Goal: Task Accomplishment & Management: Use online tool/utility

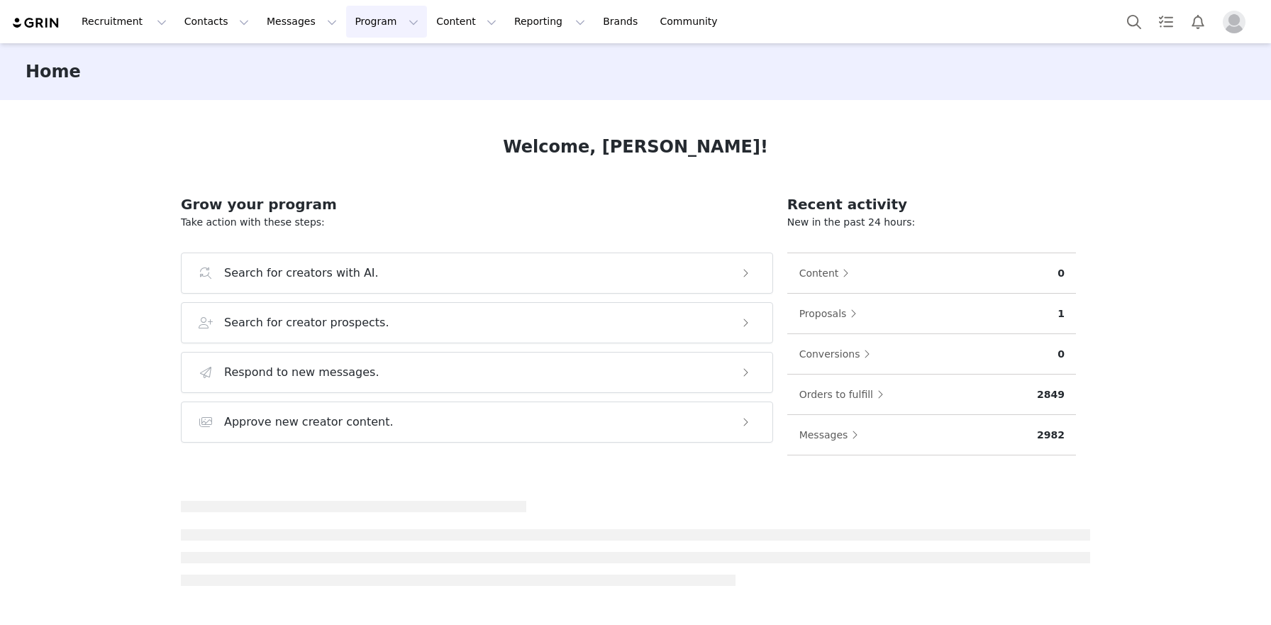
click at [364, 15] on button "Program Program" at bounding box center [386, 22] width 81 height 32
click at [369, 65] on p "Activations" at bounding box center [362, 62] width 55 height 15
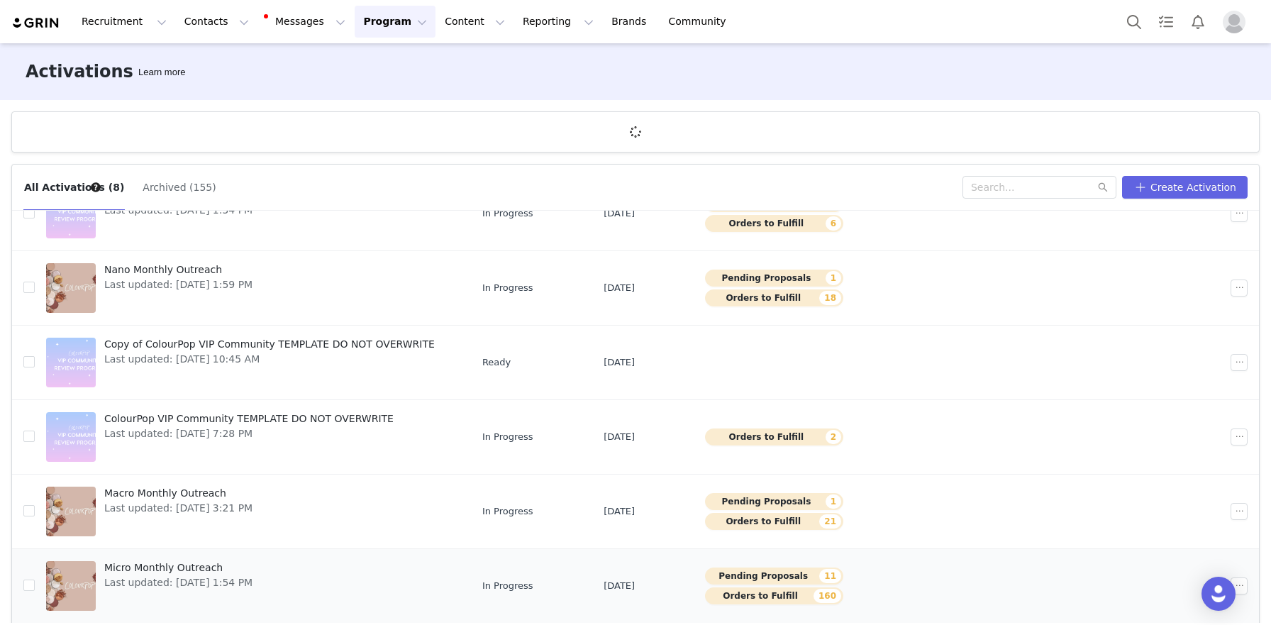
scroll to position [52, 0]
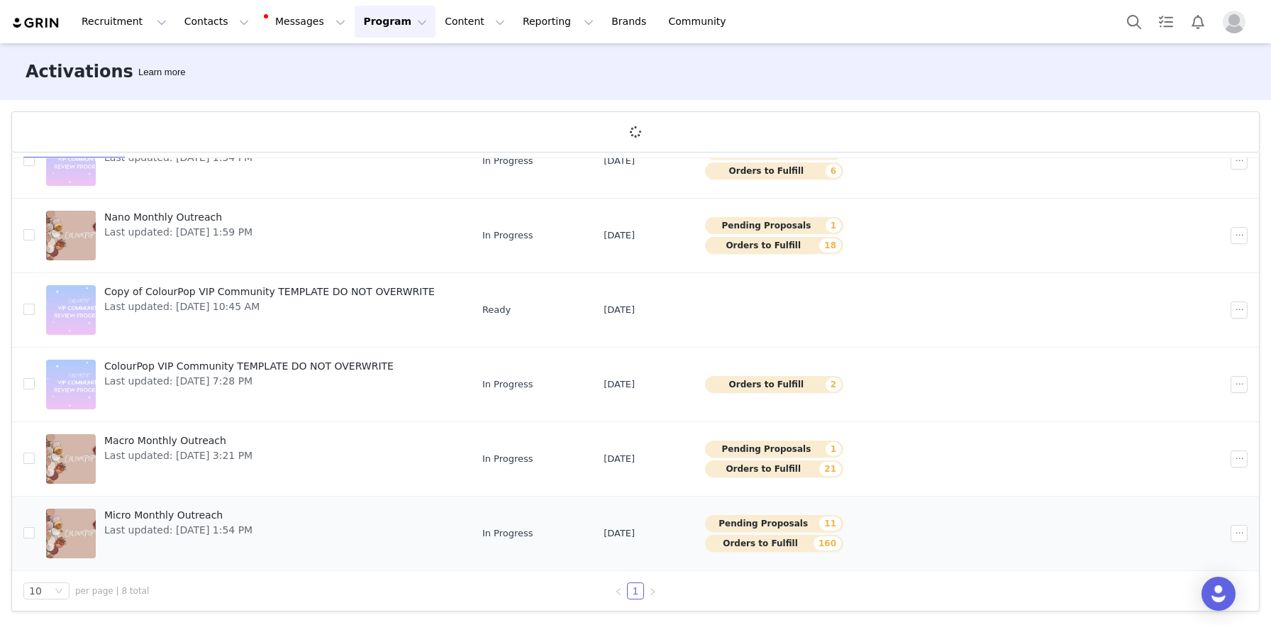
click at [189, 512] on span "Micro Monthly Outreach" at bounding box center [178, 515] width 148 height 15
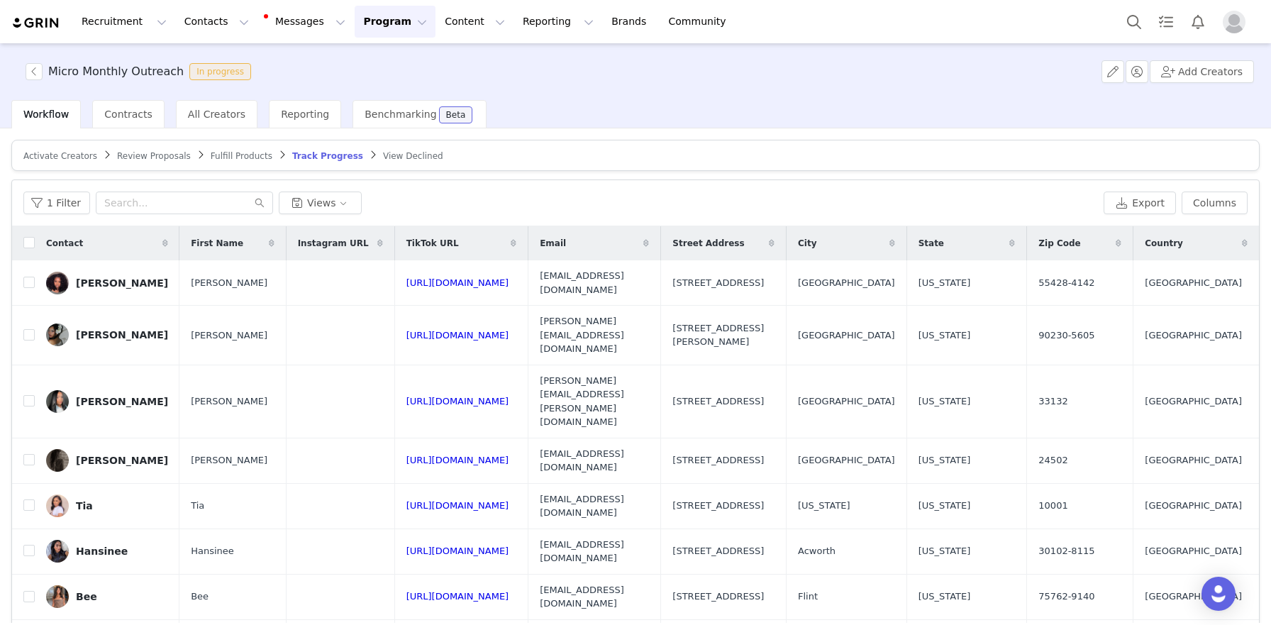
click at [57, 148] on article "Activate Creators Review Proposals Fulfill Products Track Progress View Declined" at bounding box center [635, 155] width 1248 height 31
click at [56, 157] on span "Activate Creators" at bounding box center [60, 156] width 74 height 10
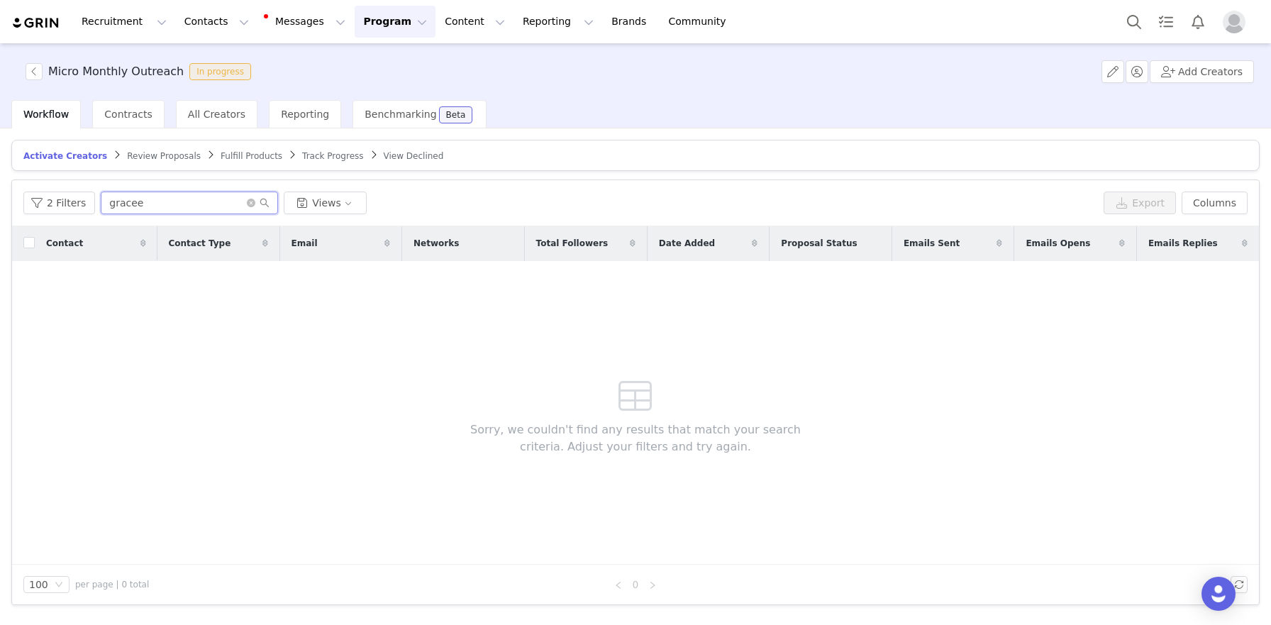
click at [161, 206] on input "gracee" at bounding box center [189, 202] width 177 height 23
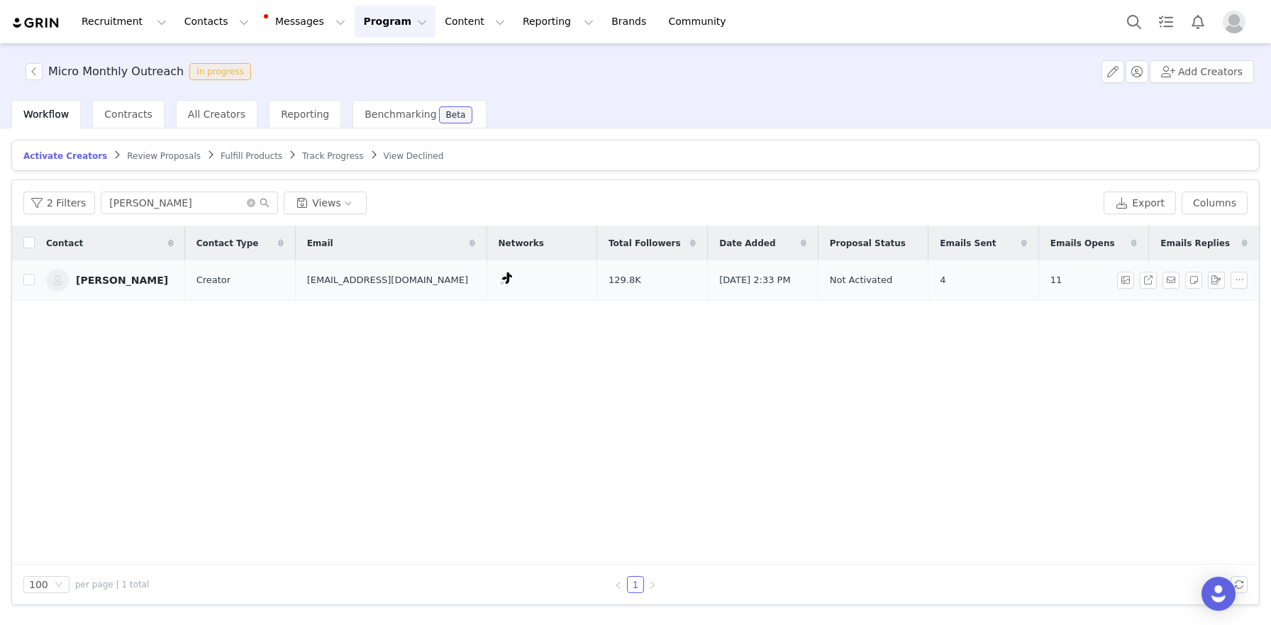
click at [90, 273] on link "[PERSON_NAME]" at bounding box center [110, 280] width 128 height 23
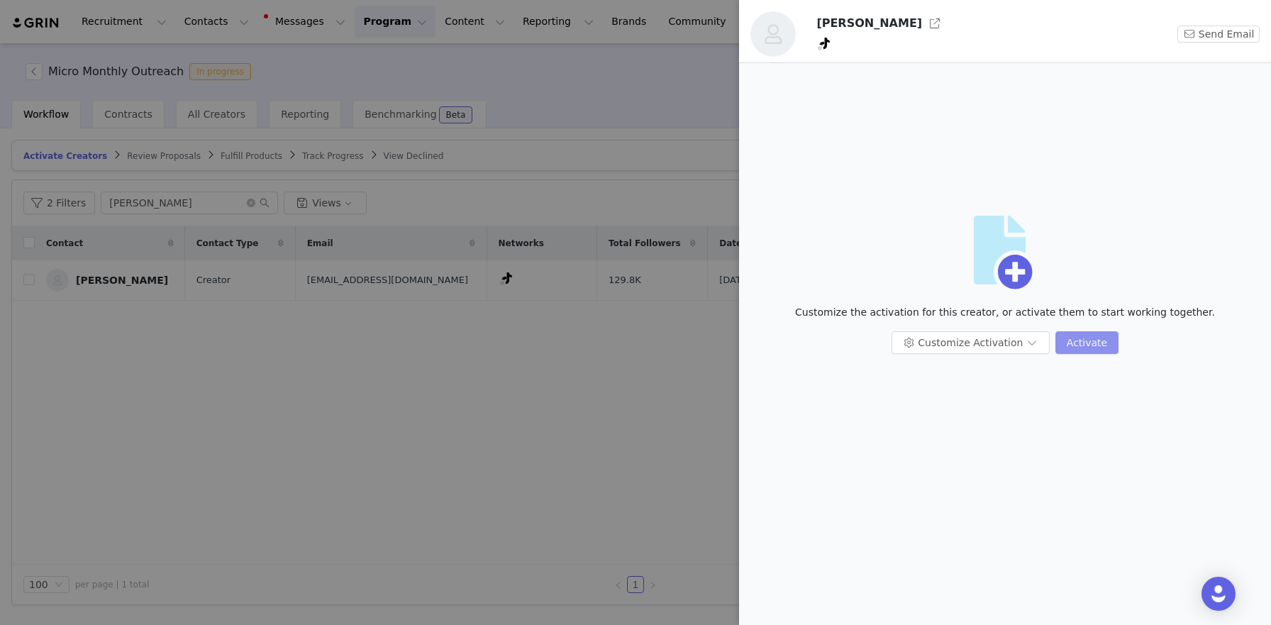
click at [1101, 350] on button "Activate" at bounding box center [1086, 342] width 63 height 23
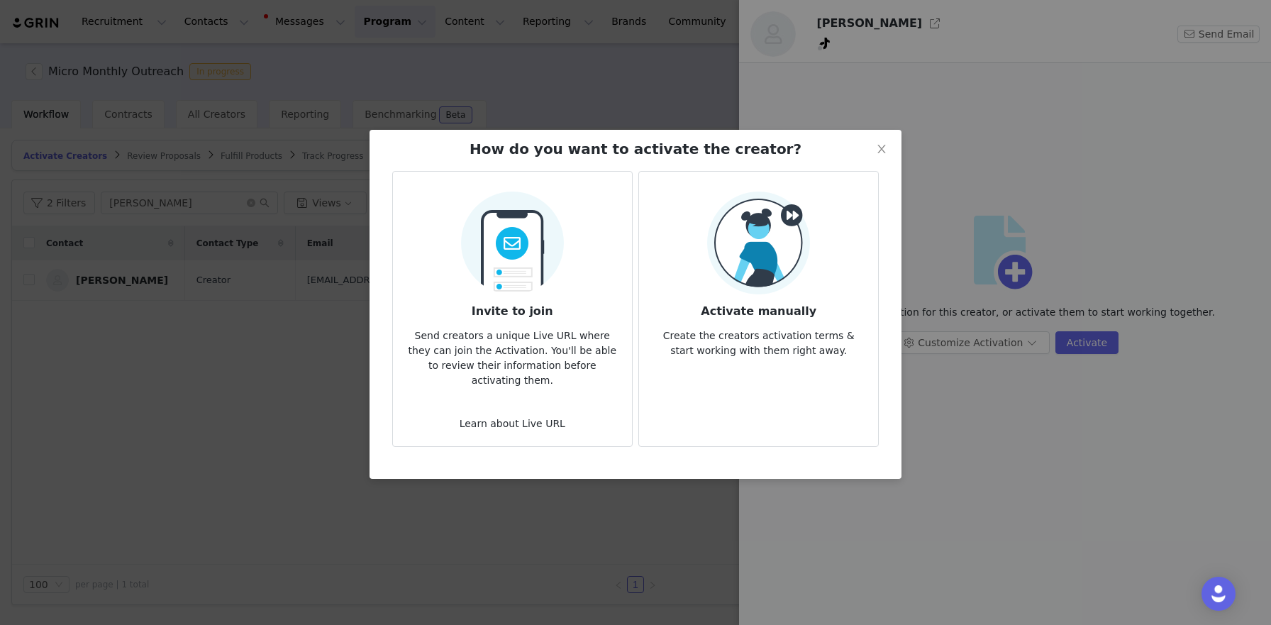
click at [819, 326] on p "Create the creators activation terms & start working with them right away." at bounding box center [758, 339] width 216 height 38
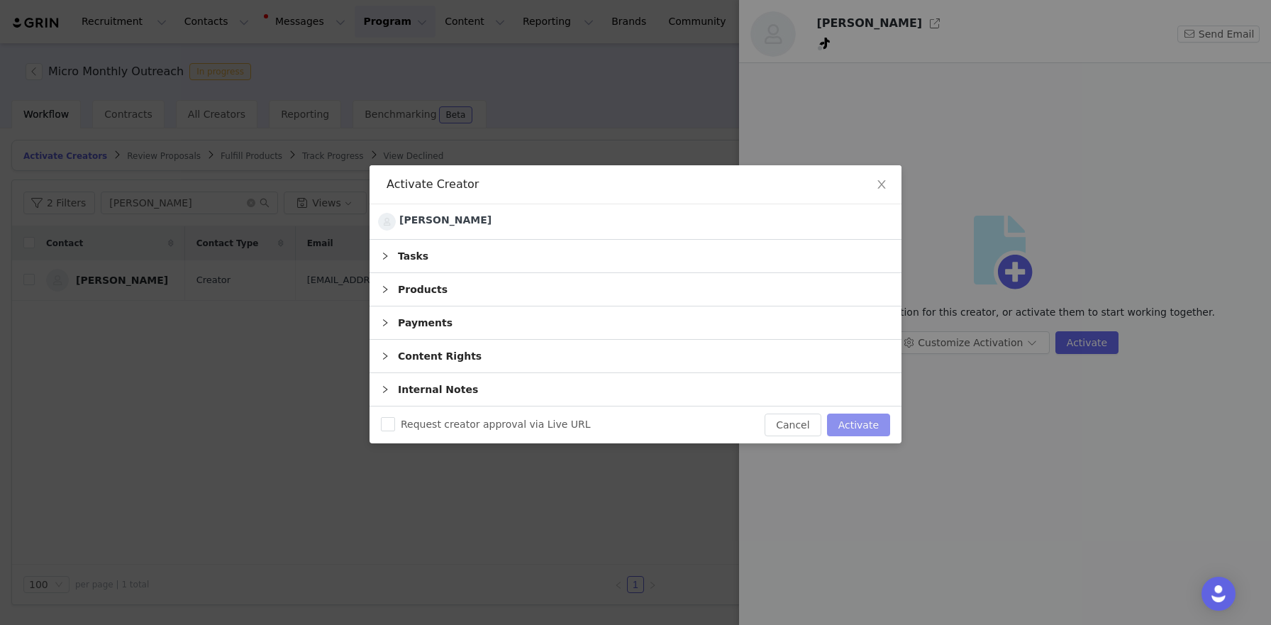
drag, startPoint x: 864, startPoint y: 422, endPoint x: 929, endPoint y: 295, distance: 142.7
click at [864, 422] on button "Activate" at bounding box center [858, 424] width 63 height 23
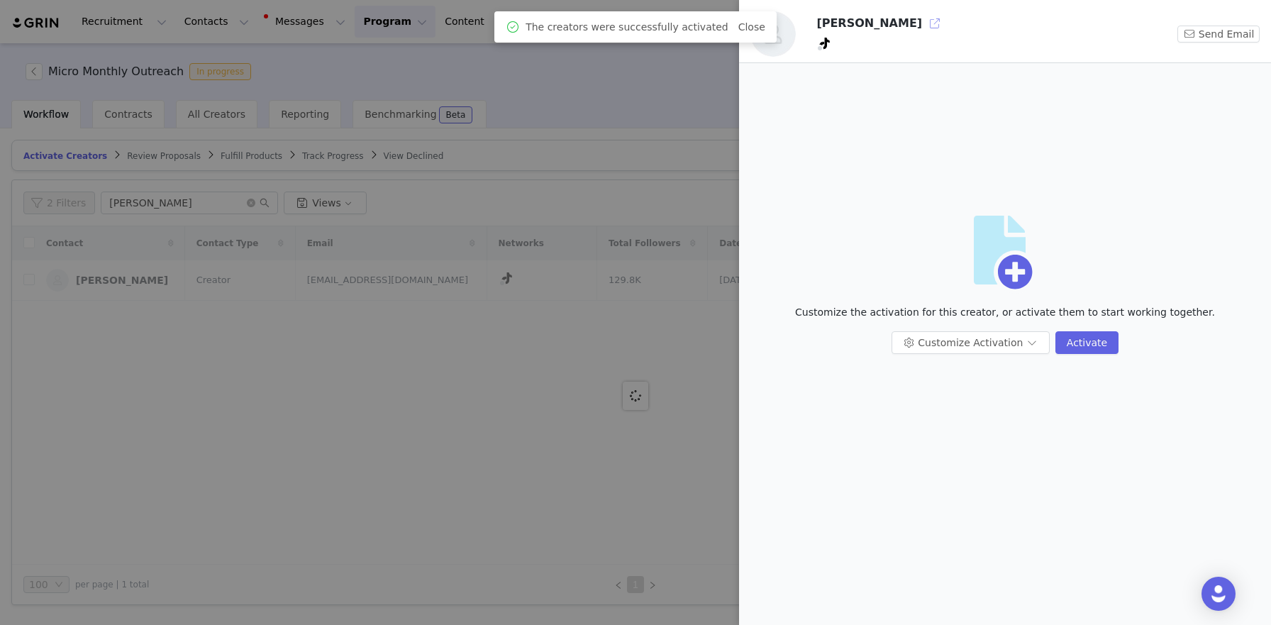
click at [923, 25] on button "button" at bounding box center [934, 23] width 23 height 23
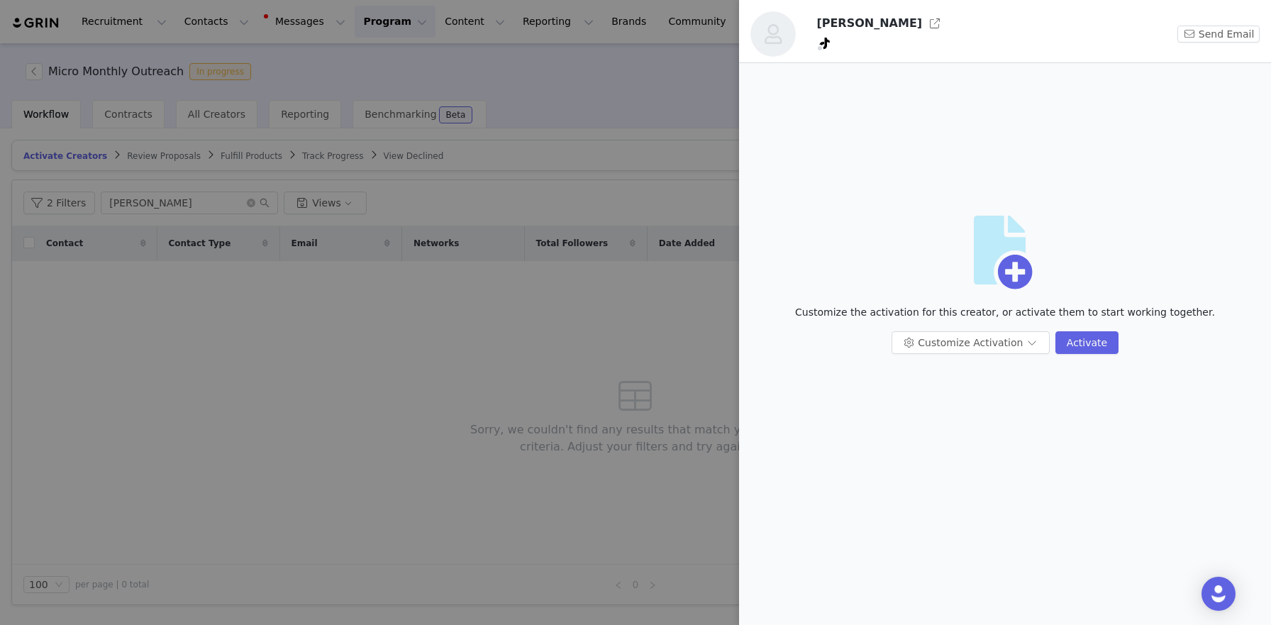
click at [172, 233] on div at bounding box center [635, 312] width 1271 height 625
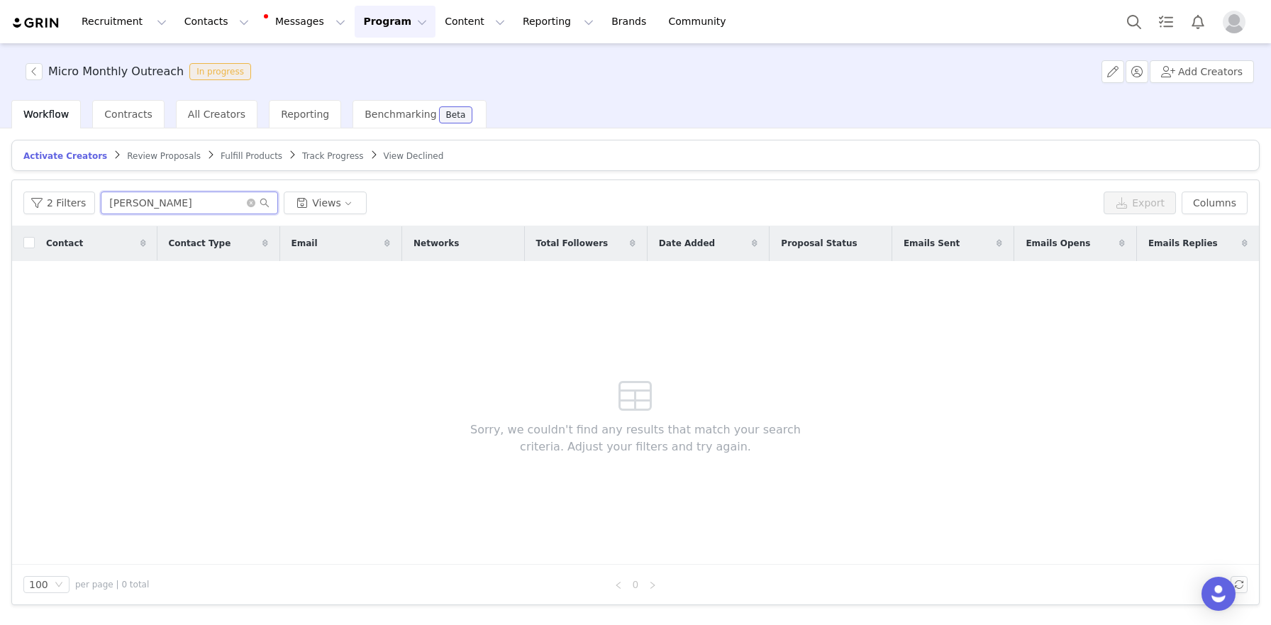
click at [159, 199] on input "claudia" at bounding box center [189, 202] width 177 height 23
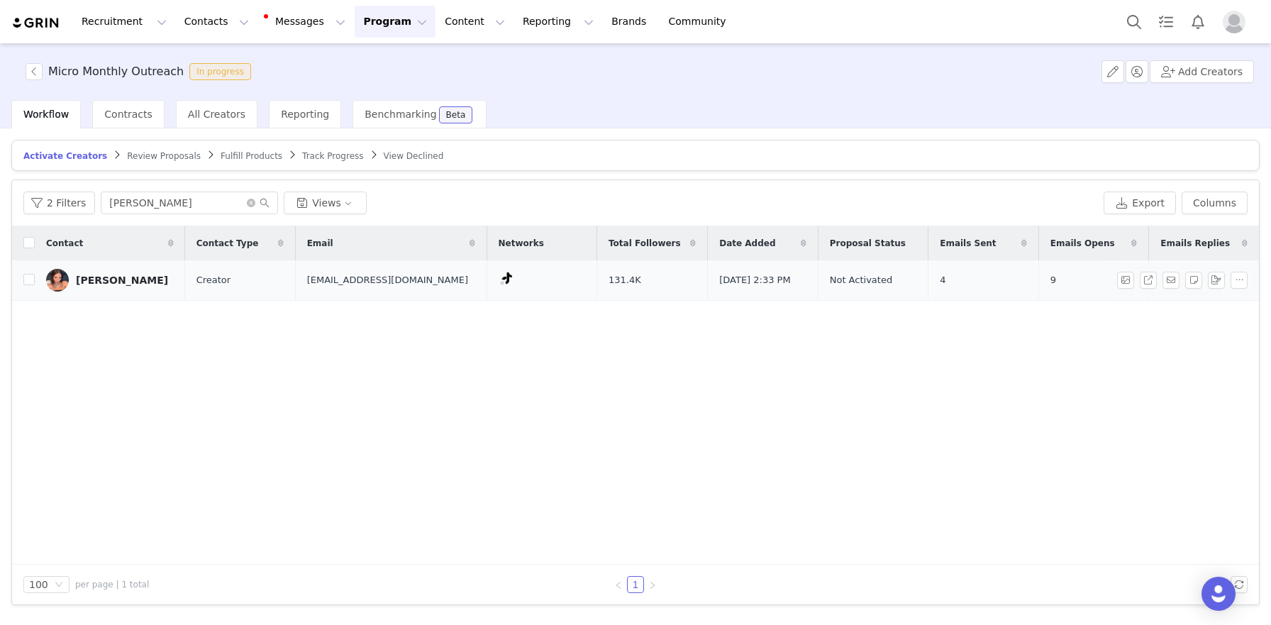
click at [87, 279] on div "Sophia" at bounding box center [122, 279] width 92 height 11
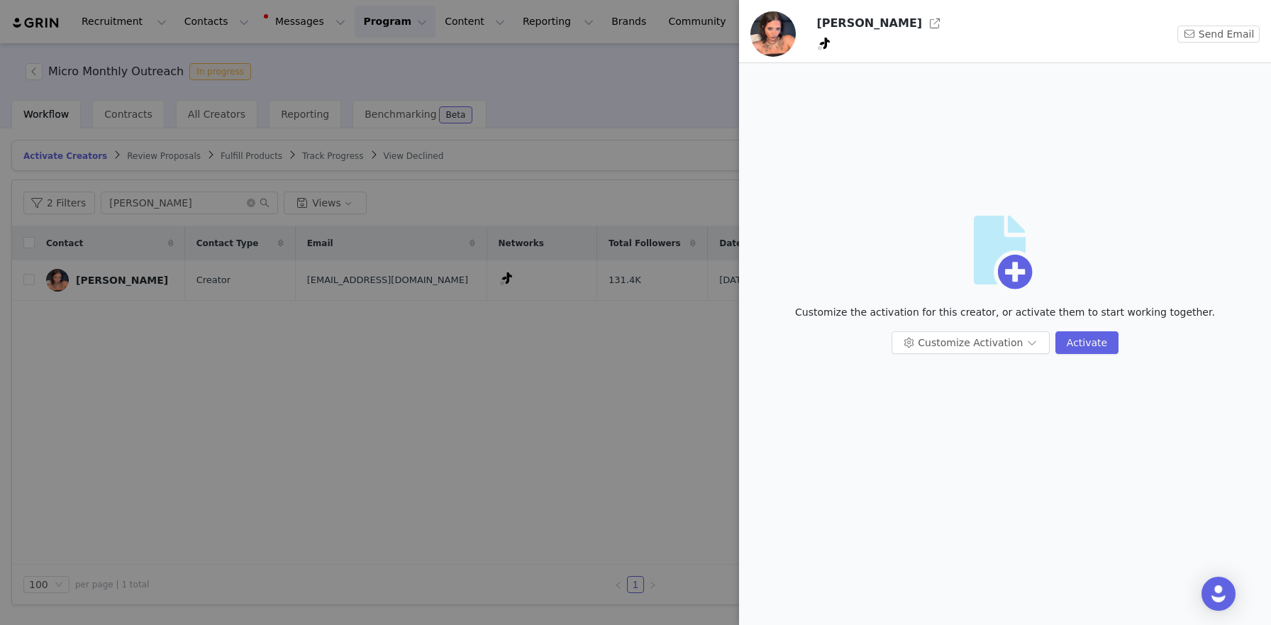
click at [1100, 363] on div "Customize Activation Activate" at bounding box center [1004, 348] width 515 height 34
click at [1098, 349] on button "Activate" at bounding box center [1086, 342] width 63 height 23
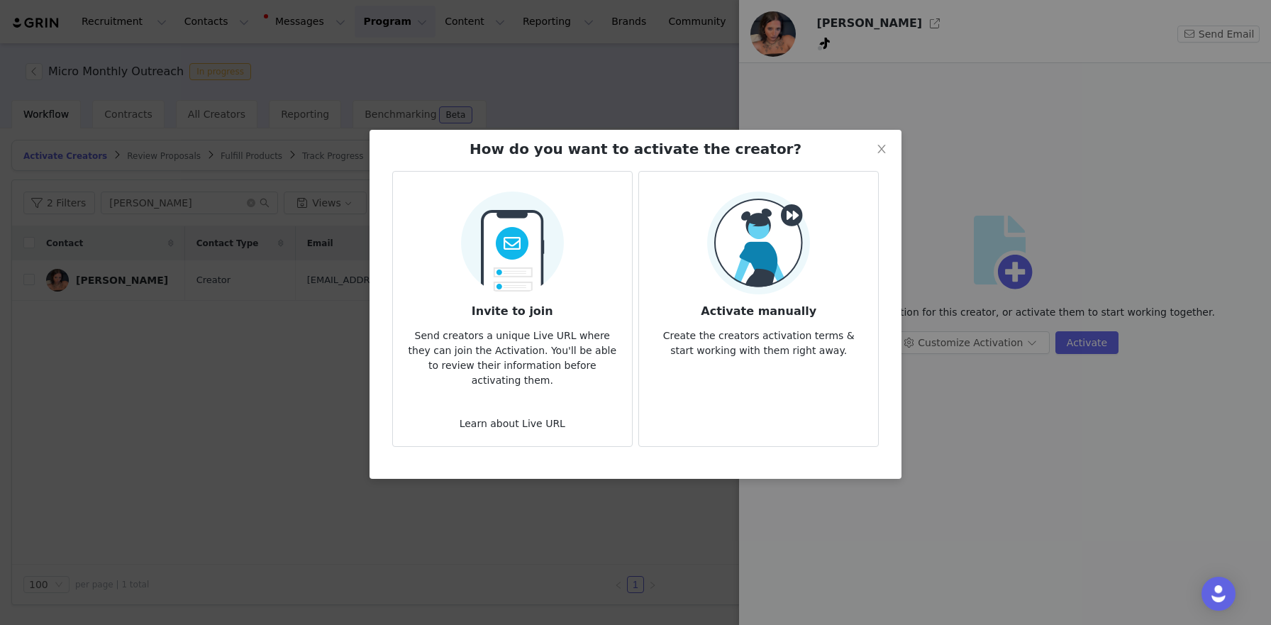
click at [771, 267] on img at bounding box center [758, 242] width 103 height 103
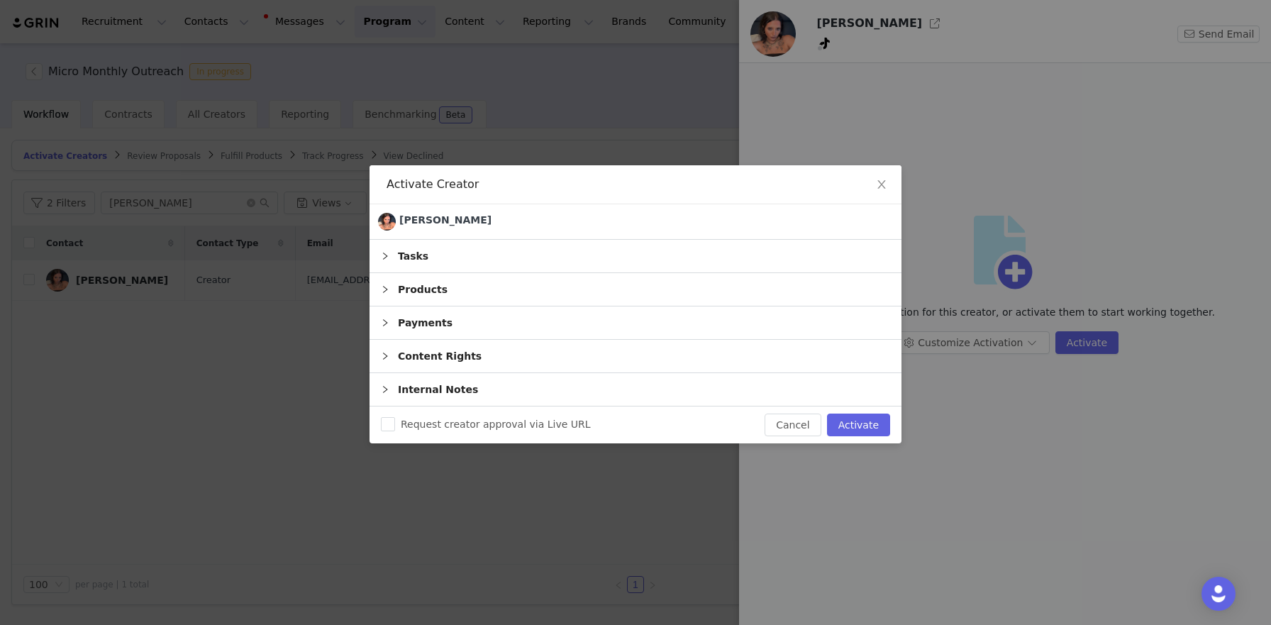
click at [856, 409] on div "Request creator approval via Live URL Cancel Activate" at bounding box center [635, 424] width 532 height 37
drag, startPoint x: 857, startPoint y: 415, endPoint x: 917, endPoint y: 255, distance: 170.3
click at [857, 415] on button "Activate" at bounding box center [858, 424] width 63 height 23
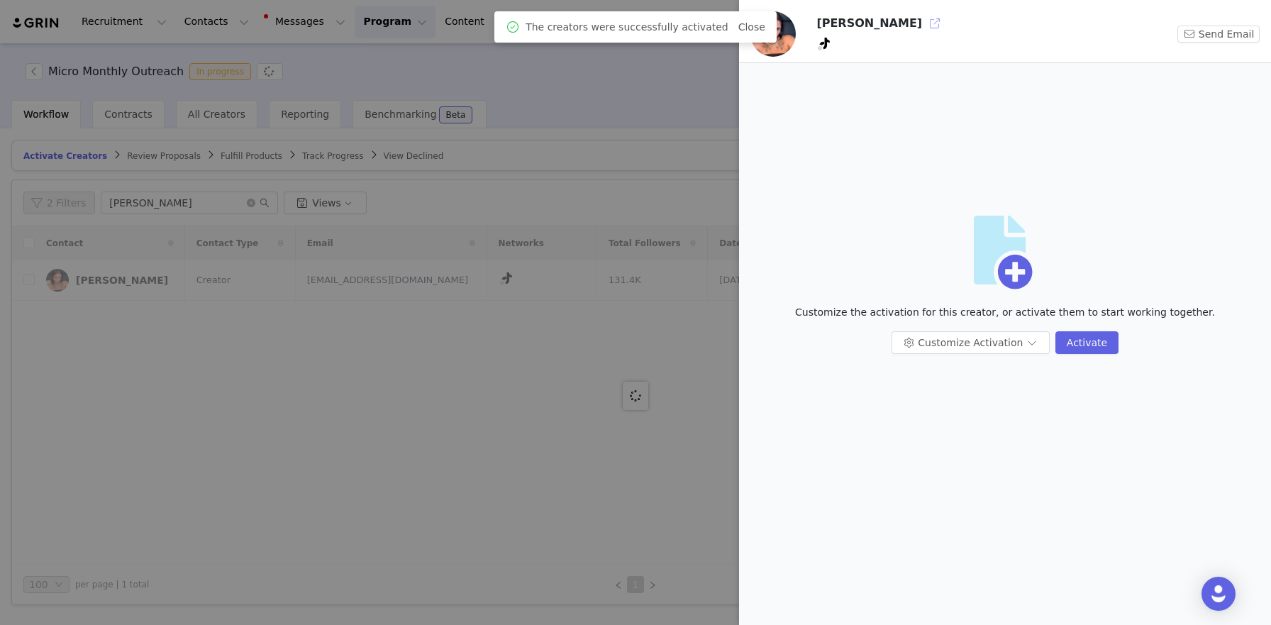
click at [923, 20] on button "button" at bounding box center [934, 23] width 23 height 23
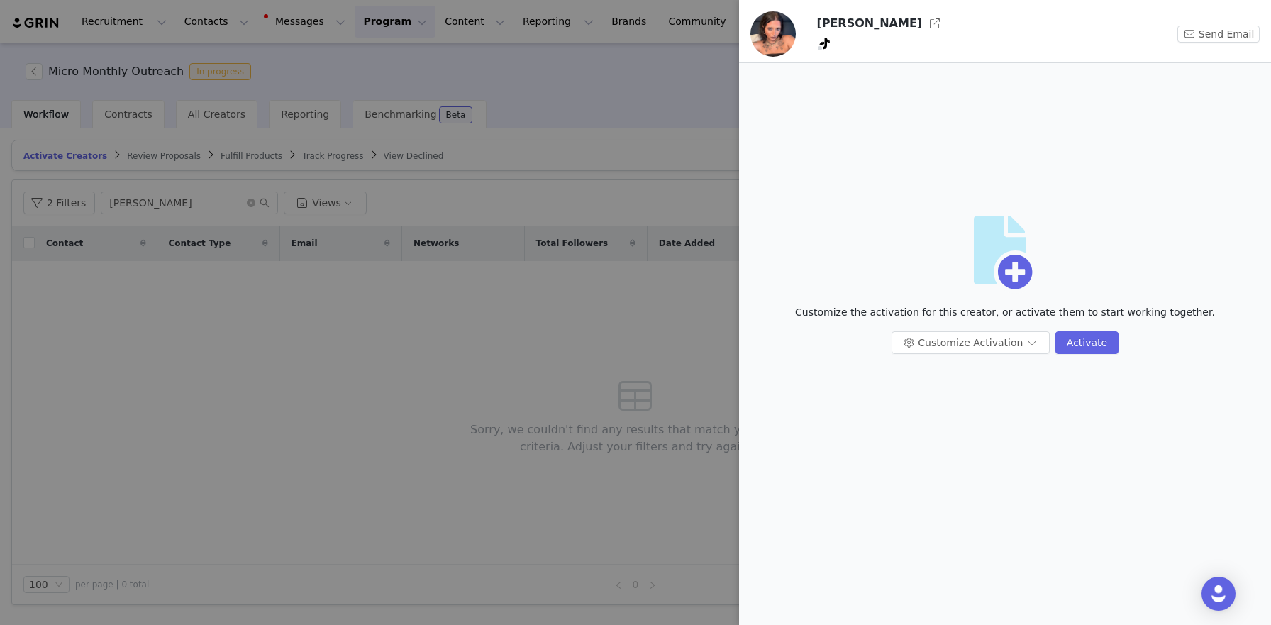
drag, startPoint x: 113, startPoint y: 284, endPoint x: 122, endPoint y: 246, distance: 39.2
click at [113, 284] on div at bounding box center [635, 312] width 1271 height 625
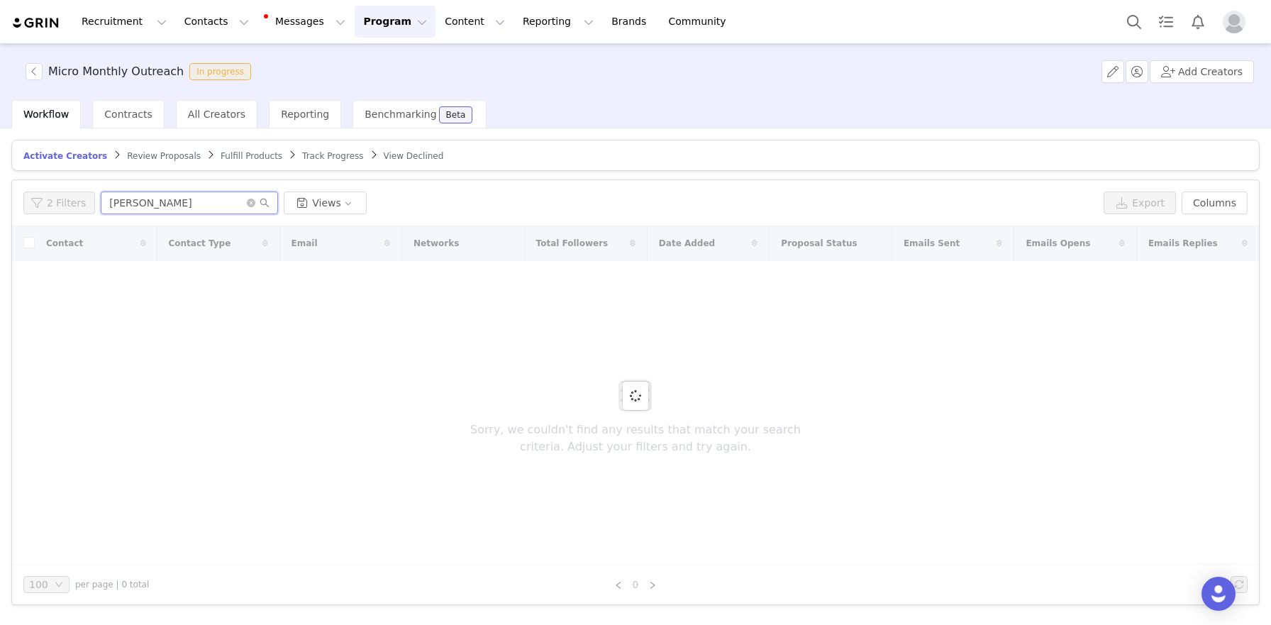
click at [139, 208] on input "sophia" at bounding box center [189, 202] width 177 height 23
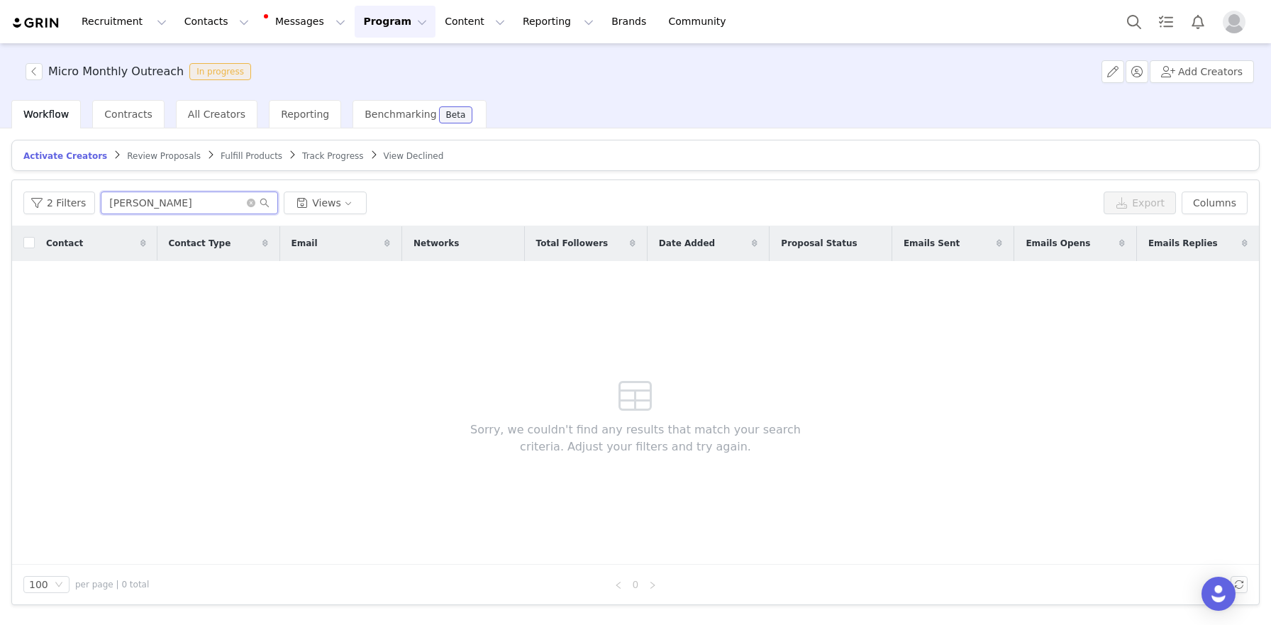
click at [139, 208] on input "sophia" at bounding box center [189, 202] width 177 height 23
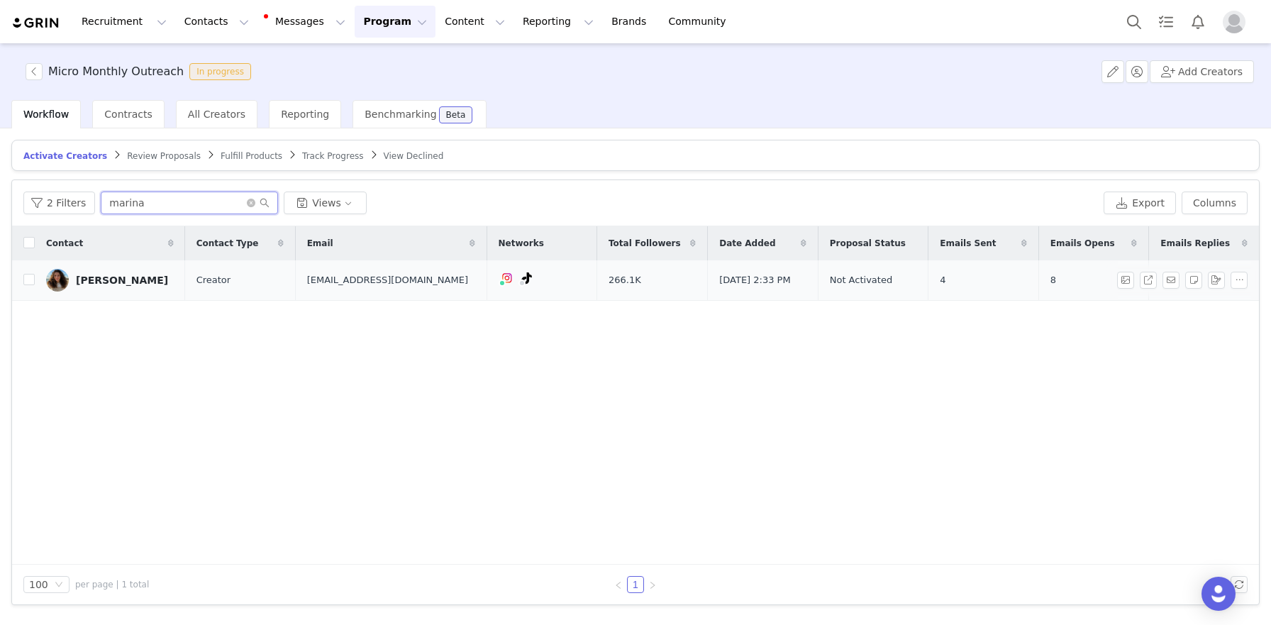
type input "marina"
click at [109, 280] on div "Marina Kennedy" at bounding box center [122, 279] width 92 height 11
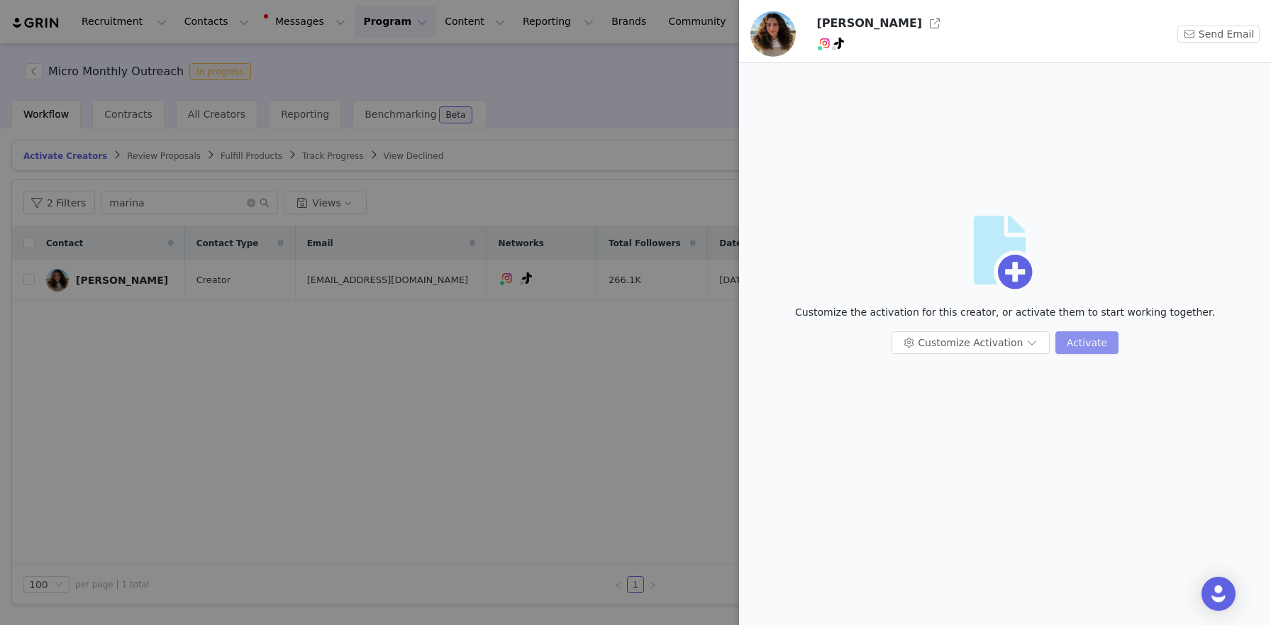
click at [1092, 345] on button "Activate" at bounding box center [1086, 342] width 63 height 23
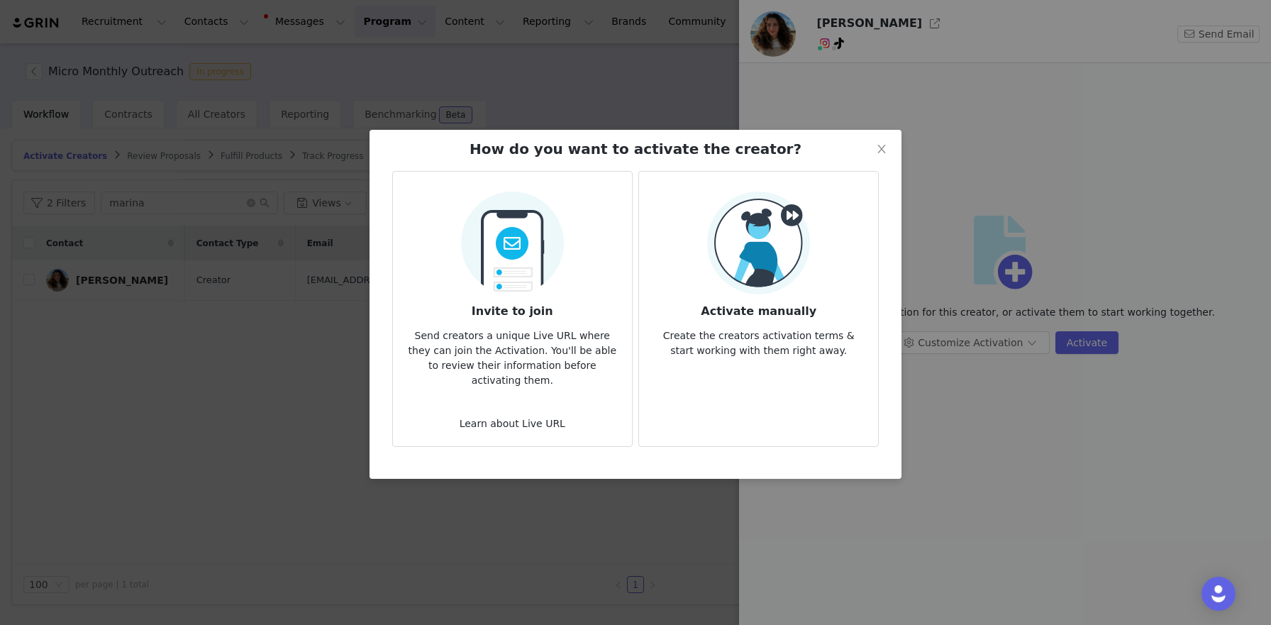
click at [813, 308] on h3 "Activate manually" at bounding box center [758, 307] width 216 height 26
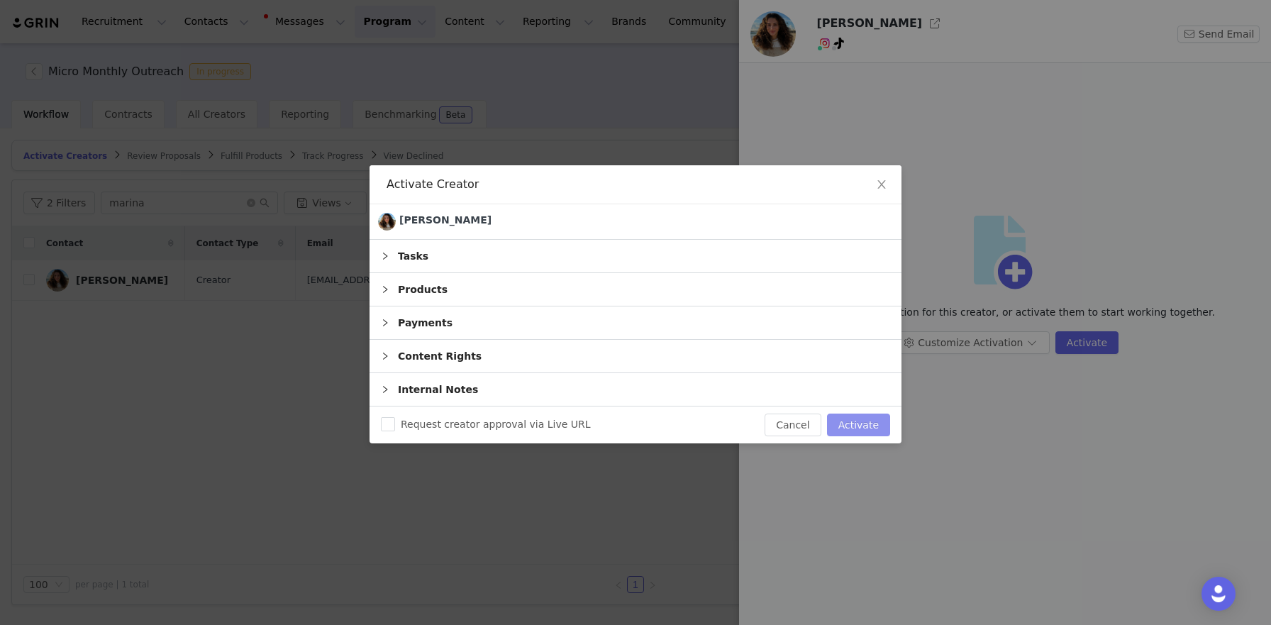
click at [866, 414] on button "Activate" at bounding box center [858, 424] width 63 height 23
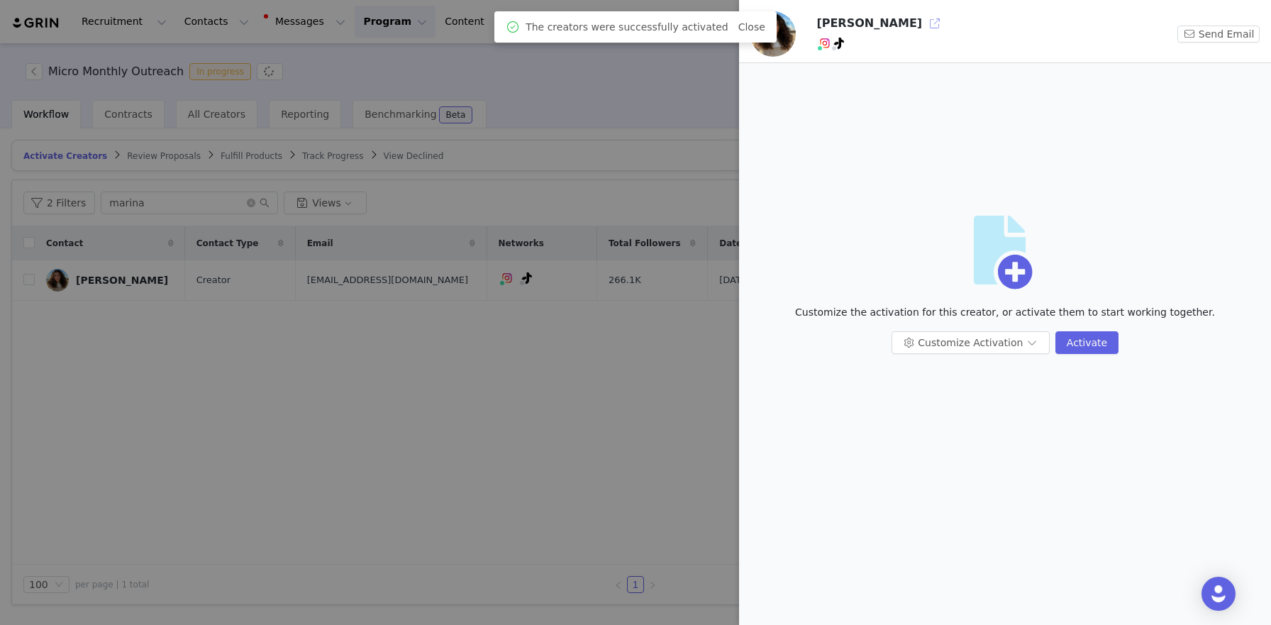
click at [923, 19] on button "button" at bounding box center [934, 23] width 23 height 23
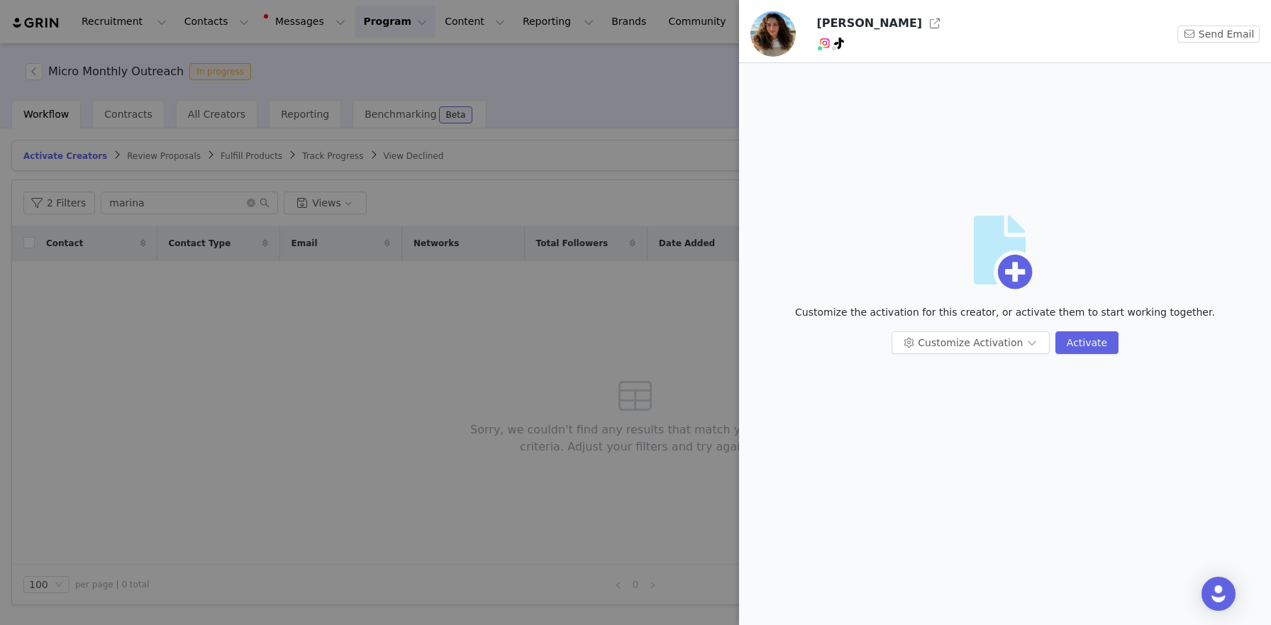
click at [263, 361] on div at bounding box center [635, 312] width 1271 height 625
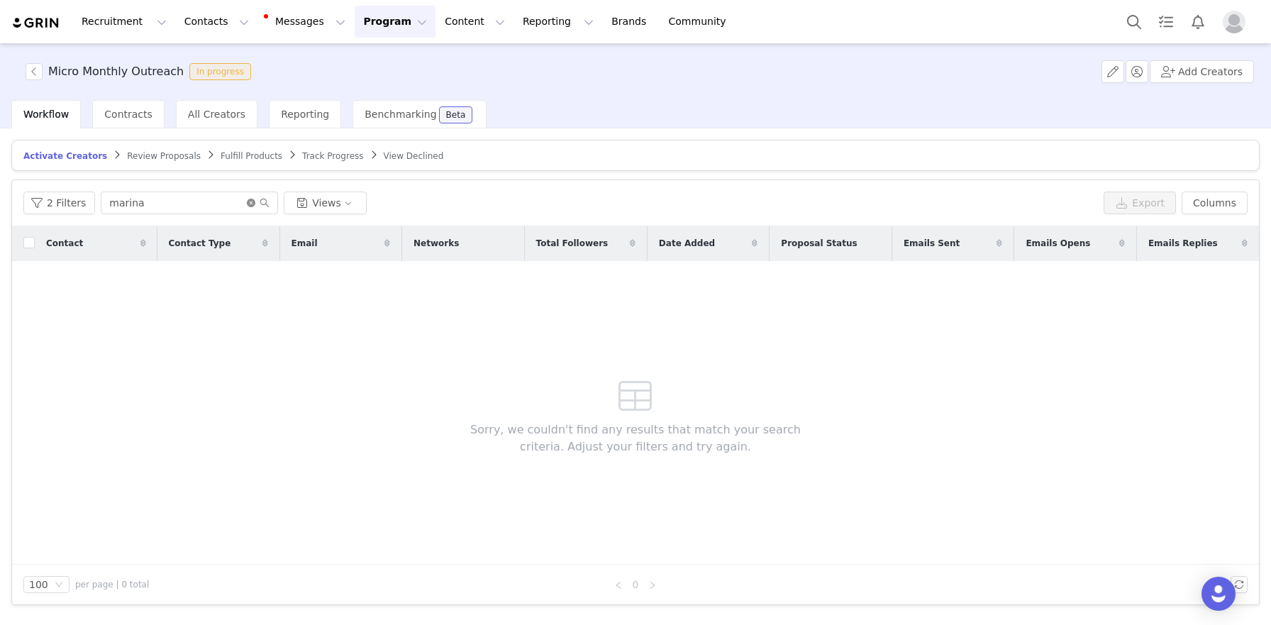
drag, startPoint x: 252, startPoint y: 202, endPoint x: 395, endPoint y: 218, distance: 144.1
click at [252, 202] on icon "icon: close-circle" at bounding box center [251, 203] width 9 height 9
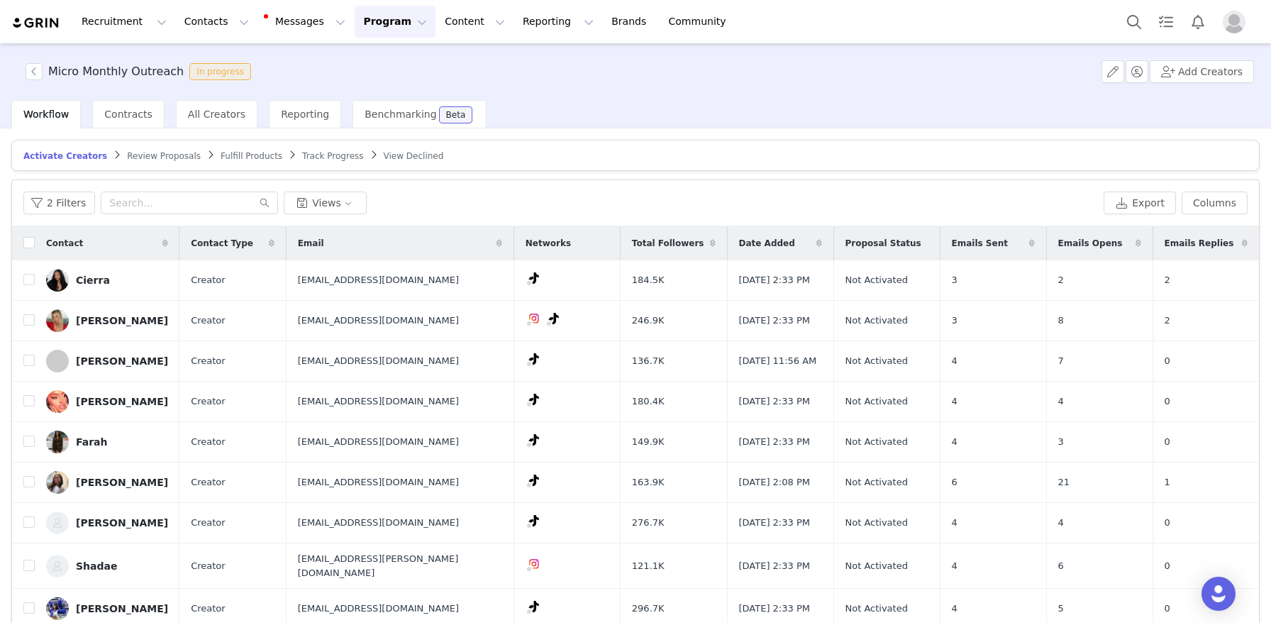
click at [332, 155] on span "Track Progress" at bounding box center [332, 156] width 61 height 10
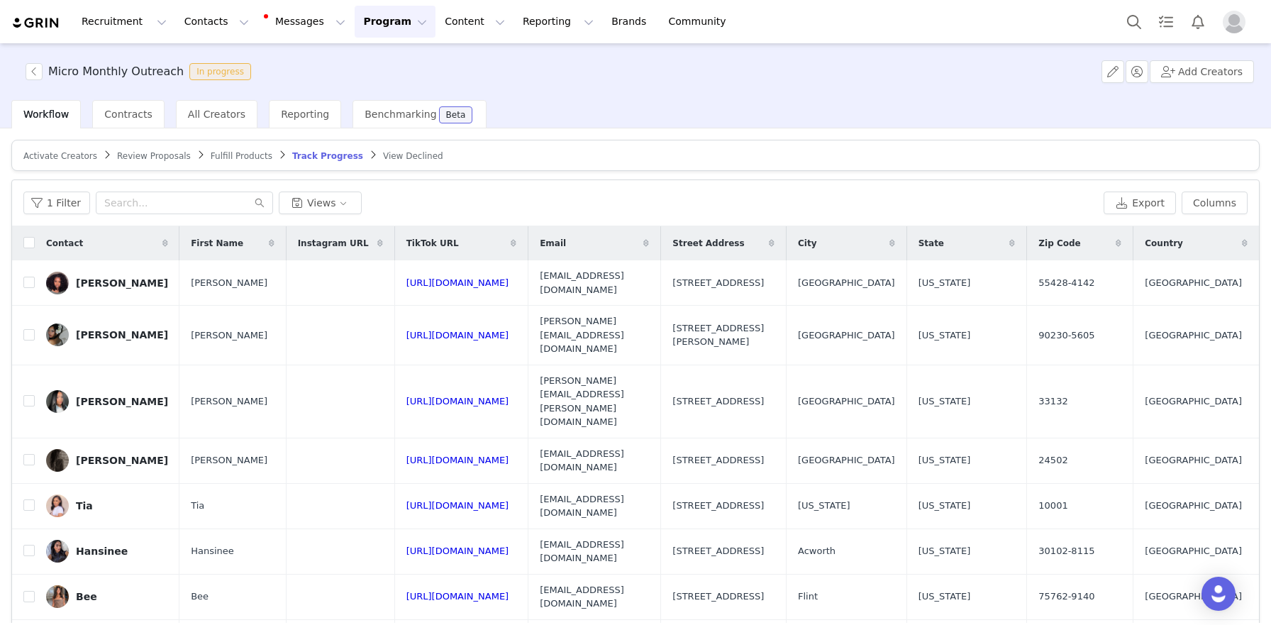
click at [62, 155] on span "Activate Creators" at bounding box center [60, 156] width 74 height 10
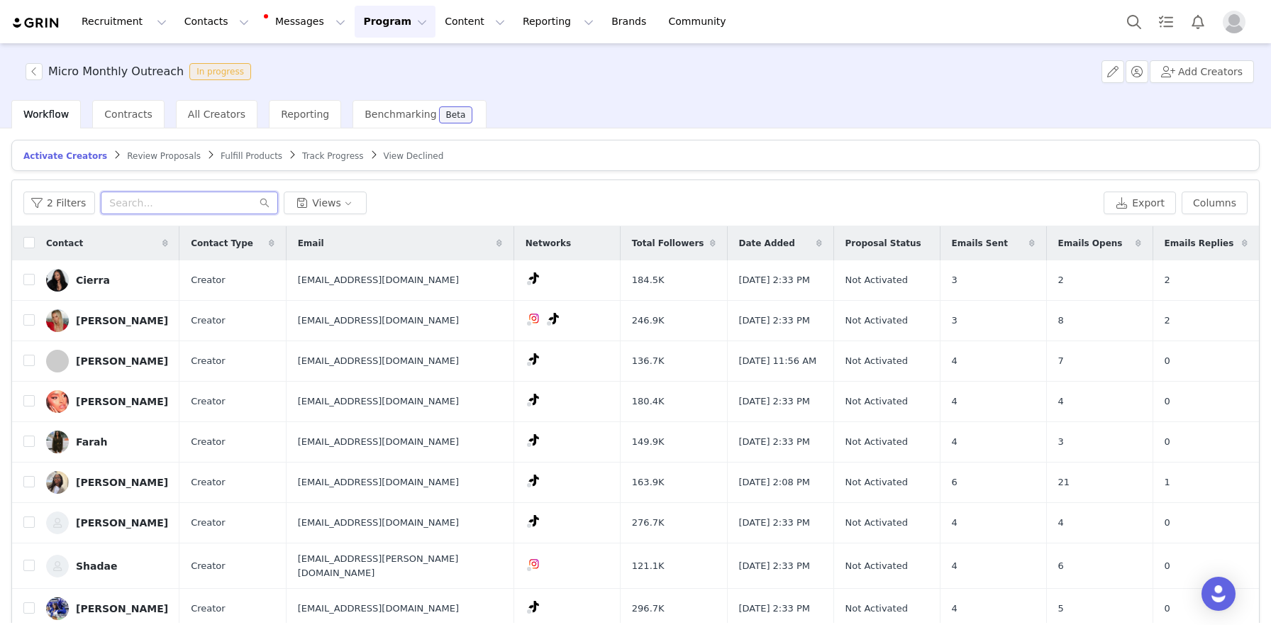
click at [158, 205] on input "text" at bounding box center [189, 202] width 177 height 23
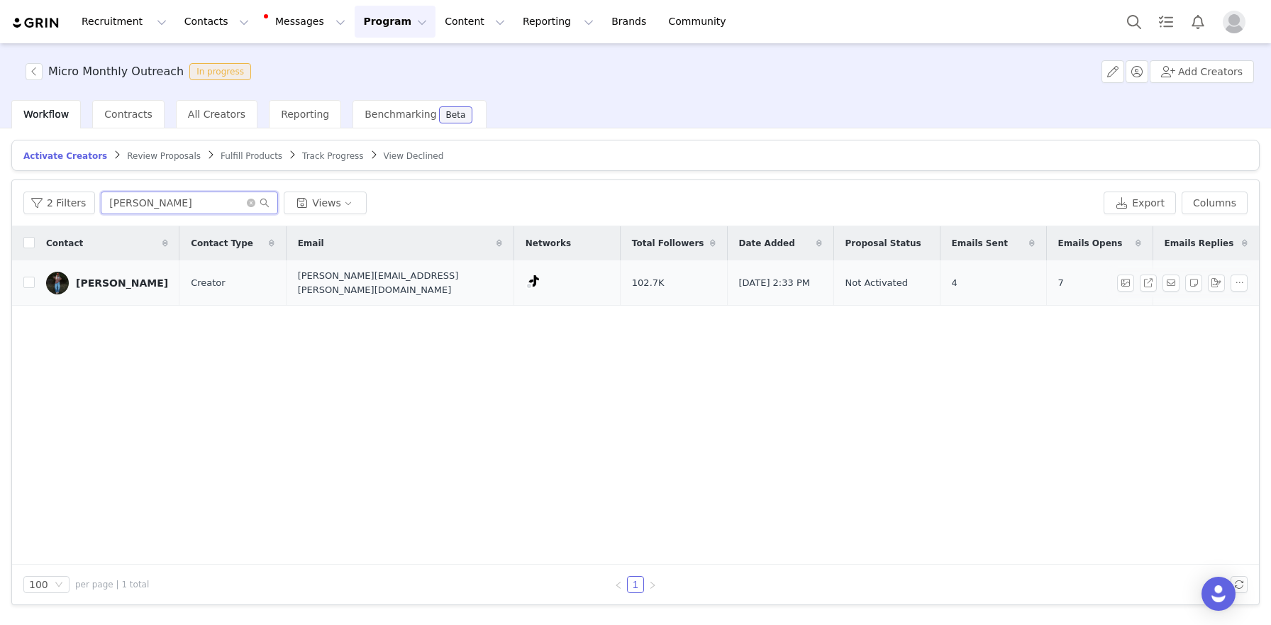
type input "amelia"
click at [101, 277] on div "Amelia" at bounding box center [122, 282] width 92 height 11
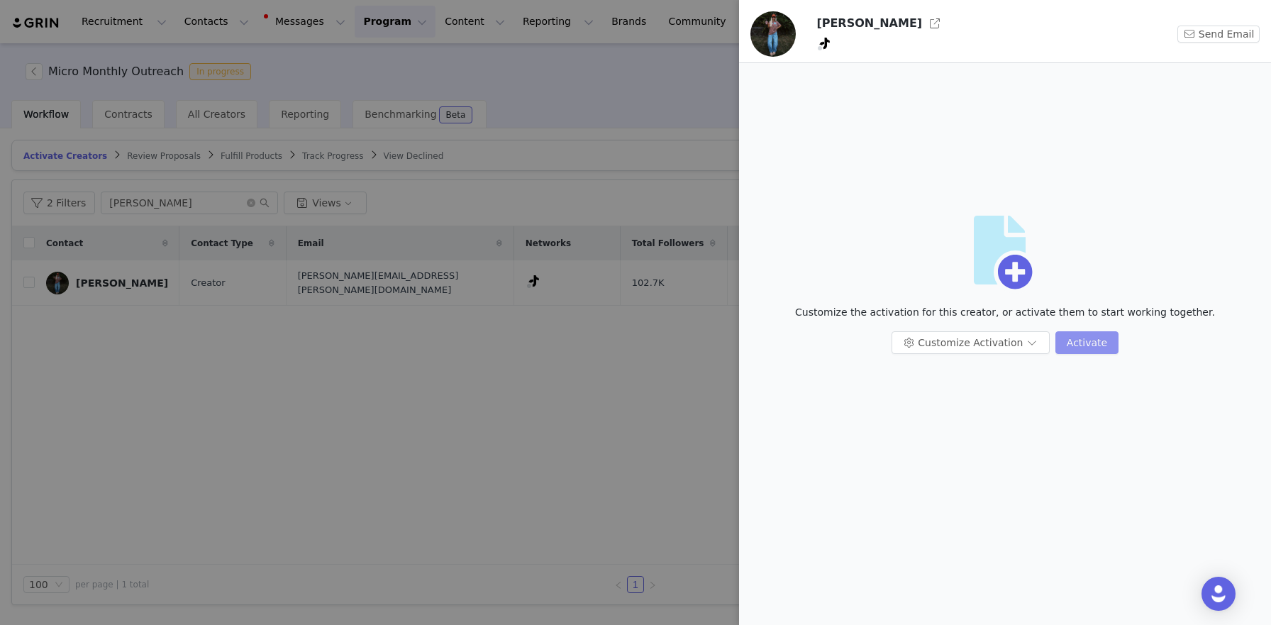
click at [1083, 342] on button "Activate" at bounding box center [1086, 342] width 63 height 23
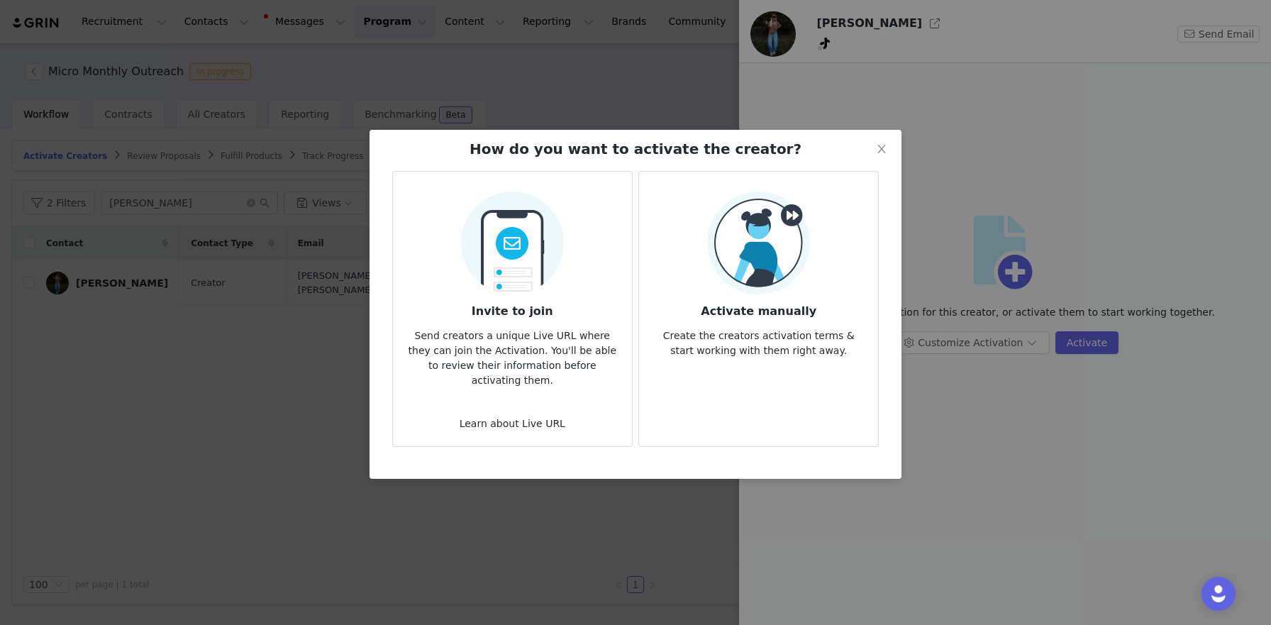
click at [685, 281] on div "Activate manually Create the creators activation terms & start working with the…" at bounding box center [758, 274] width 216 height 167
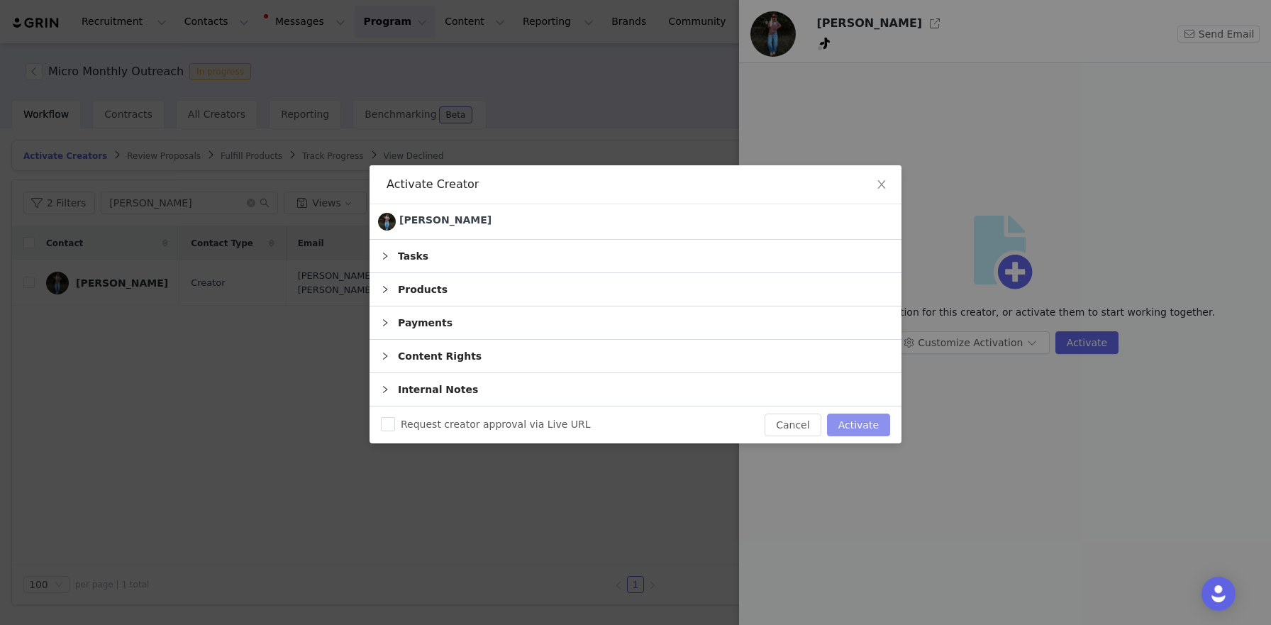
click at [862, 418] on button "Activate" at bounding box center [858, 424] width 63 height 23
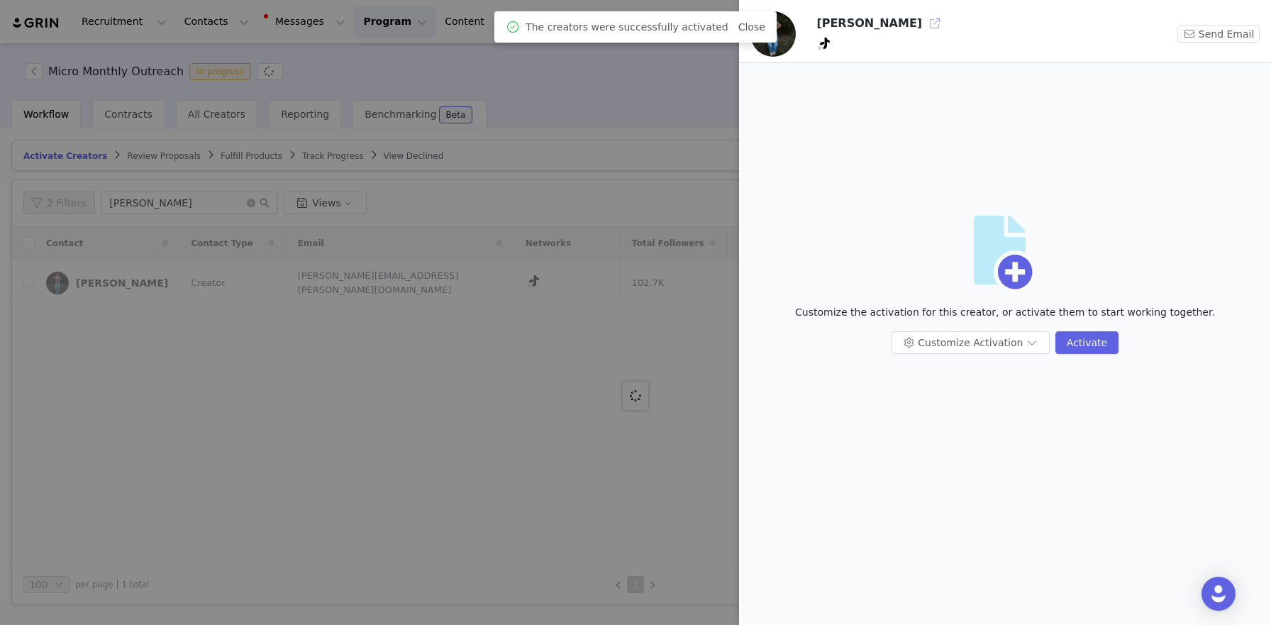
click at [923, 18] on button "button" at bounding box center [934, 23] width 23 height 23
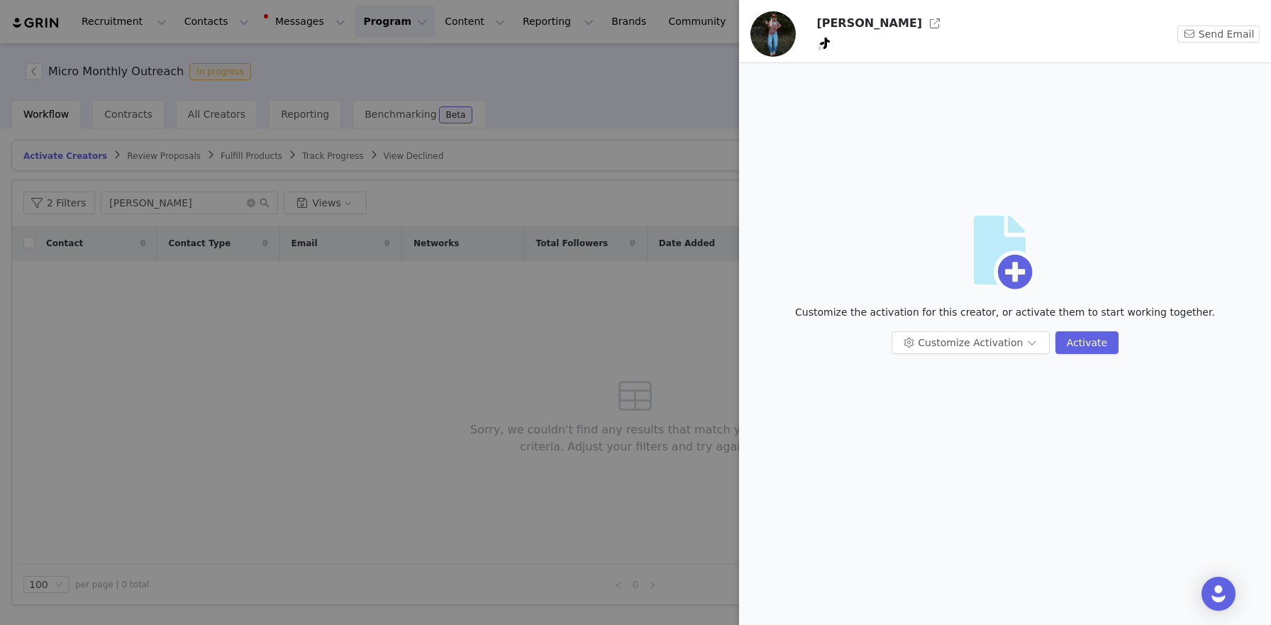
click at [337, 38] on div at bounding box center [635, 312] width 1271 height 625
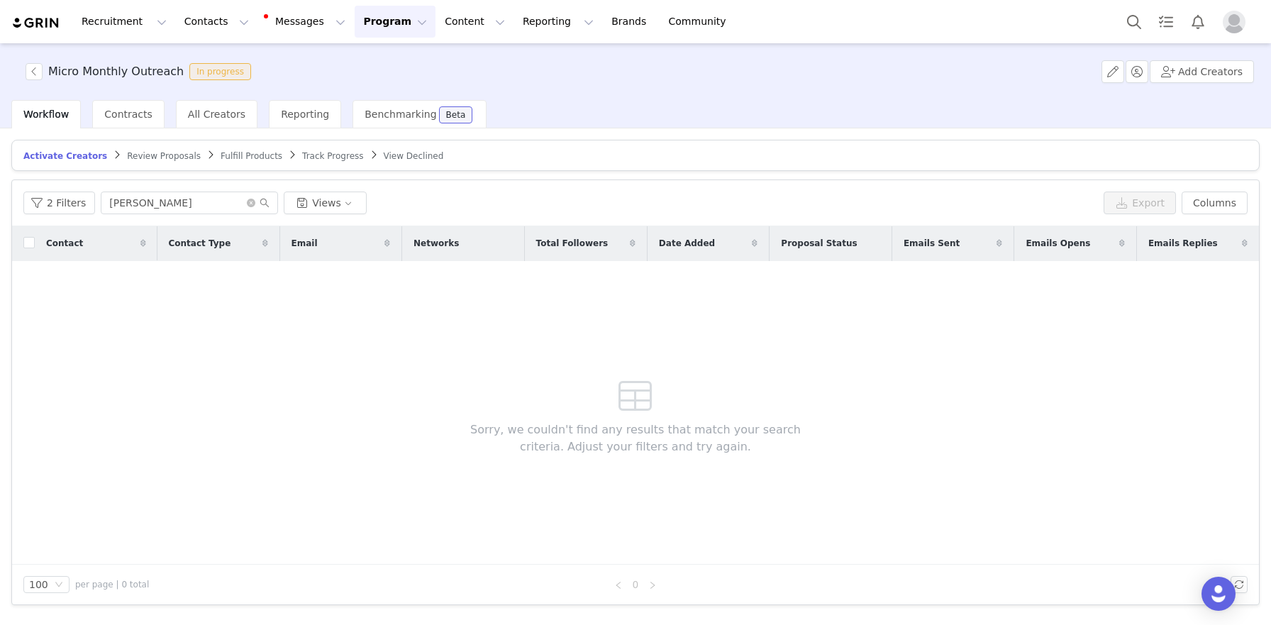
click at [330, 157] on span "Track Progress" at bounding box center [332, 156] width 61 height 10
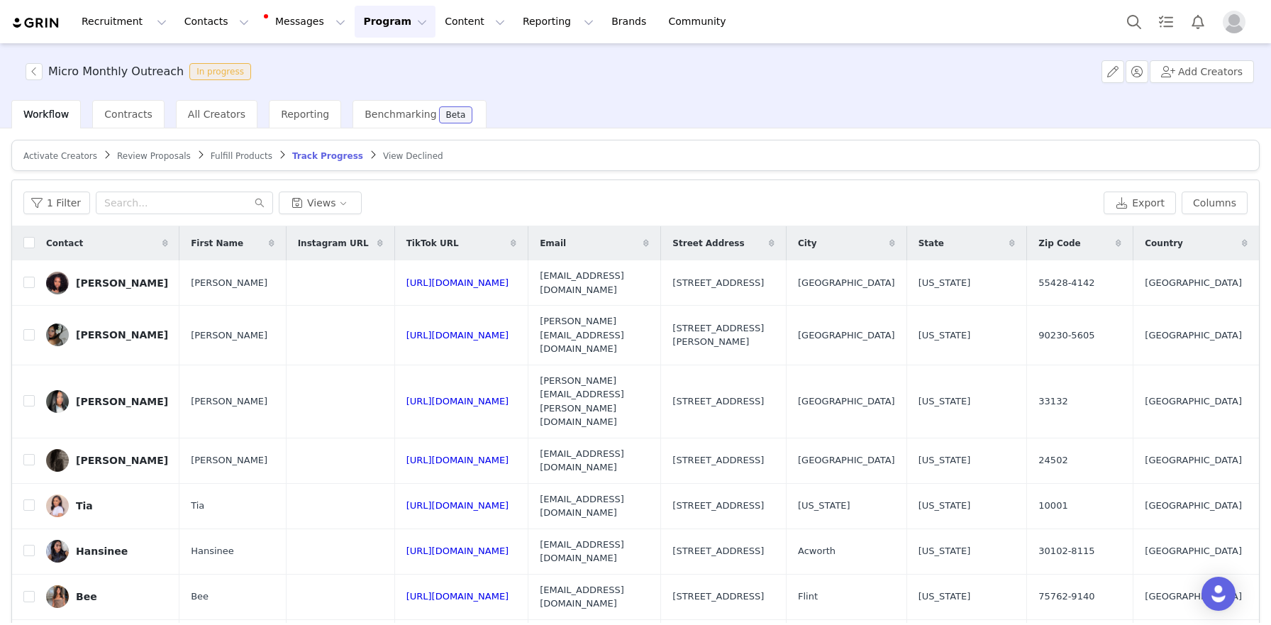
click at [244, 156] on span "Fulfill Products" at bounding box center [242, 156] width 62 height 10
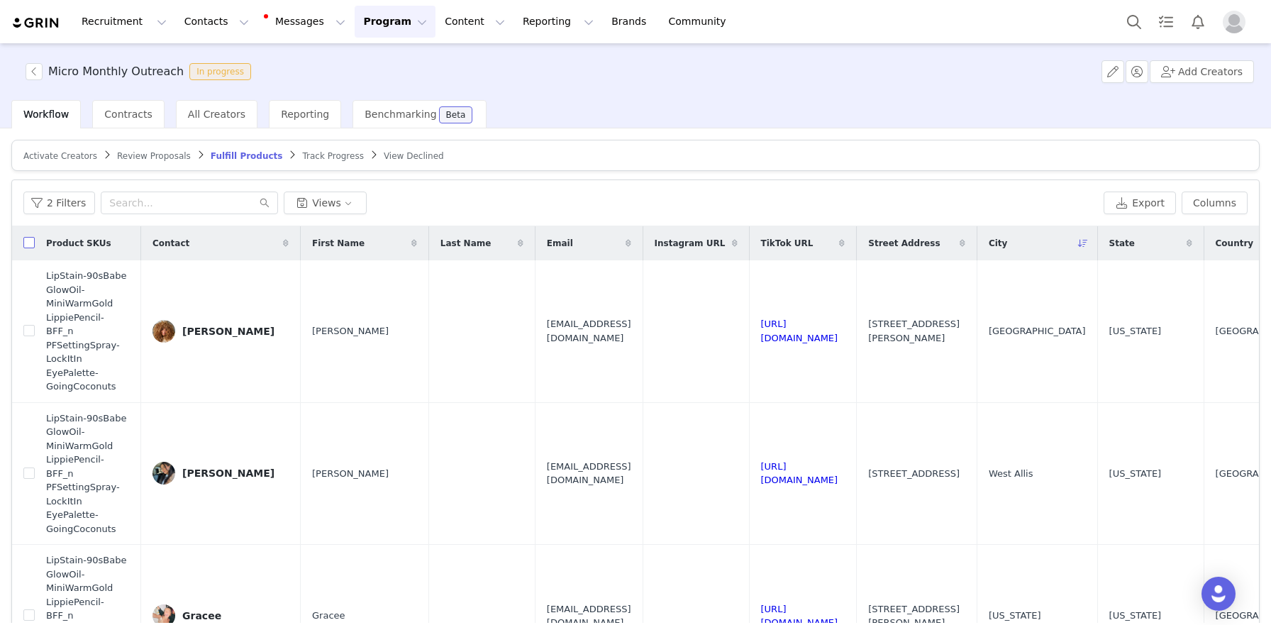
click at [30, 237] on input "checkbox" at bounding box center [28, 242] width 11 height 11
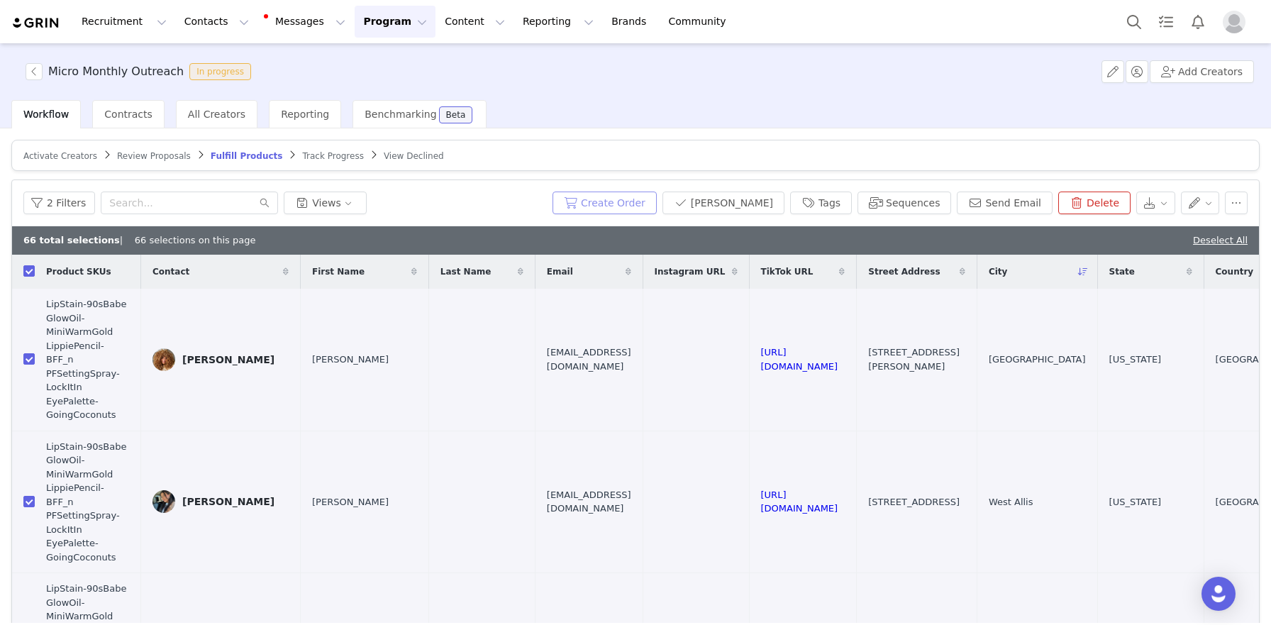
checkbox input "true"
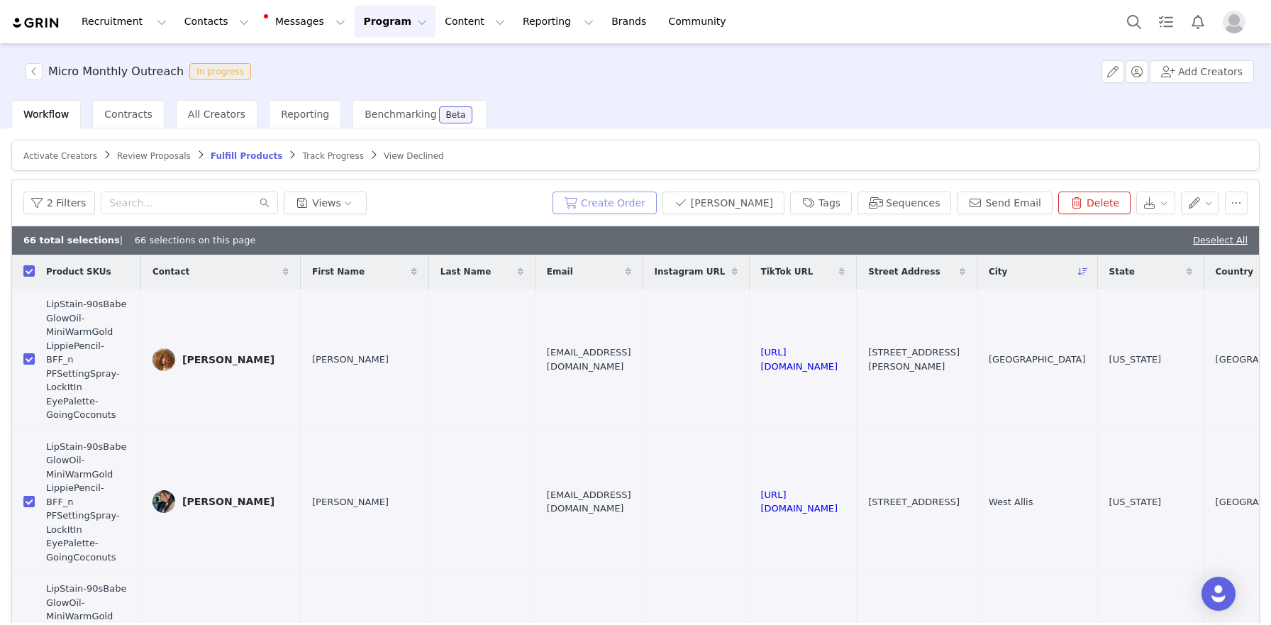
checkbox input "true"
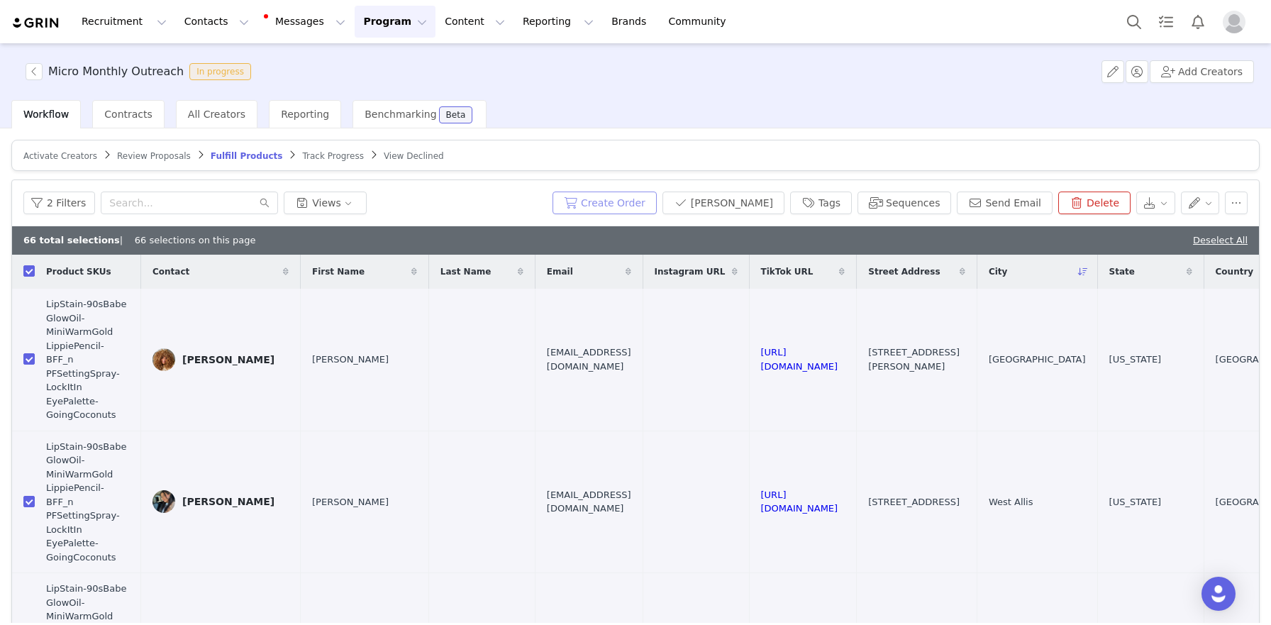
checkbox input "true"
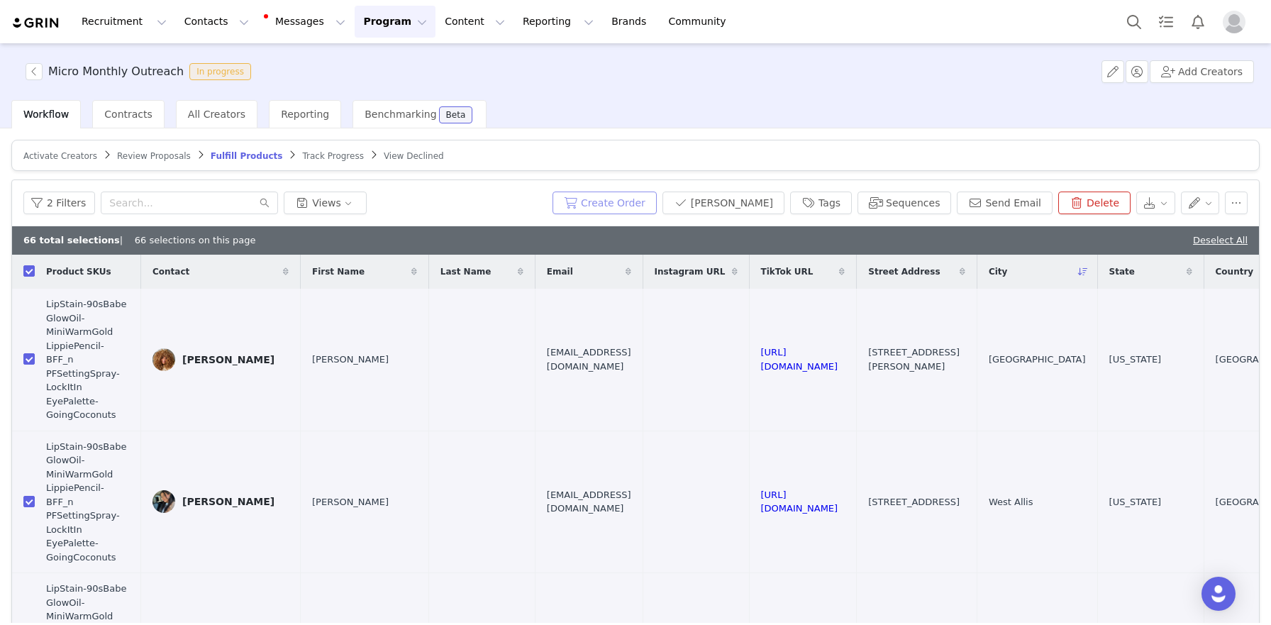
checkbox input "true"
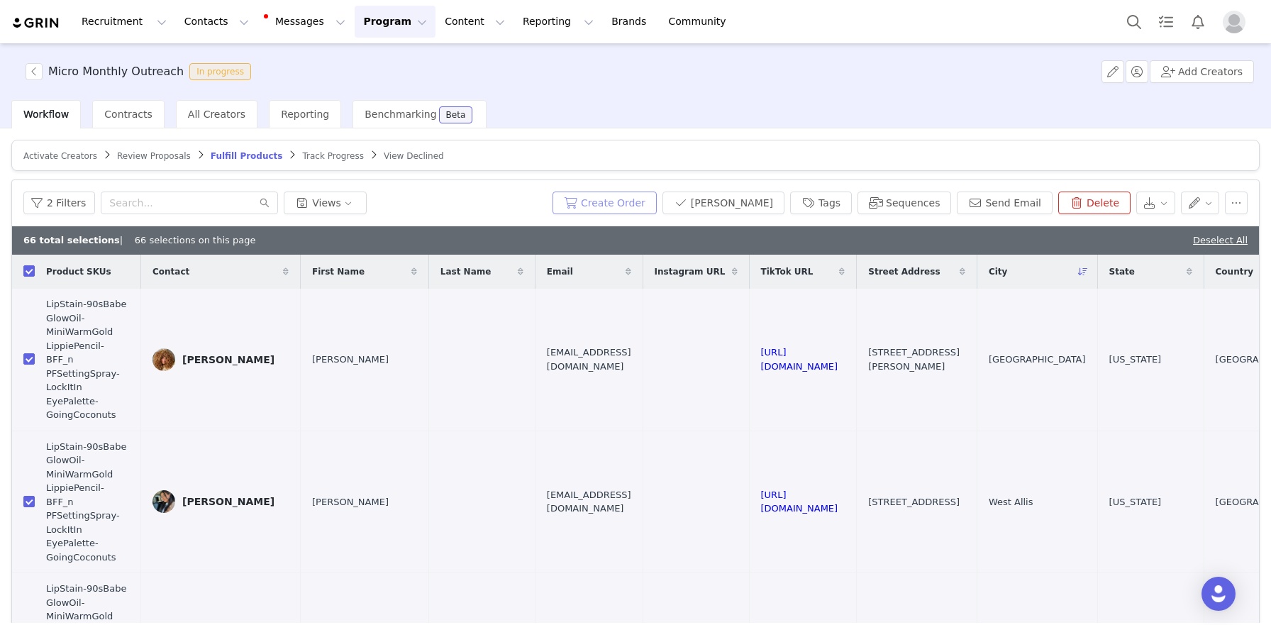
checkbox input "true"
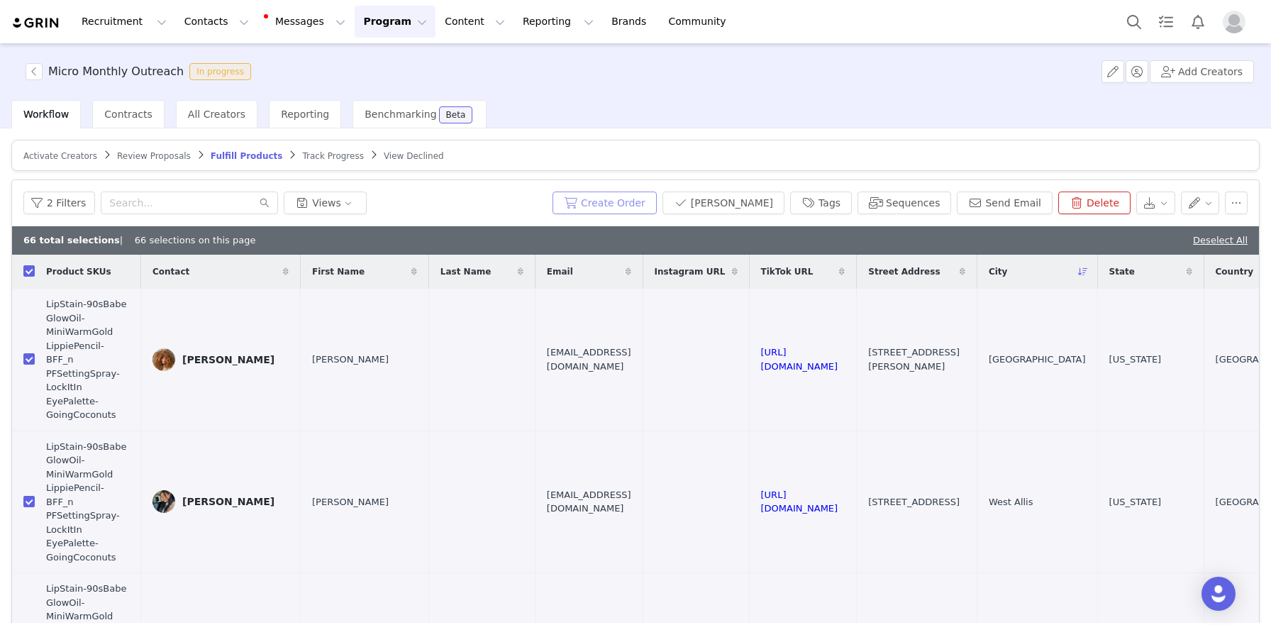
checkbox input "true"
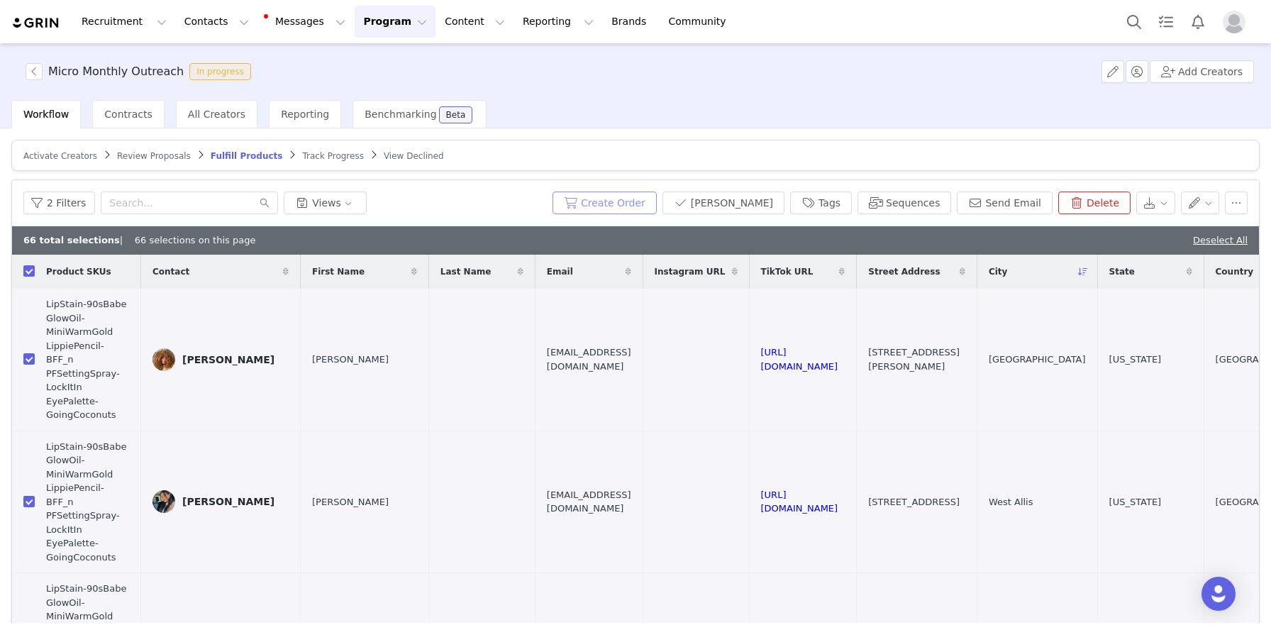
checkbox input "true"
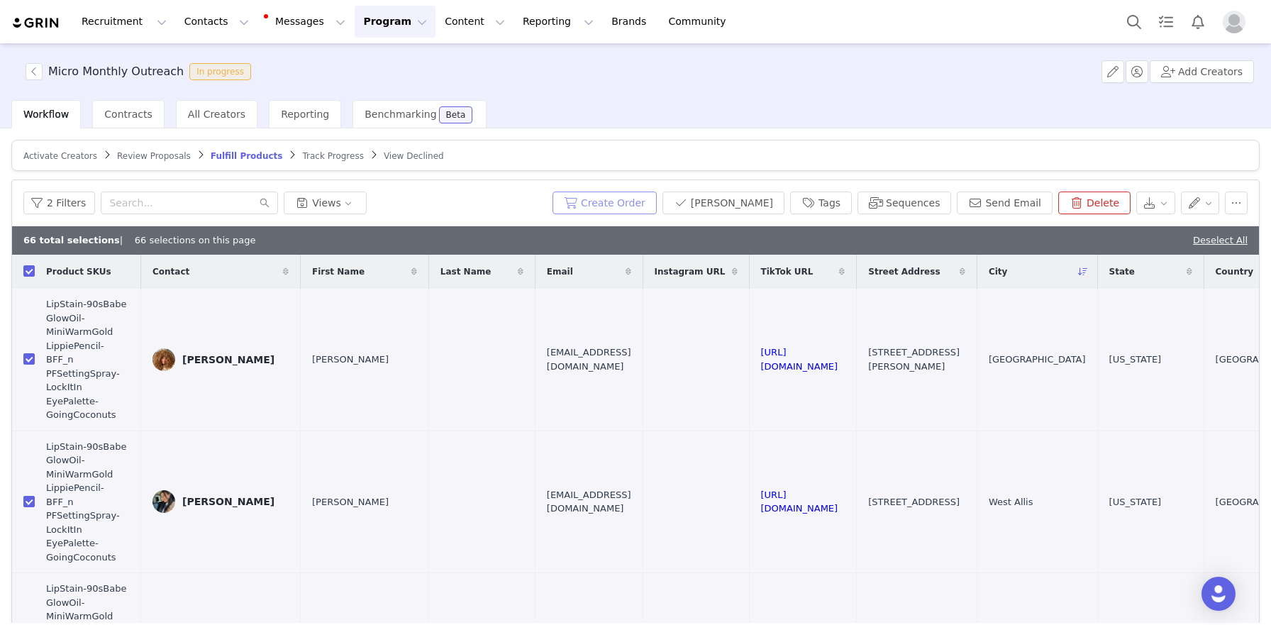
checkbox input "true"
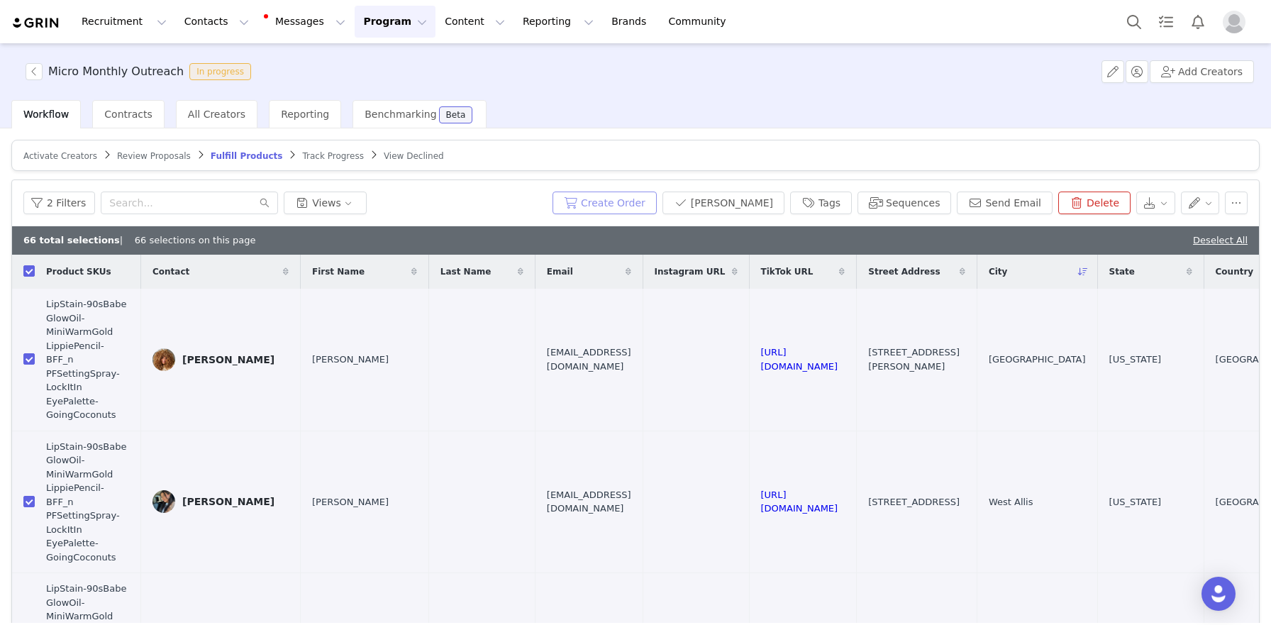
checkbox input "true"
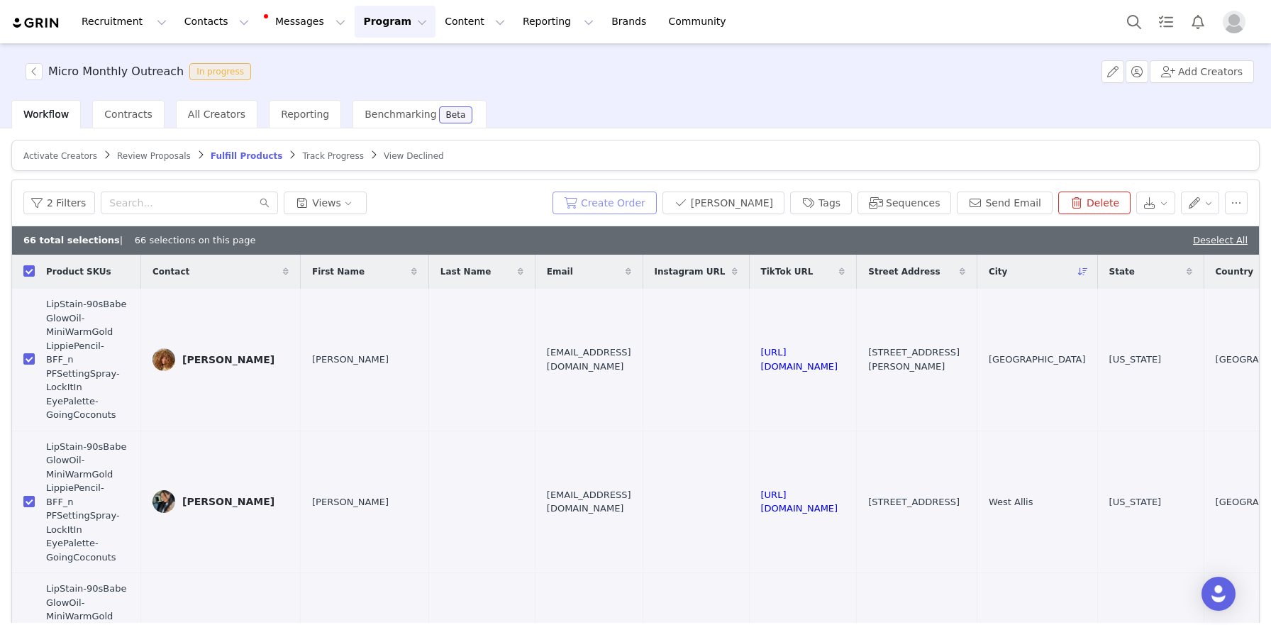
checkbox input "true"
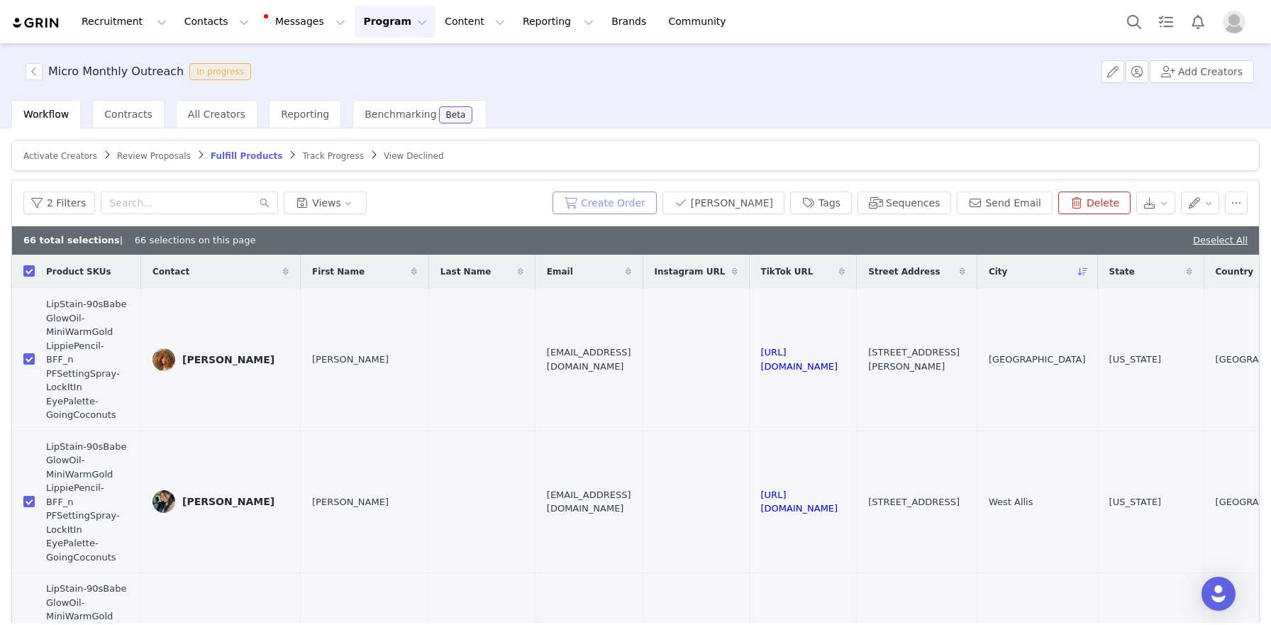
checkbox input "true"
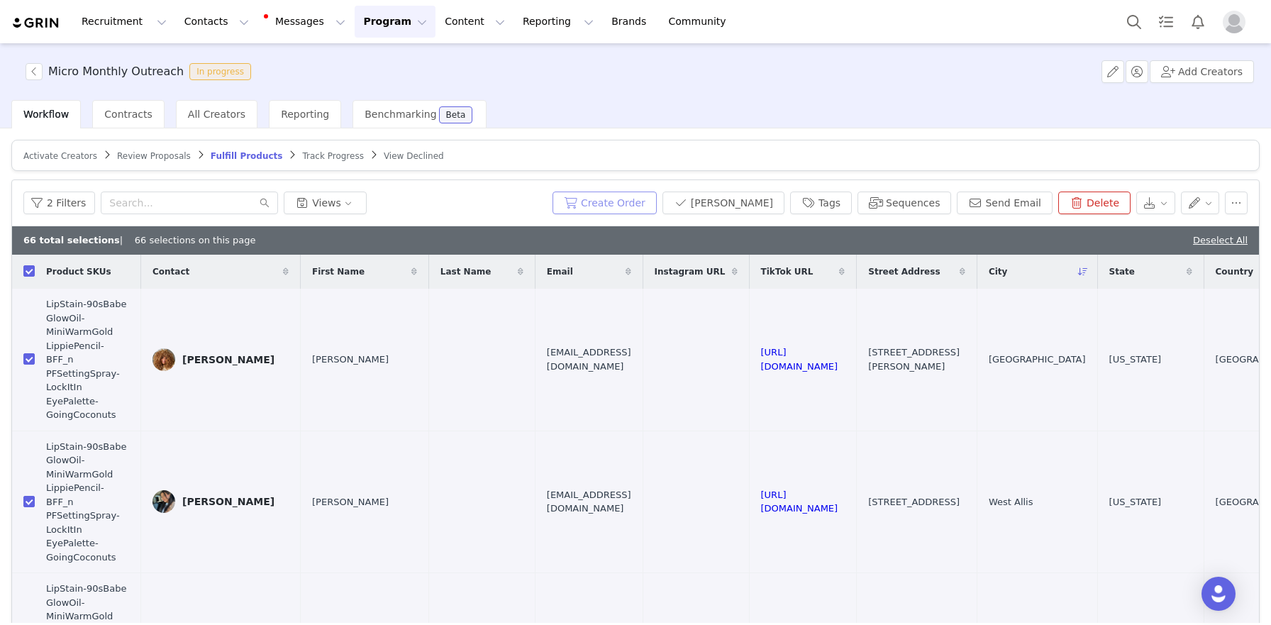
checkbox input "true"
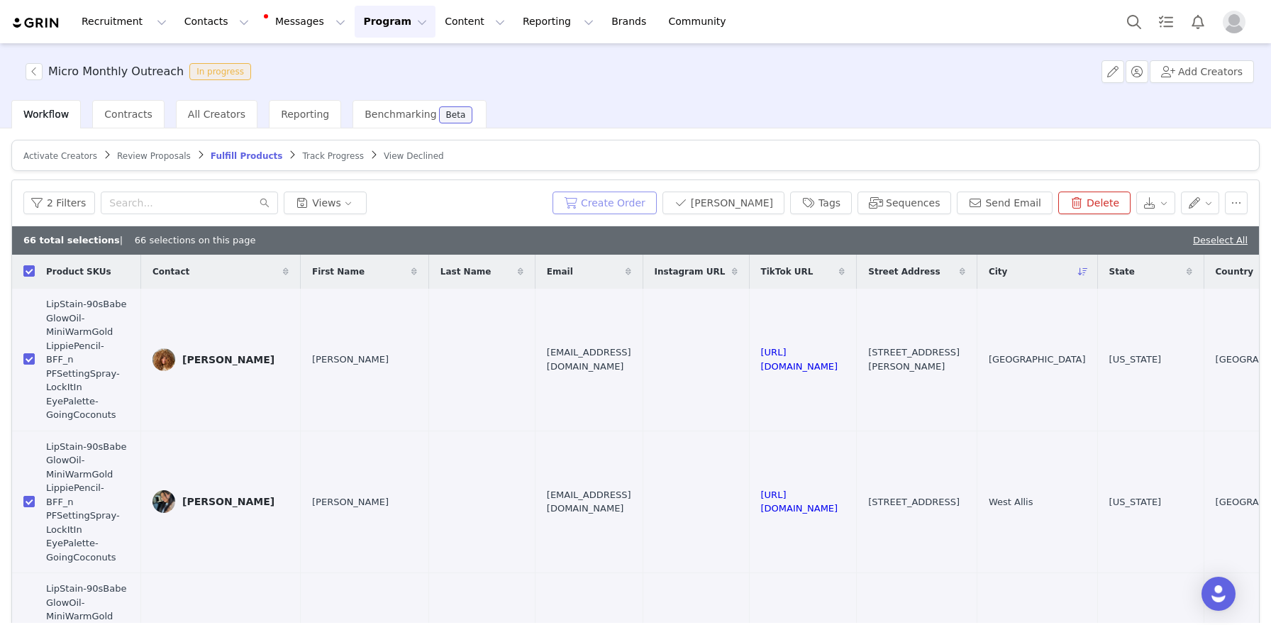
checkbox input "true"
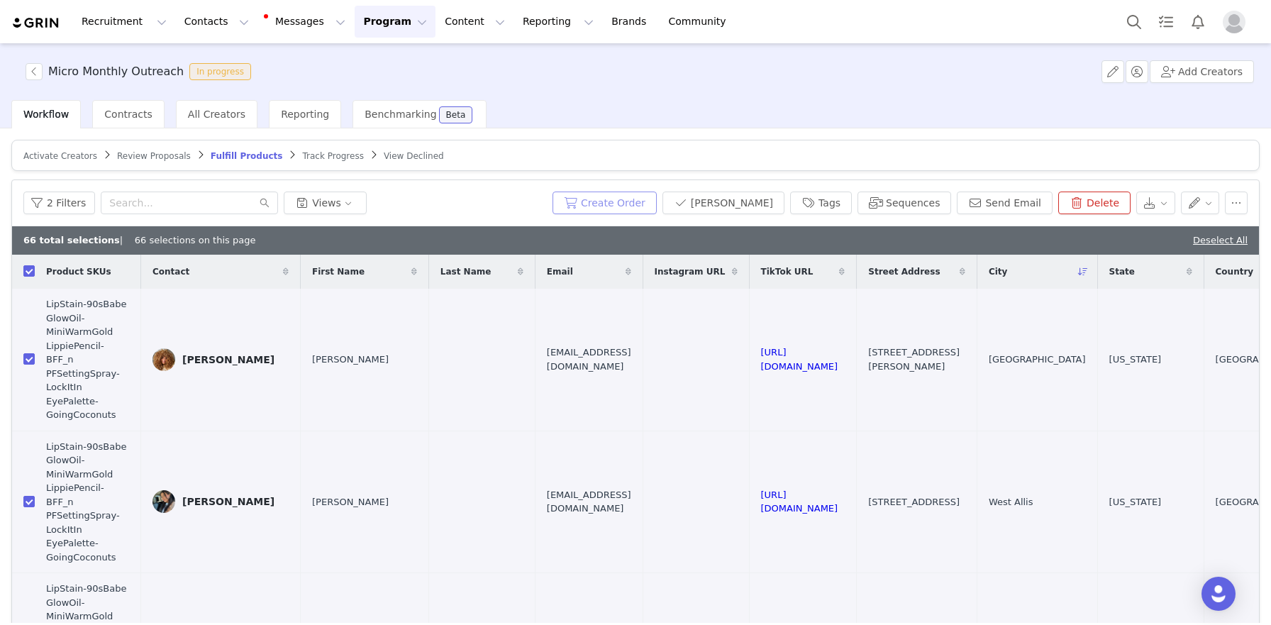
checkbox input "true"
click at [657, 191] on button "Create Order" at bounding box center [604, 202] width 104 height 23
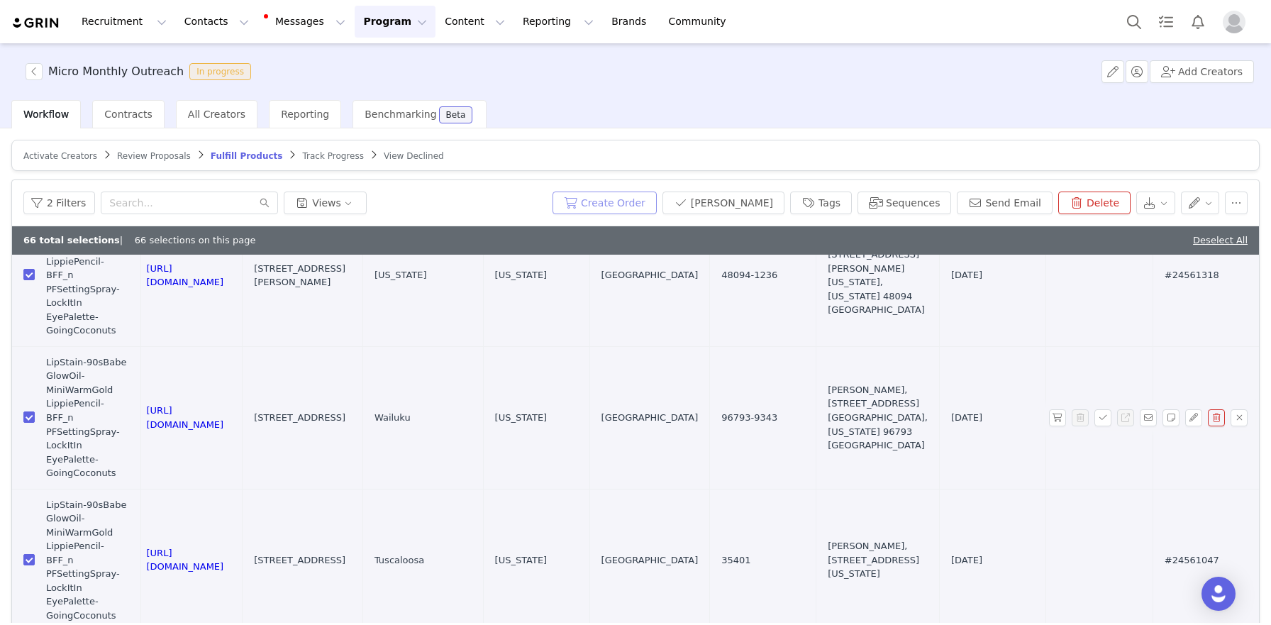
scroll to position [275, 803]
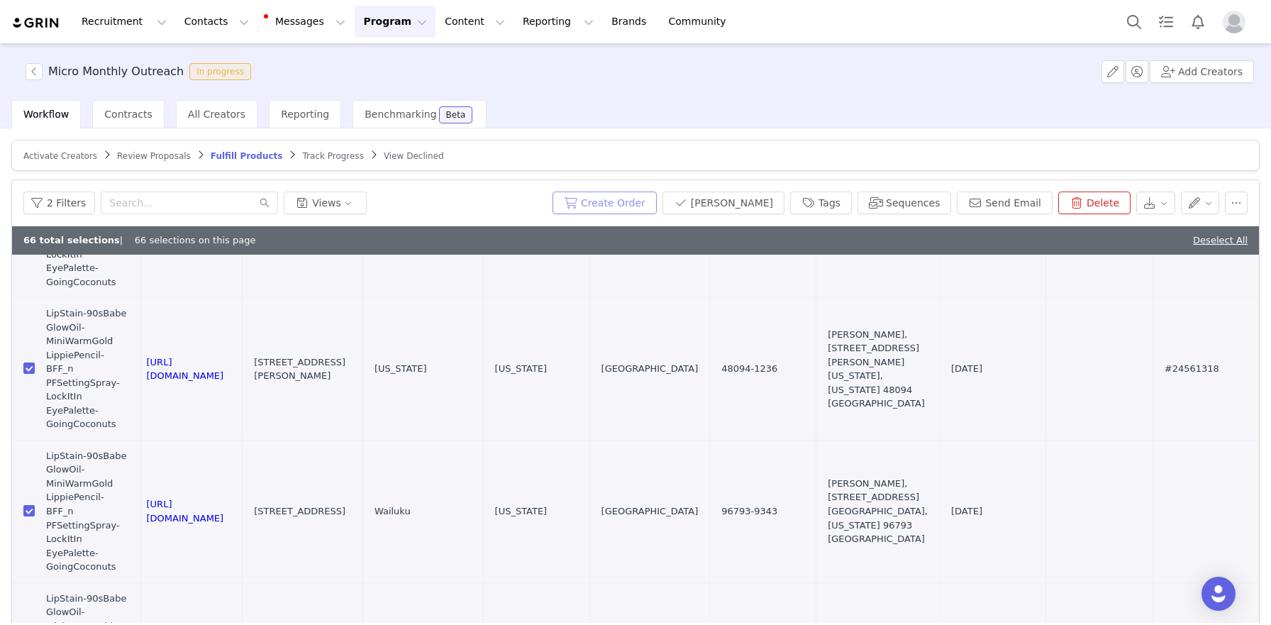
click at [612, 206] on button "Create Order" at bounding box center [604, 202] width 104 height 23
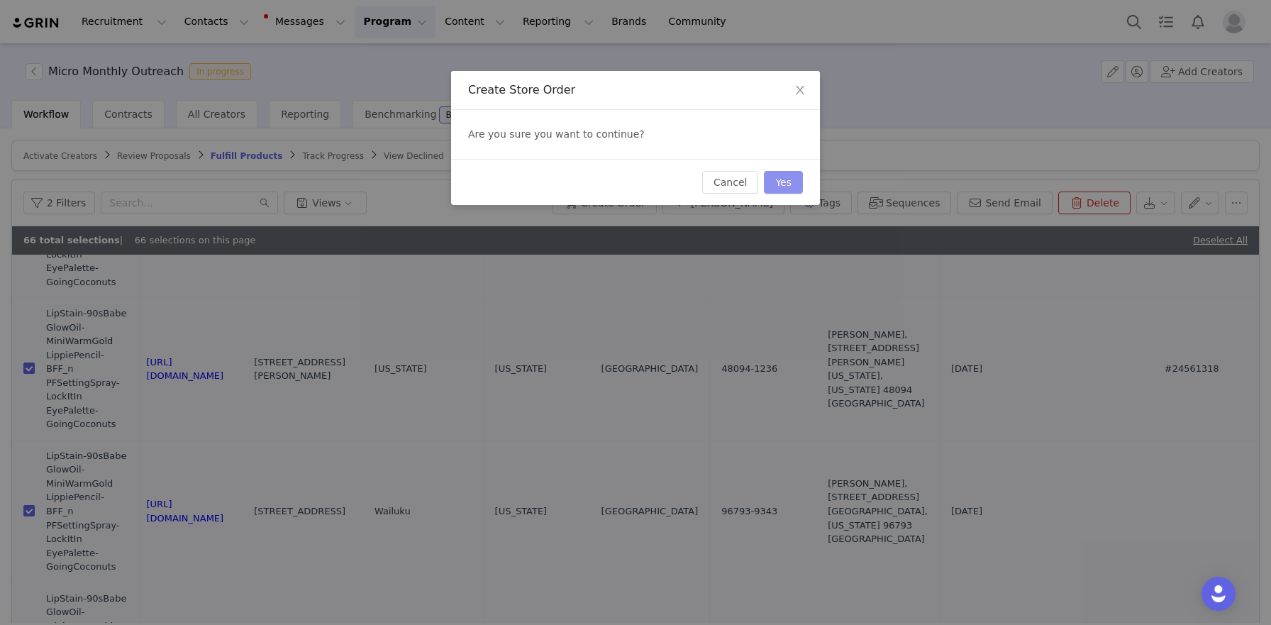
click at [798, 182] on button "Yes" at bounding box center [783, 182] width 39 height 23
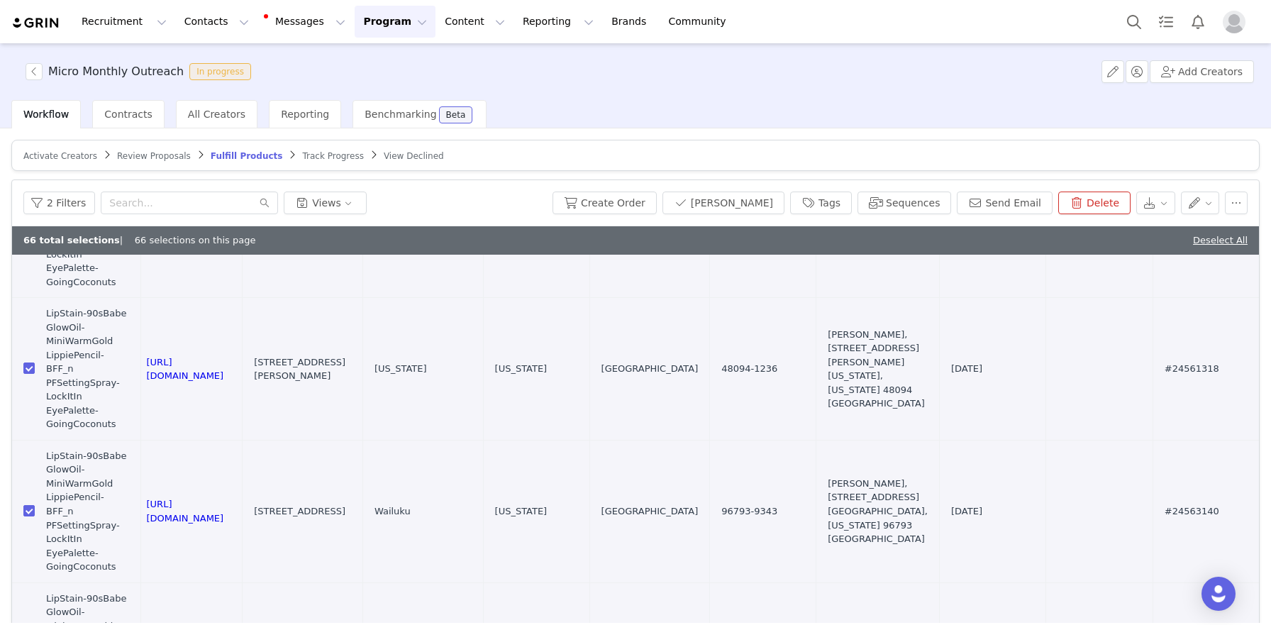
click at [1207, 231] on div "66 total selections | 66 selections on this page Deselect All" at bounding box center [635, 240] width 1246 height 28
click at [1210, 242] on link "Deselect All" at bounding box center [1220, 240] width 55 height 11
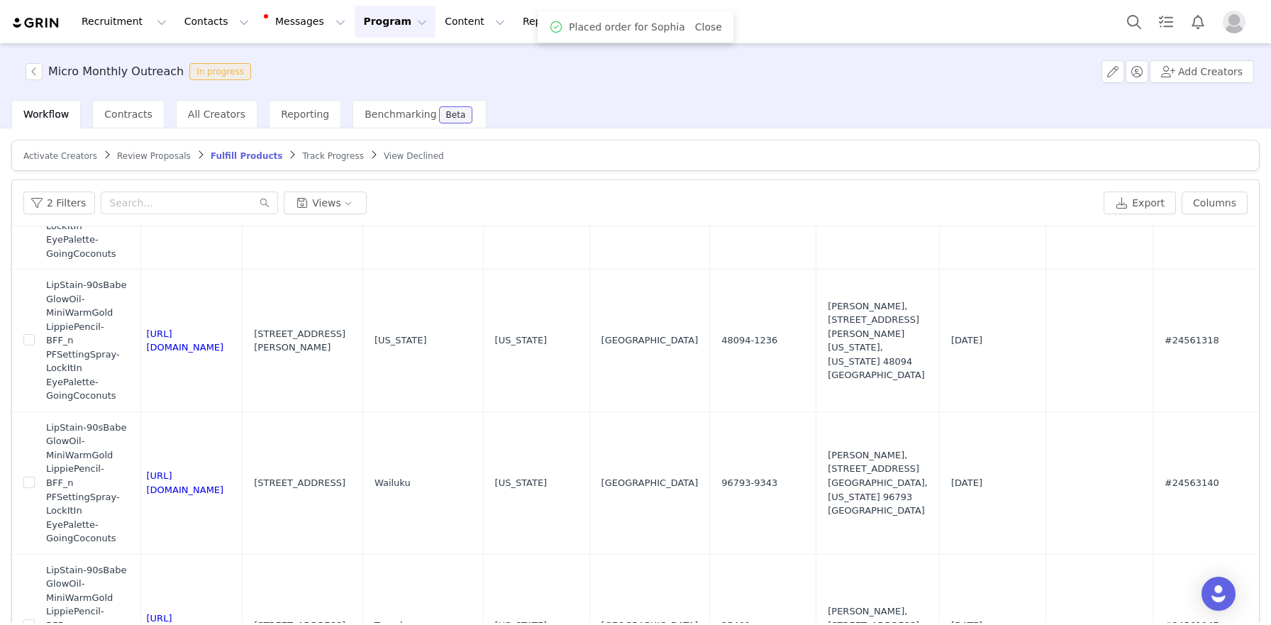
checkbox input "false"
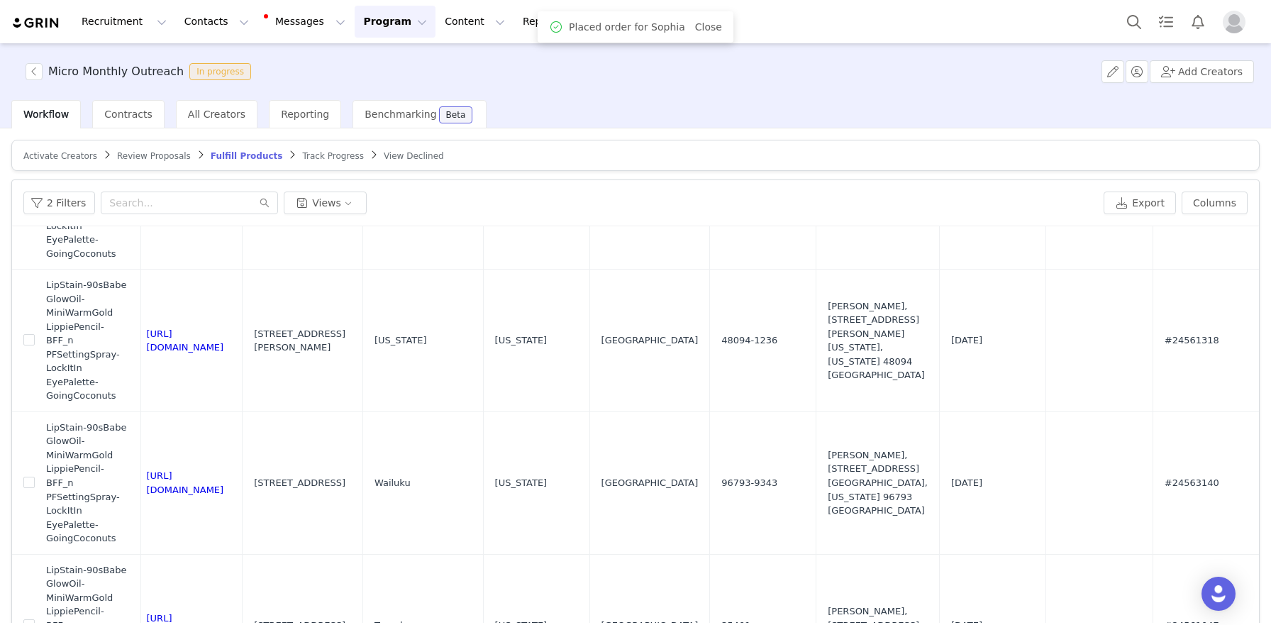
checkbox input "false"
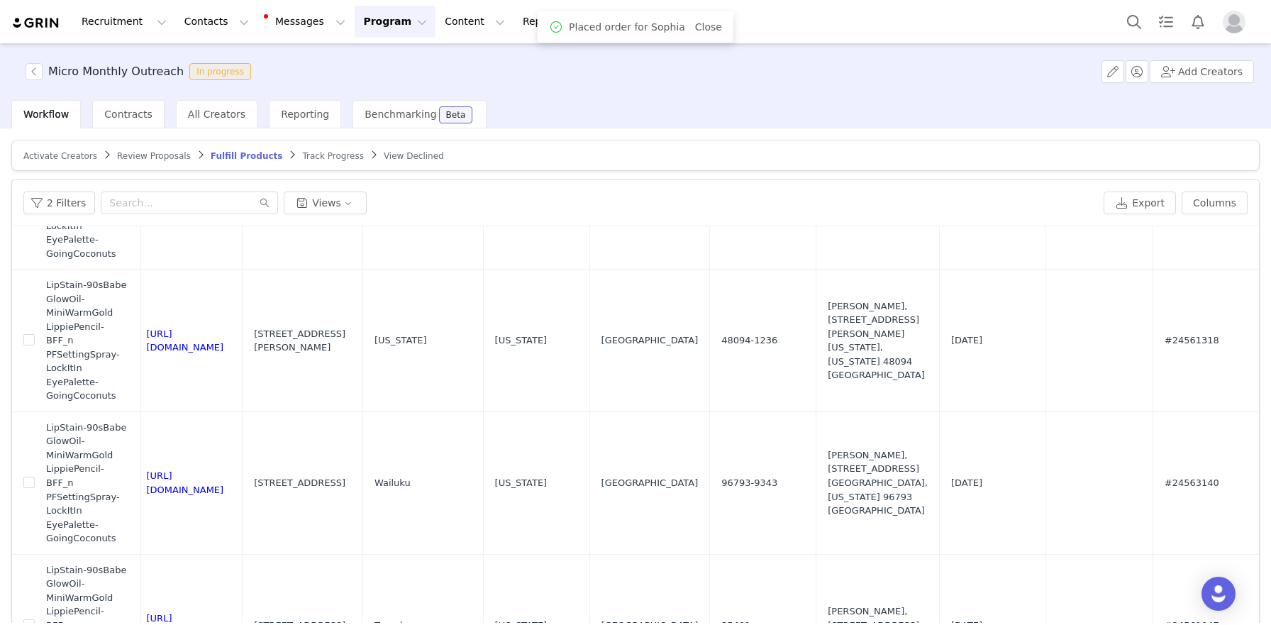
checkbox input "false"
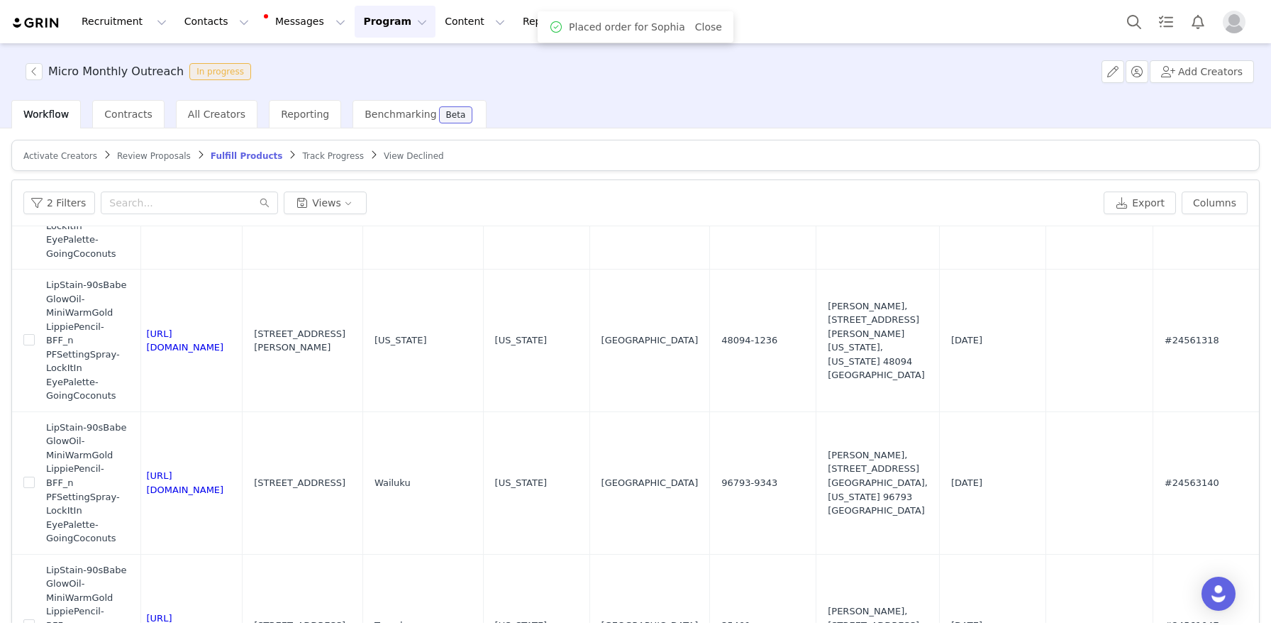
checkbox input "false"
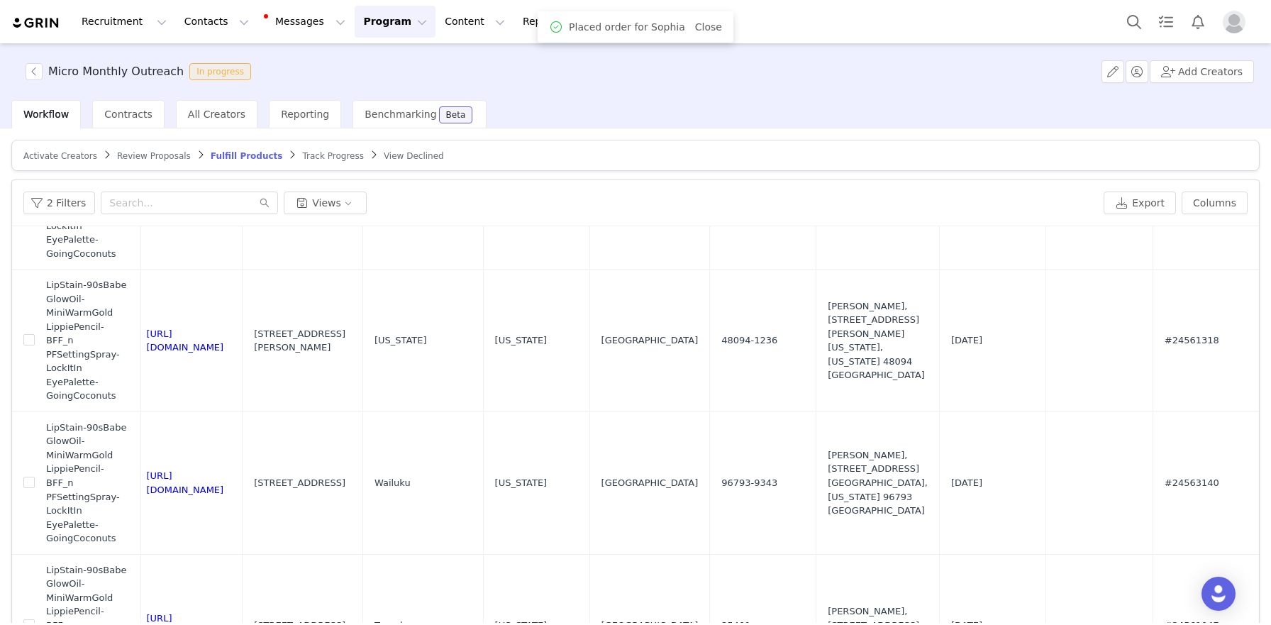
checkbox input "false"
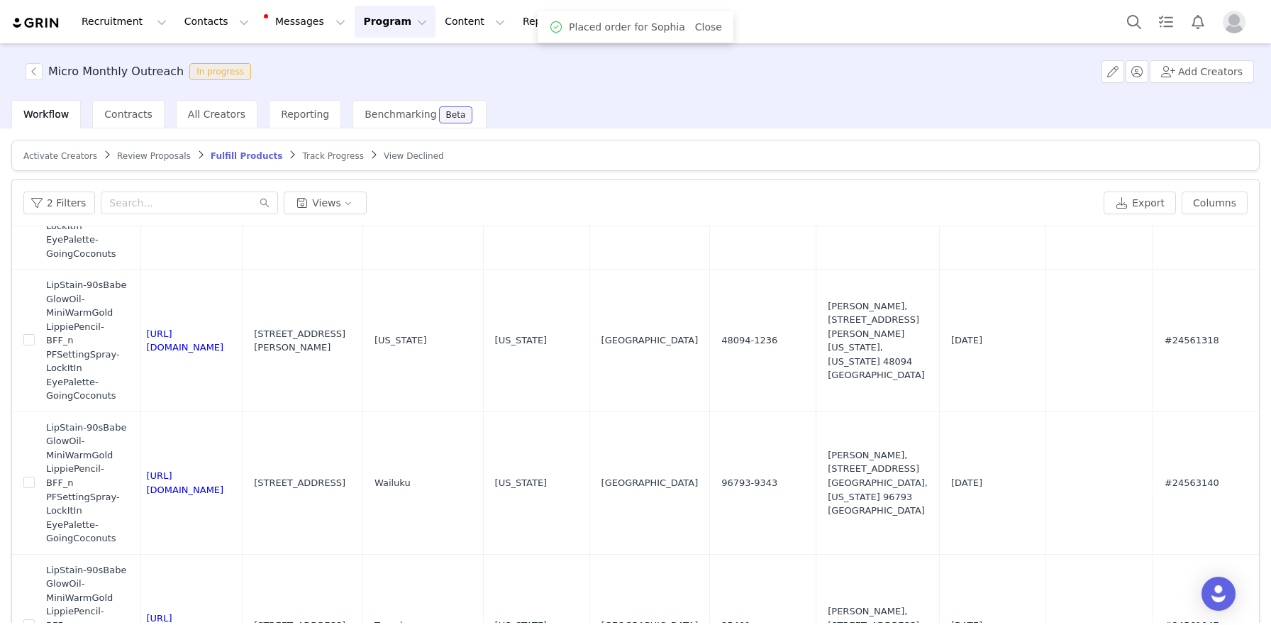
checkbox input "false"
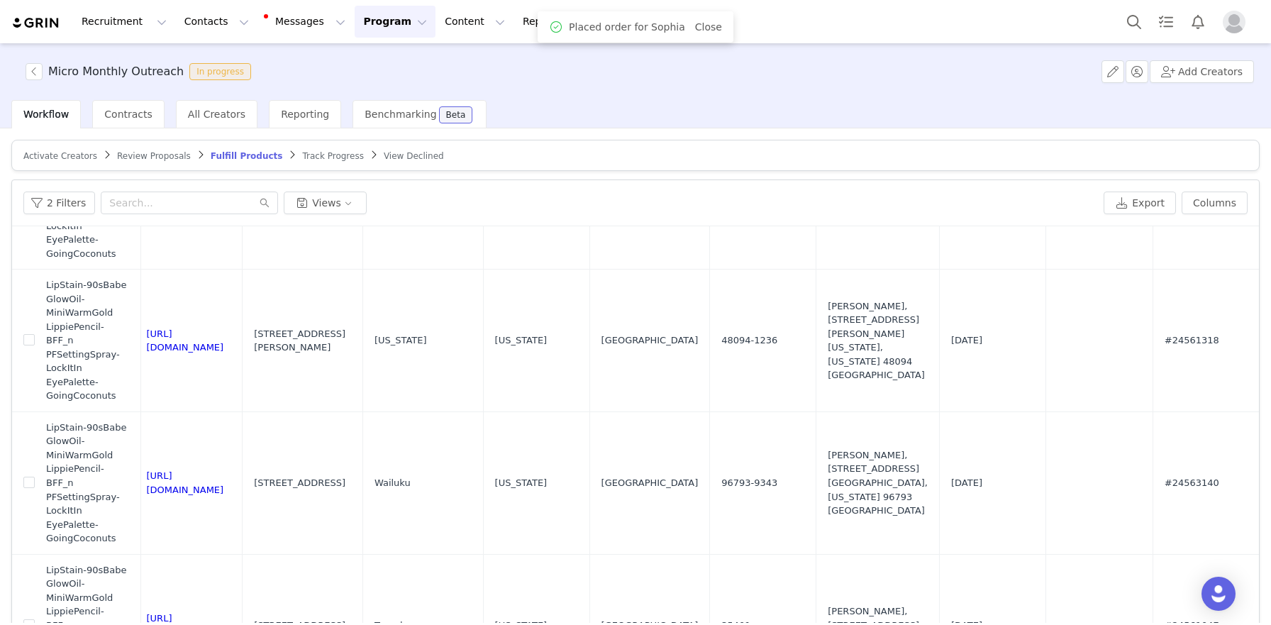
checkbox input "false"
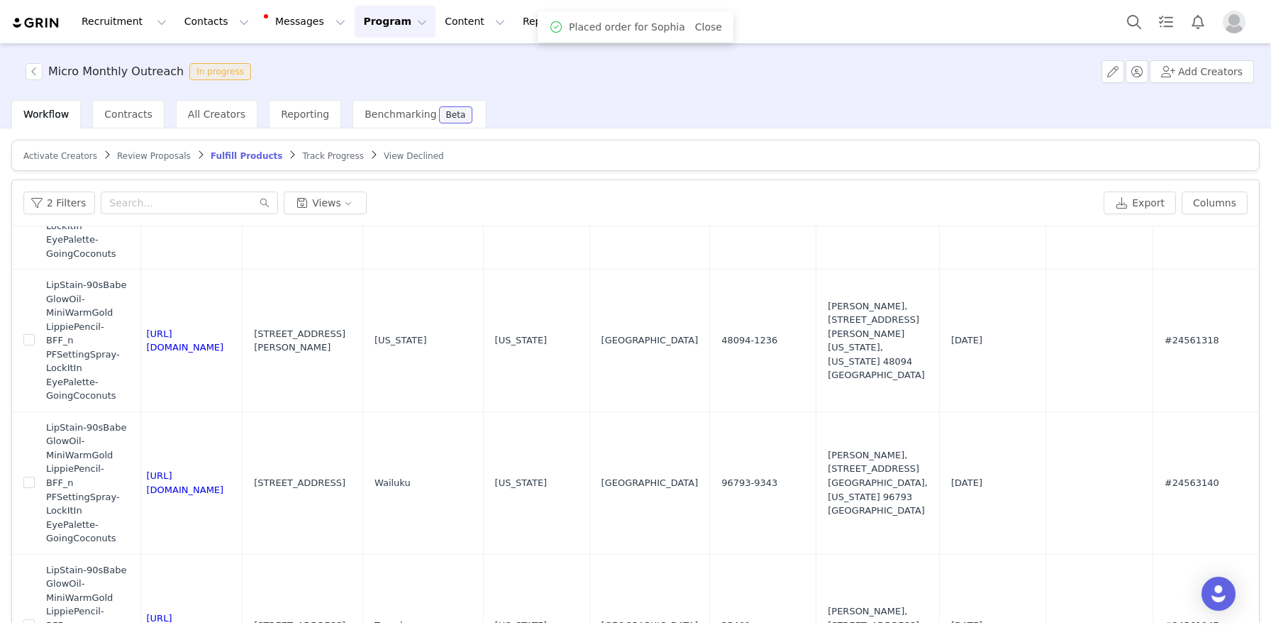
checkbox input "false"
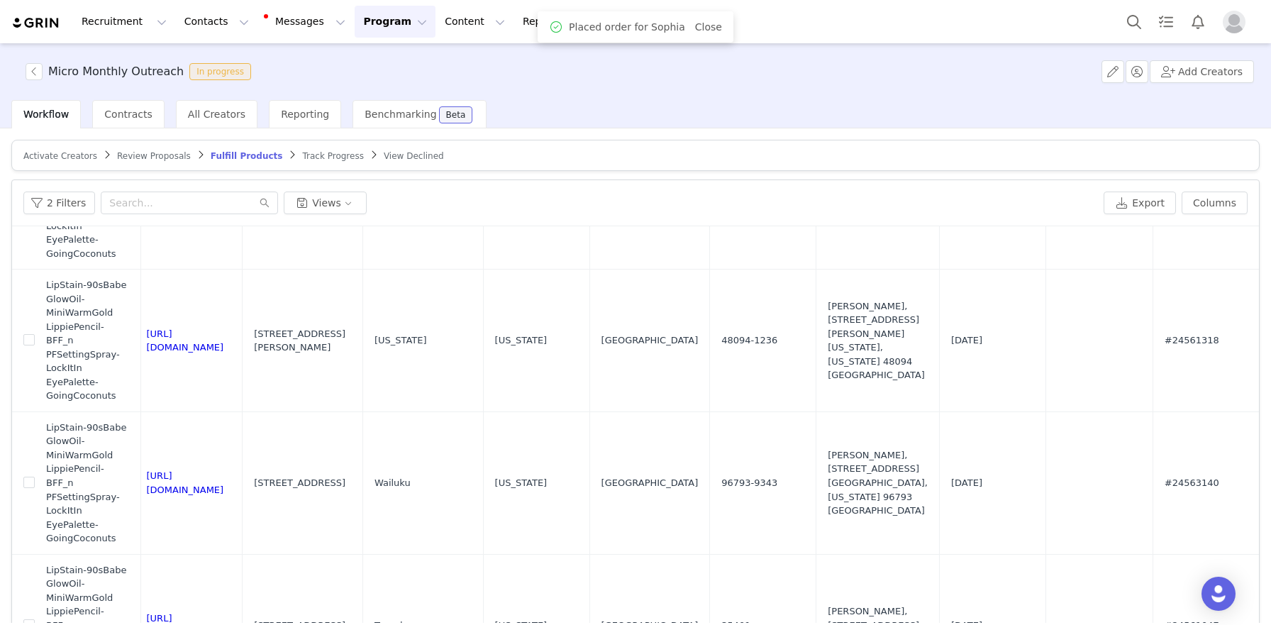
checkbox input "false"
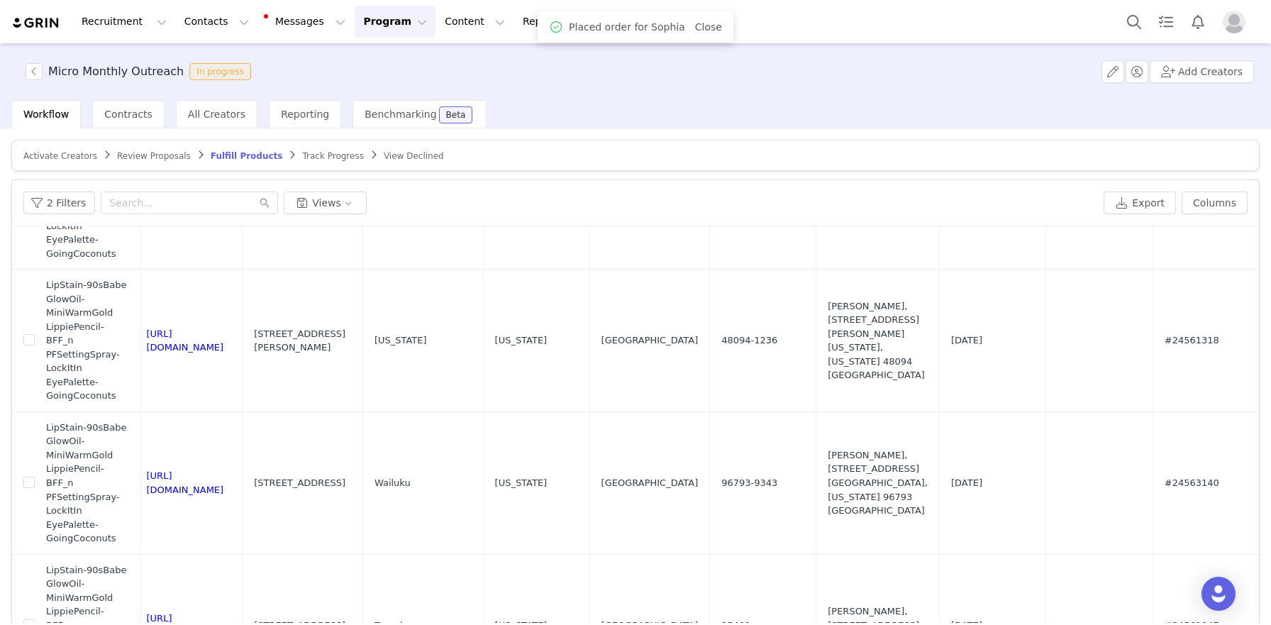
checkbox input "false"
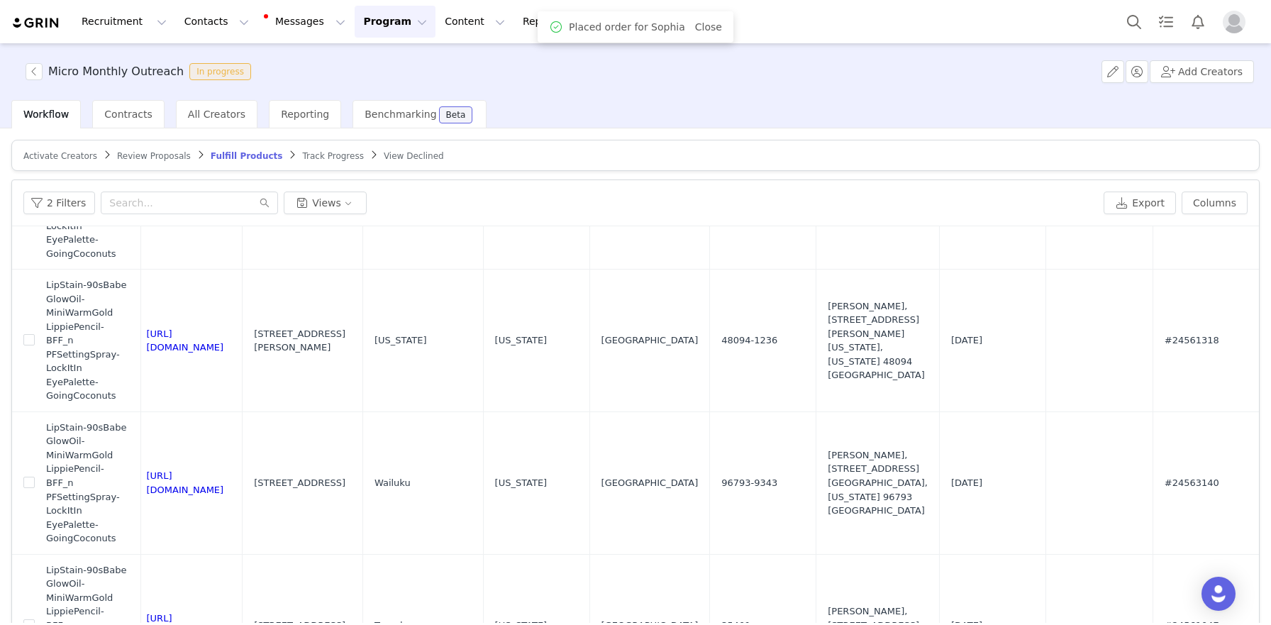
checkbox input "false"
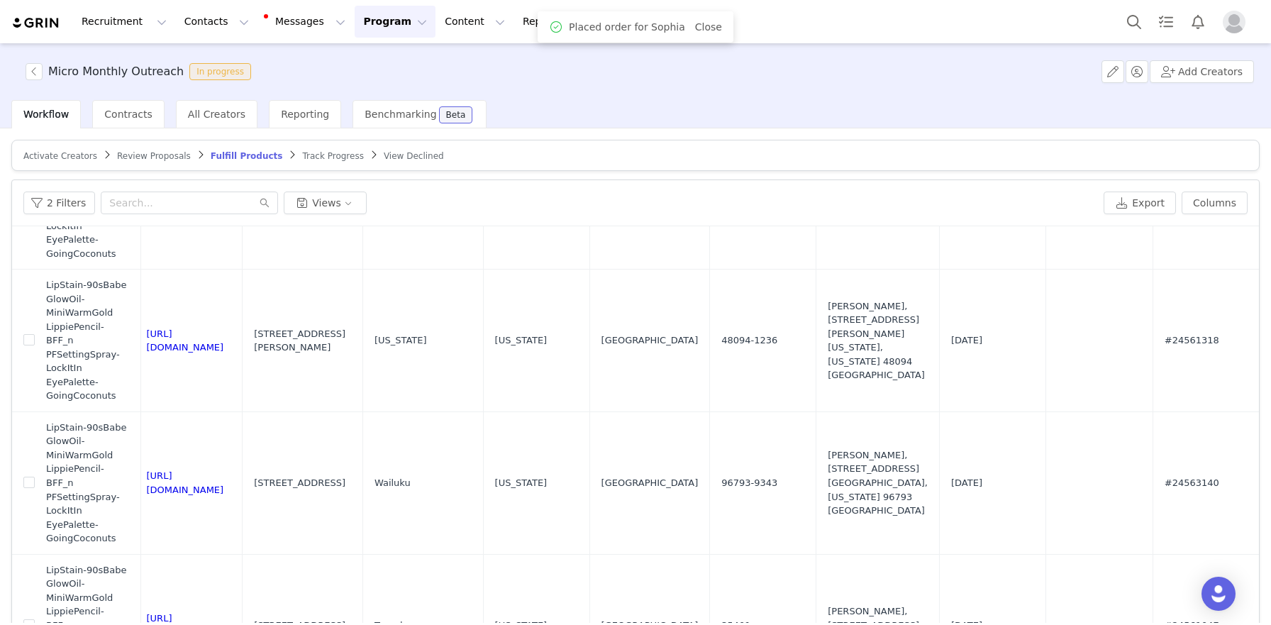
checkbox input "false"
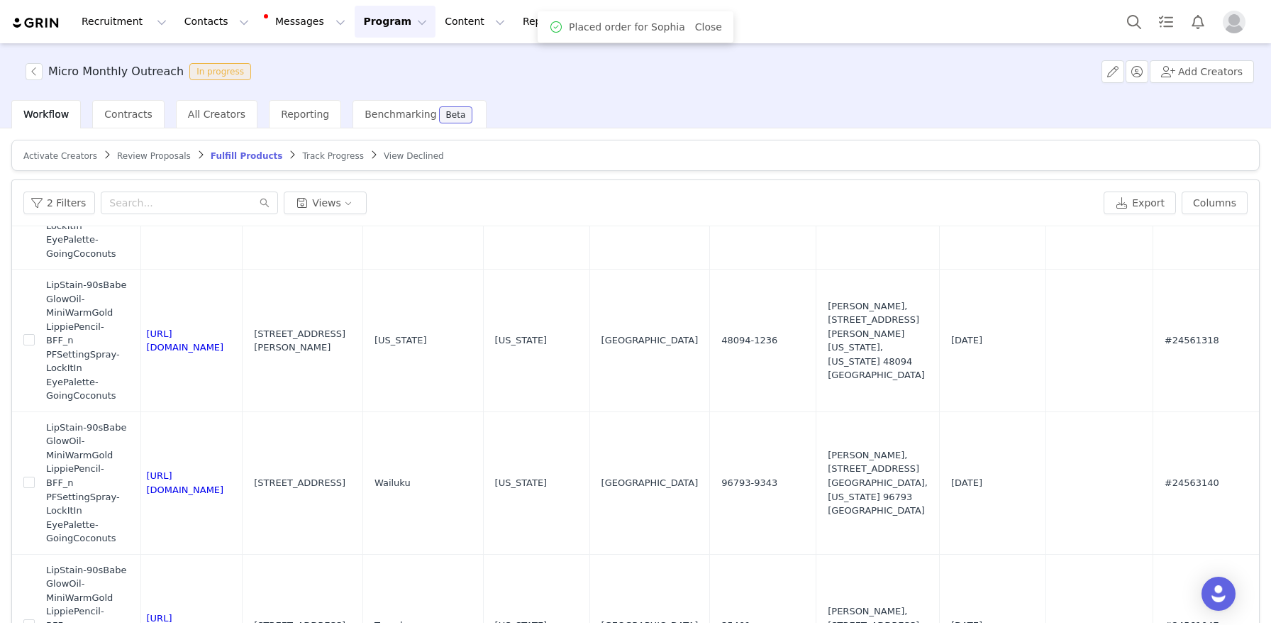
checkbox input "false"
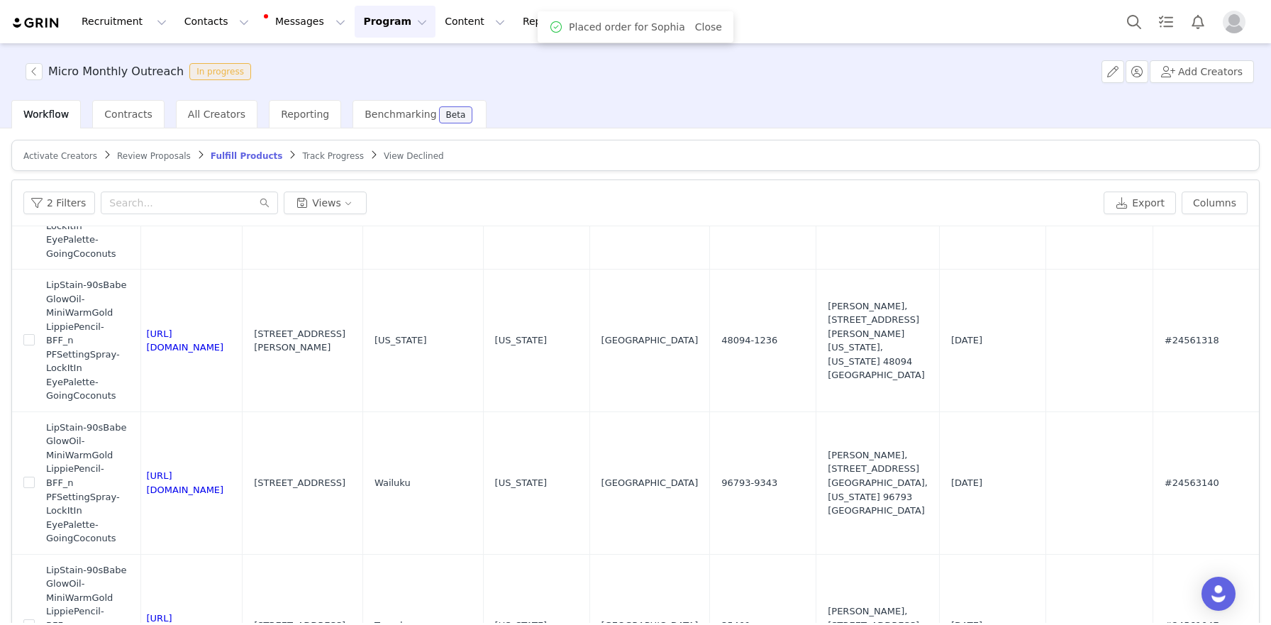
checkbox input "false"
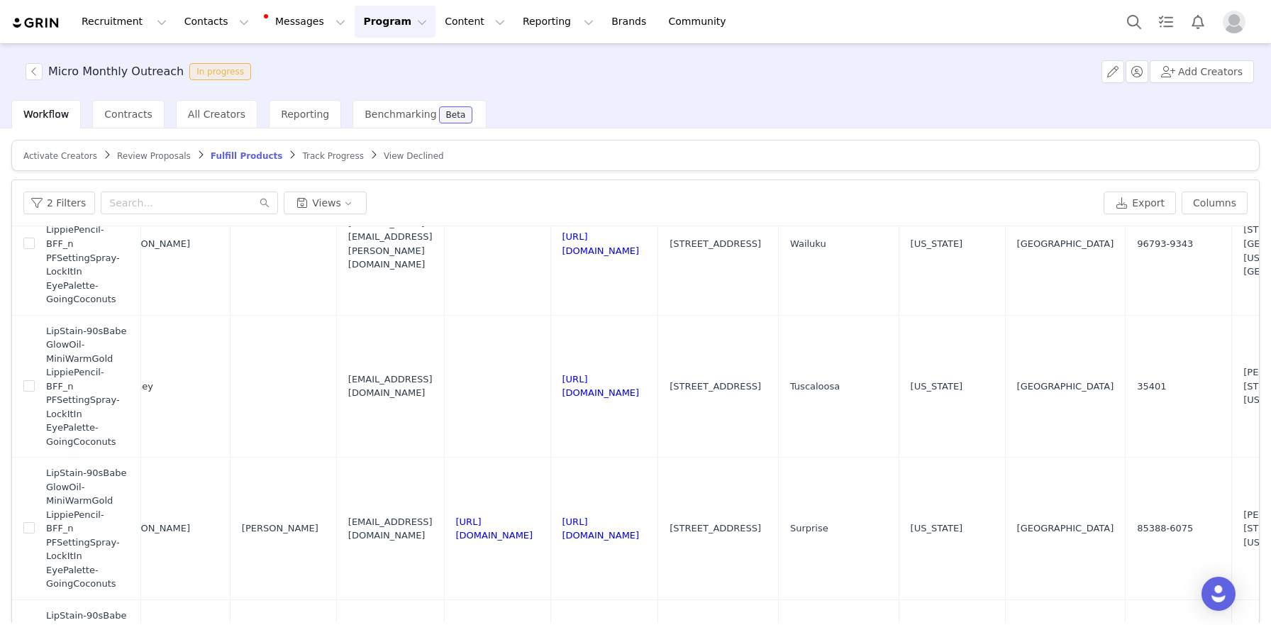
scroll to position [0, 199]
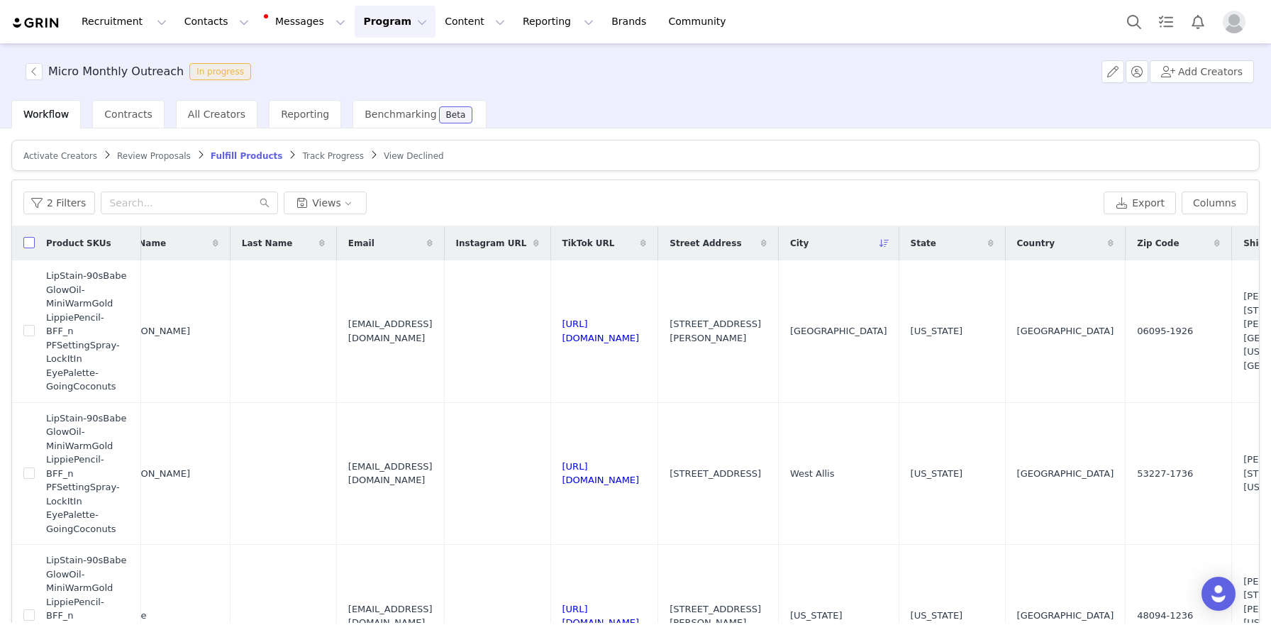
click at [26, 240] on input "checkbox" at bounding box center [28, 242] width 11 height 11
checkbox input "true"
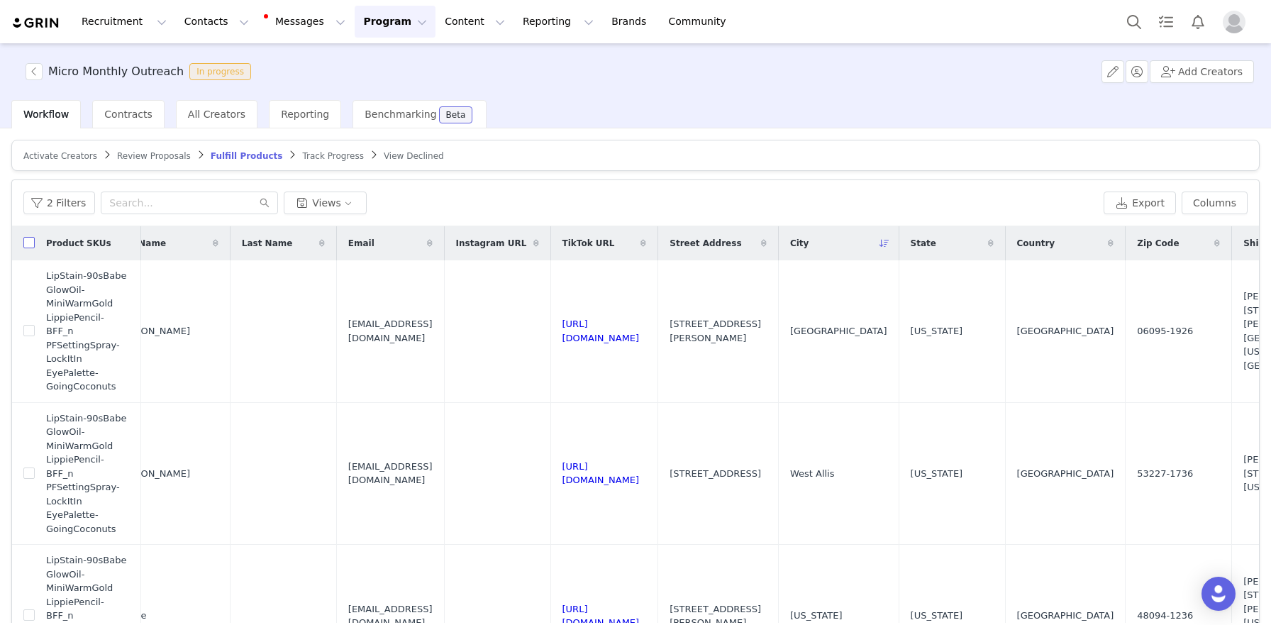
checkbox input "true"
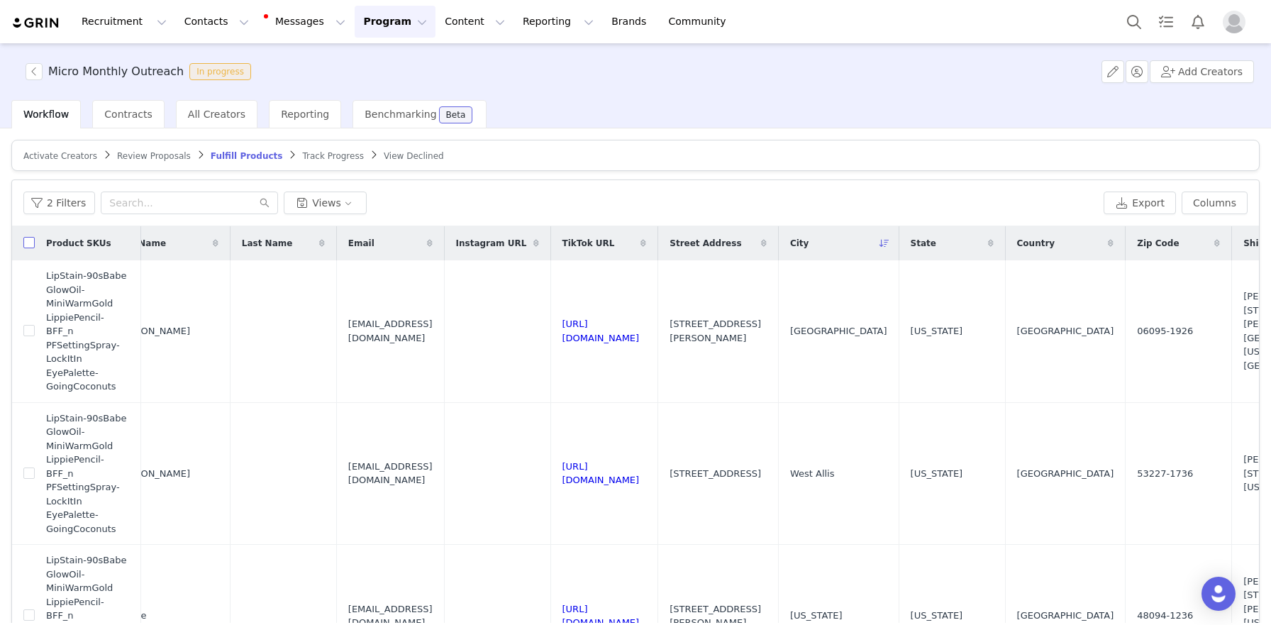
checkbox input "true"
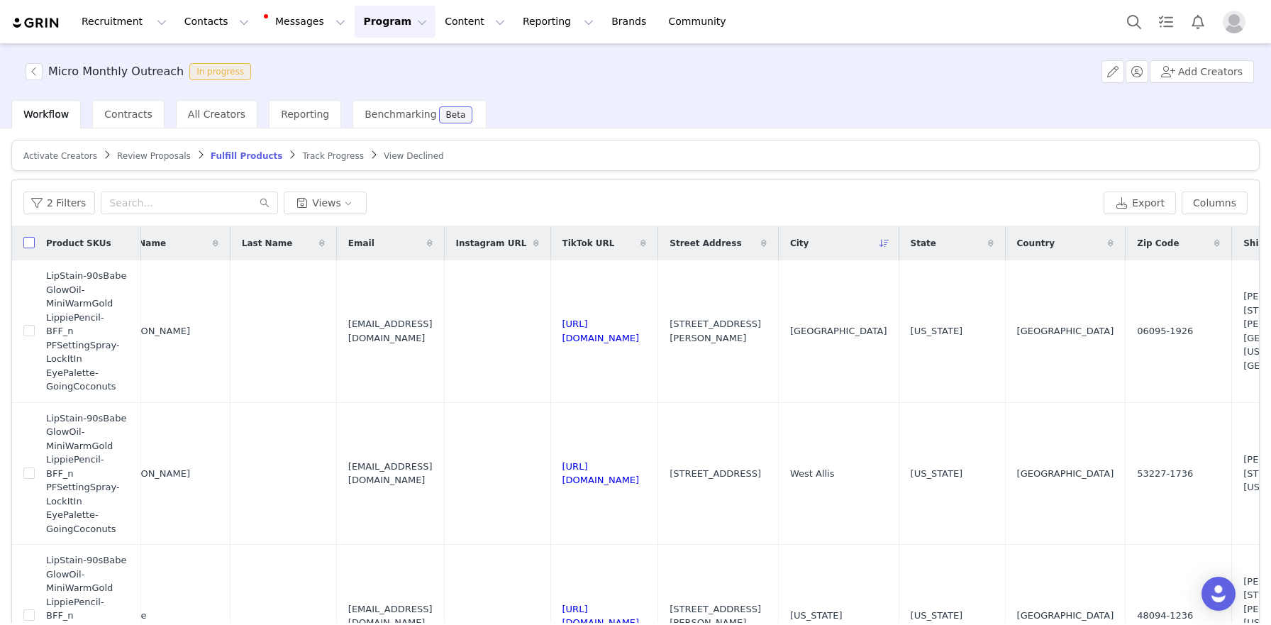
checkbox input "true"
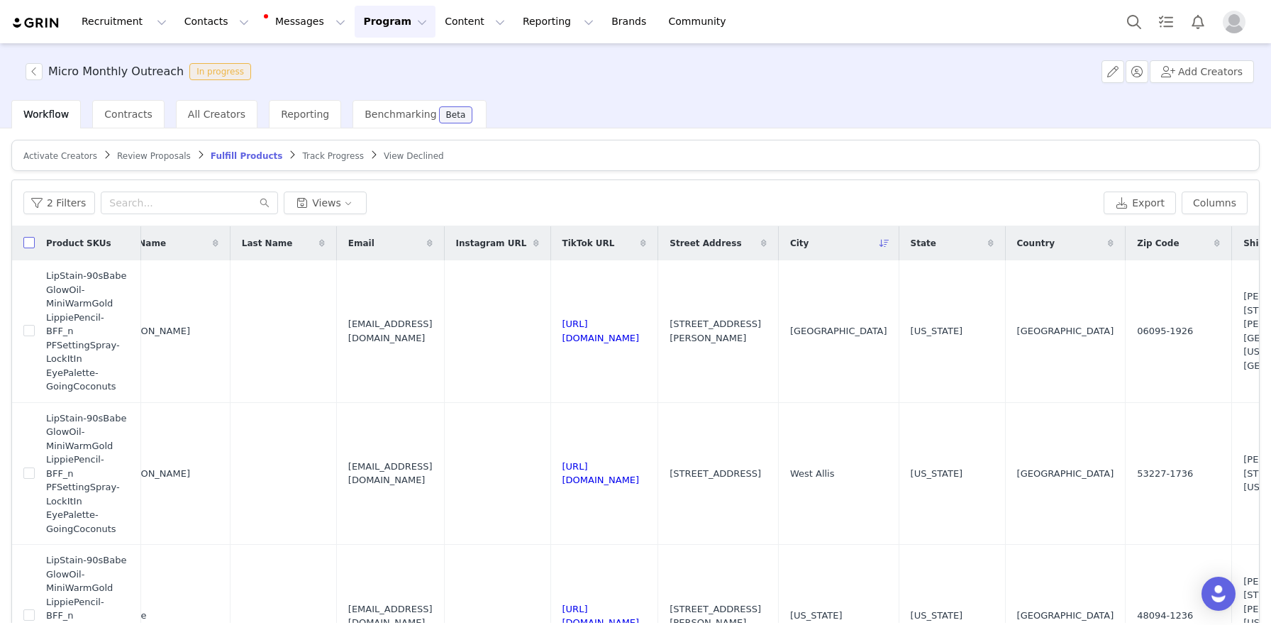
checkbox input "true"
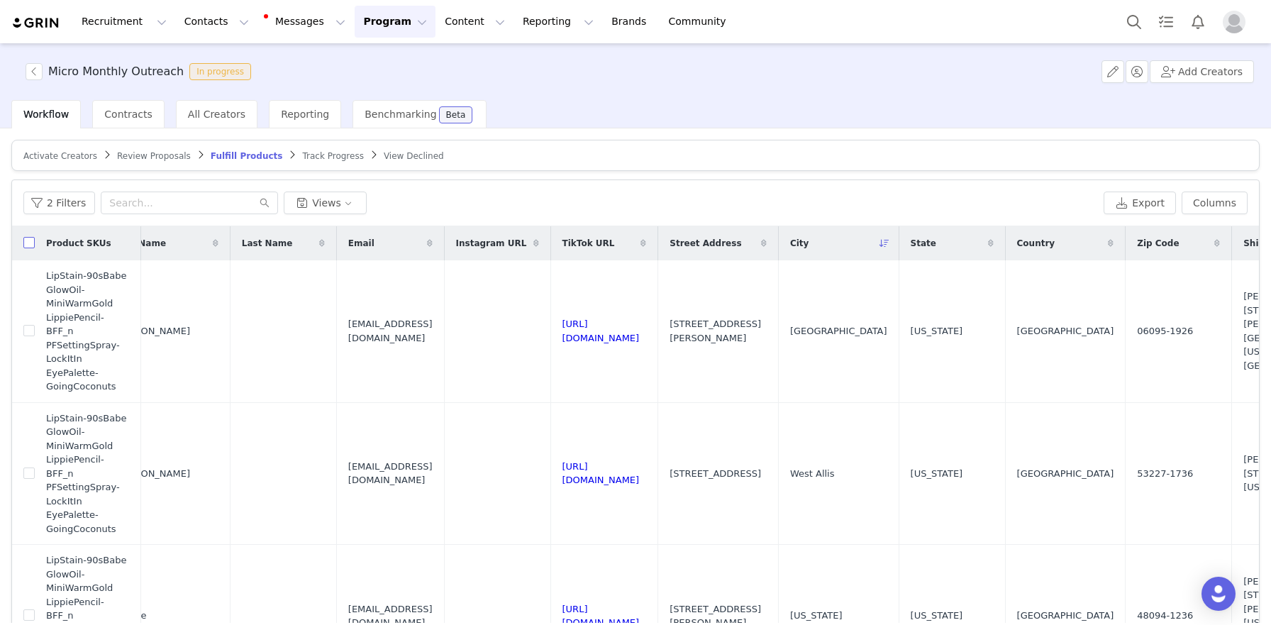
checkbox input "true"
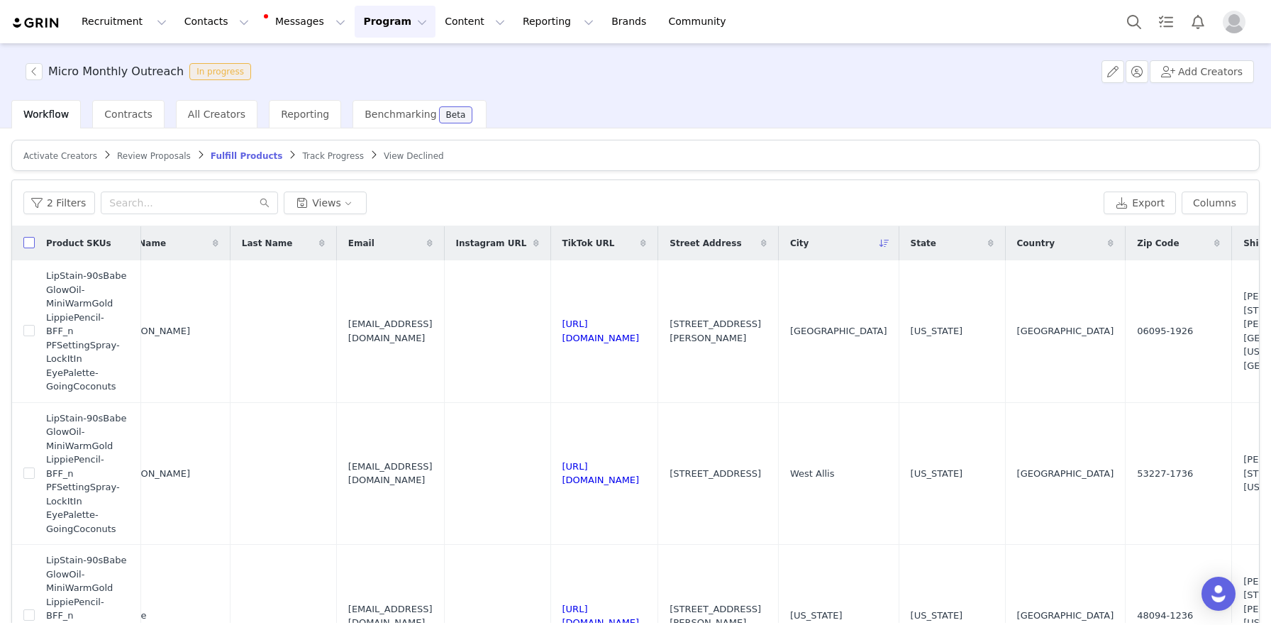
checkbox input "true"
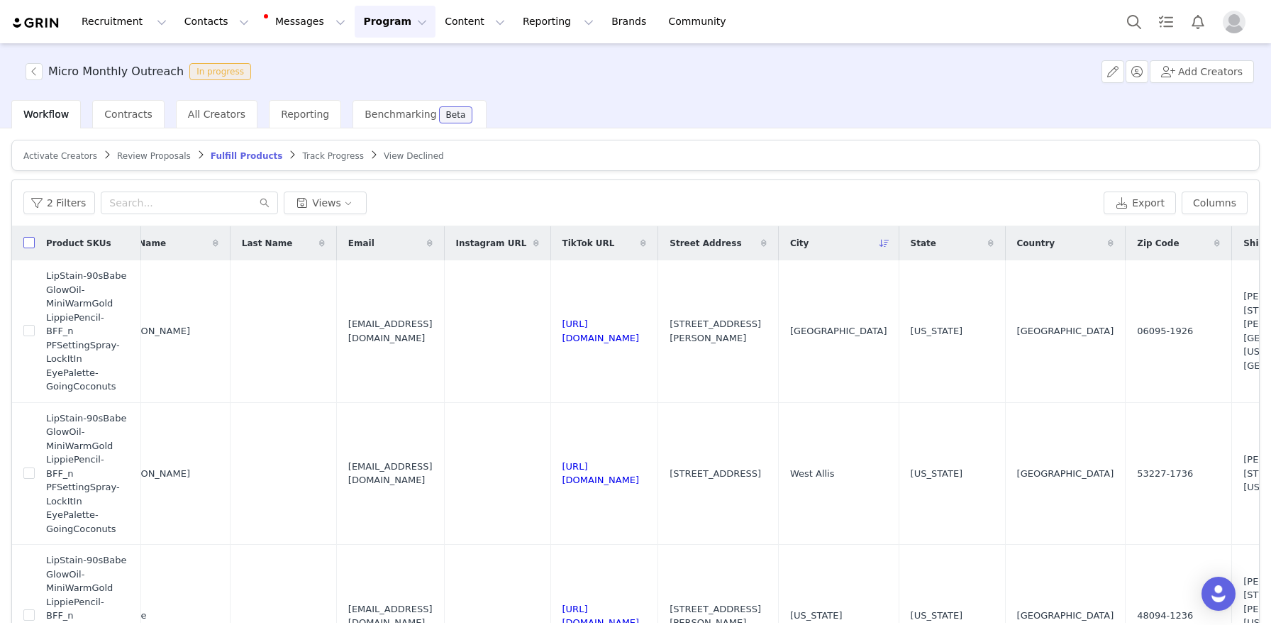
checkbox input "true"
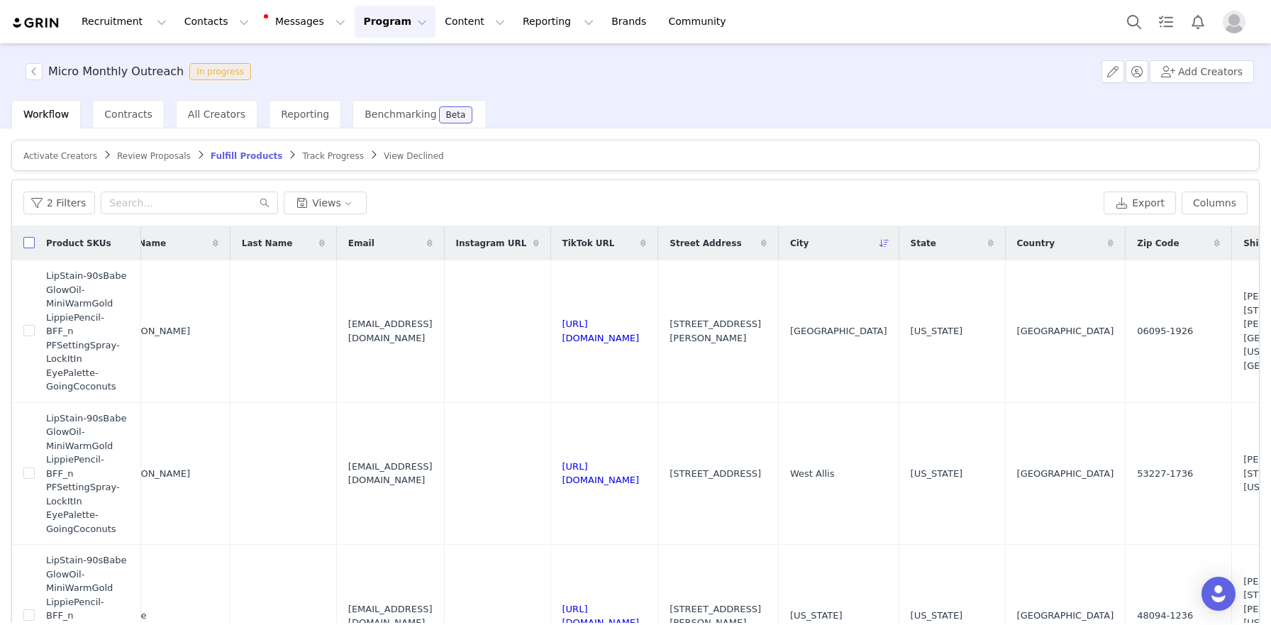
checkbox input "true"
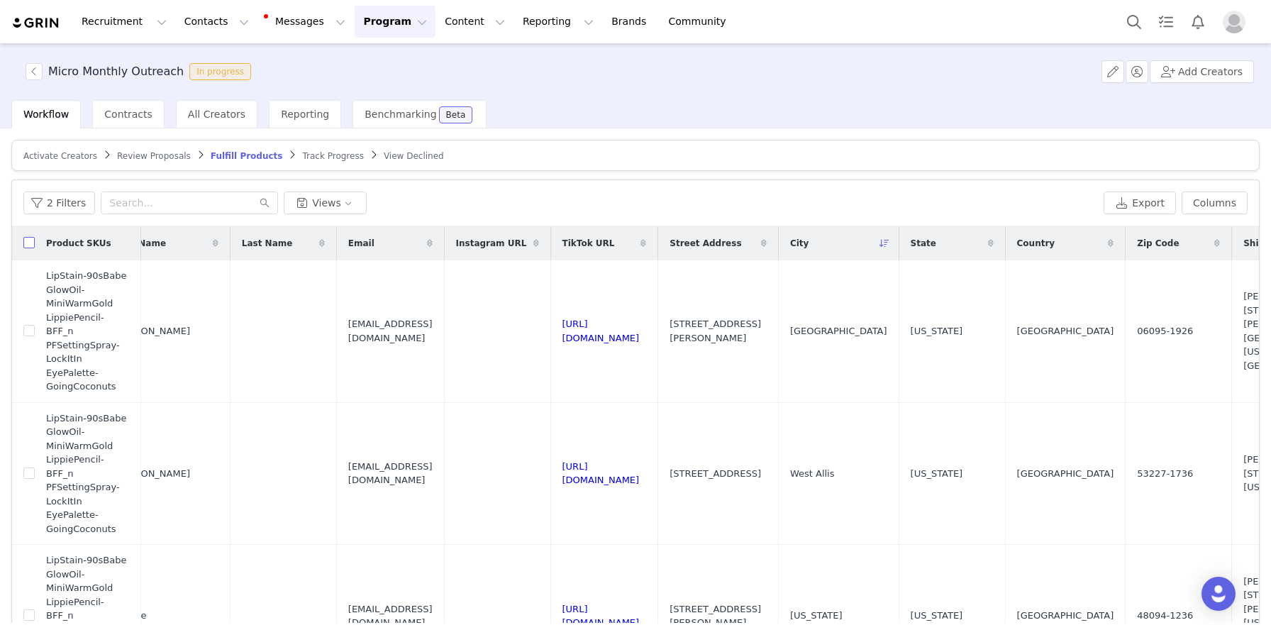
checkbox input "true"
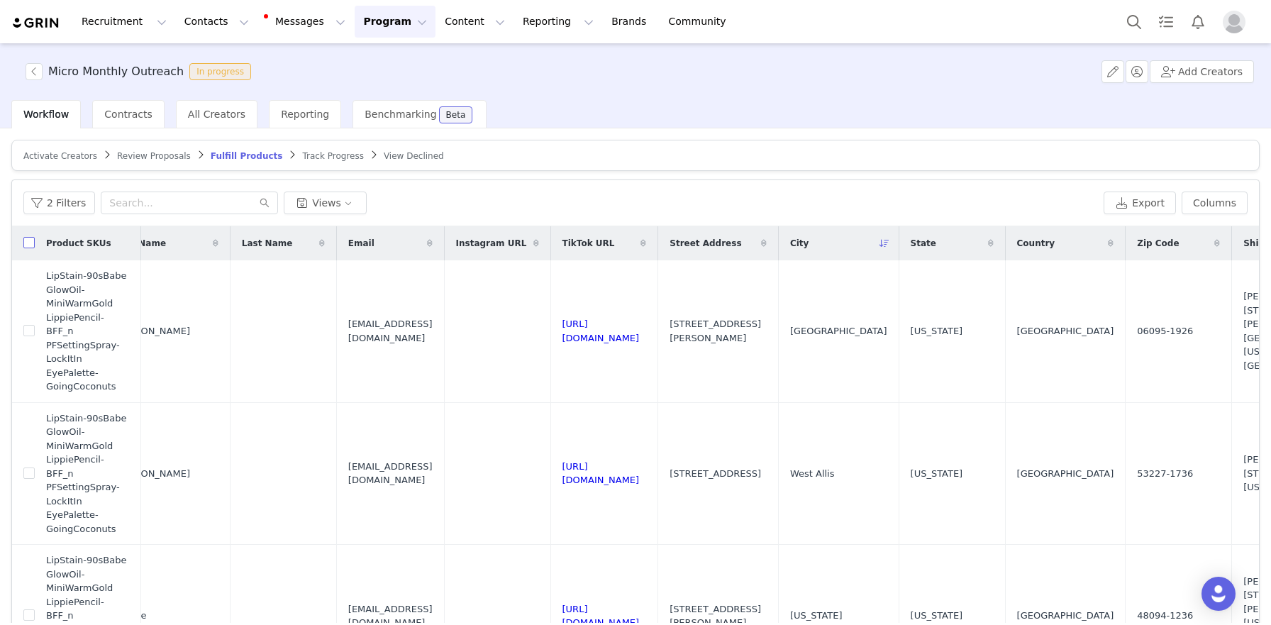
checkbox input "true"
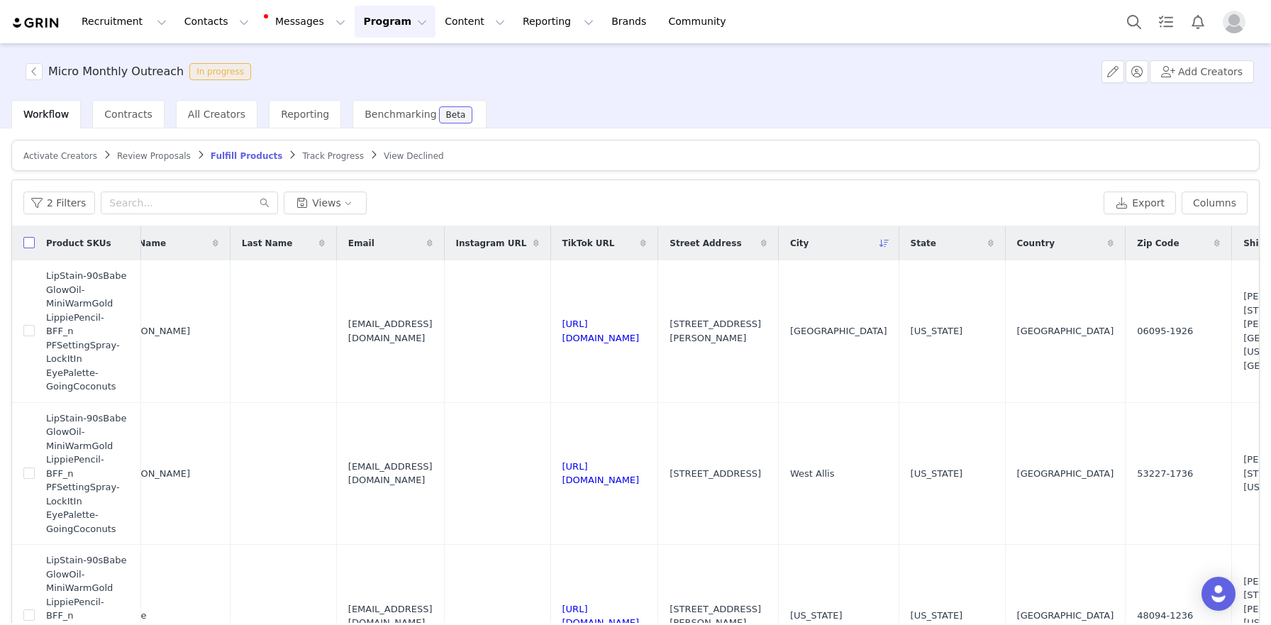
checkbox input "true"
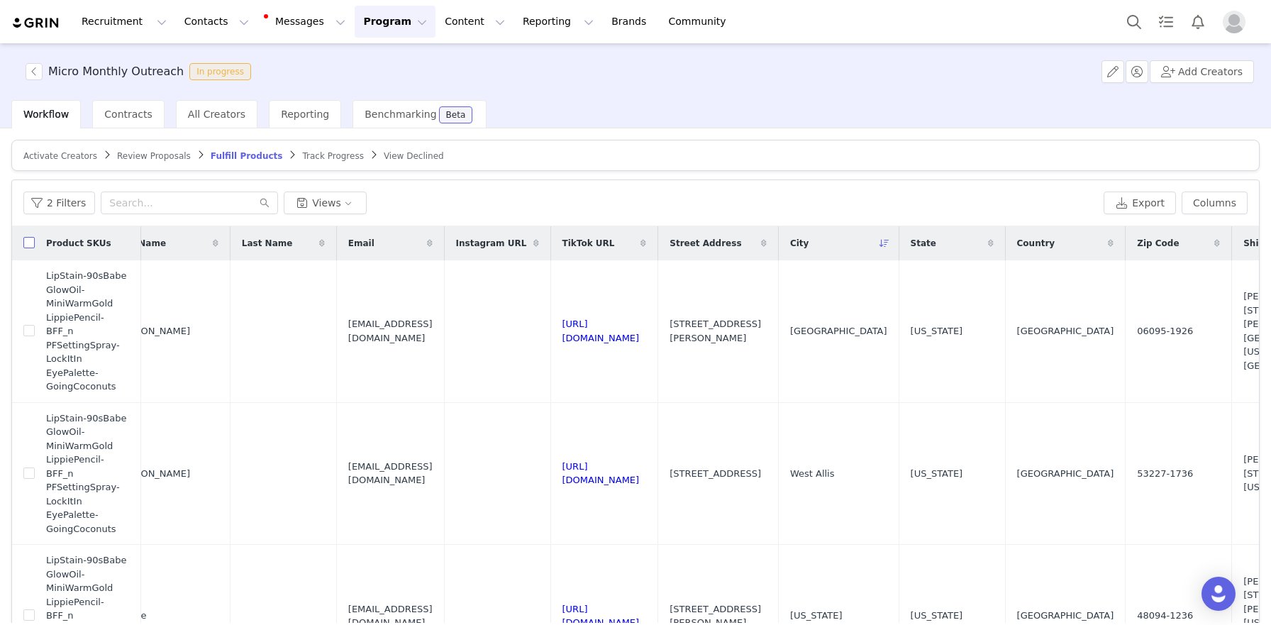
checkbox input "true"
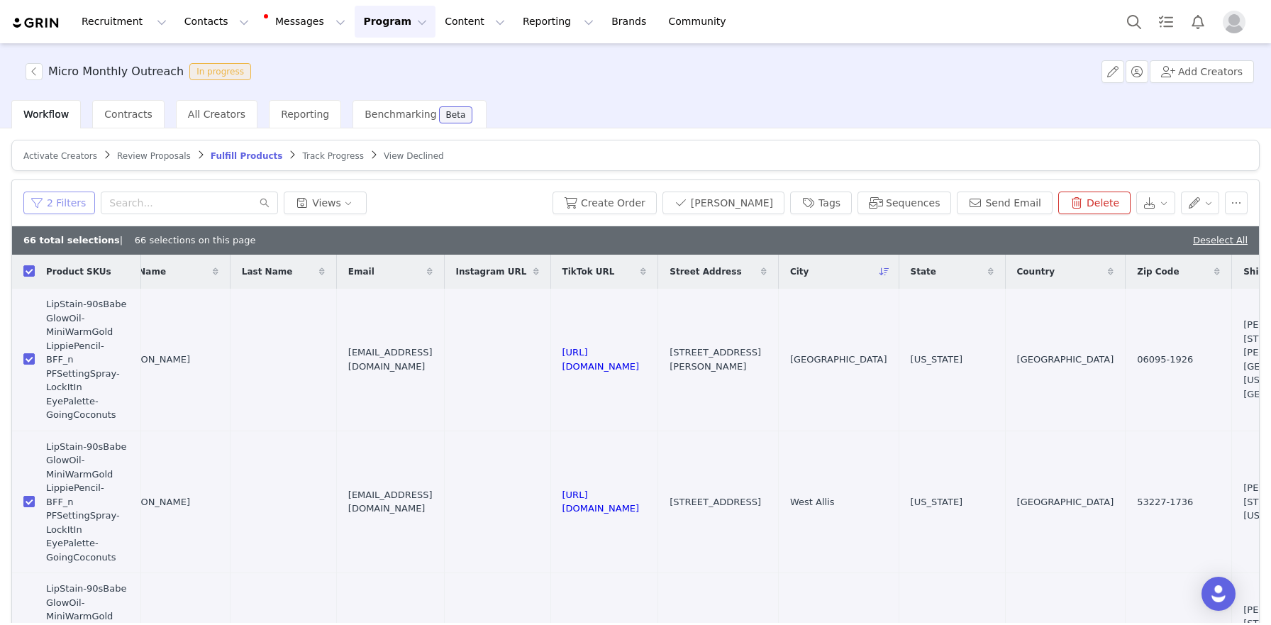
click at [53, 209] on button "2 Filters" at bounding box center [59, 202] width 72 height 23
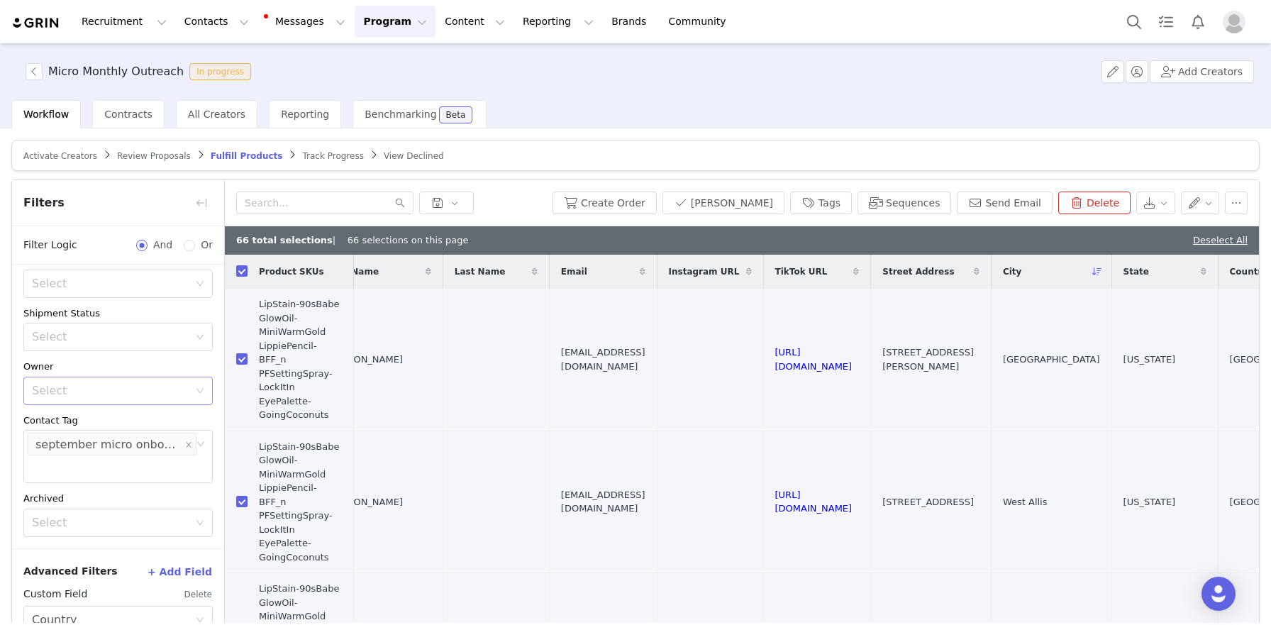
scroll to position [191, 0]
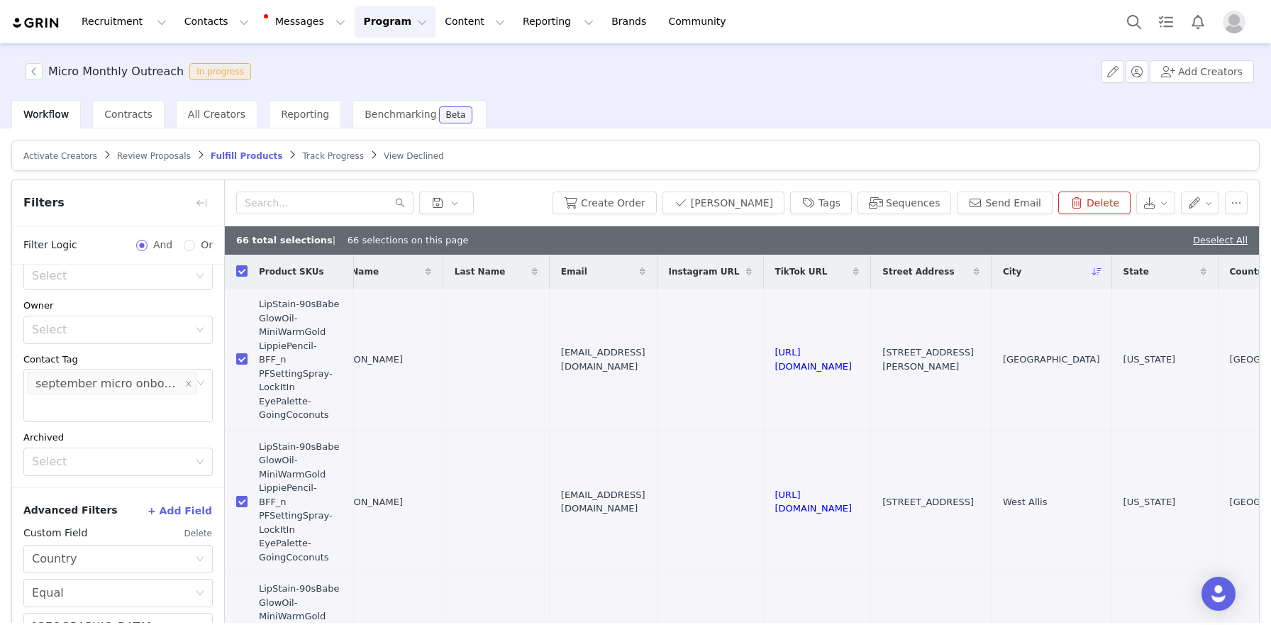
click at [194, 522] on button "Delete" at bounding box center [198, 533] width 29 height 23
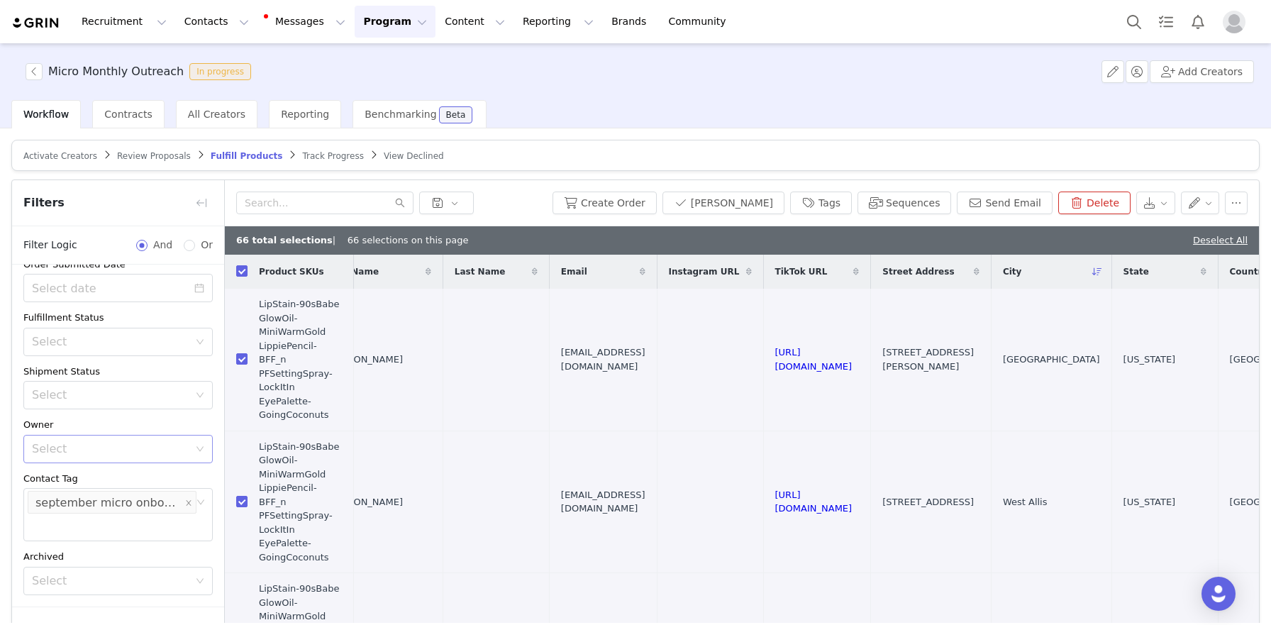
scroll to position [67, 0]
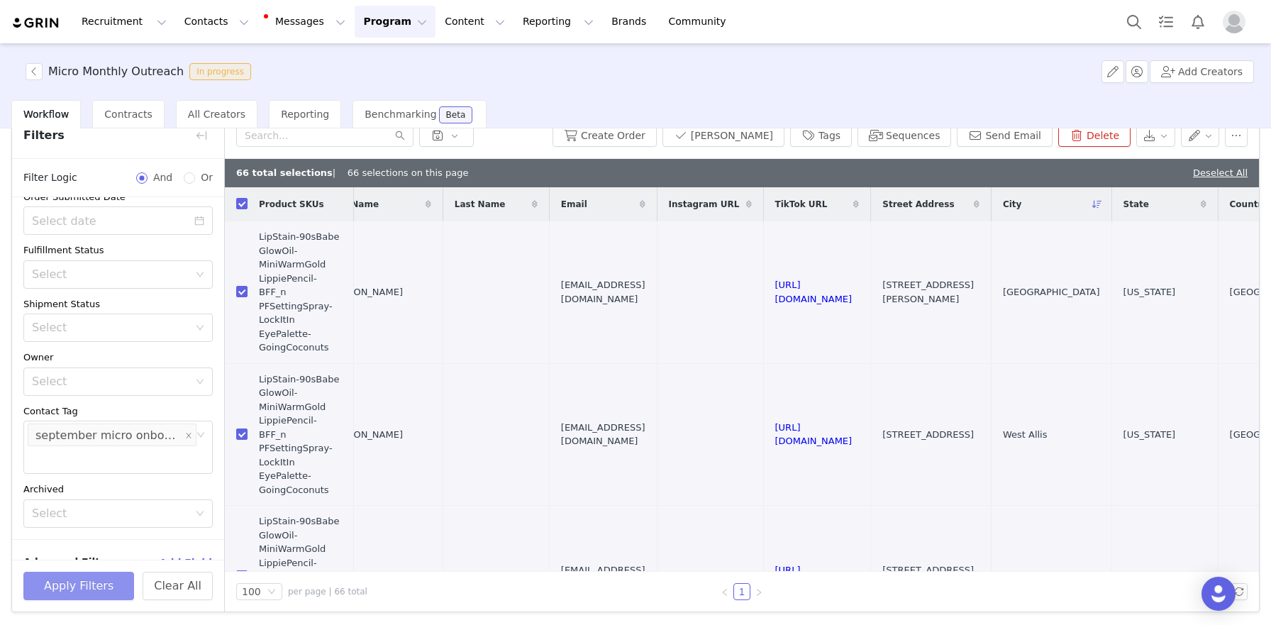
click at [86, 594] on button "Apply Filters" at bounding box center [78, 585] width 111 height 28
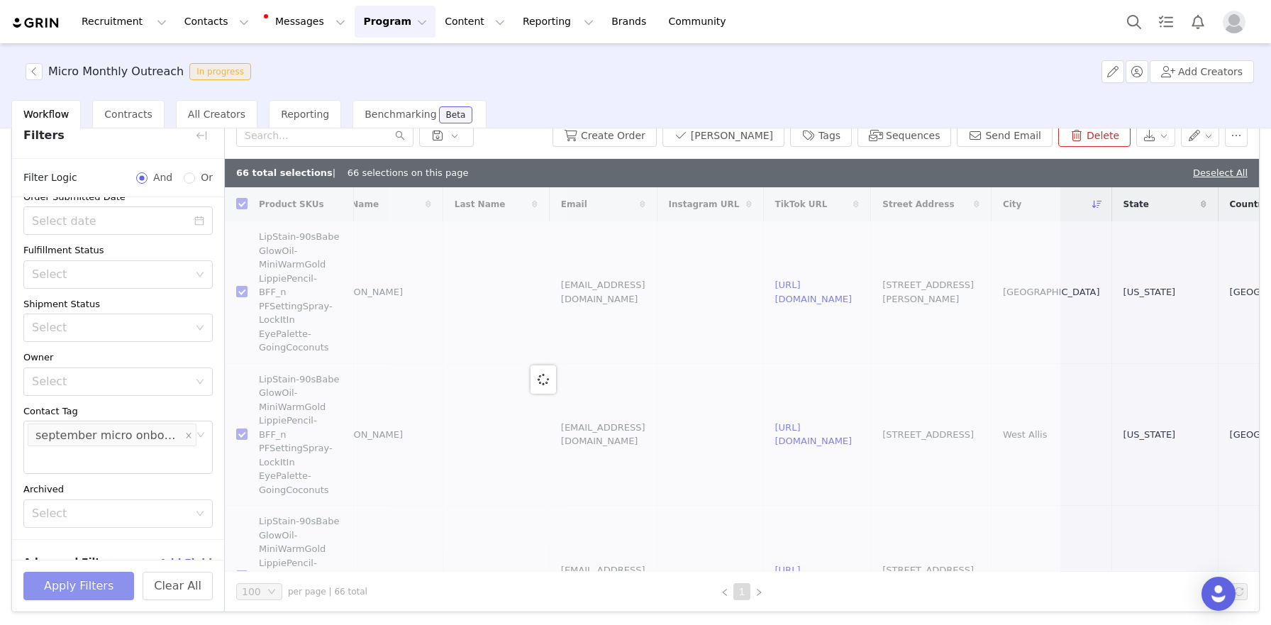
scroll to position [0, 0]
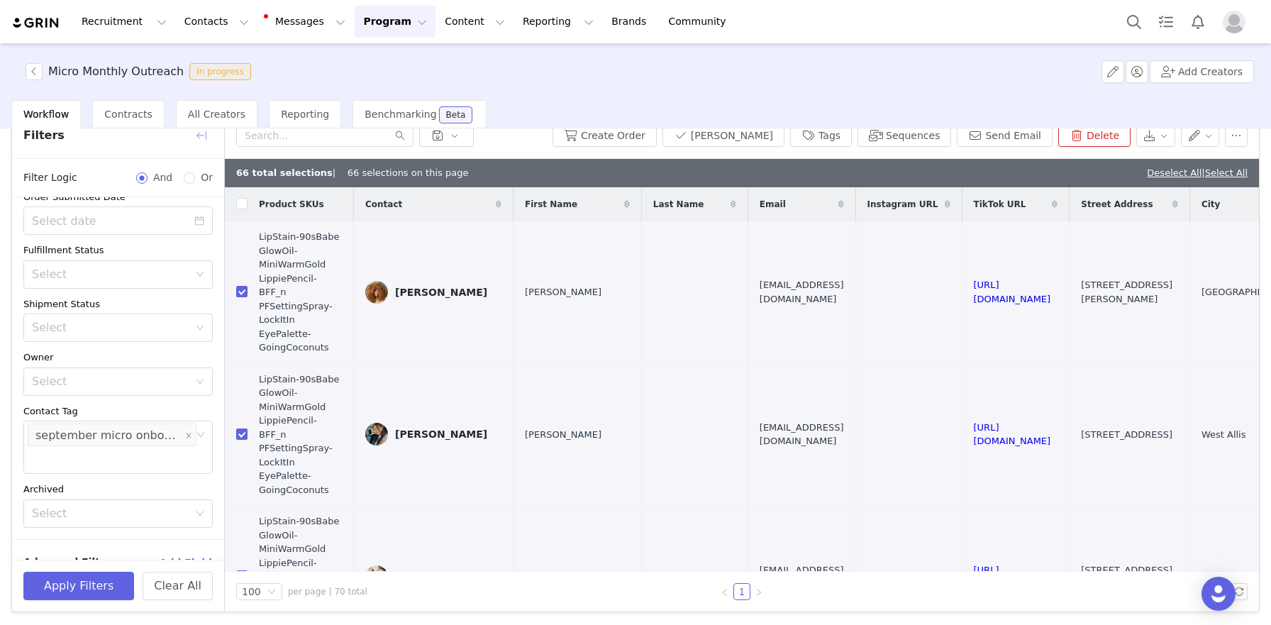
click at [202, 130] on button "button" at bounding box center [201, 135] width 23 height 23
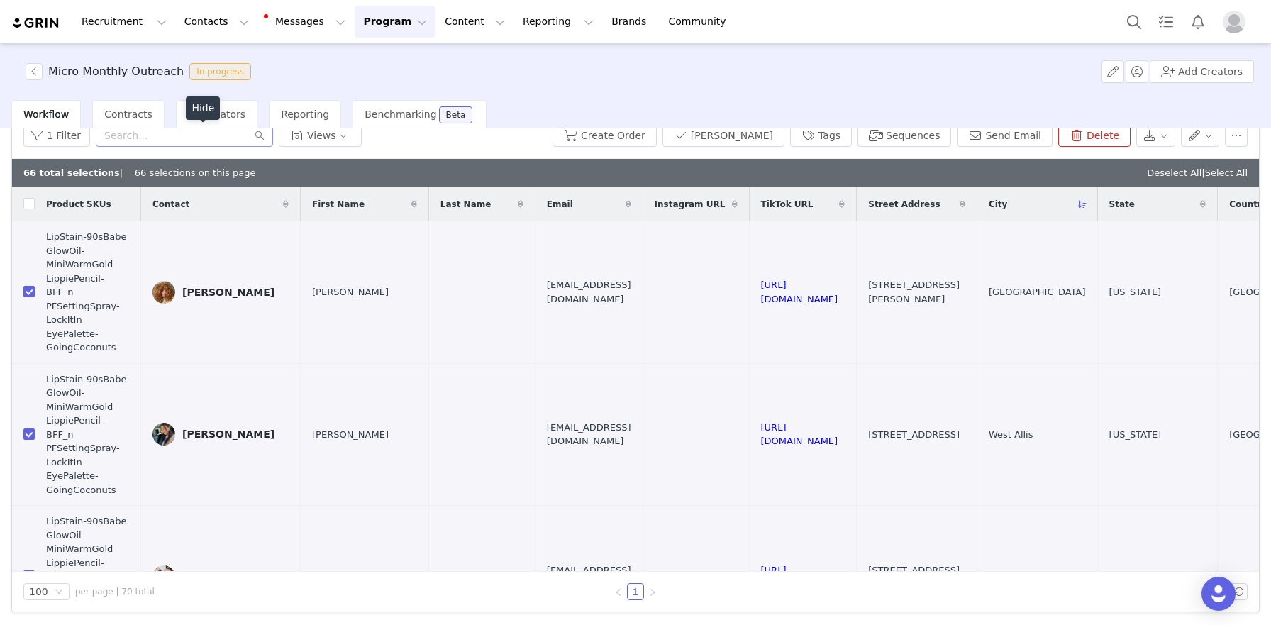
scroll to position [103, 0]
drag, startPoint x: 45, startPoint y: 235, endPoint x: 128, endPoint y: 235, distance: 82.2
click at [128, 235] on span "LipStain-90sBabe GlowOil-MiniWarmGold LippiePencil-BFF_n PFSettingSpray-LockItI…" at bounding box center [88, 292] width 84 height 125
copy span "LipStain-90sBabe"
drag, startPoint x: 46, startPoint y: 251, endPoint x: 111, endPoint y: 263, distance: 65.6
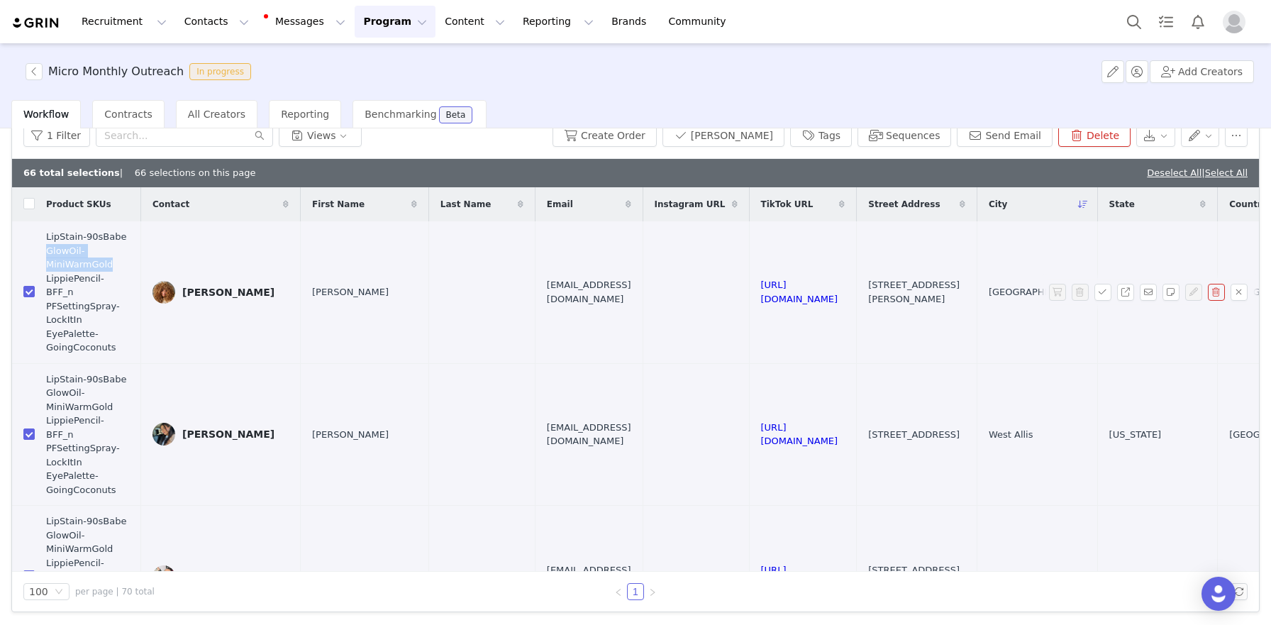
click at [111, 263] on span "LipStain-90sBabe GlowOil-MiniWarmGold LippiePencil-BFF_n PFSettingSpray-LockItI…" at bounding box center [88, 292] width 84 height 125
copy span "GlowOil-MiniWarmGold"
drag, startPoint x: 46, startPoint y: 277, endPoint x: 129, endPoint y: 277, distance: 83.0
click at [129, 277] on span "LipStain-90sBabe GlowOil-MiniWarmGold LippiePencil-BFF_n PFSettingSpray-LockItI…" at bounding box center [88, 292] width 84 height 125
copy span "LippiePencil-BFF_n"
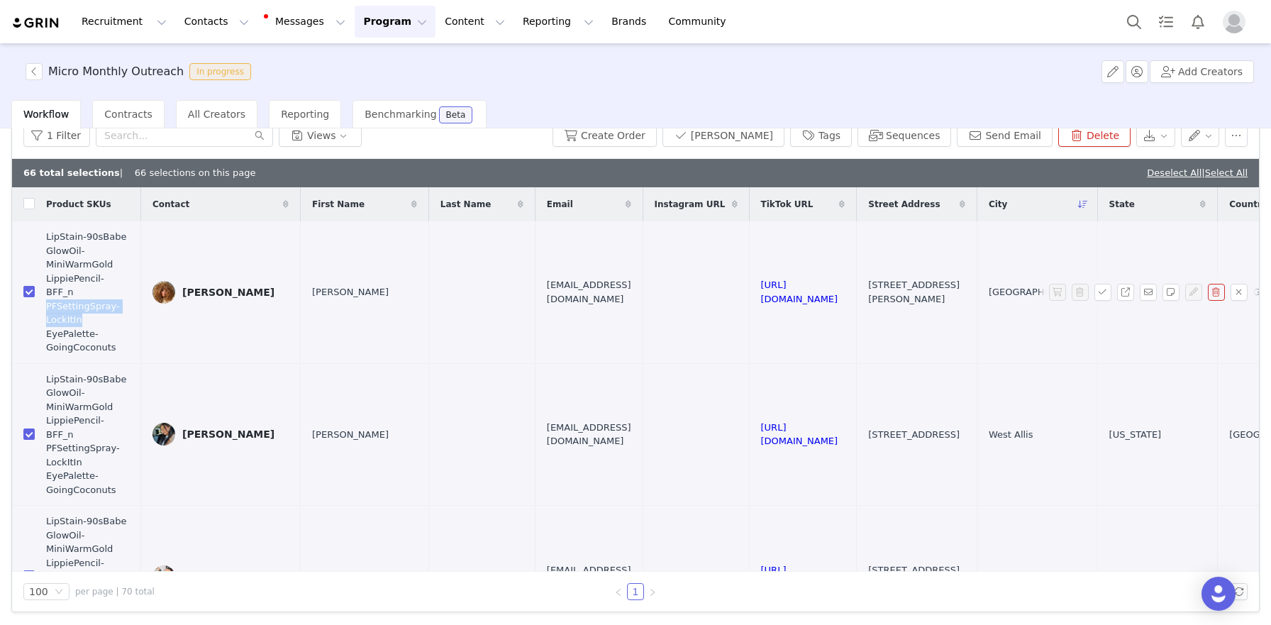
drag, startPoint x: 47, startPoint y: 293, endPoint x: 104, endPoint y: 307, distance: 58.5
click at [104, 307] on span "LipStain-90sBabe GlowOil-MiniWarmGold LippiePencil-BFF_n PFSettingSpray-LockItI…" at bounding box center [88, 292] width 84 height 125
copy span "PFSettingSpray-LockItIn"
drag, startPoint x: 48, startPoint y: 318, endPoint x: 119, endPoint y: 333, distance: 72.3
click at [119, 333] on span "LipStain-90sBabe GlowOil-MiniWarmGold LippiePencil-BFF_n PFSettingSpray-LockItI…" at bounding box center [88, 292] width 84 height 125
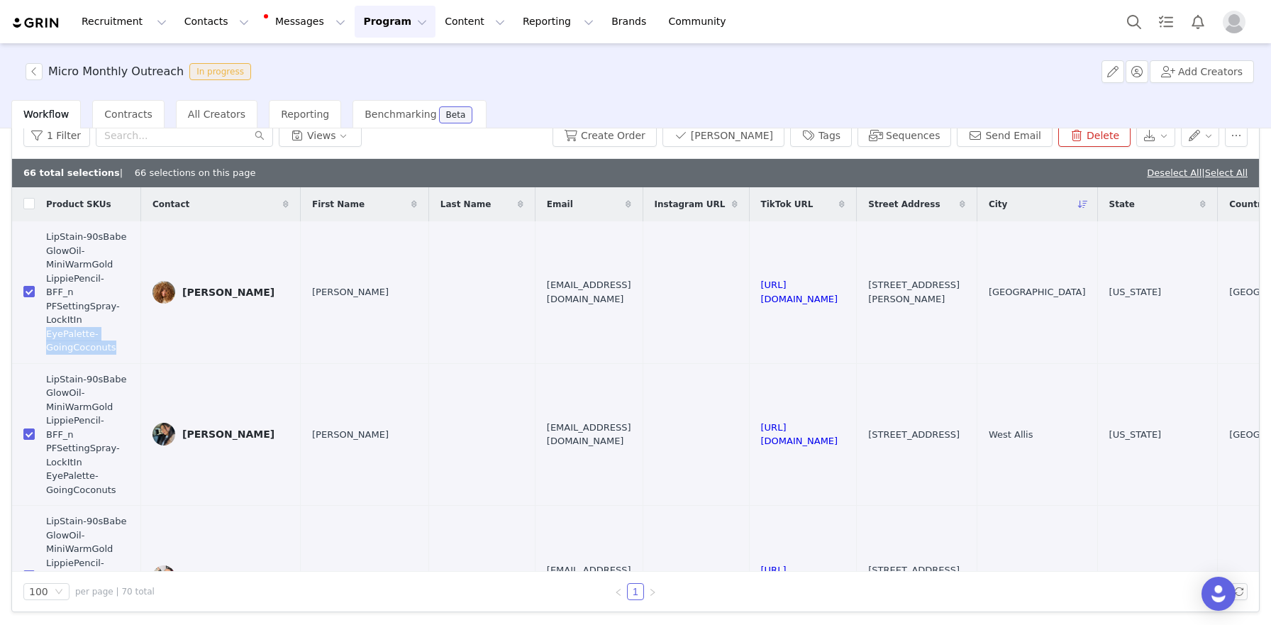
copy span "EyePalette-GoingCoconuts"
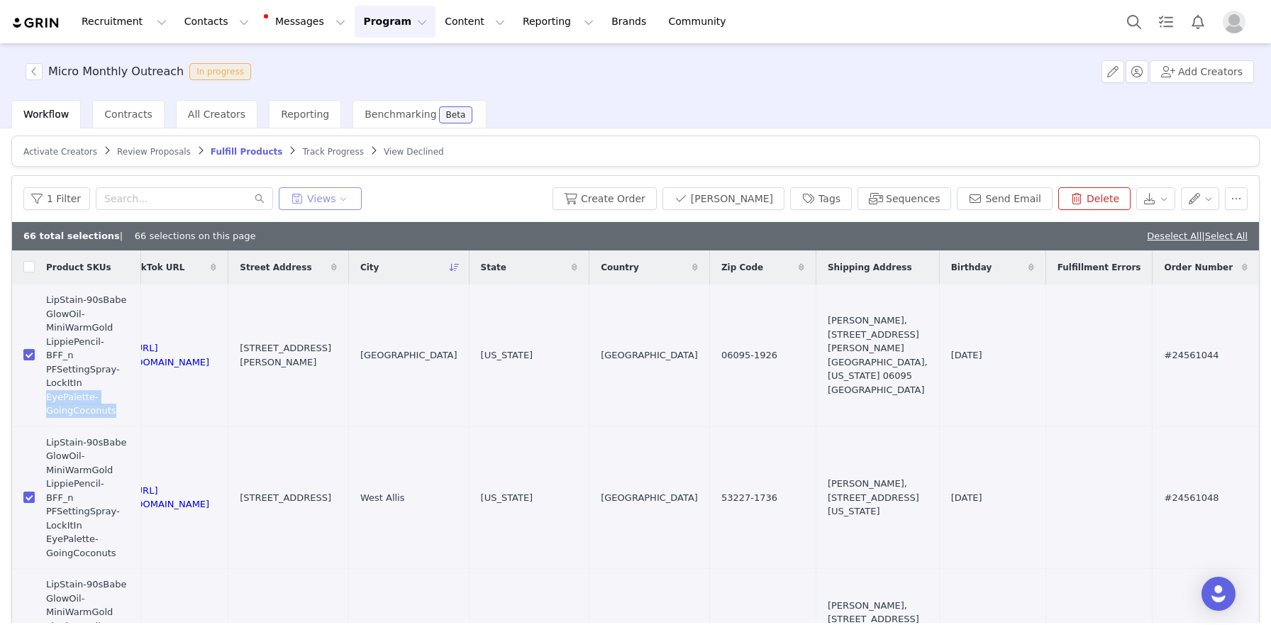
scroll to position [0, 0]
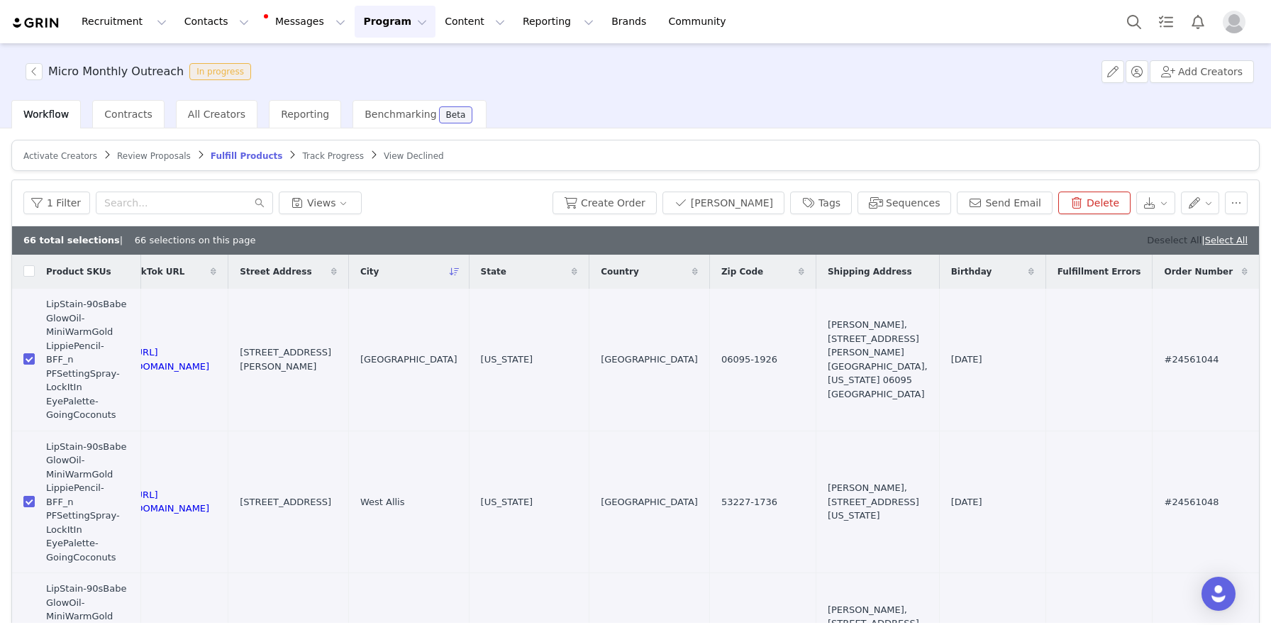
click at [1146, 244] on link "Deselect All" at bounding box center [1173, 240] width 55 height 11
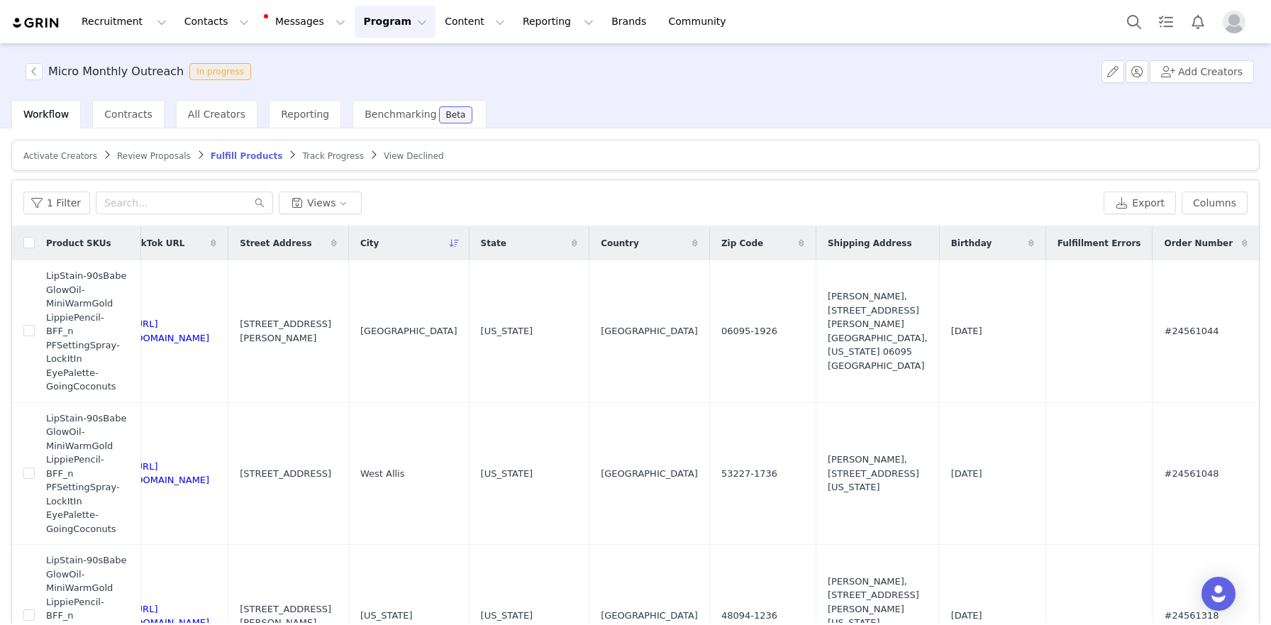
scroll to position [67, 0]
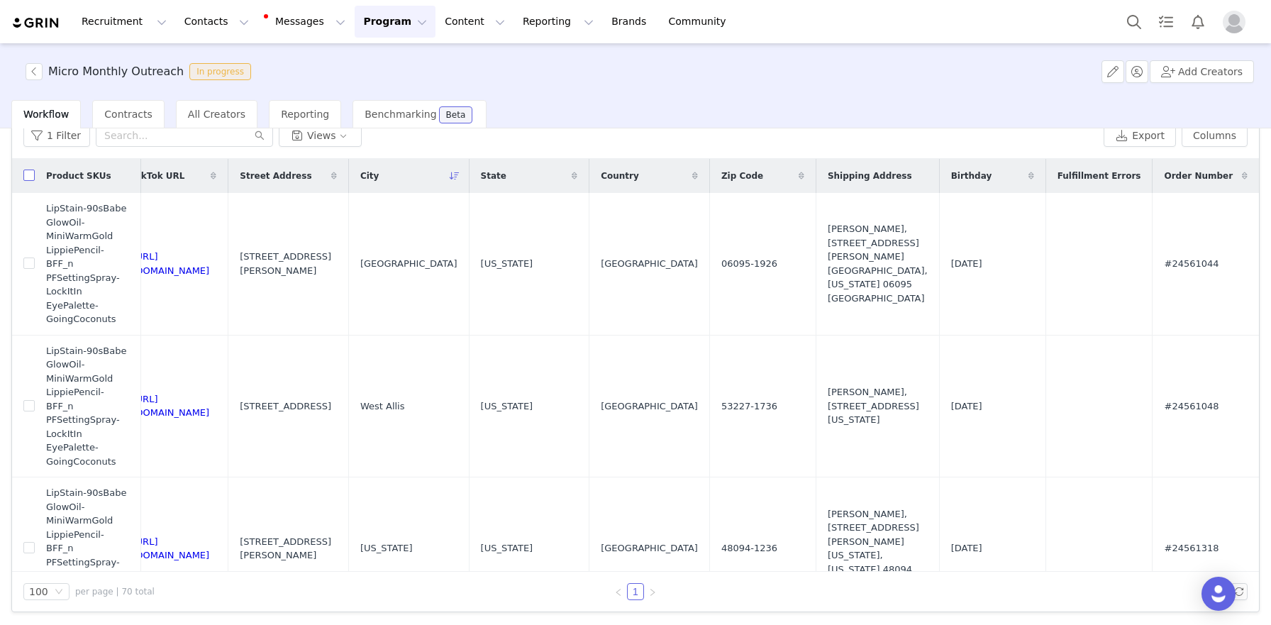
click at [30, 178] on input "checkbox" at bounding box center [28, 174] width 11 height 11
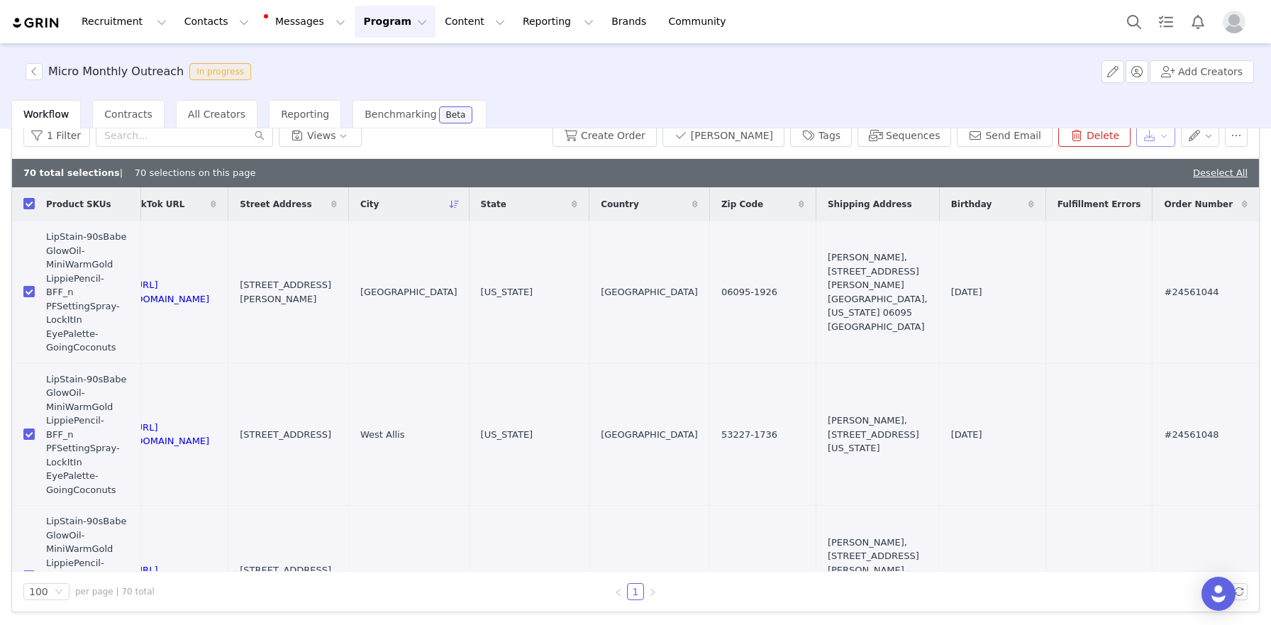
click at [1139, 141] on button "button" at bounding box center [1155, 135] width 39 height 23
click at [1085, 164] on div "Export" at bounding box center [1104, 163] width 141 height 16
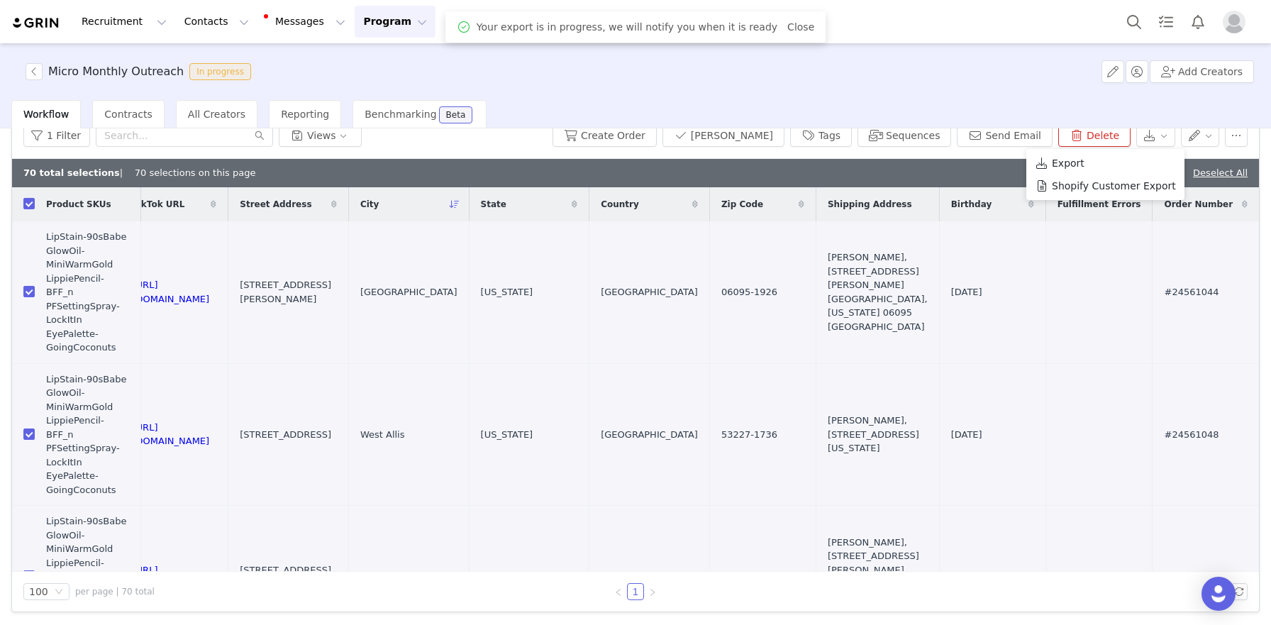
scroll to position [0, 0]
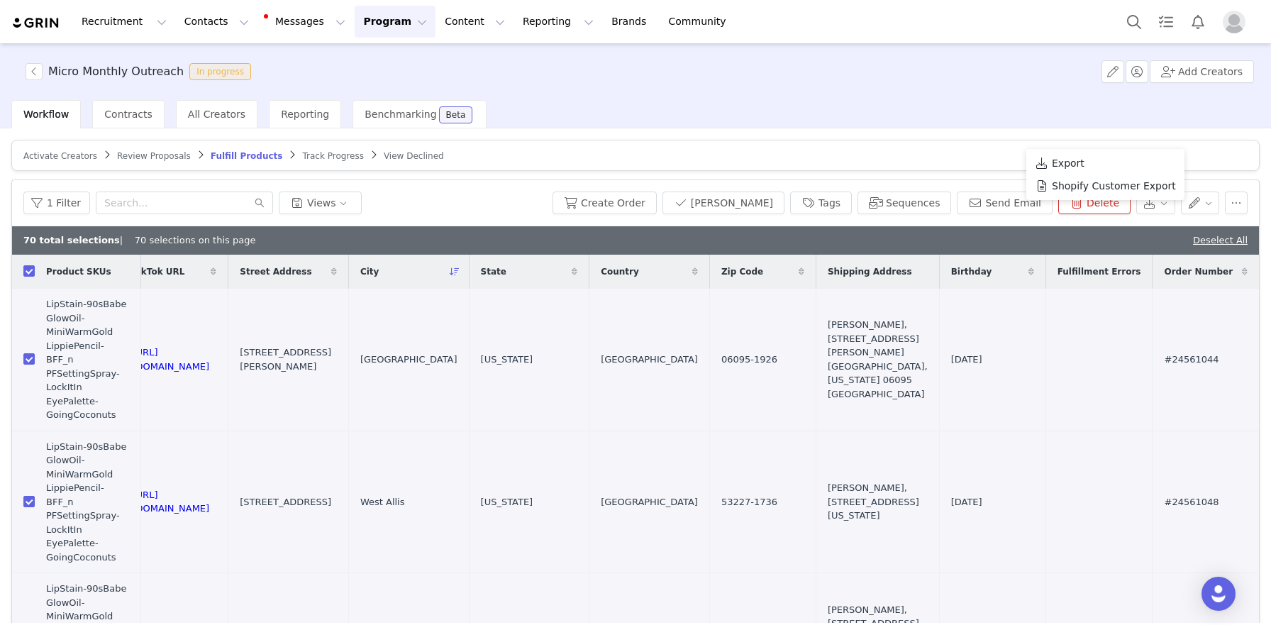
drag, startPoint x: 1205, startPoint y: 235, endPoint x: 4, endPoint y: 259, distance: 1202.0
click at [1205, 235] on link "Deselect All" at bounding box center [1220, 240] width 55 height 11
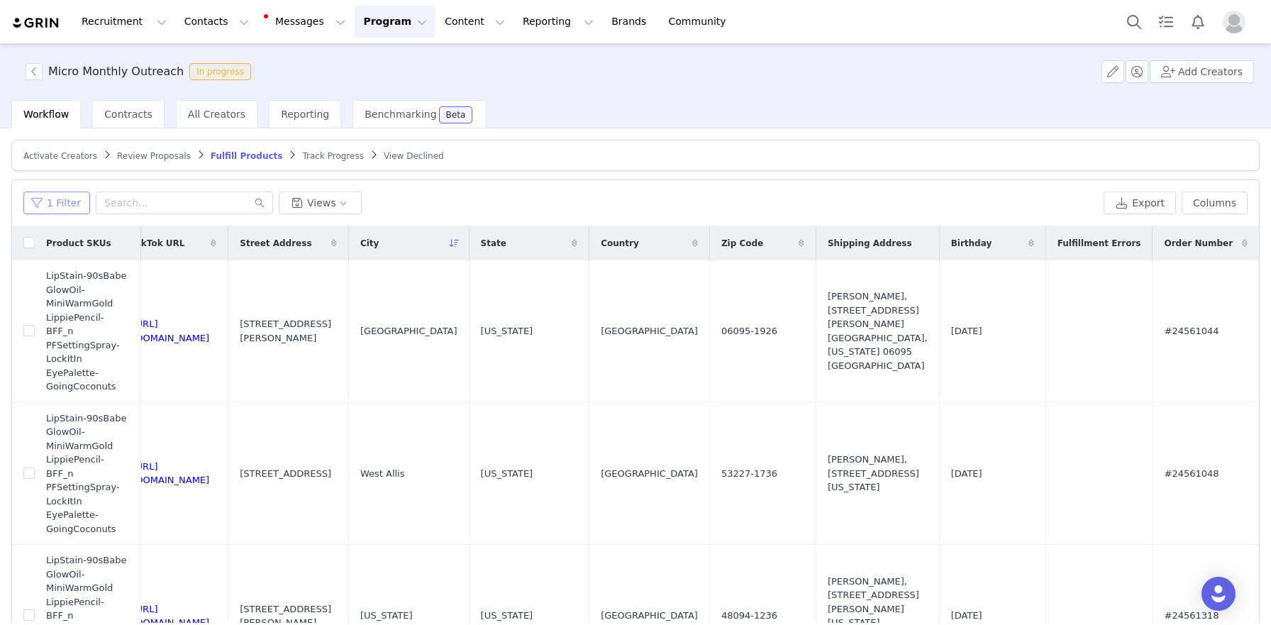
click at [30, 204] on button "1 Filter" at bounding box center [56, 202] width 67 height 23
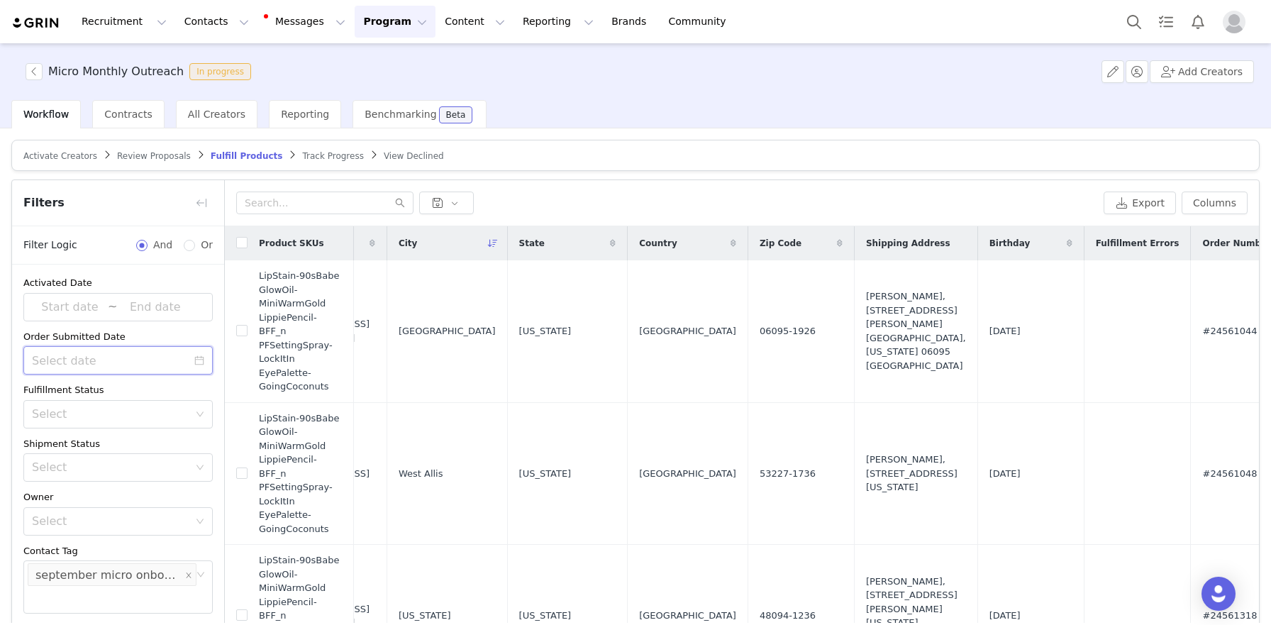
click at [114, 350] on input at bounding box center [117, 360] width 189 height 28
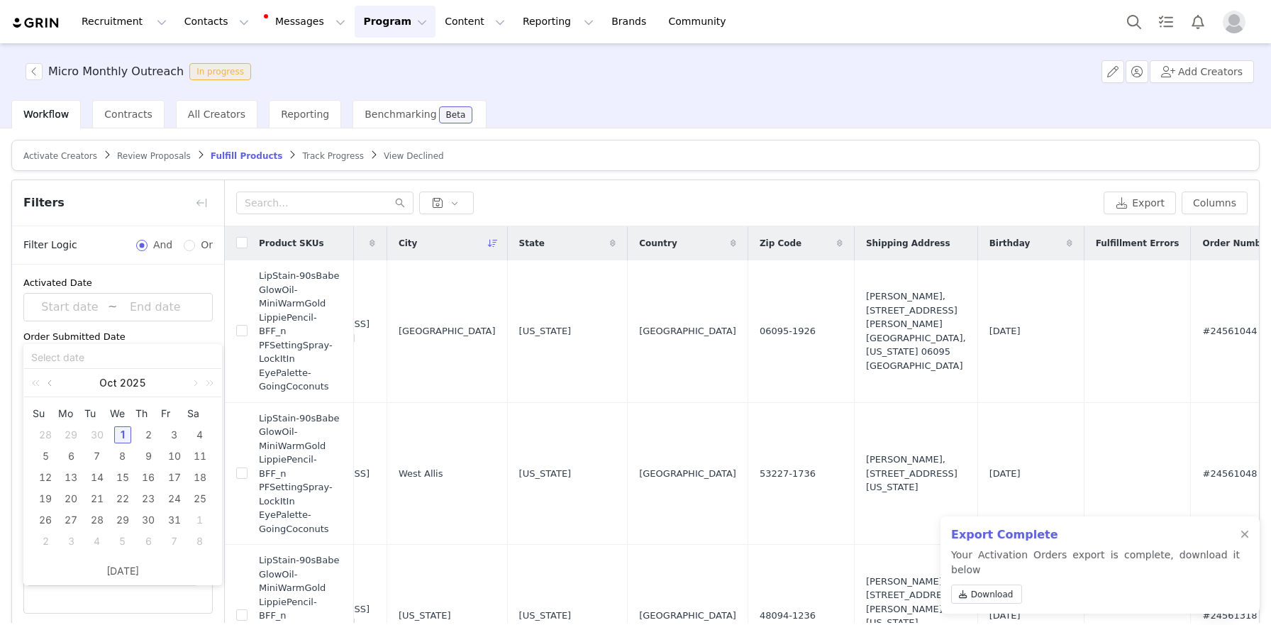
click at [50, 387] on link at bounding box center [51, 383] width 13 height 28
click at [94, 519] on div "30" at bounding box center [97, 519] width 17 height 17
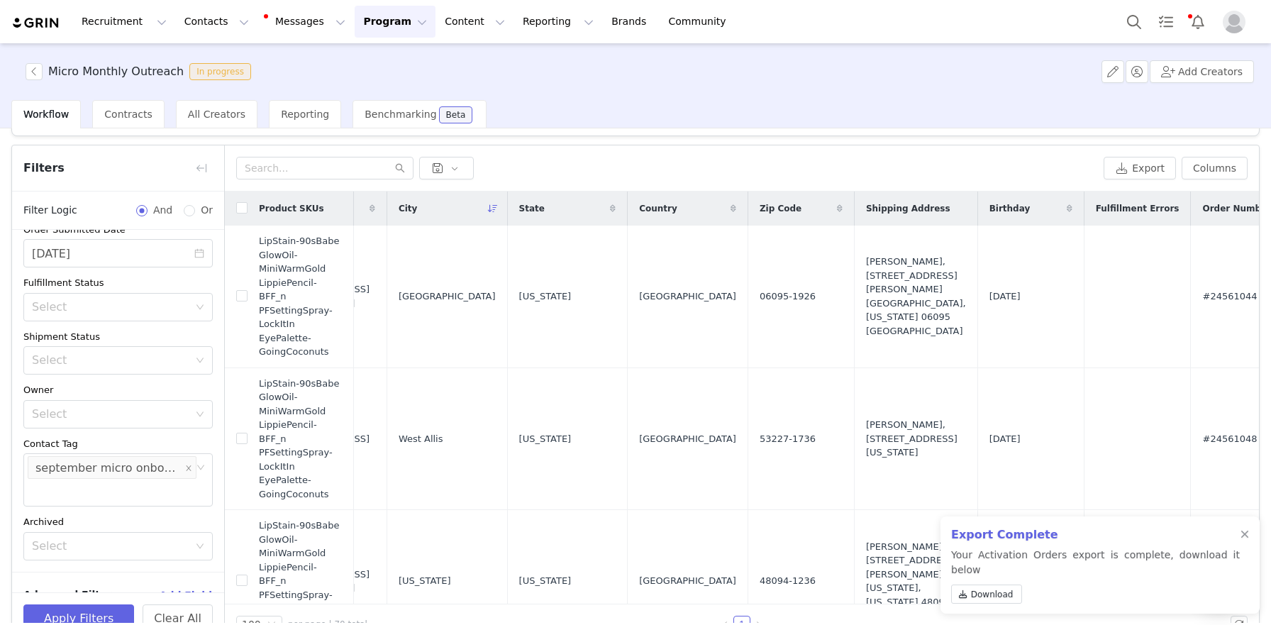
scroll to position [67, 0]
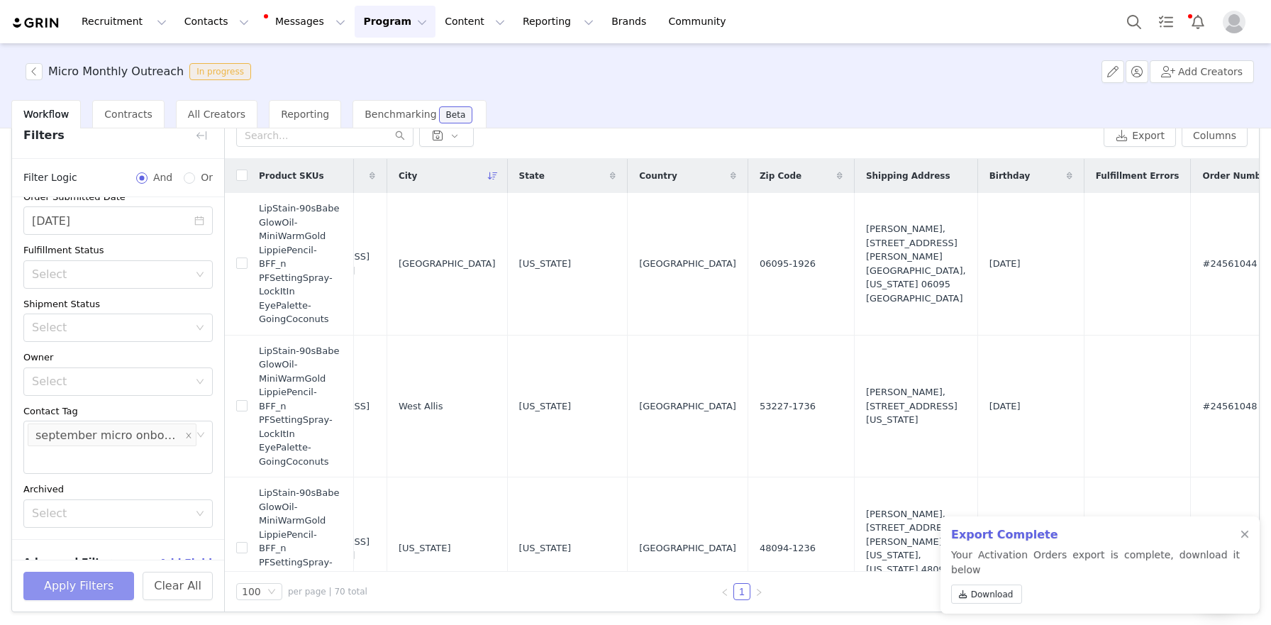
click at [106, 581] on button "Apply Filters" at bounding box center [78, 585] width 111 height 28
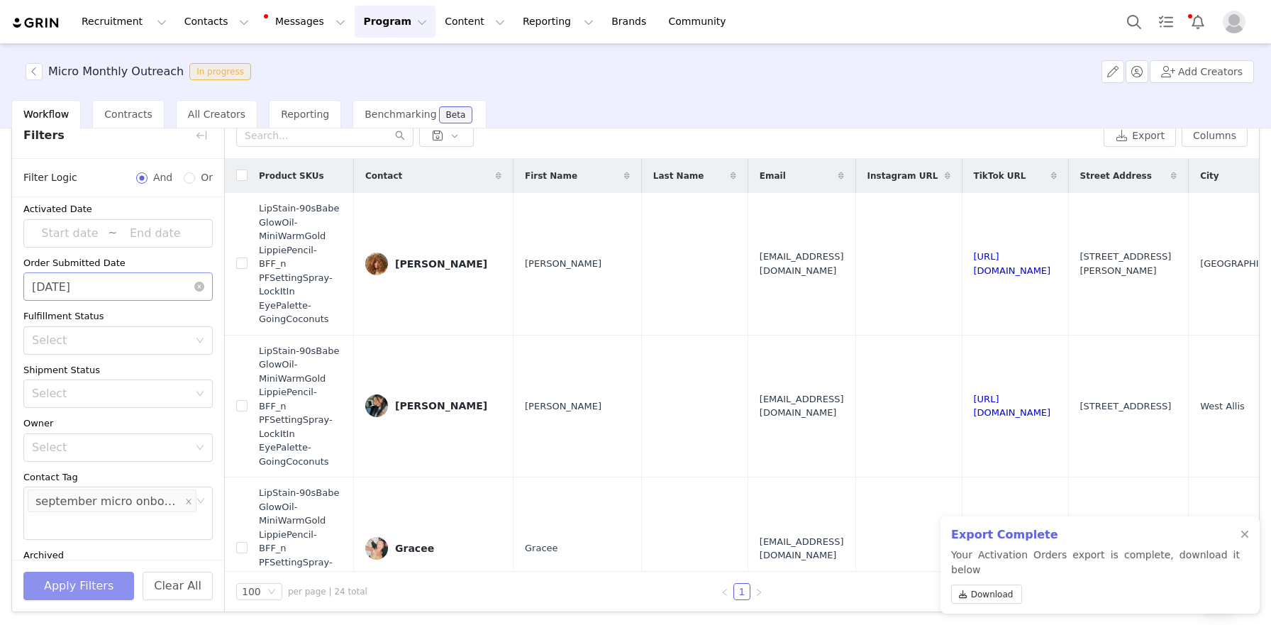
scroll to position [0, 0]
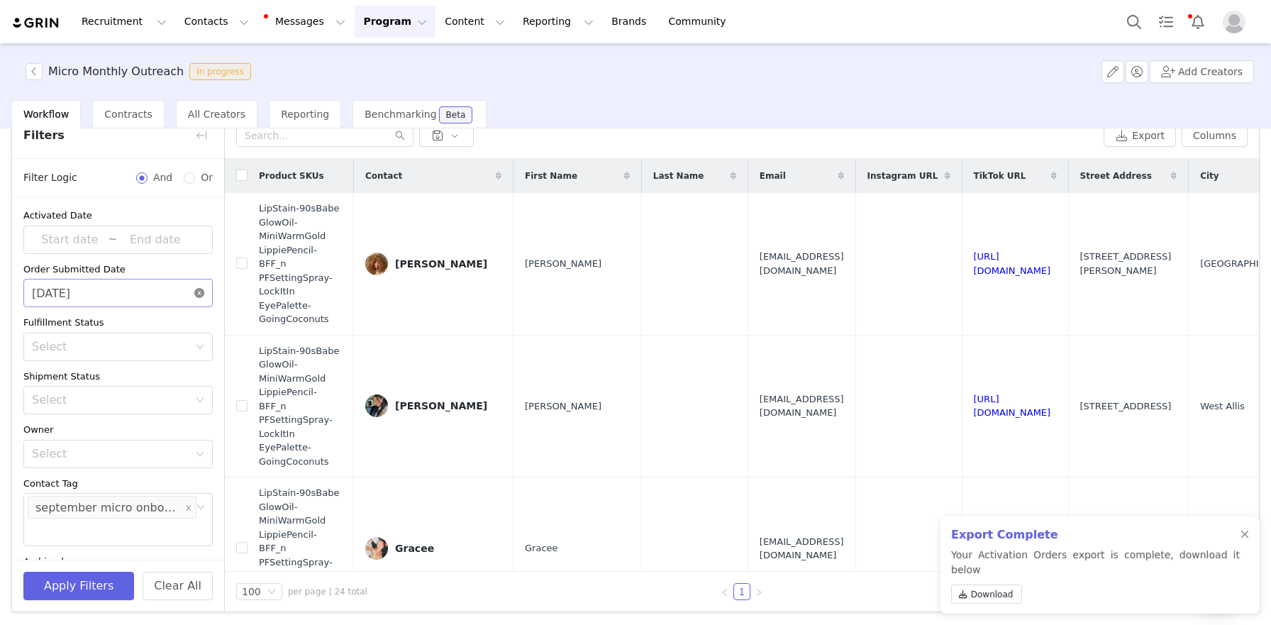
click at [199, 294] on icon "icon: close-circle" at bounding box center [199, 293] width 10 height 10
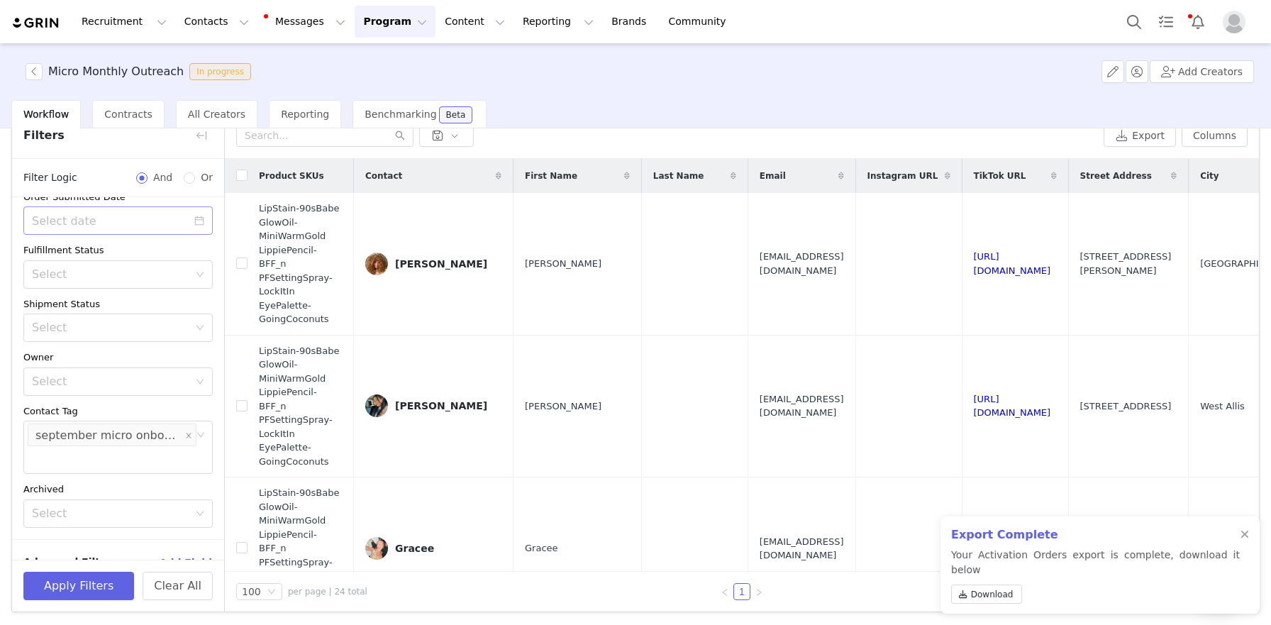
click at [180, 551] on button "+ Add Field" at bounding box center [180, 562] width 66 height 23
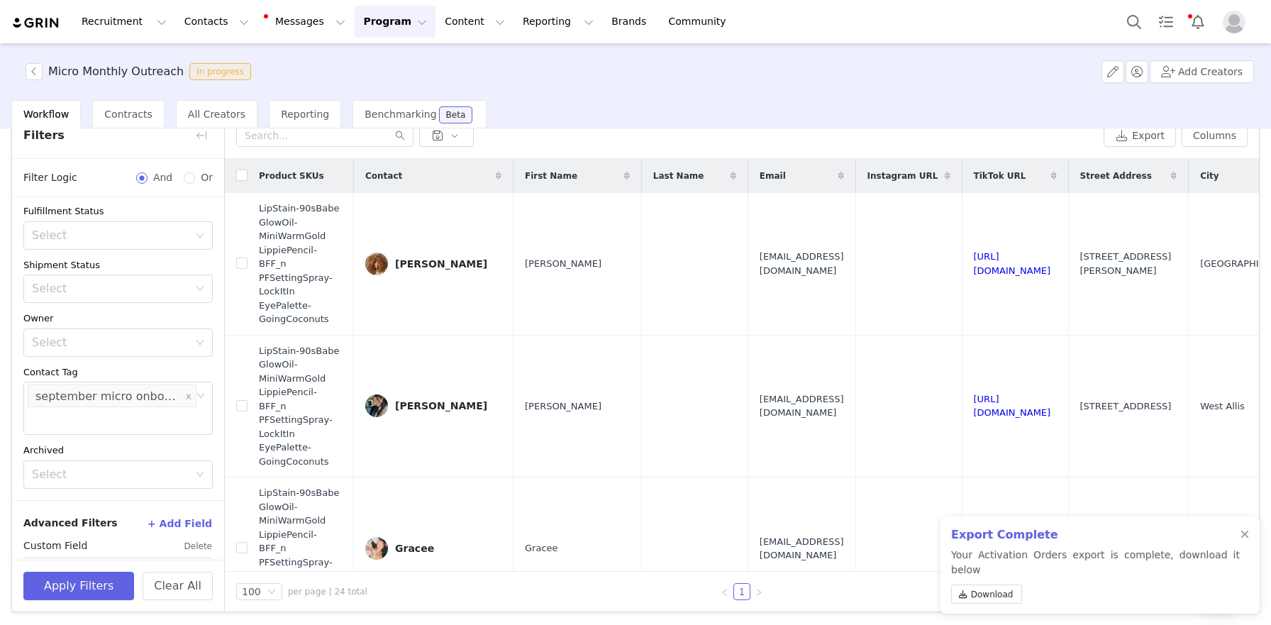
scroll to position [129, 0]
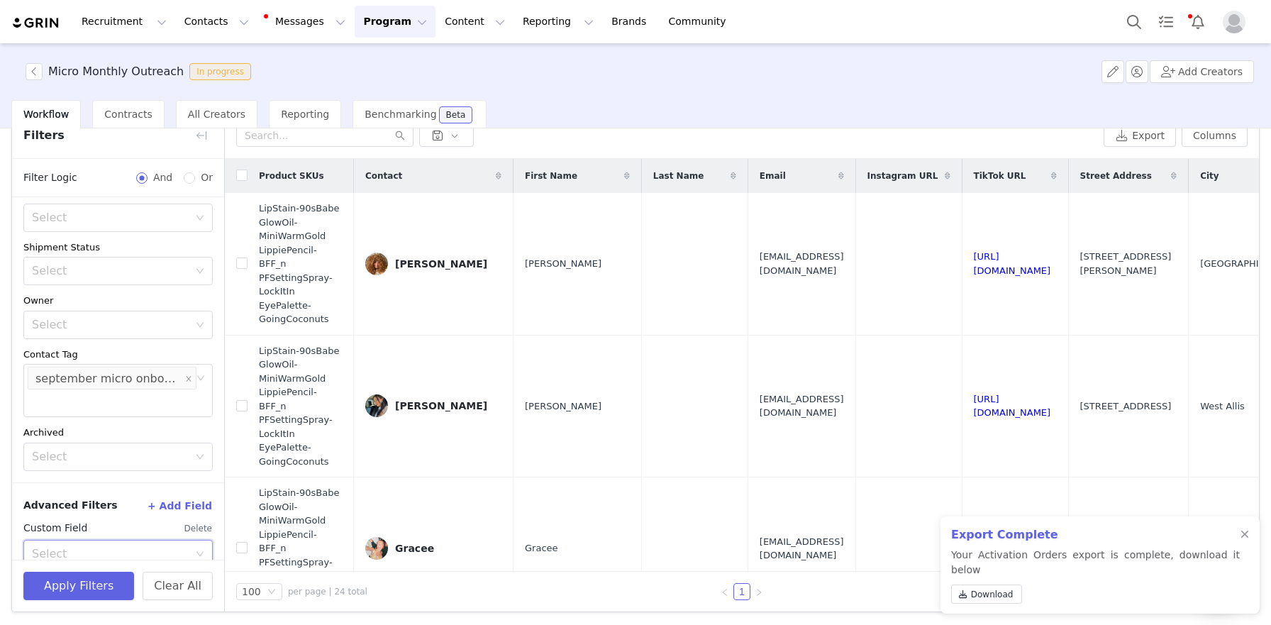
click at [174, 540] on div "Select" at bounding box center [113, 553] width 163 height 27
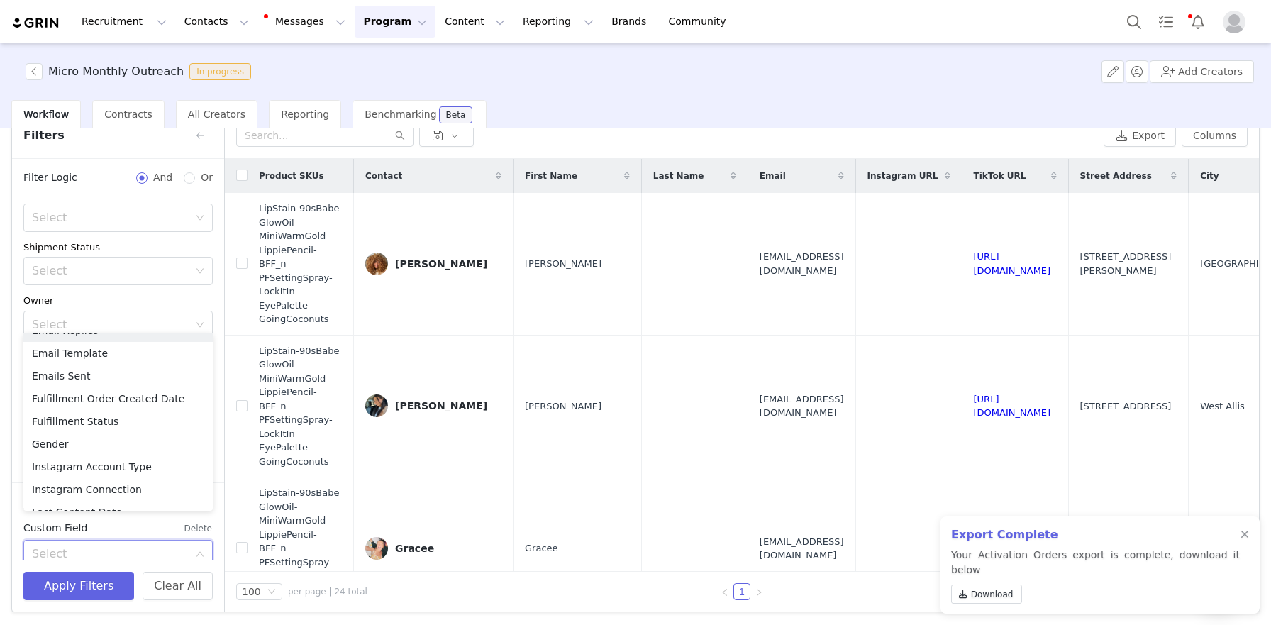
scroll to position [586, 0]
click at [168, 401] on li "Fulfillment Order Created Date" at bounding box center [117, 396] width 189 height 23
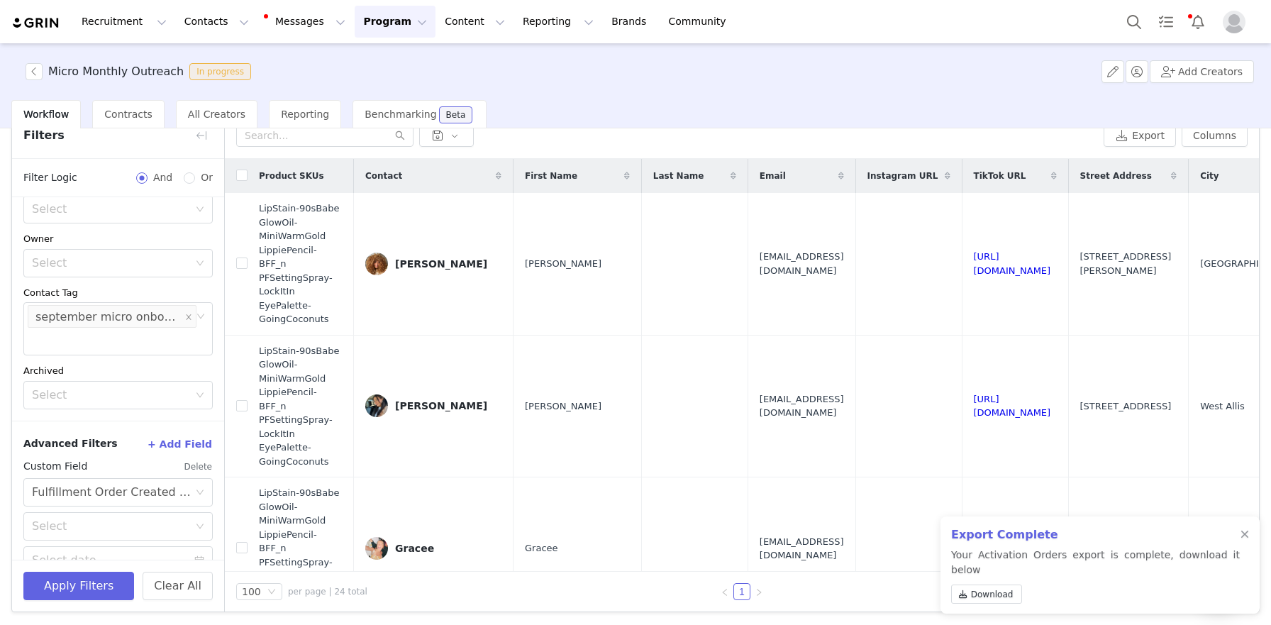
scroll to position [191, 0]
click at [104, 518] on div "Select" at bounding box center [110, 525] width 157 height 14
click at [99, 534] on li "Greater or equal" at bounding box center [117, 530] width 189 height 23
click at [99, 545] on input at bounding box center [117, 559] width 189 height 28
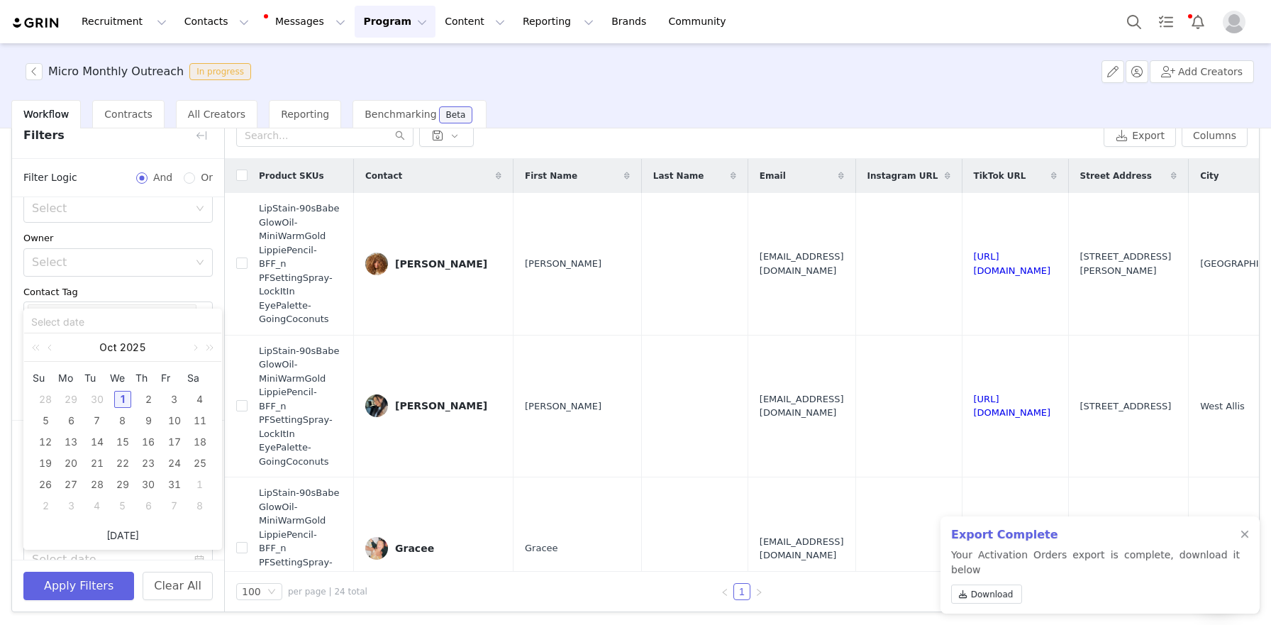
click at [117, 540] on link "Today" at bounding box center [122, 535] width 33 height 27
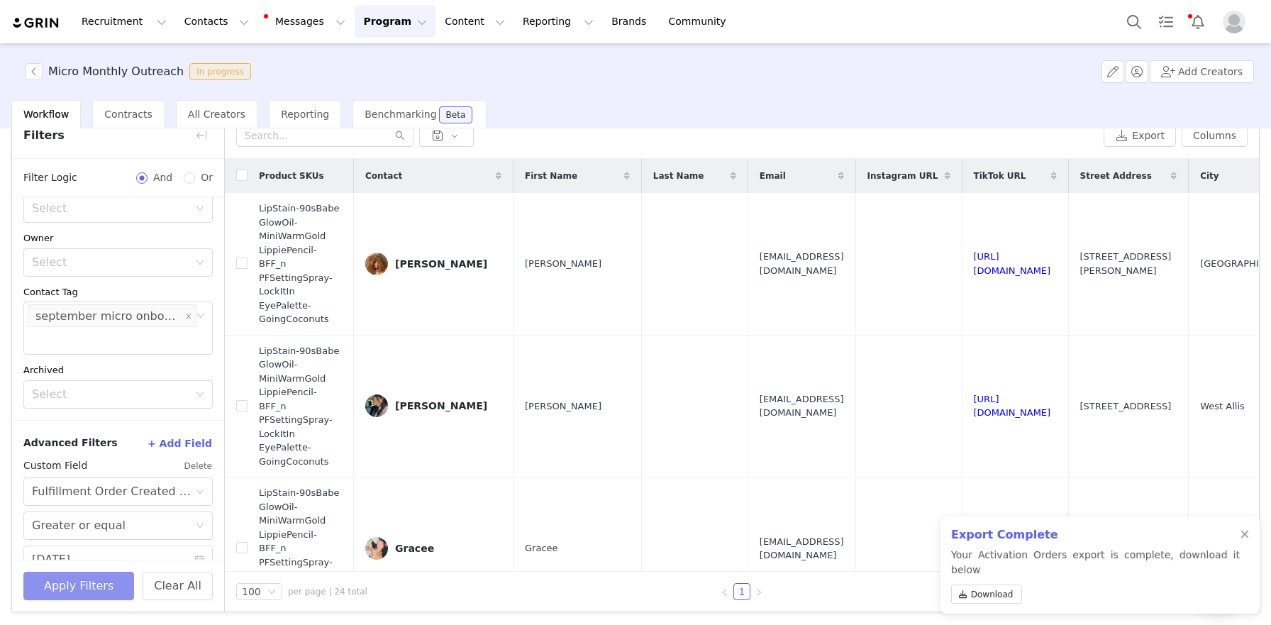
click at [114, 582] on button "Apply Filters" at bounding box center [78, 585] width 111 height 28
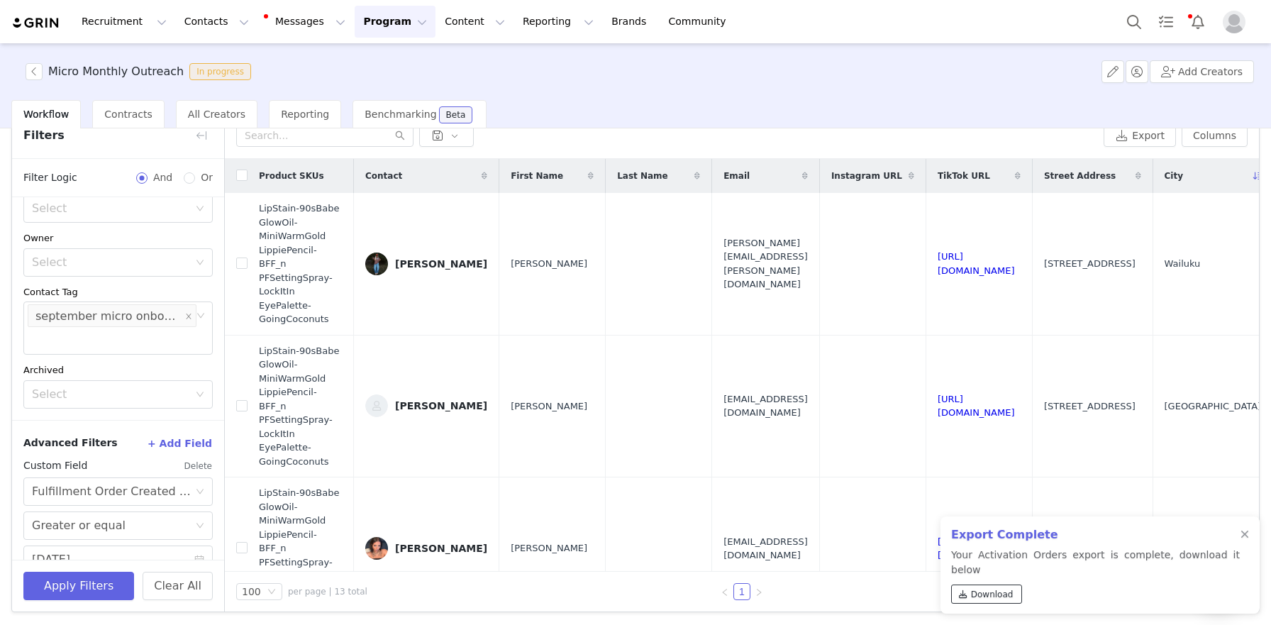
click at [976, 602] on link "Download" at bounding box center [986, 593] width 71 height 19
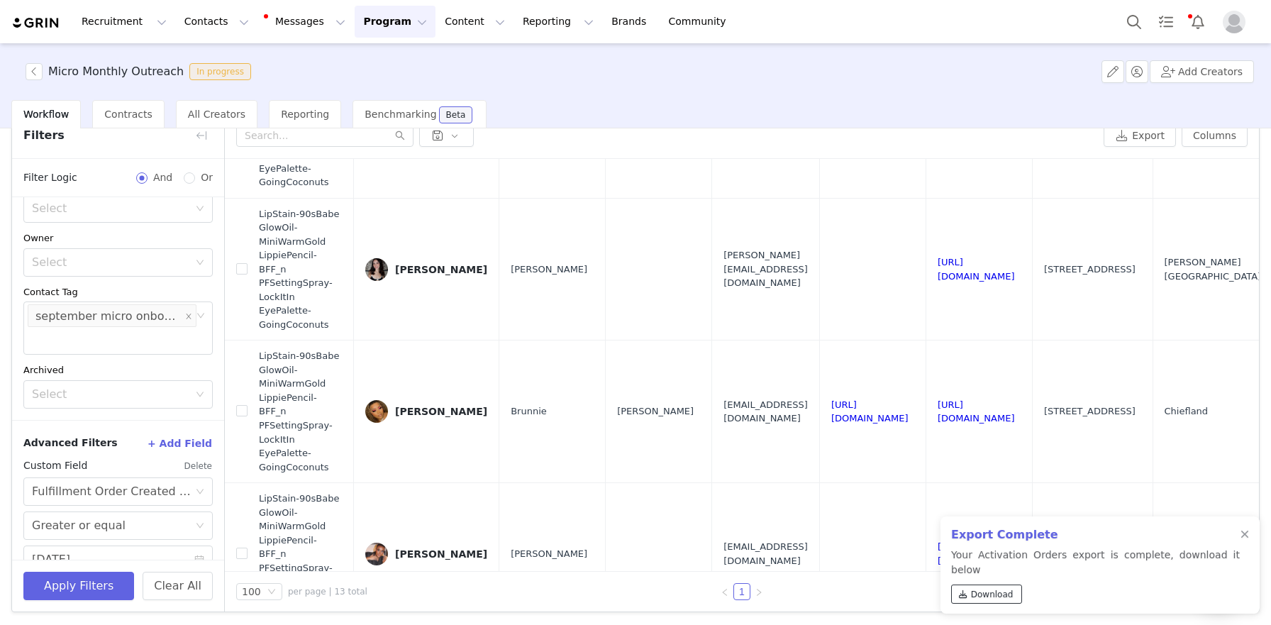
scroll to position [1277, 0]
click at [201, 138] on button "button" at bounding box center [201, 135] width 23 height 23
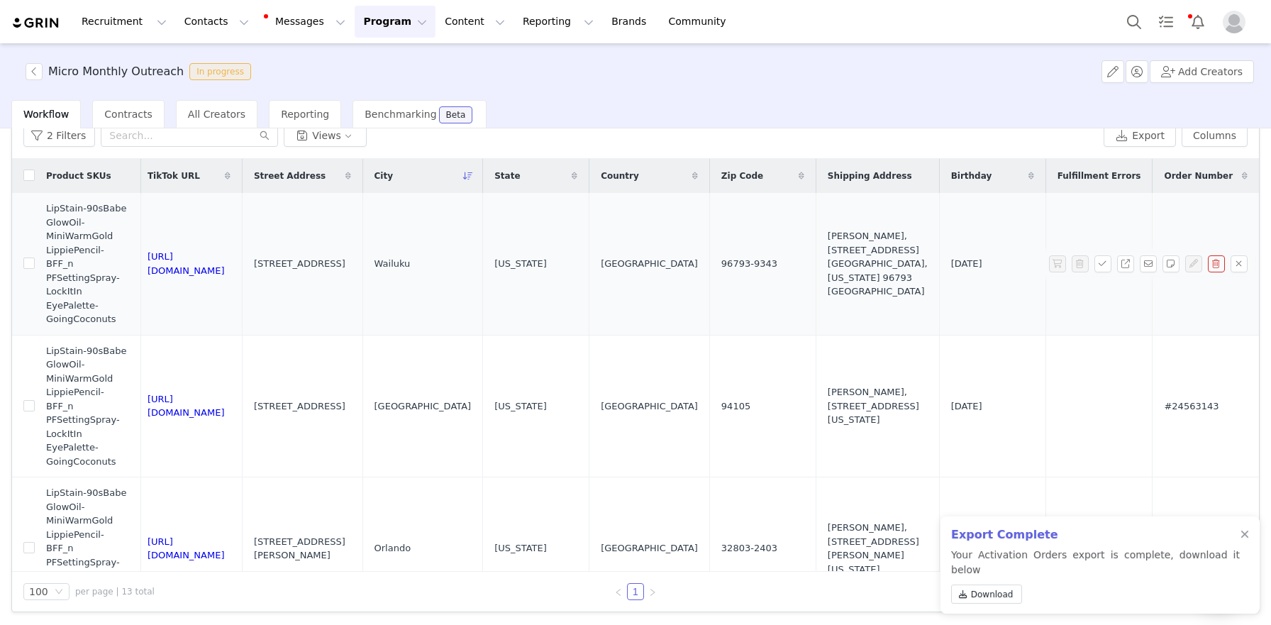
scroll to position [0, 778]
click at [33, 73] on button "button" at bounding box center [34, 71] width 17 height 17
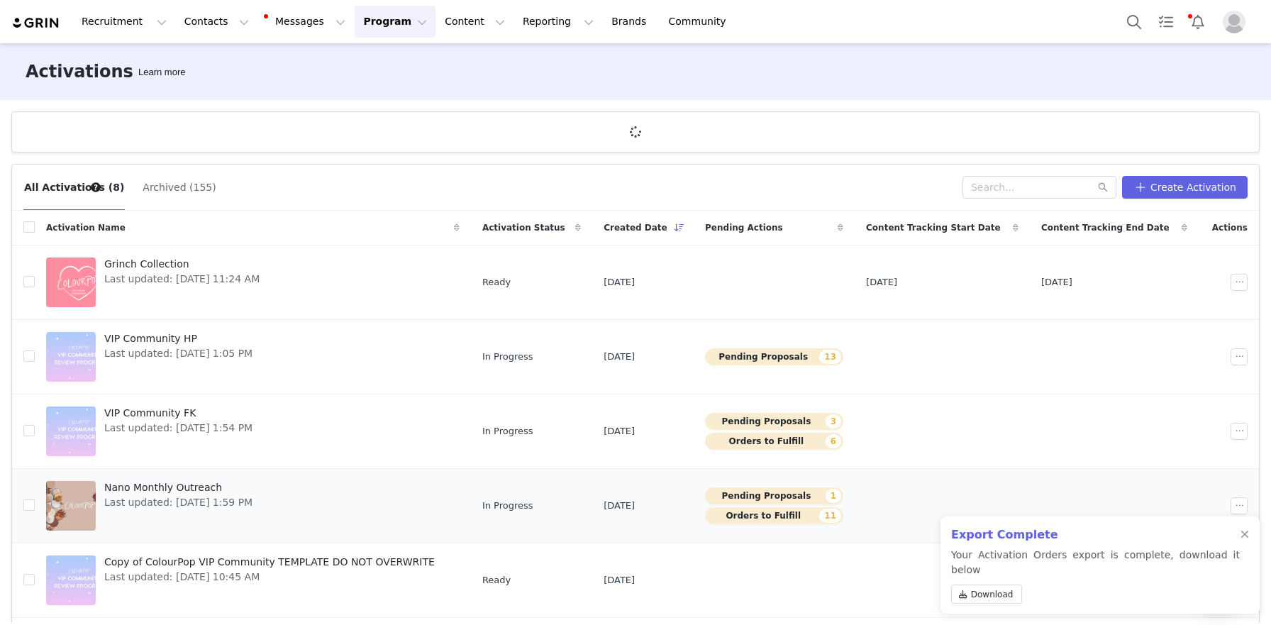
click at [200, 496] on span "Last updated: Sep 25, 2025 1:59 PM" at bounding box center [178, 502] width 148 height 15
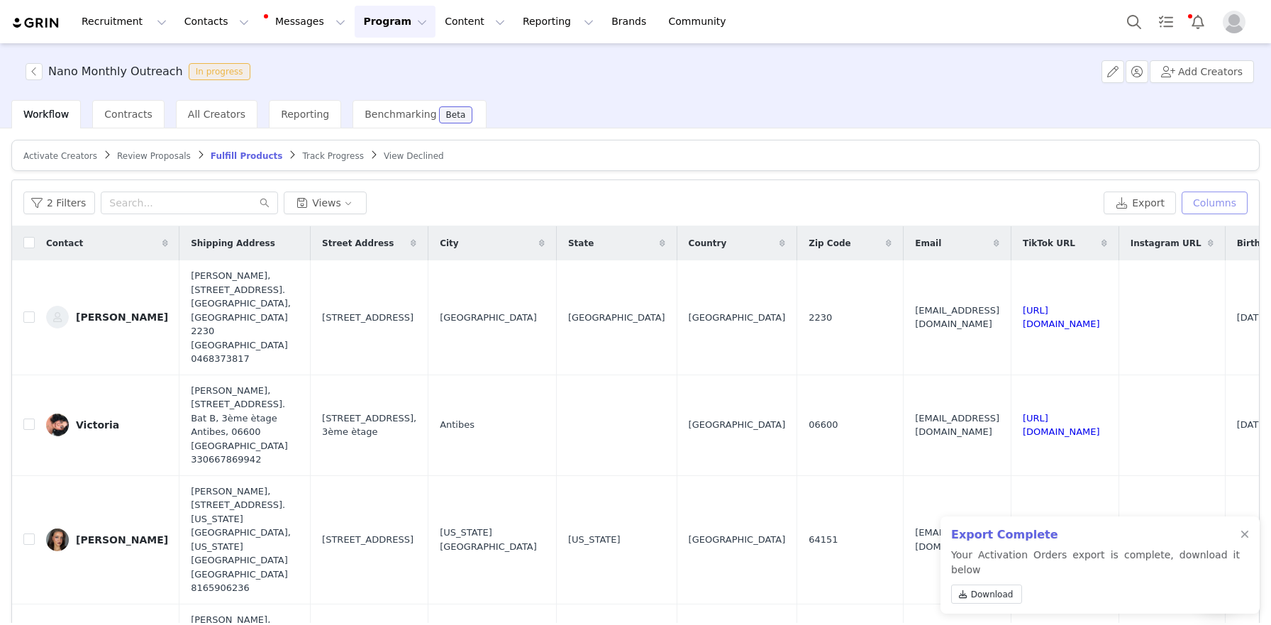
click at [1200, 206] on button "Columns" at bounding box center [1214, 202] width 66 height 23
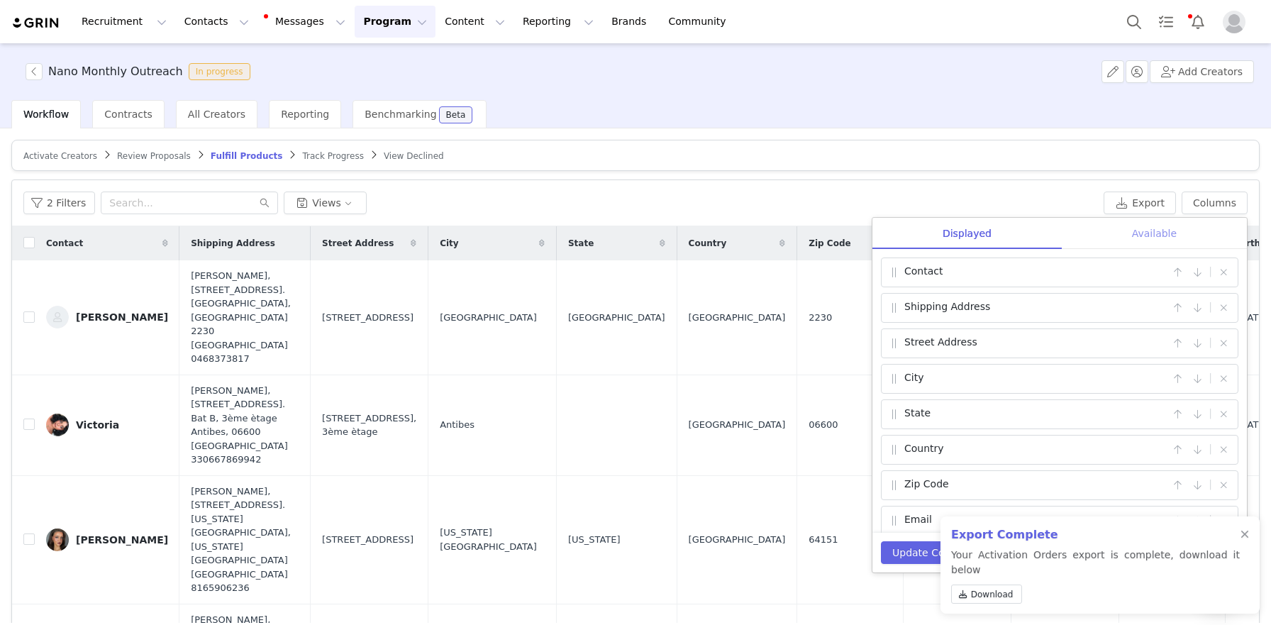
click at [1171, 233] on div "Available" at bounding box center [1153, 234] width 185 height 32
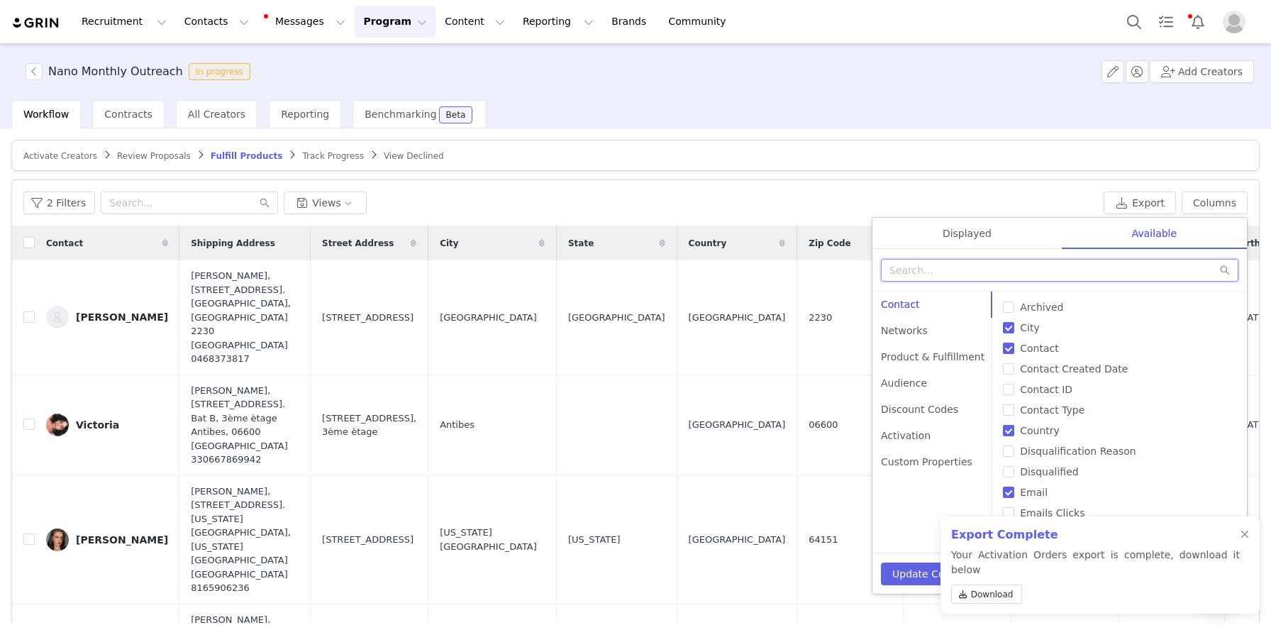
click at [1098, 272] on input "text" at bounding box center [1059, 270] width 357 height 23
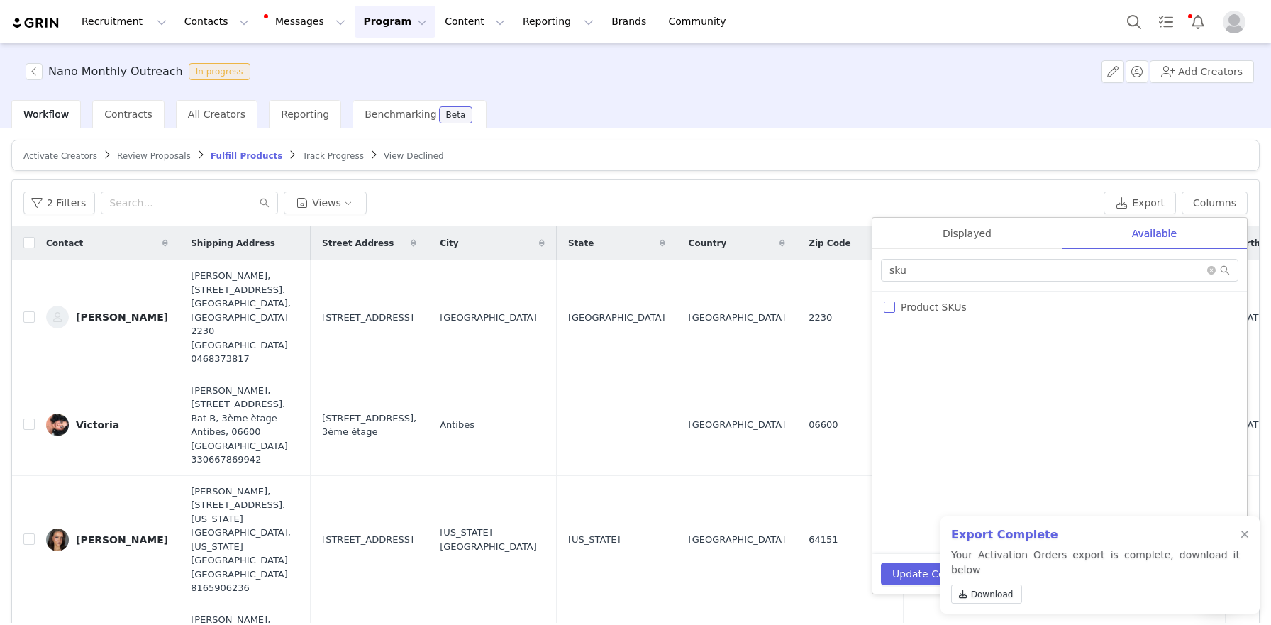
click at [1005, 307] on label "Product SKUs" at bounding box center [1059, 307] width 352 height 15
click at [895, 307] on input "Product SKUs" at bounding box center [888, 306] width 11 height 11
click at [992, 233] on div "Displayed" at bounding box center [966, 234] width 189 height 32
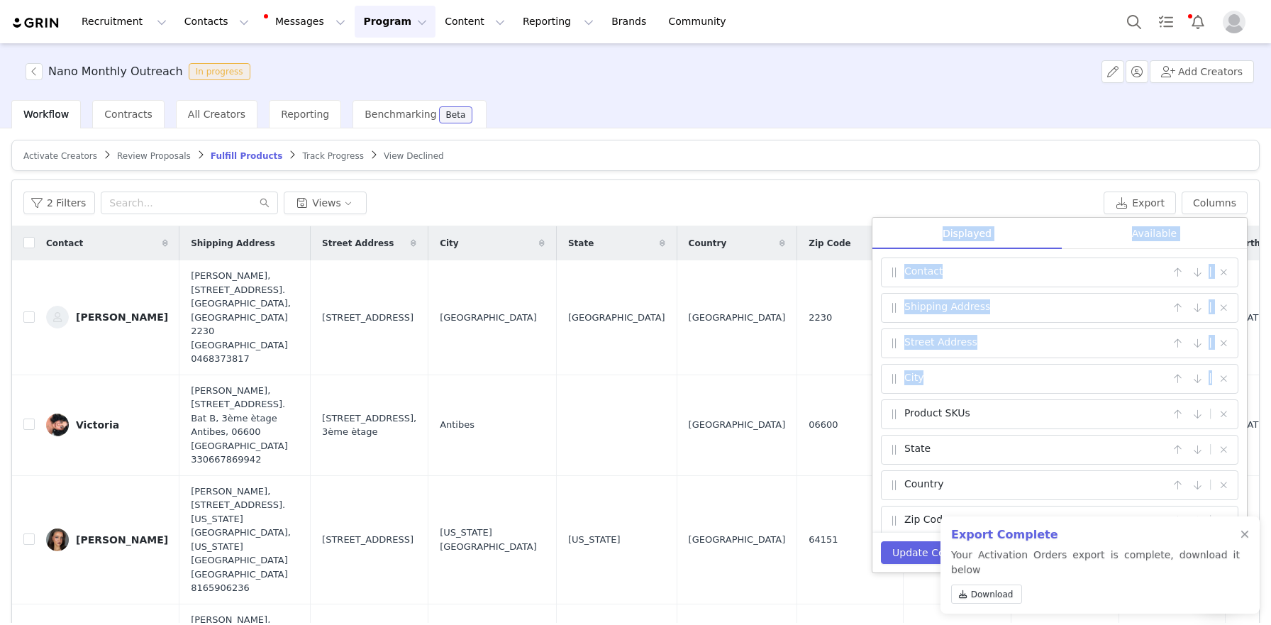
drag, startPoint x: 886, startPoint y: 417, endPoint x: 904, endPoint y: 320, distance: 98.7
click at [892, 238] on div "Displayed Available Contact | Shipping Address | Street Address | City | Produc…" at bounding box center [1059, 375] width 374 height 315
click at [893, 410] on span at bounding box center [894, 414] width 14 height 17
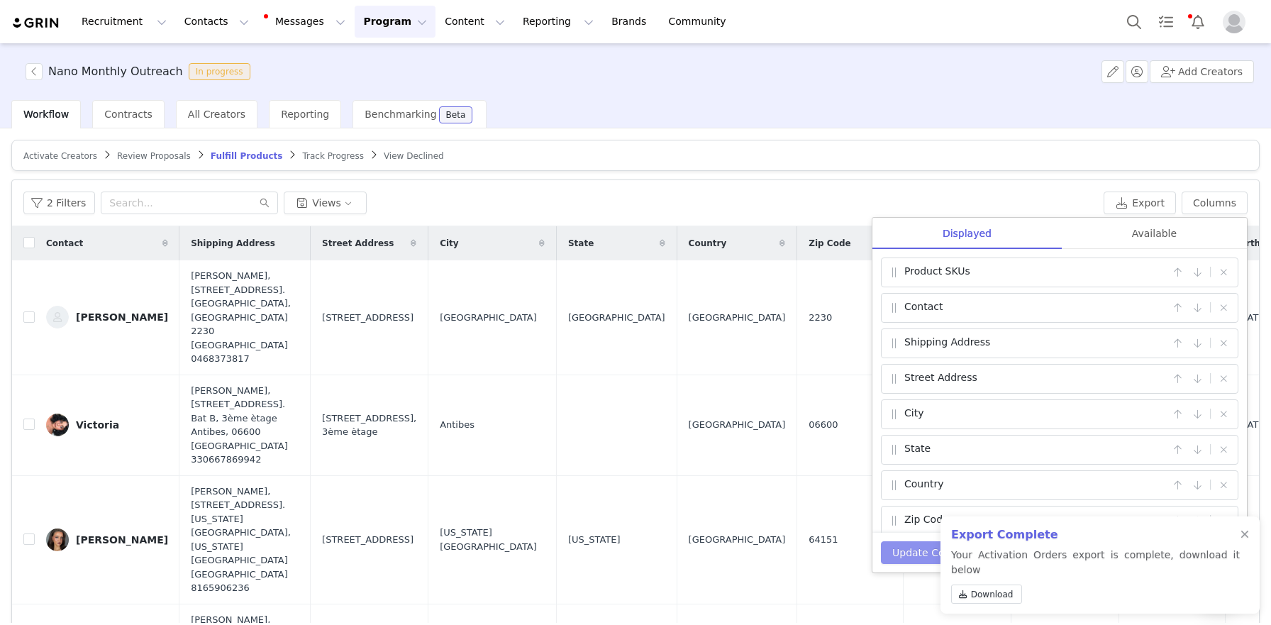
click at [918, 557] on button "Update Columns" at bounding box center [933, 552] width 105 height 23
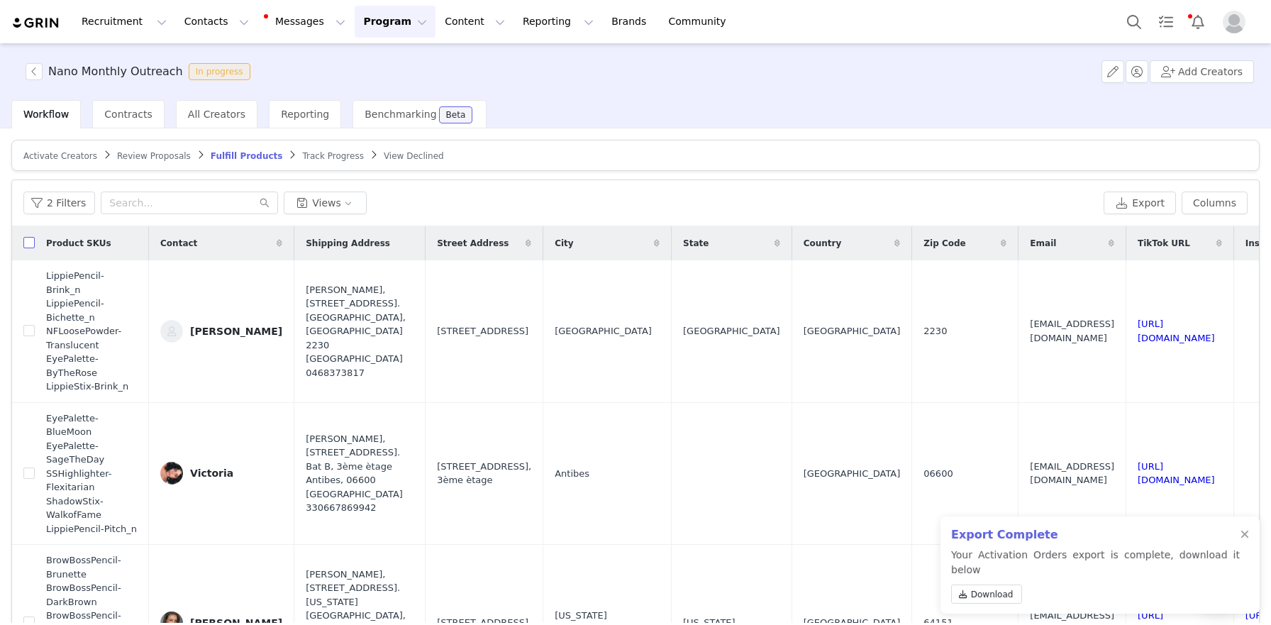
click at [28, 243] on input "checkbox" at bounding box center [28, 242] width 11 height 11
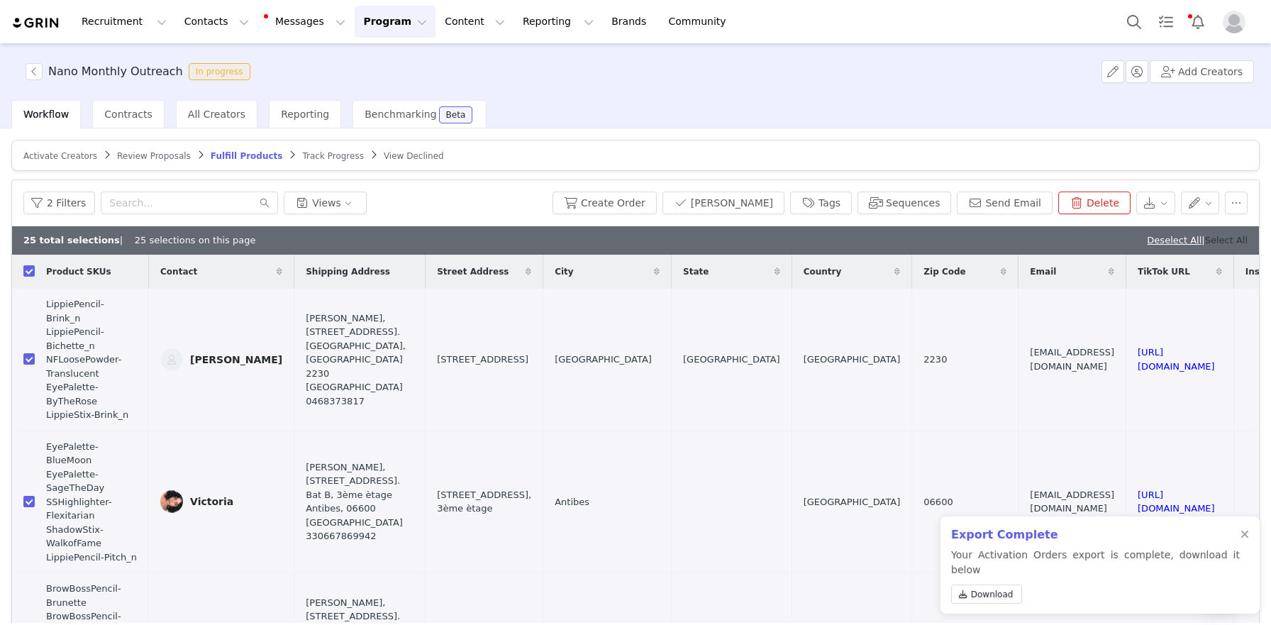
click at [1234, 240] on link "Select All" at bounding box center [1226, 240] width 43 height 11
click at [981, 595] on span "Download" at bounding box center [992, 594] width 43 height 13
click at [1006, 594] on span "Download" at bounding box center [992, 594] width 43 height 13
click at [1244, 540] on div at bounding box center [1244, 534] width 9 height 11
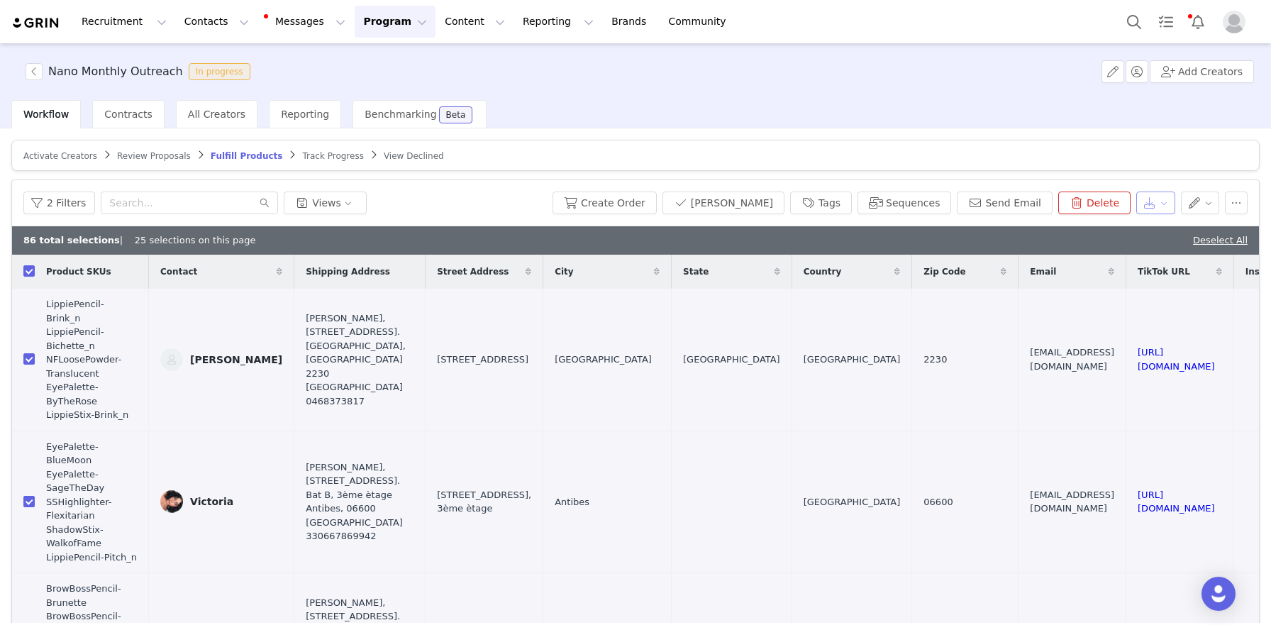
click at [1158, 201] on button "button" at bounding box center [1155, 202] width 39 height 23
click at [1059, 234] on span "Export" at bounding box center [1067, 231] width 33 height 16
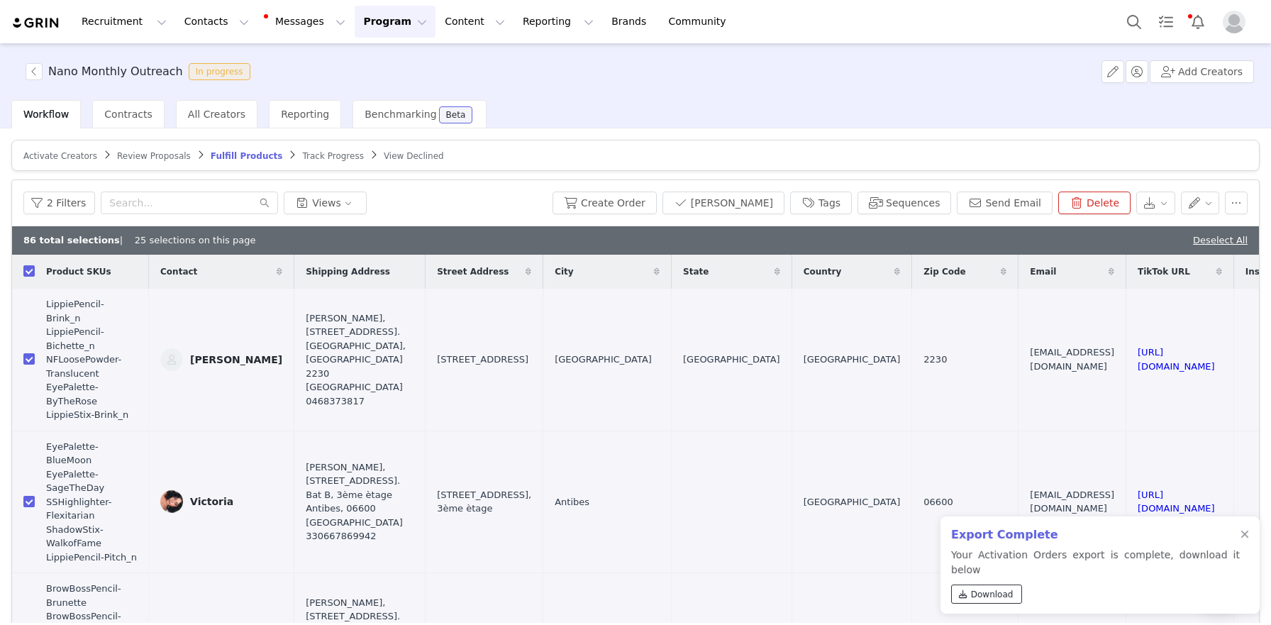
click at [983, 596] on span "Download" at bounding box center [992, 594] width 43 height 13
drag, startPoint x: 1245, startPoint y: 547, endPoint x: 1254, endPoint y: 545, distance: 9.0
click at [1245, 540] on div at bounding box center [1244, 534] width 9 height 11
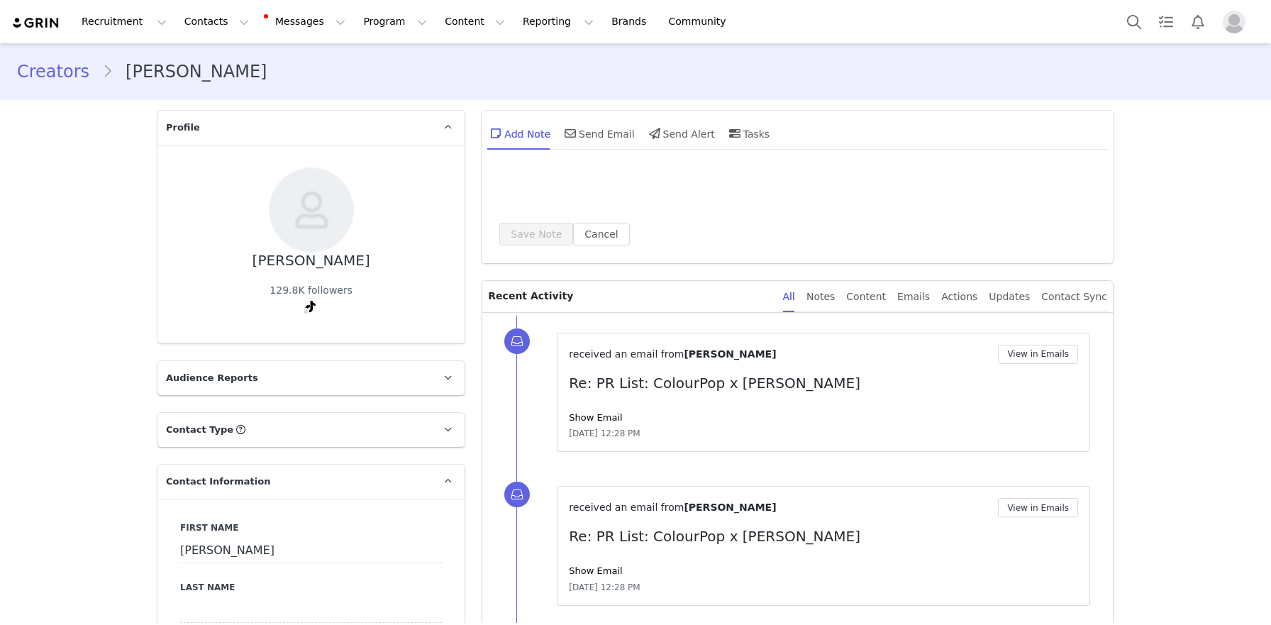
select select
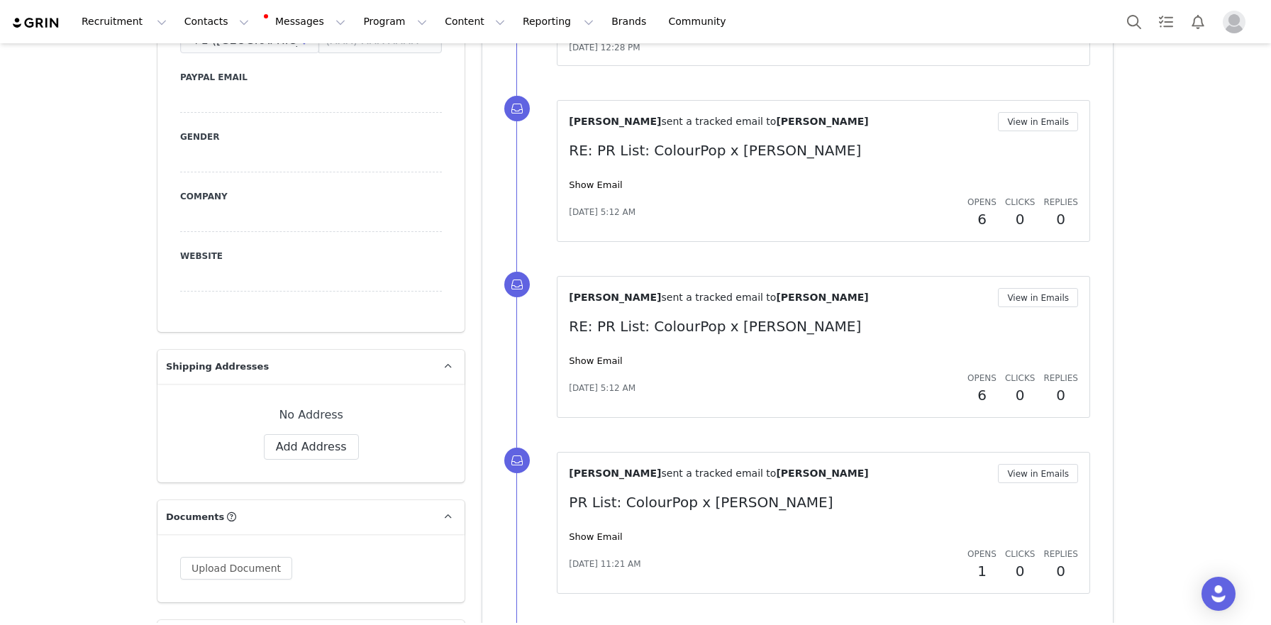
scroll to position [700, 0]
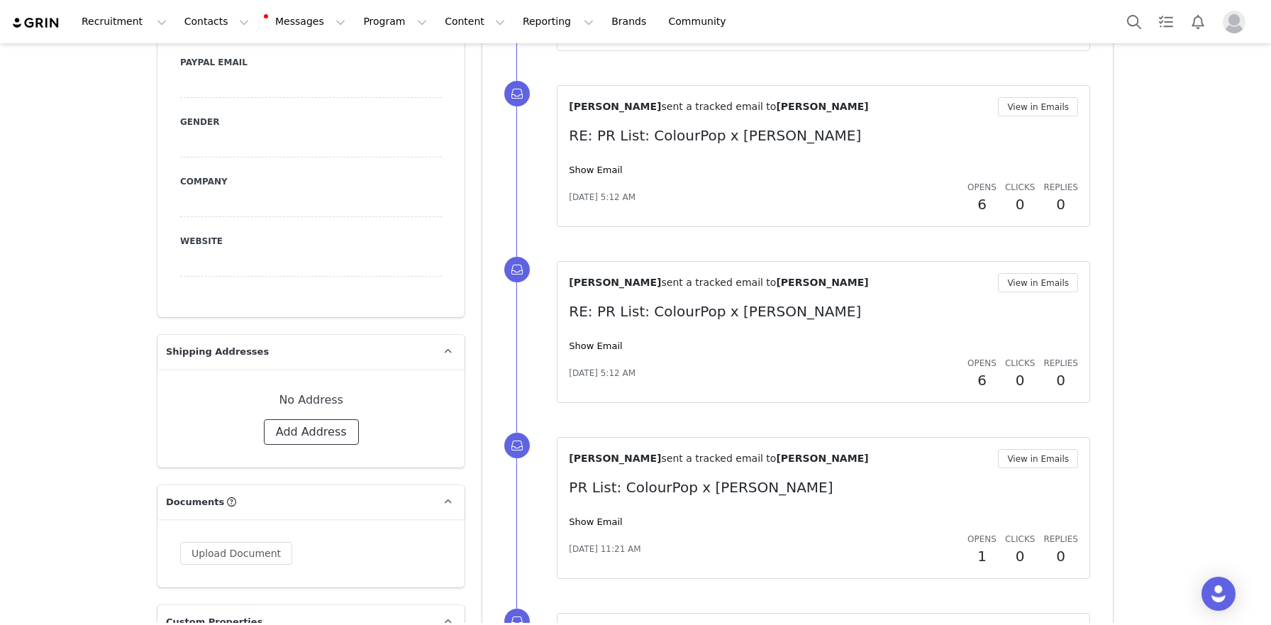
click at [311, 430] on button "Add Address" at bounding box center [311, 432] width 95 height 26
select select
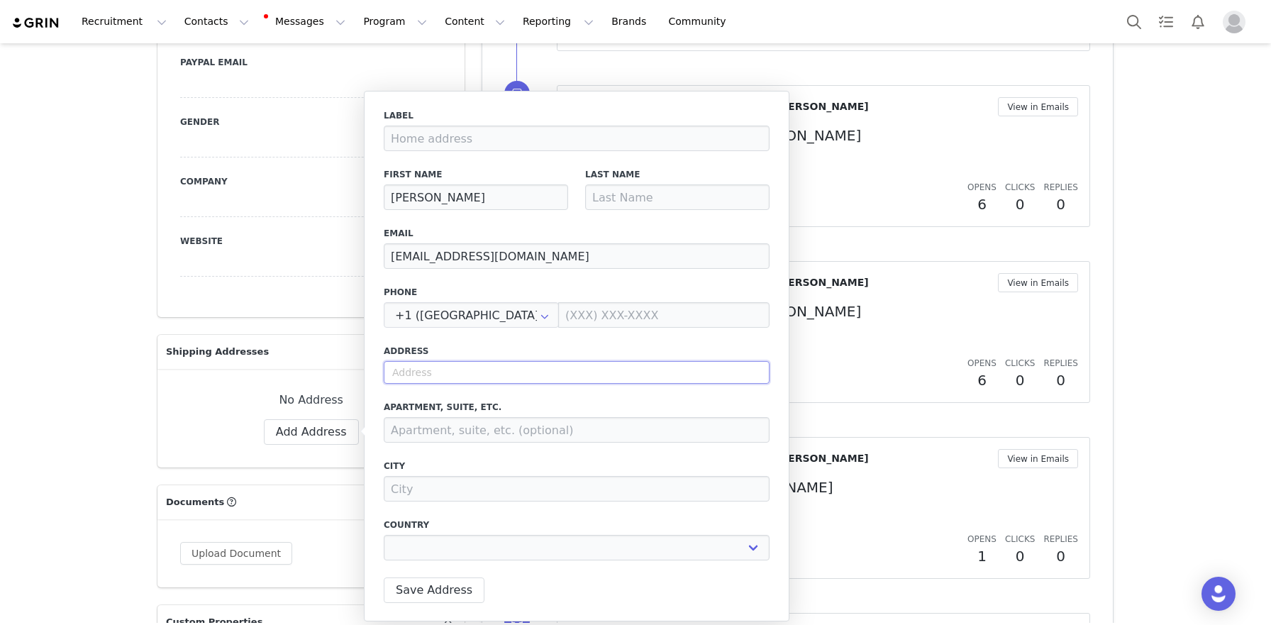
click at [437, 382] on input "text" at bounding box center [577, 372] width 386 height 23
paste input "[STREET_ADDRESS]"
type input "[STREET_ADDRESS]"
select select
type input "[STREET_ADDRESS]"
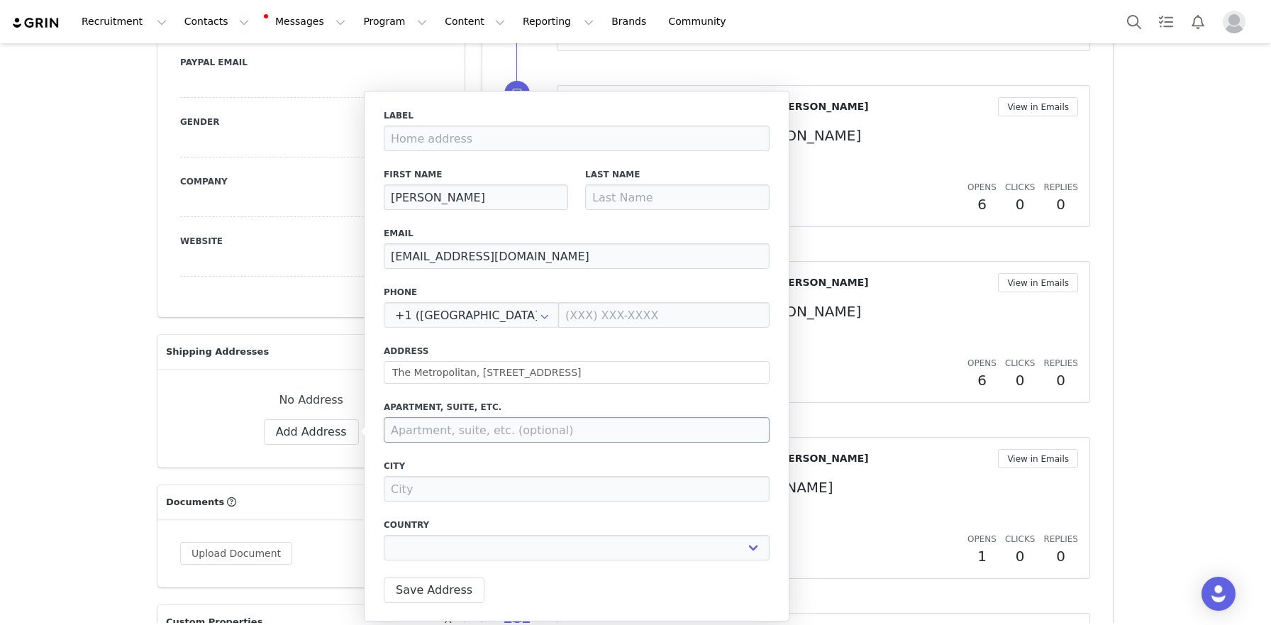
type input "San Francisco"
select select "[object Object]"
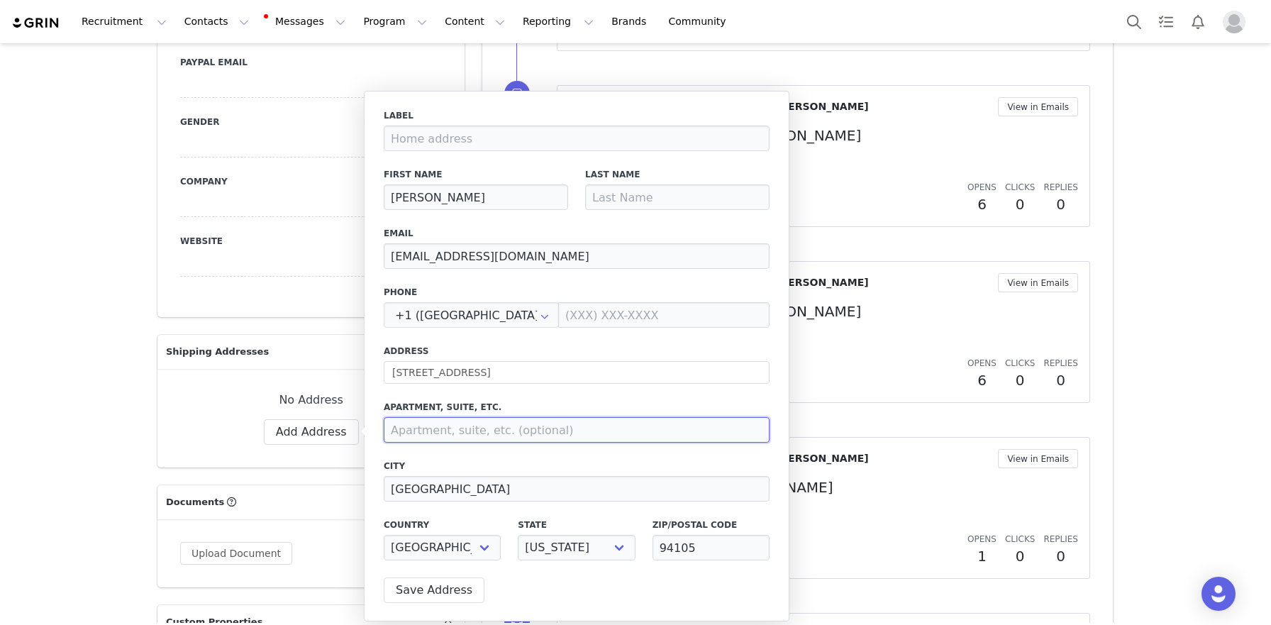
click at [488, 433] on input at bounding box center [577, 430] width 386 height 26
type input "S1603"
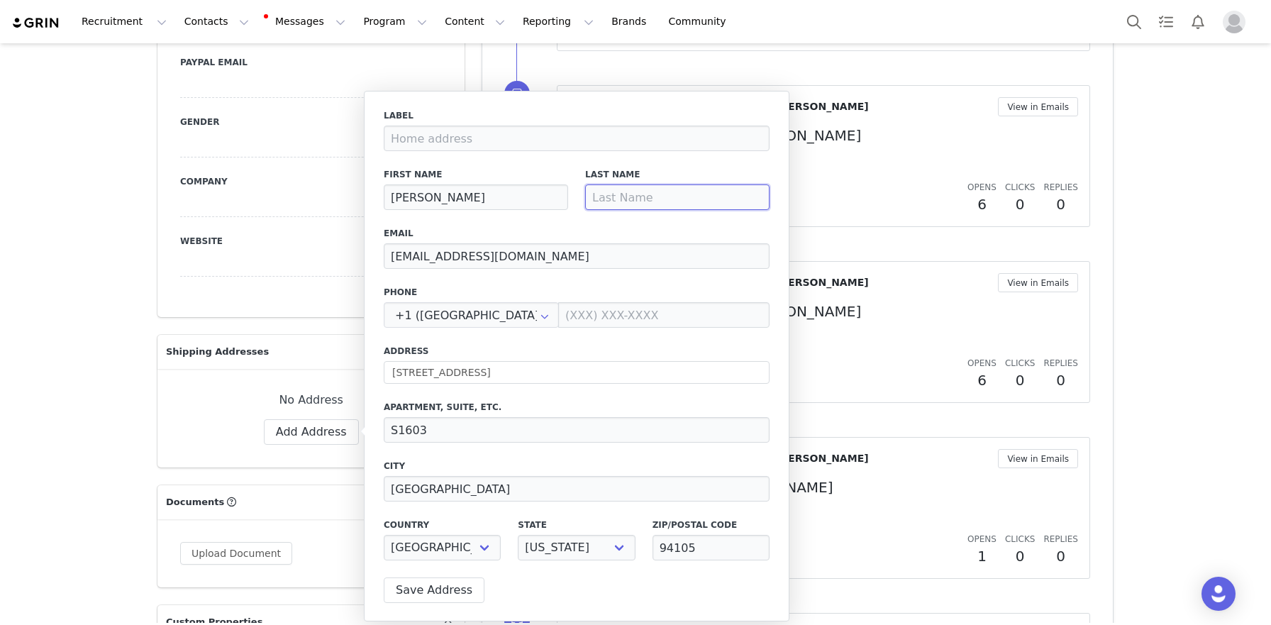
click at [609, 191] on input at bounding box center [677, 197] width 184 height 26
type input "Shao"
click at [423, 581] on button "Save Address" at bounding box center [434, 590] width 101 height 26
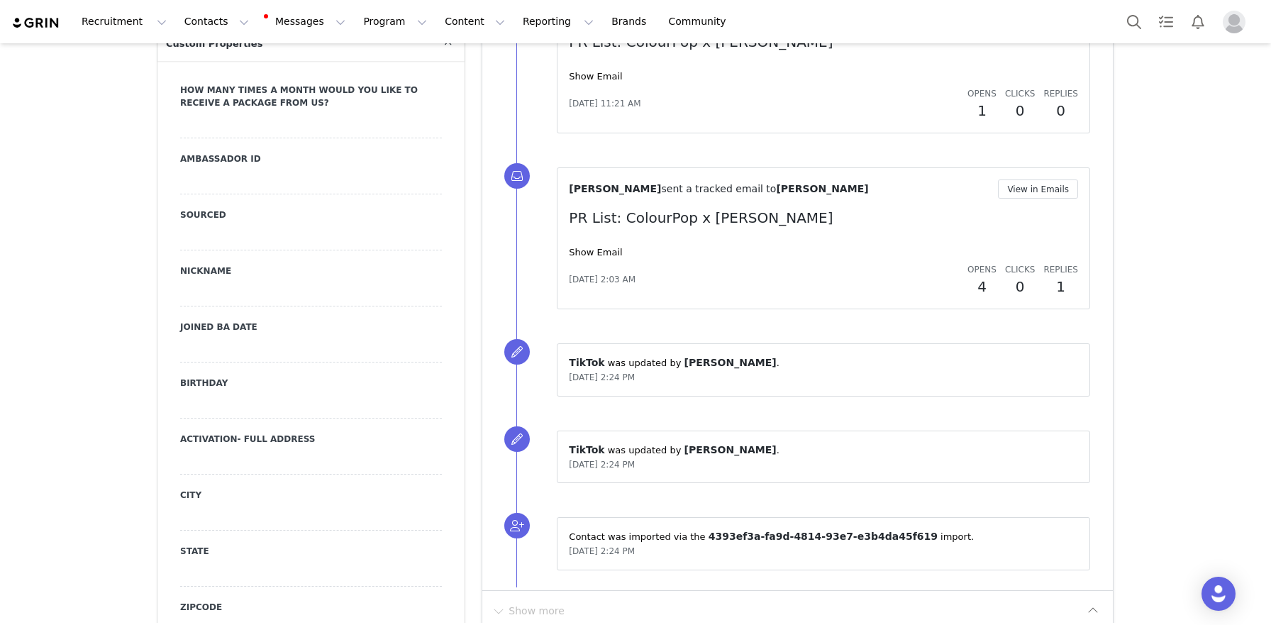
scroll to position [1356, 0]
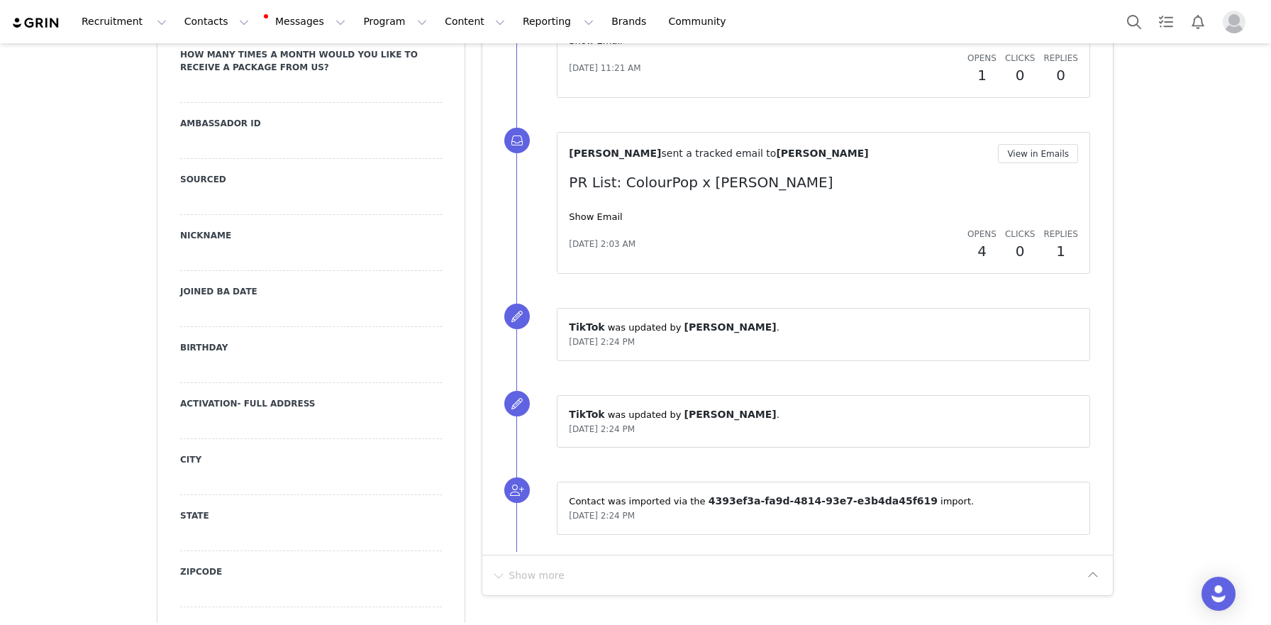
click at [258, 363] on div at bounding box center [311, 370] width 262 height 26
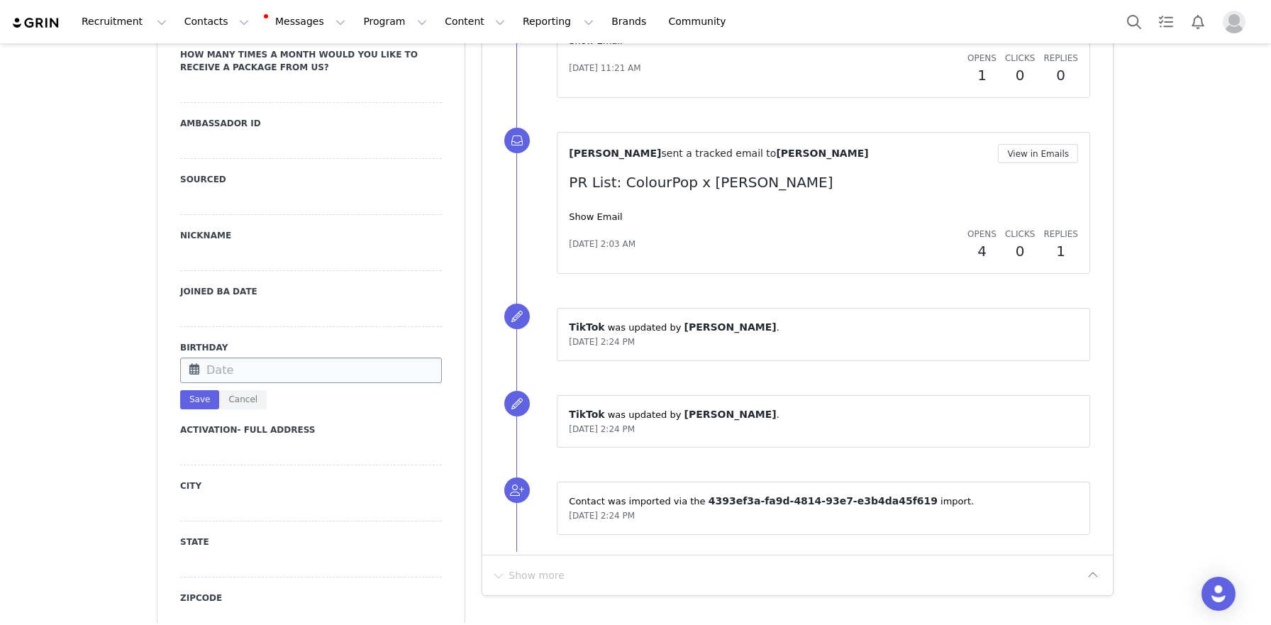
click at [258, 363] on input "text" at bounding box center [311, 370] width 262 height 26
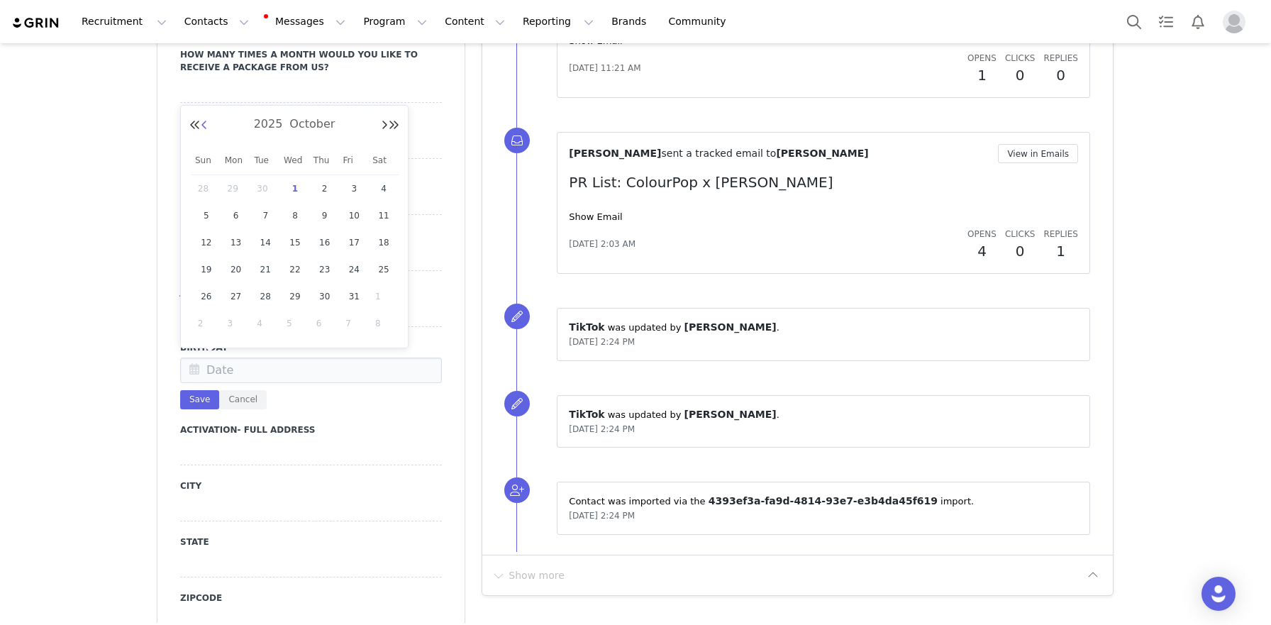
click at [202, 130] on button "Previous Month" at bounding box center [204, 125] width 7 height 11
click at [324, 268] on span "24" at bounding box center [324, 269] width 17 height 17
type input "Jul 24 2025"
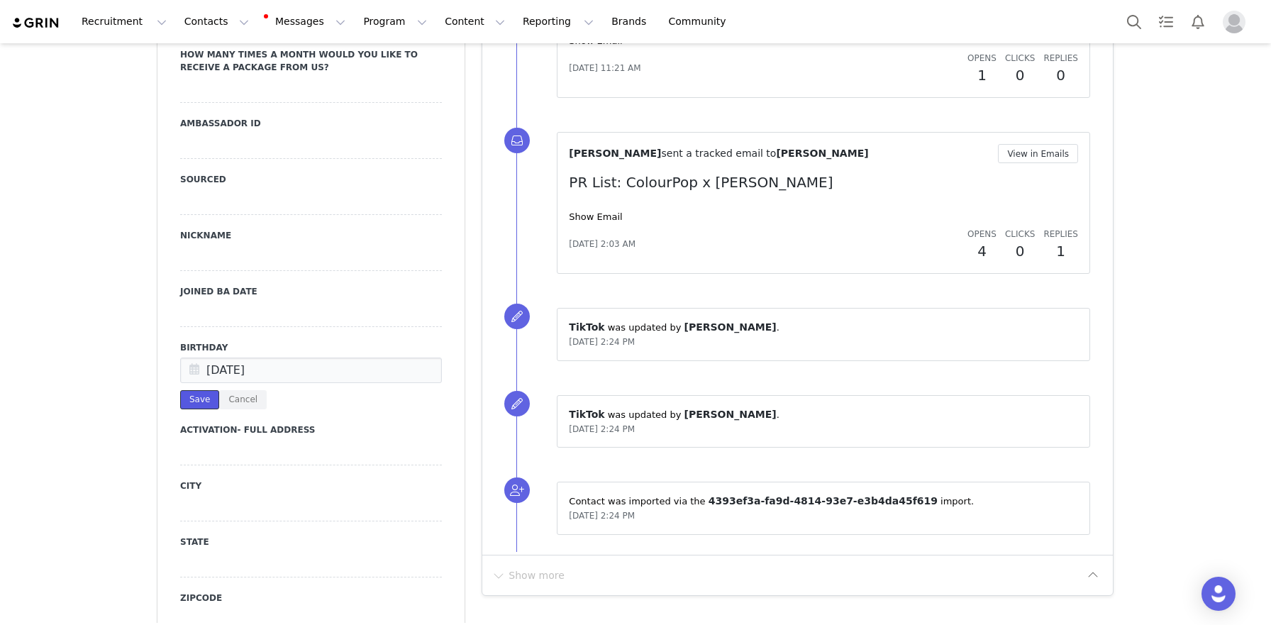
click at [196, 406] on button "Save" at bounding box center [199, 399] width 39 height 19
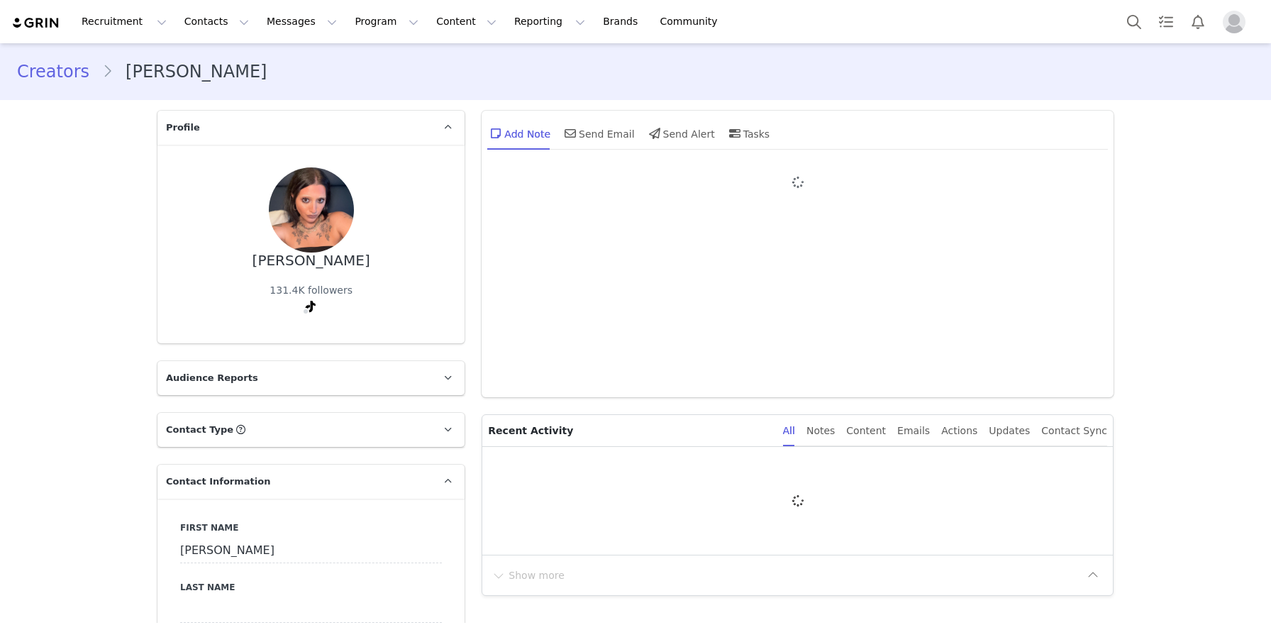
select select
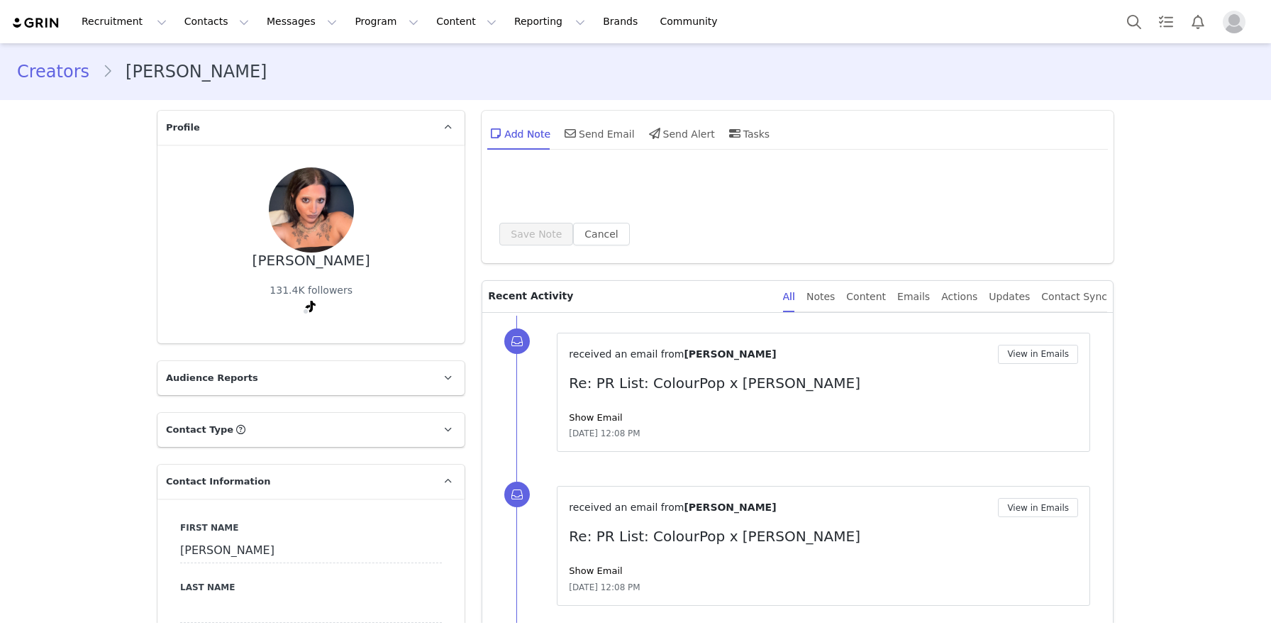
type input "+1 ([GEOGRAPHIC_DATA])"
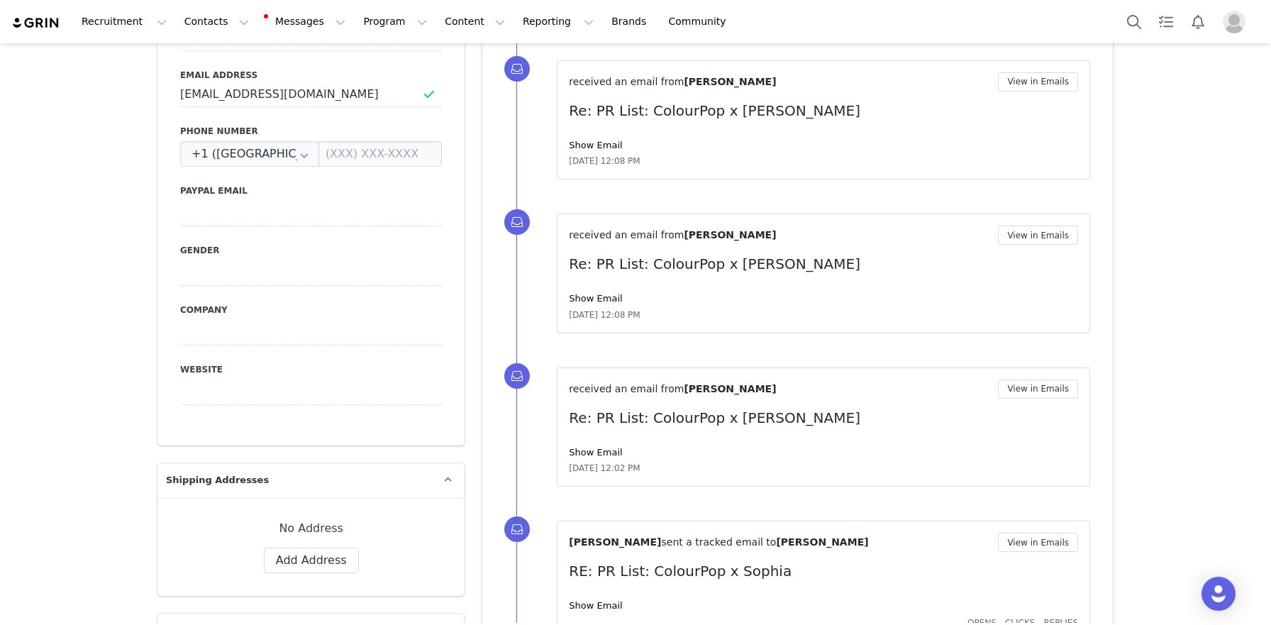
scroll to position [574, 0]
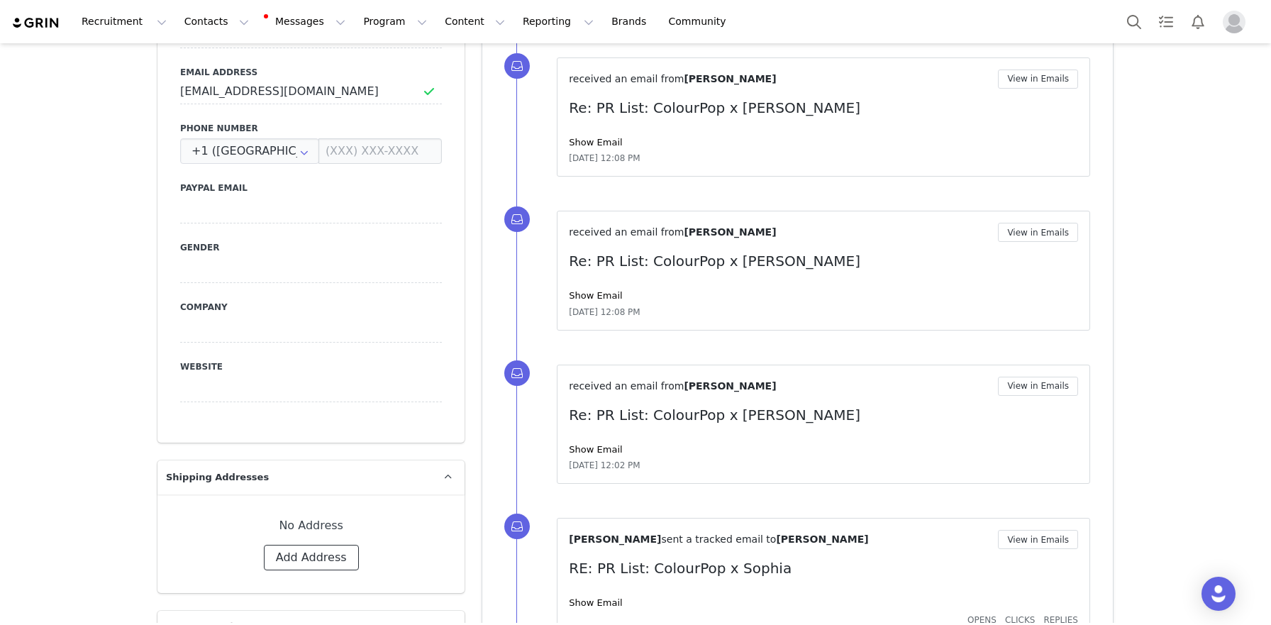
click at [297, 553] on button "Add Address" at bounding box center [311, 558] width 95 height 26
select select
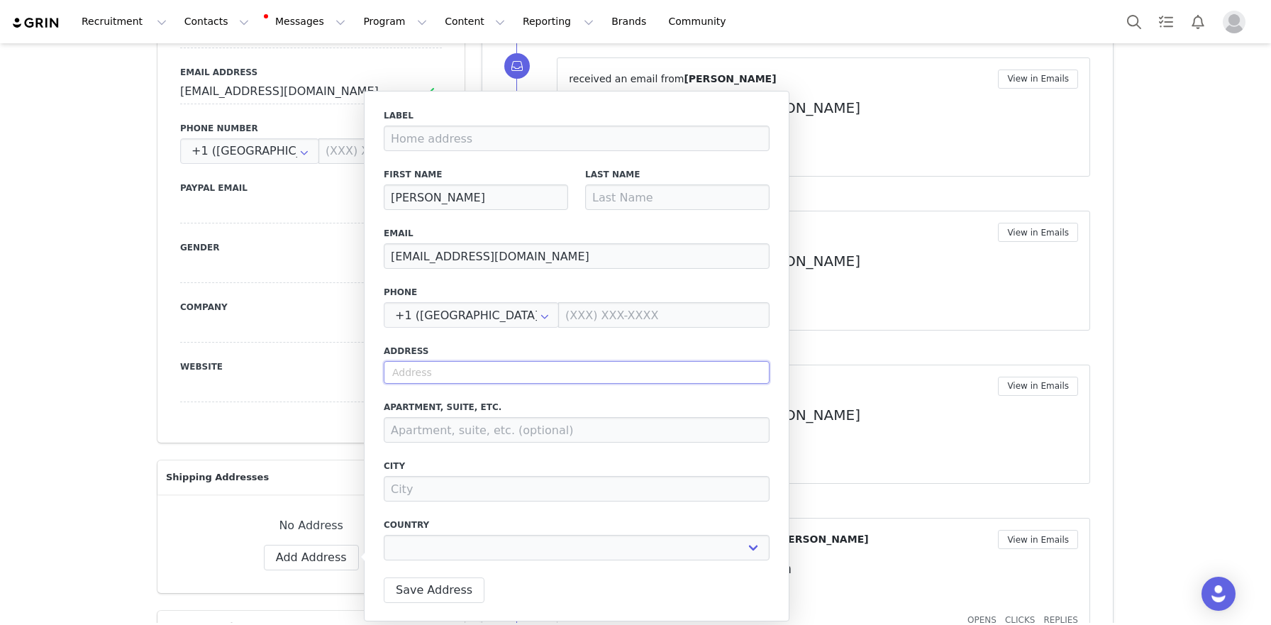
click at [450, 376] on input "text" at bounding box center [577, 372] width 386 height 23
paste input "3701 Finch St, Orlando, FL 32803"
type input "3701 Finch St, Orlando, FL 32803"
select select
type input "3701 Finch St"
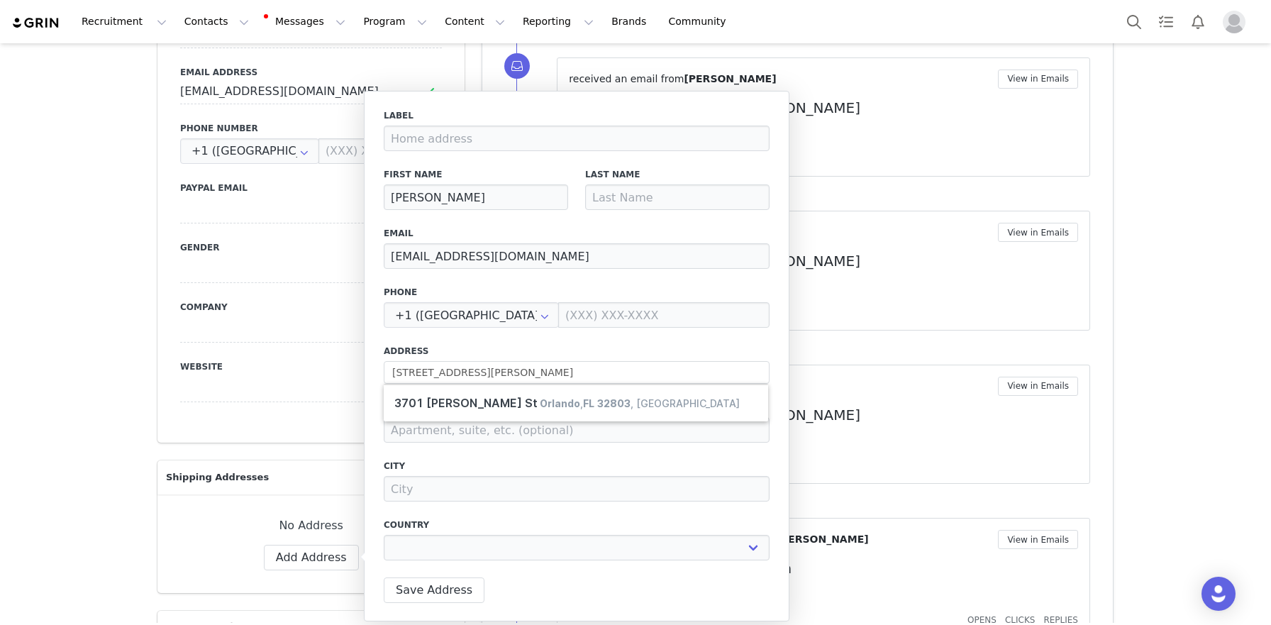
type input "Orlando"
select select "[object Object]"
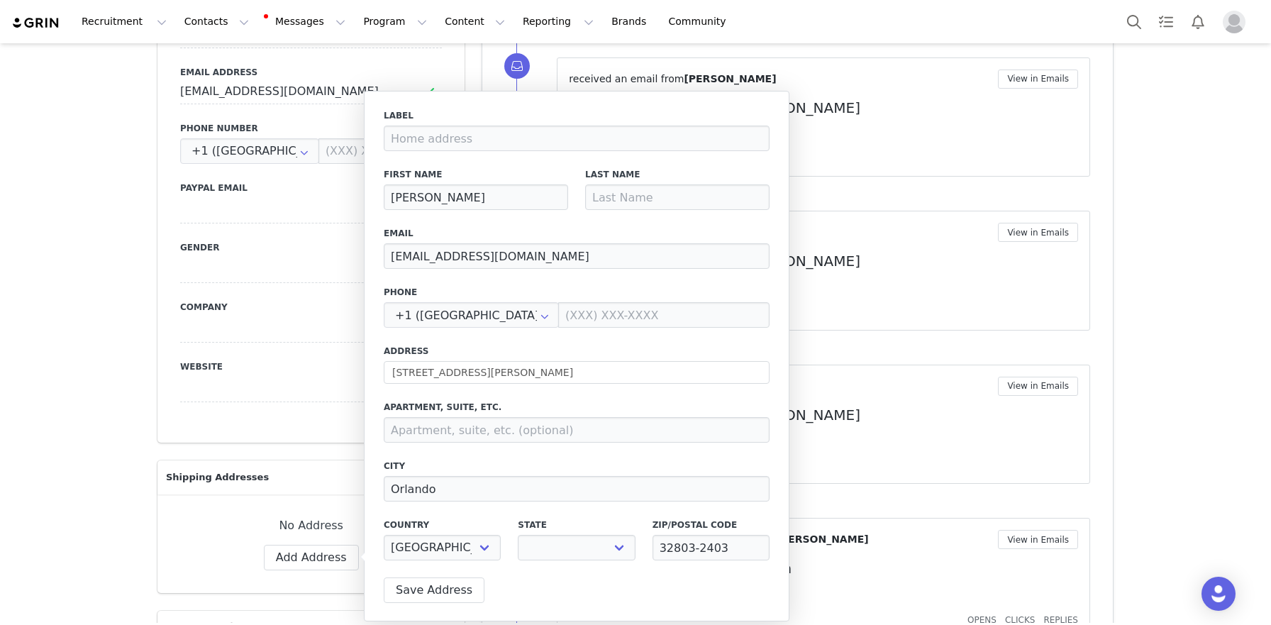
select select "[object Object]"
click at [653, 202] on input at bounding box center [677, 197] width 184 height 26
type input "Calandra"
click at [435, 597] on button "Save Address" at bounding box center [434, 590] width 101 height 26
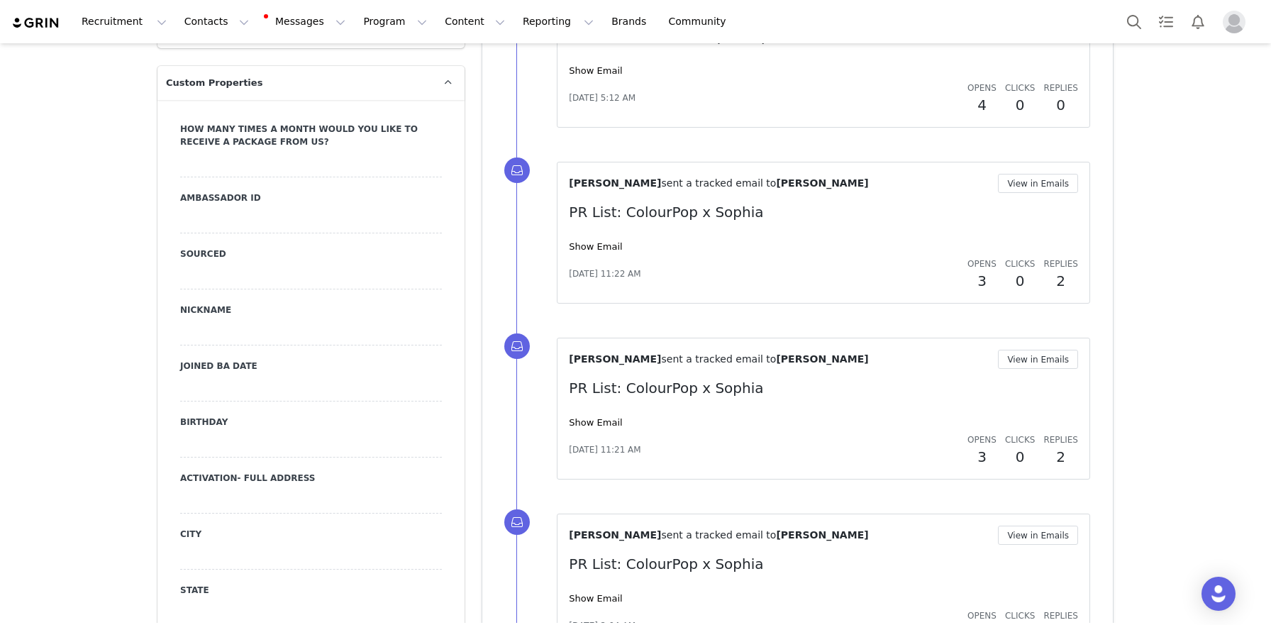
scroll to position [1332, 0]
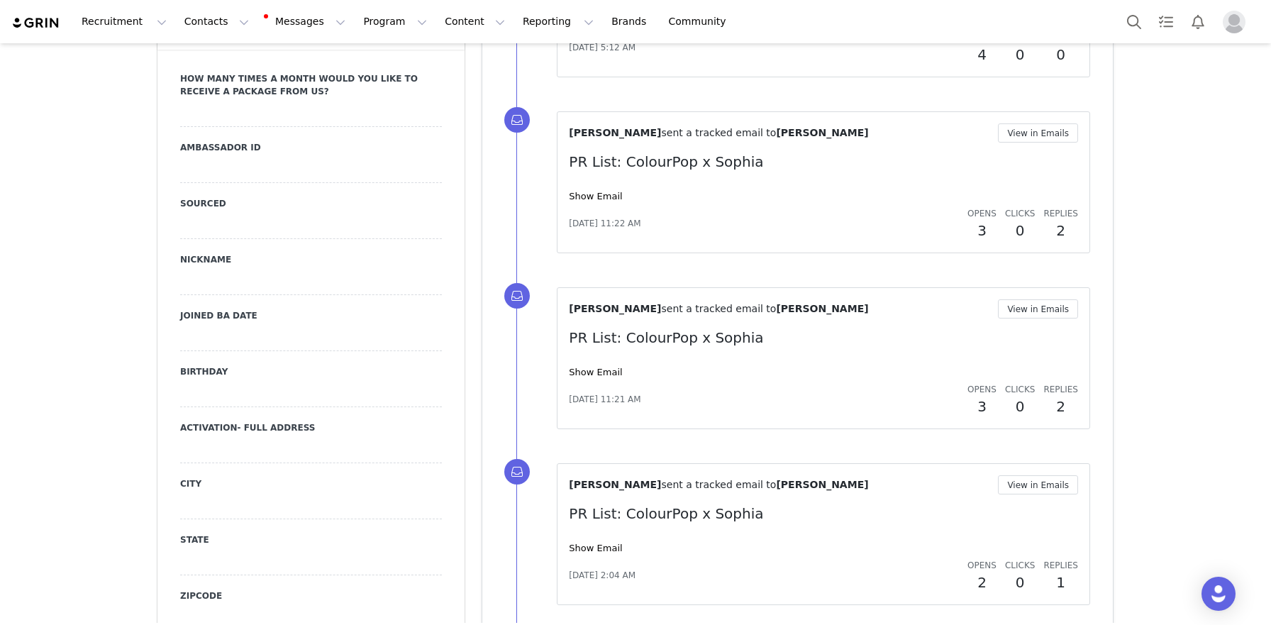
click at [267, 384] on div at bounding box center [311, 394] width 262 height 26
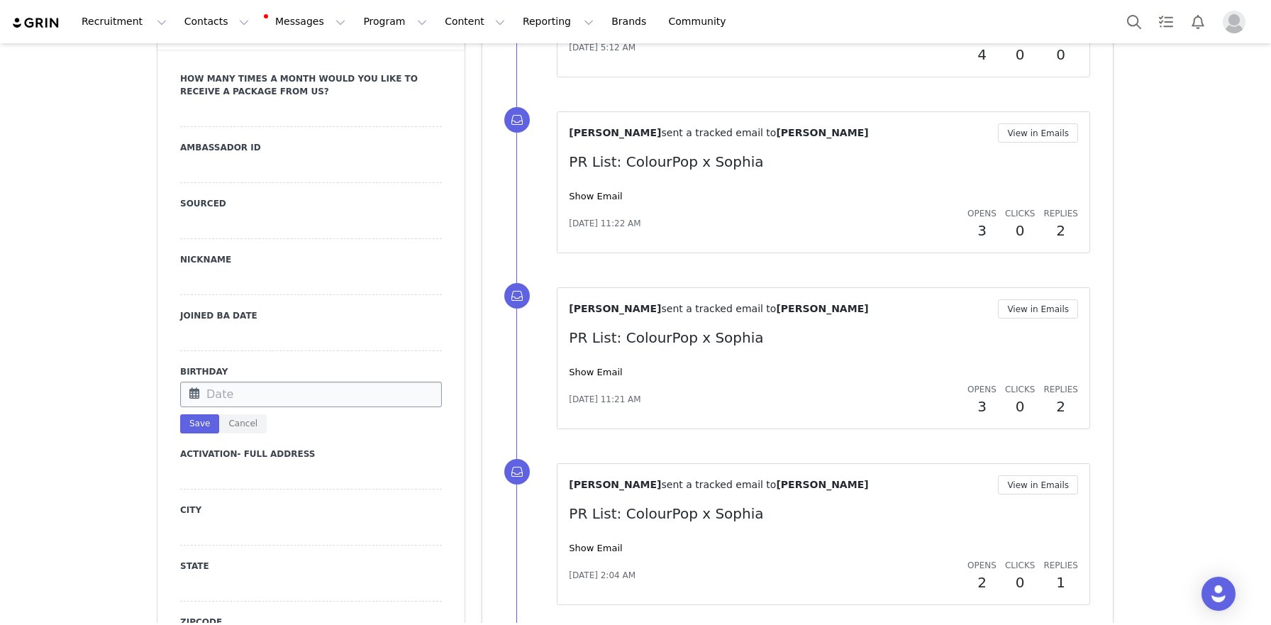
click at [264, 396] on input "text" at bounding box center [311, 394] width 262 height 26
click at [203, 150] on button "Previous Month" at bounding box center [204, 149] width 7 height 11
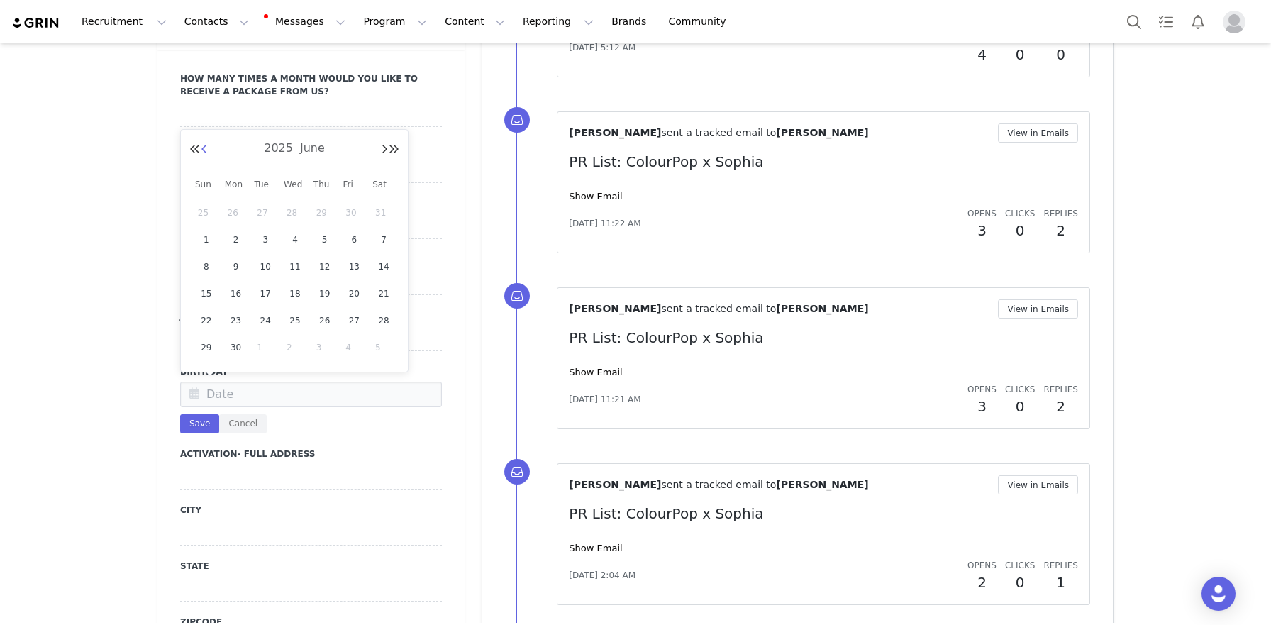
click at [203, 150] on button "Previous Month" at bounding box center [204, 149] width 7 height 11
click at [325, 234] on span "8" at bounding box center [324, 239] width 17 height 17
type input "May 08 2025"
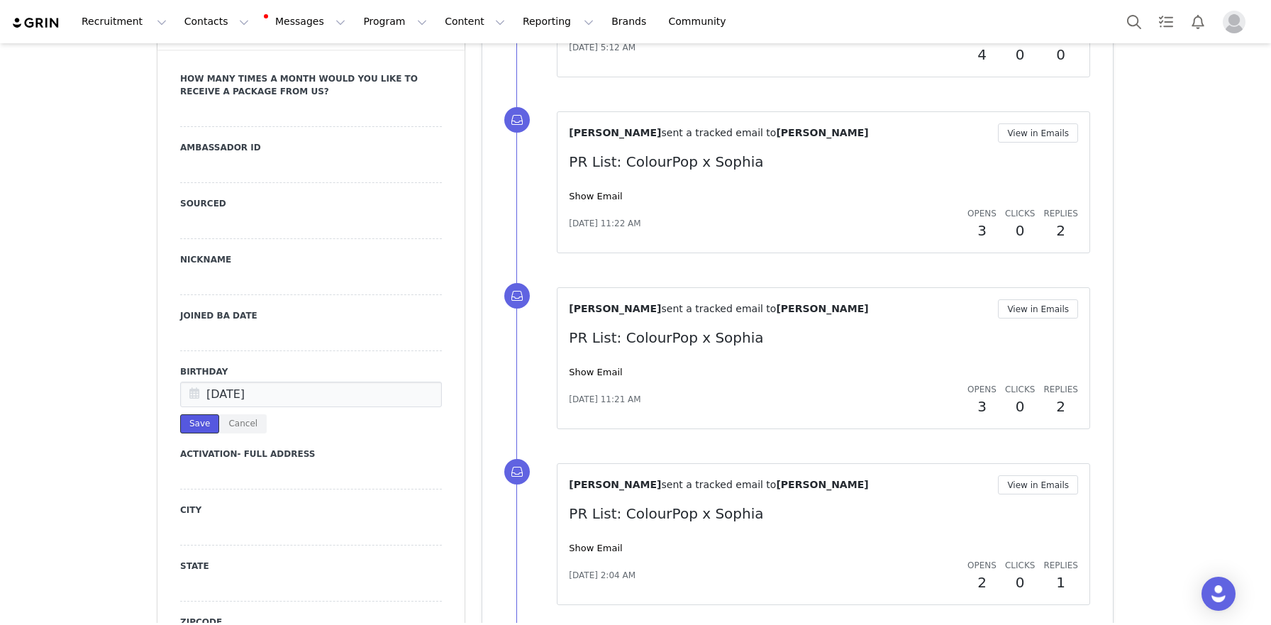
click at [199, 428] on button "Save" at bounding box center [199, 423] width 39 height 19
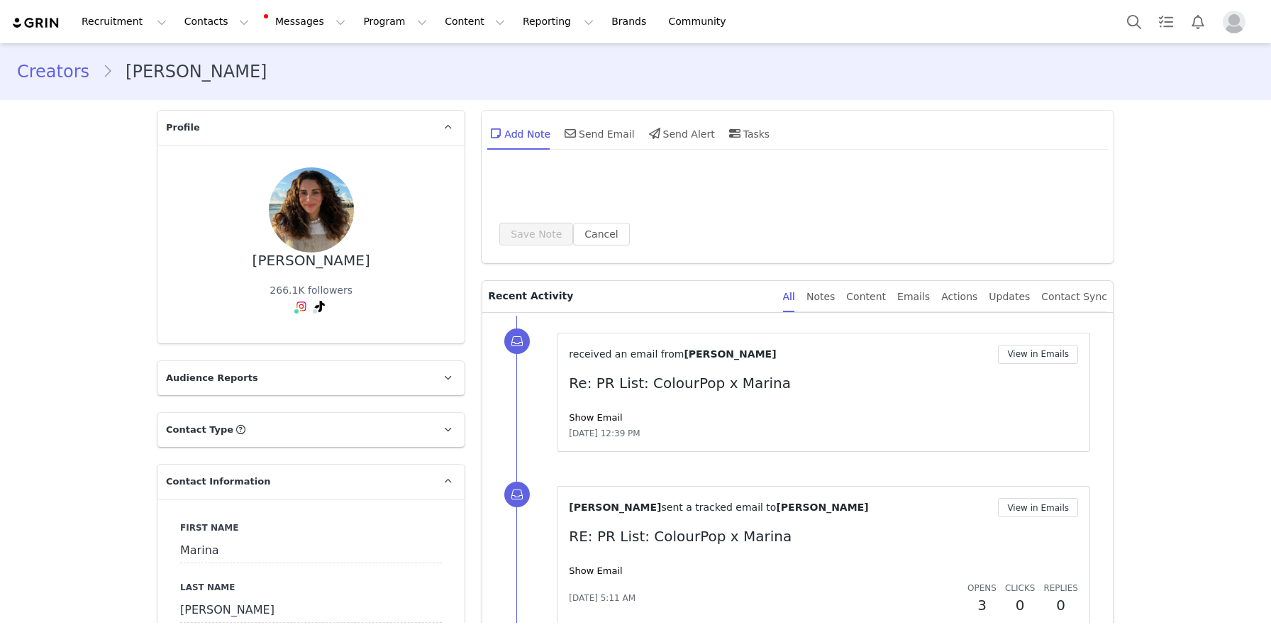
select select
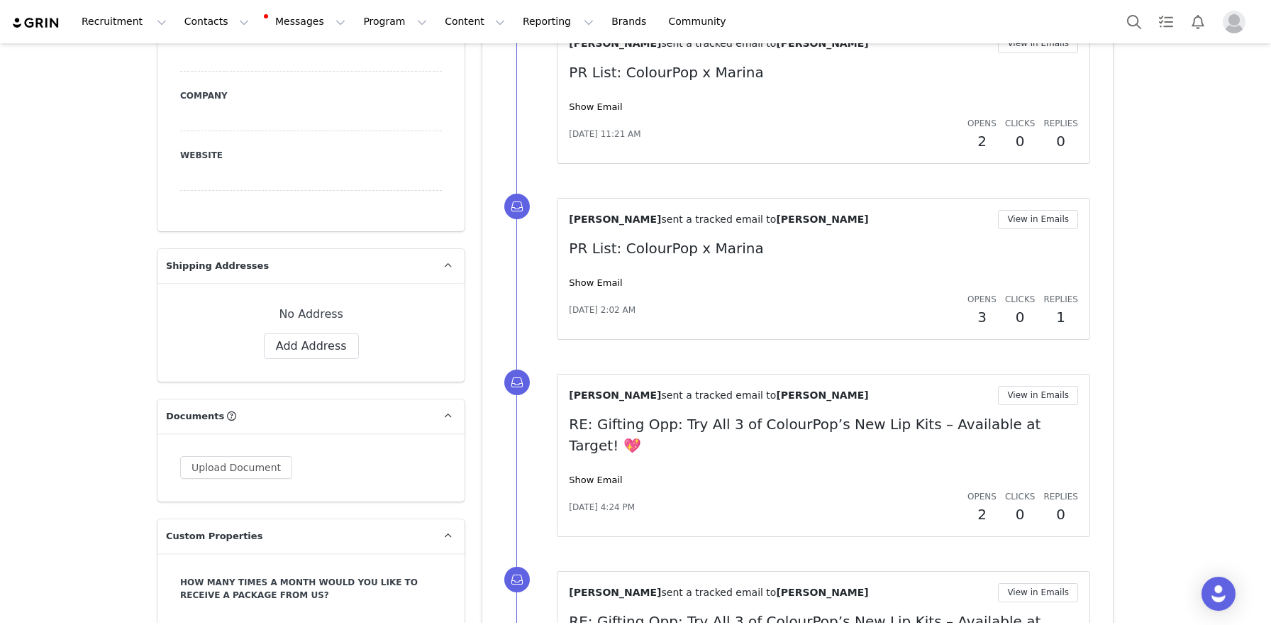
scroll to position [811, 0]
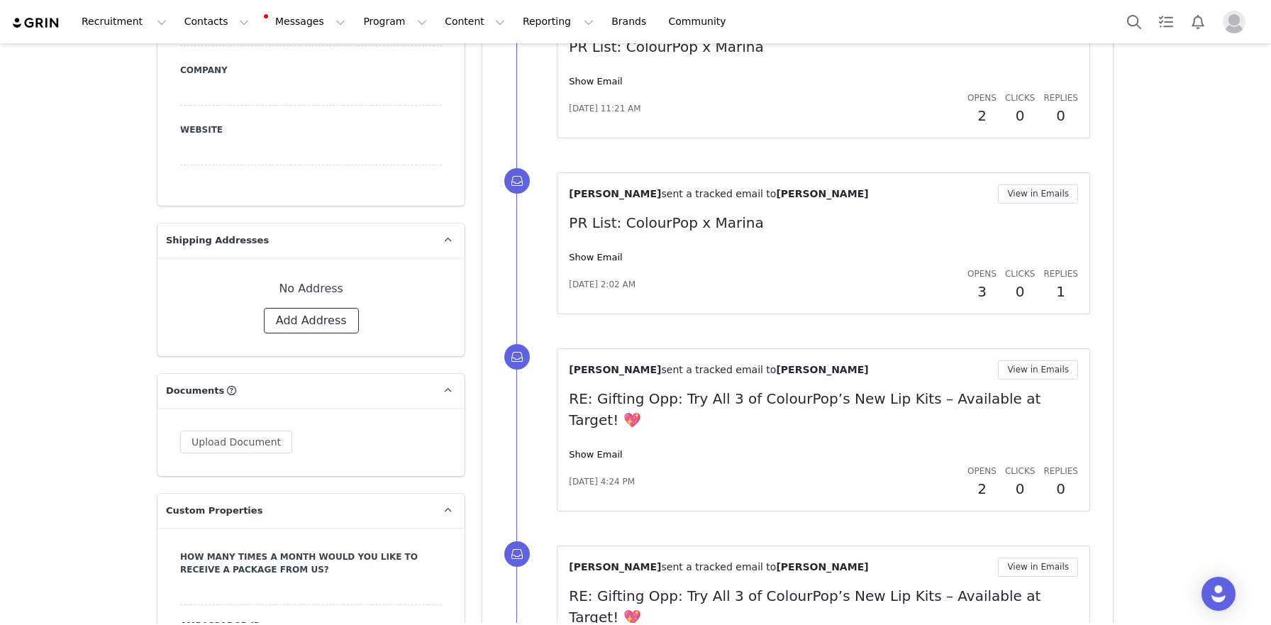
click at [318, 326] on button "Add Address" at bounding box center [311, 321] width 95 height 26
select select
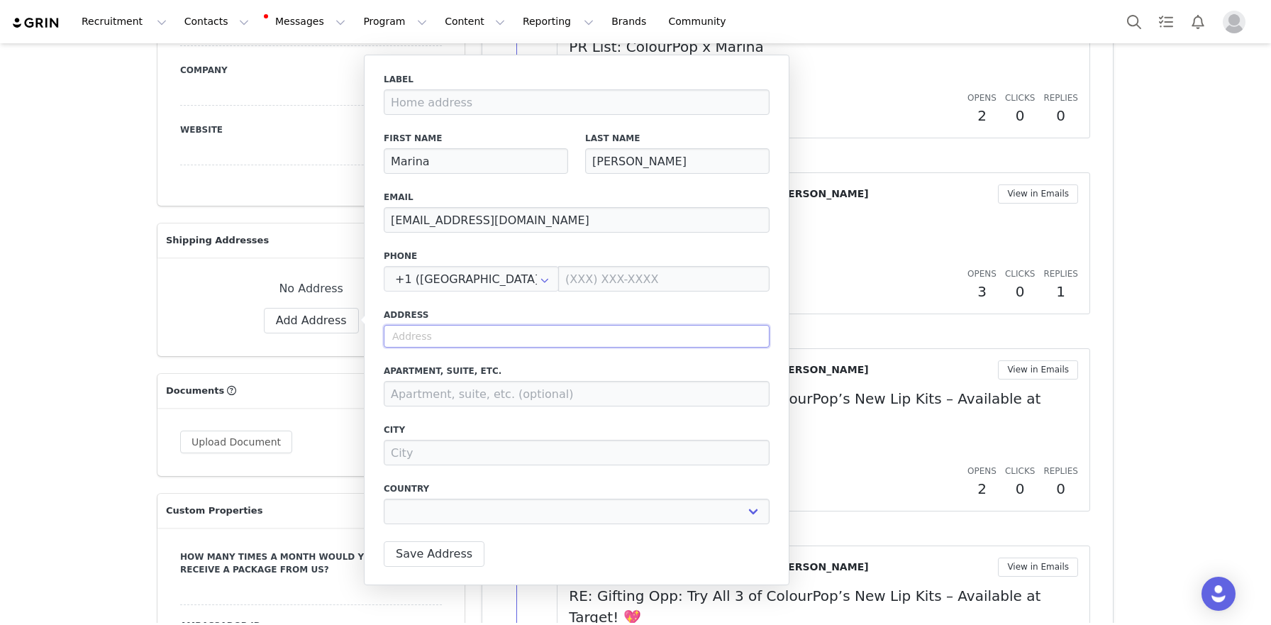
click at [474, 339] on input "text" at bounding box center [577, 336] width 386 height 23
paste input "Grove Paradise, 3229 Bird Ave. Miami FL 33133"
type input "Grove Paradise, 3229 Bird Ave. Miami FL 33133"
select select
type input "3229 Bird Ave"
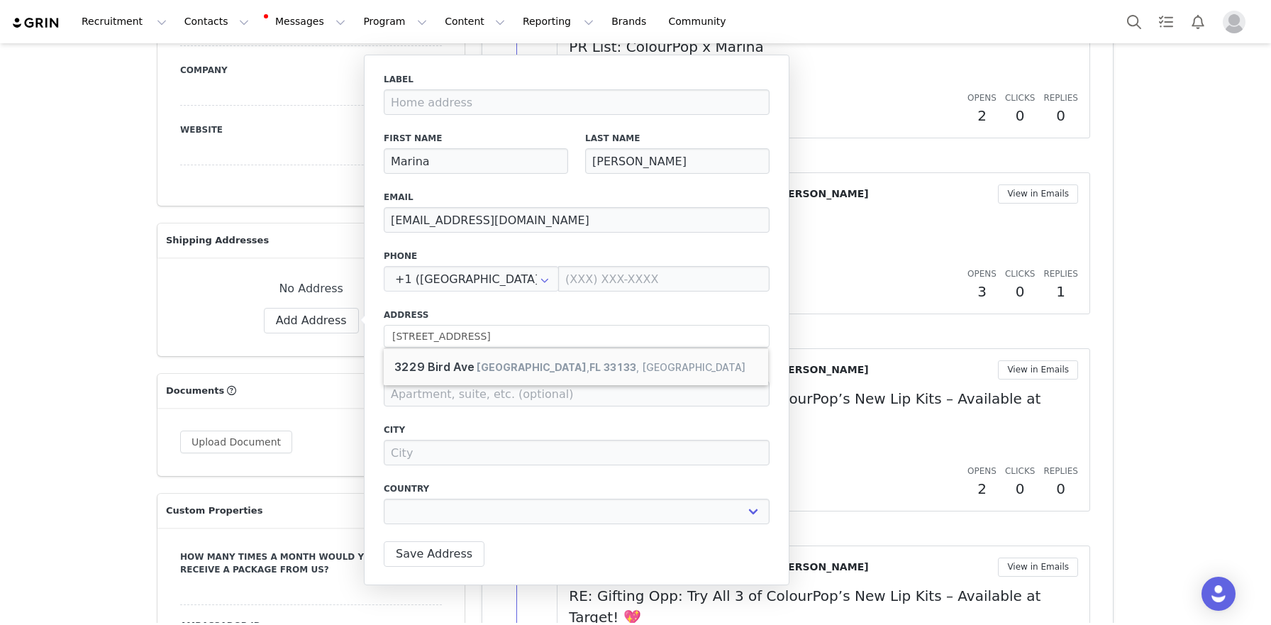
type input "Miami"
select select "[object Object]"
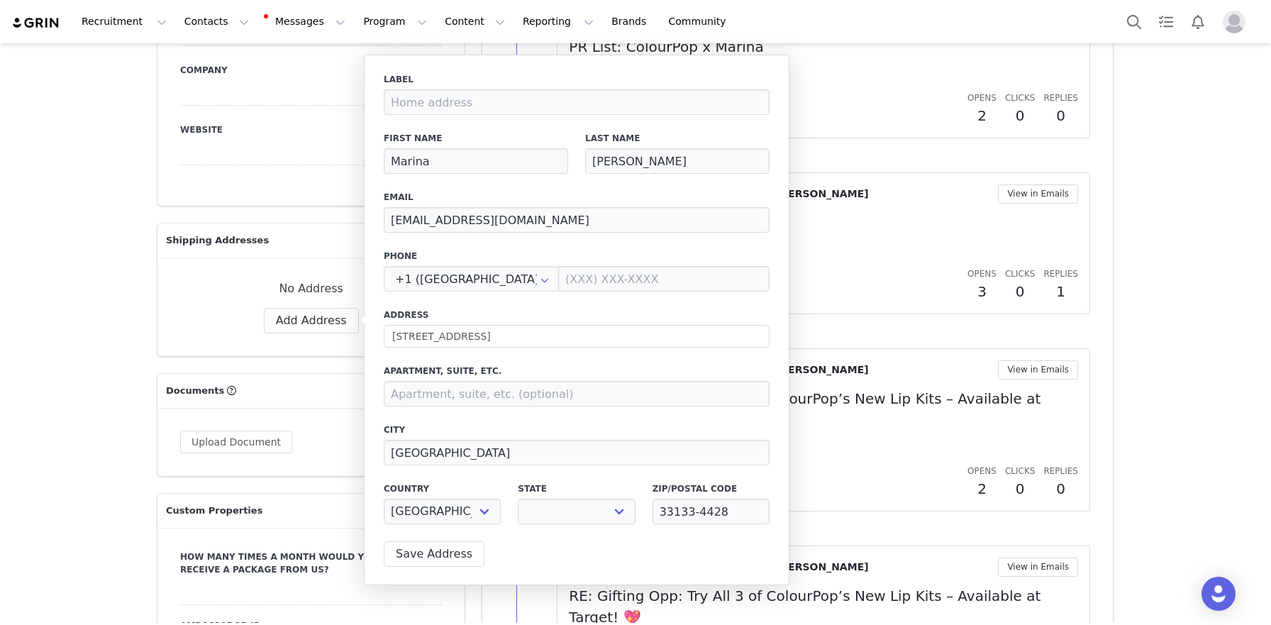
select select "[object Object]"
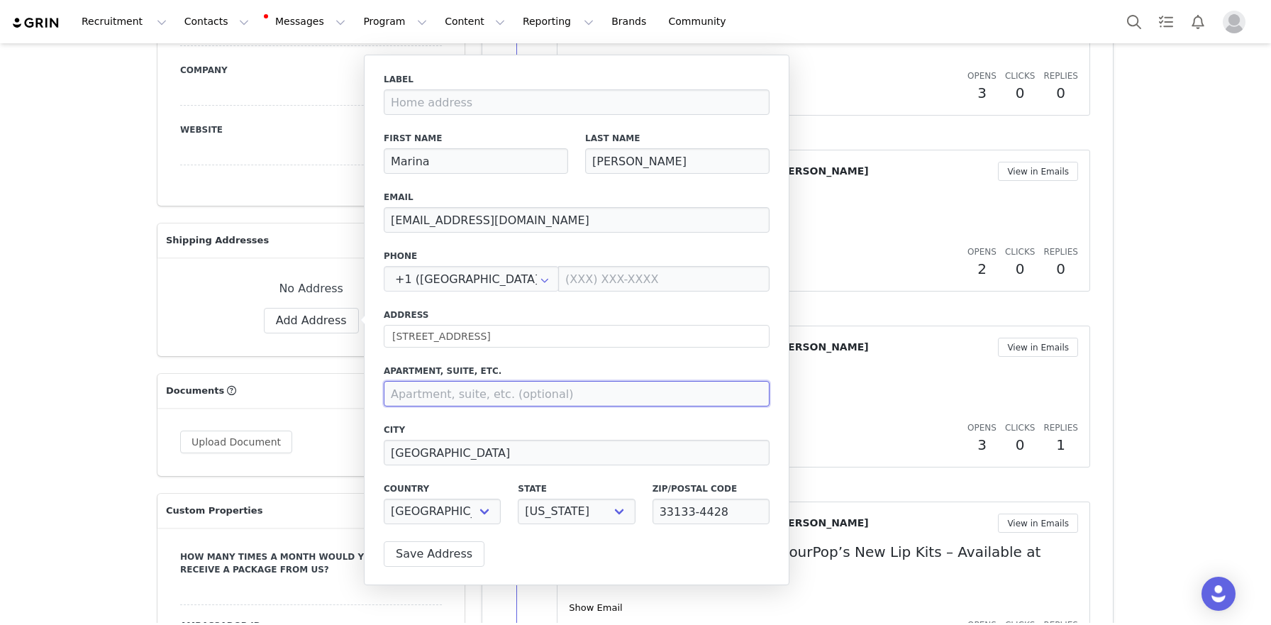
click at [432, 398] on input at bounding box center [577, 394] width 386 height 26
type input "3229 (gate code 3229)"
click at [396, 336] on input "3229 Bird Ave" at bounding box center [577, 336] width 386 height 23
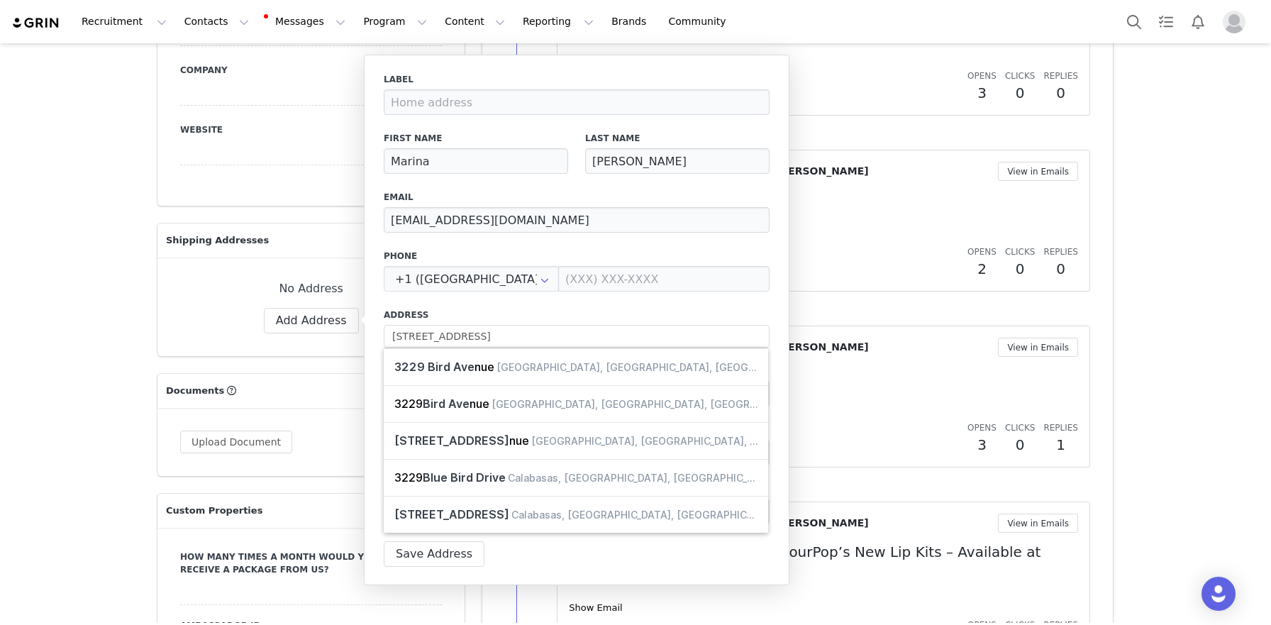
click at [442, 312] on label "Address" at bounding box center [577, 314] width 386 height 13
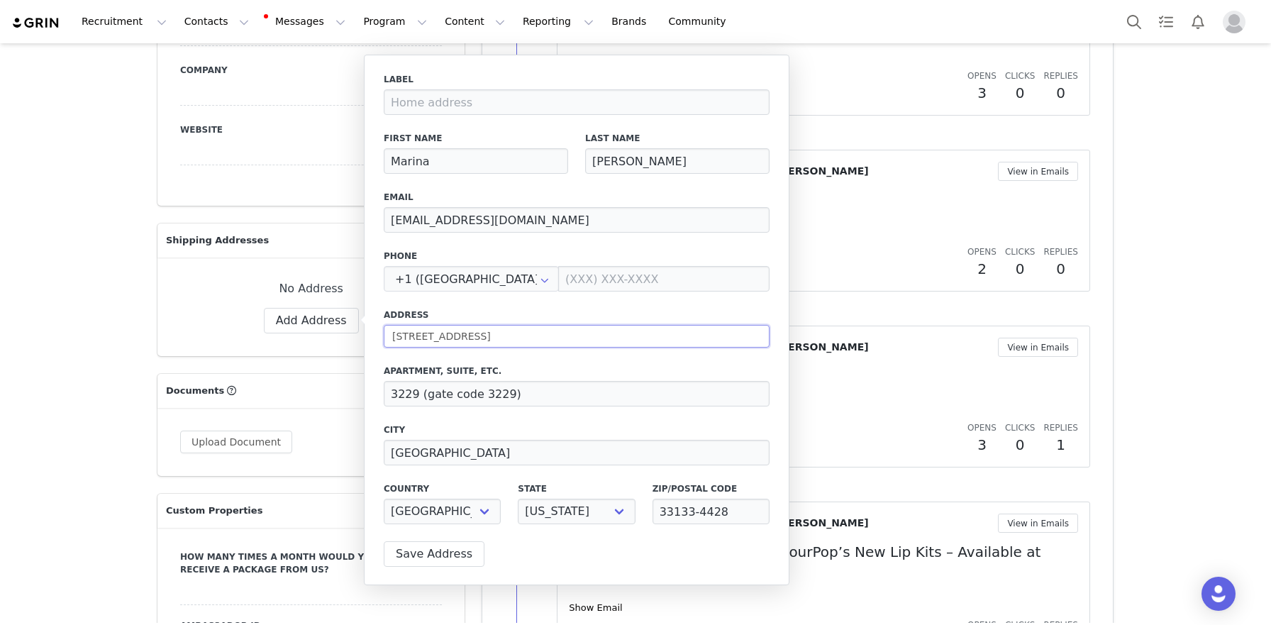
click at [392, 335] on input "3229 Bird Ave" at bounding box center [577, 336] width 386 height 23
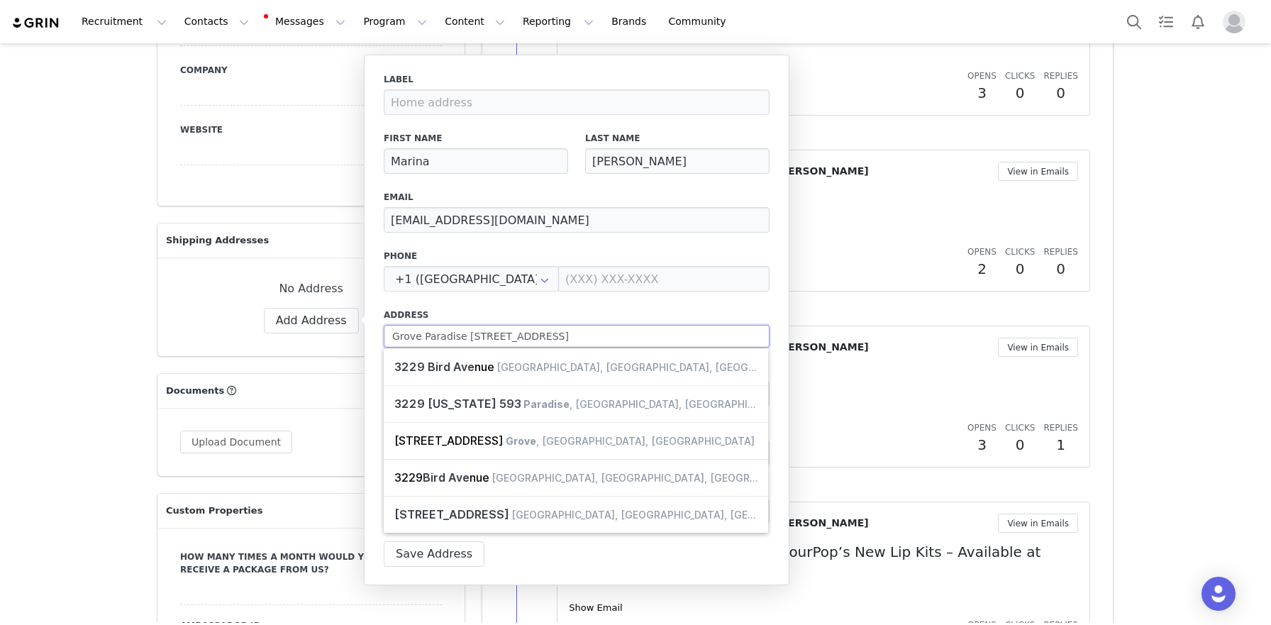
type input "Grove Paradise 3229 Bird Ave"
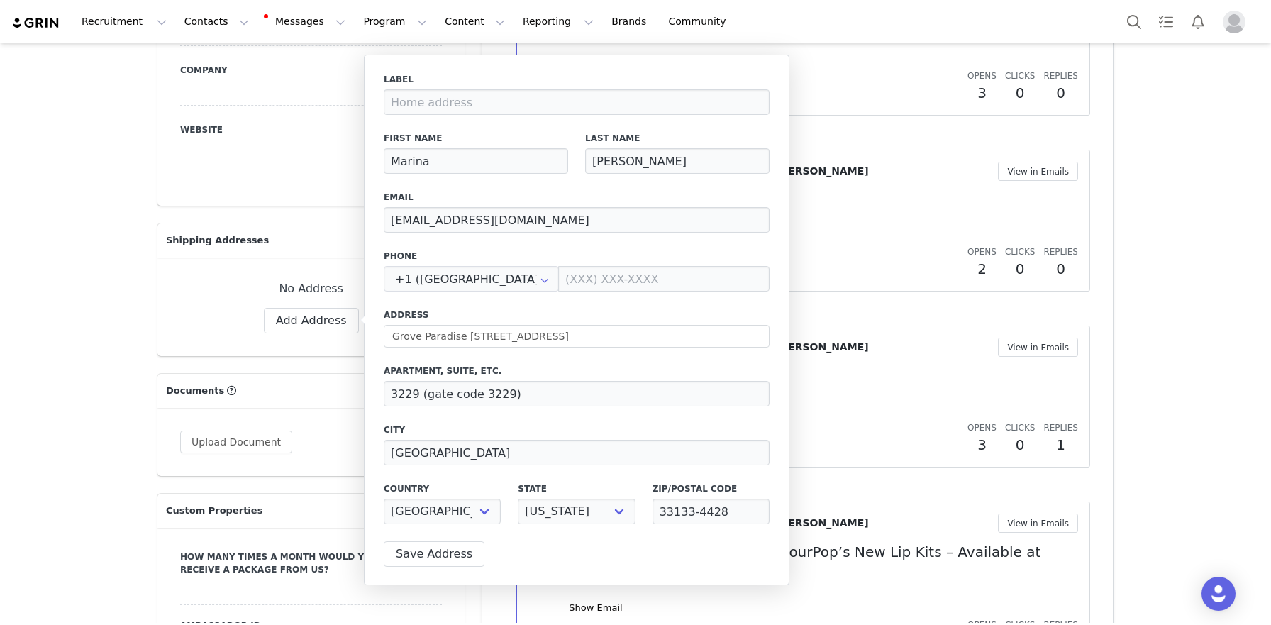
click at [426, 311] on label "Address" at bounding box center [577, 314] width 386 height 13
drag, startPoint x: 424, startPoint y: 394, endPoint x: 375, endPoint y: 388, distance: 49.3
click at [375, 388] on div "Label First Name Marina Last Name Kennedy Email marina@evolvemodelmgmt.com Phon…" at bounding box center [576, 320] width 425 height 530
click at [546, 391] on input "gate code 3229)" at bounding box center [577, 394] width 386 height 26
type input "gate code 3229"
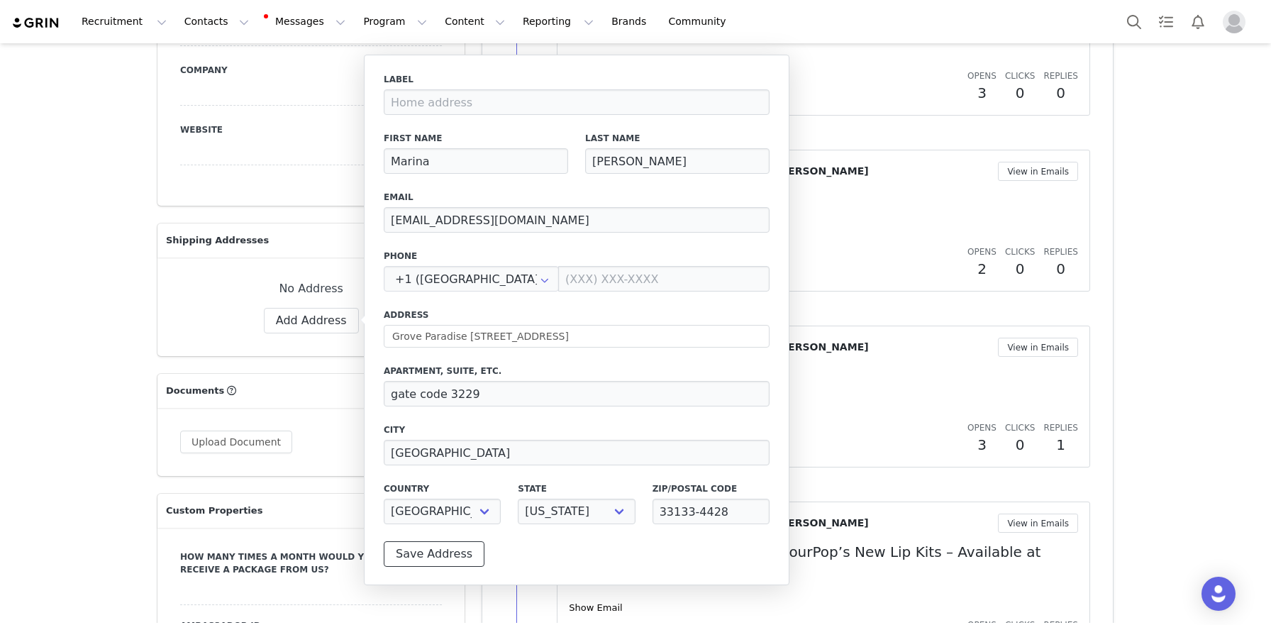
click at [416, 548] on button "Save Address" at bounding box center [434, 554] width 101 height 26
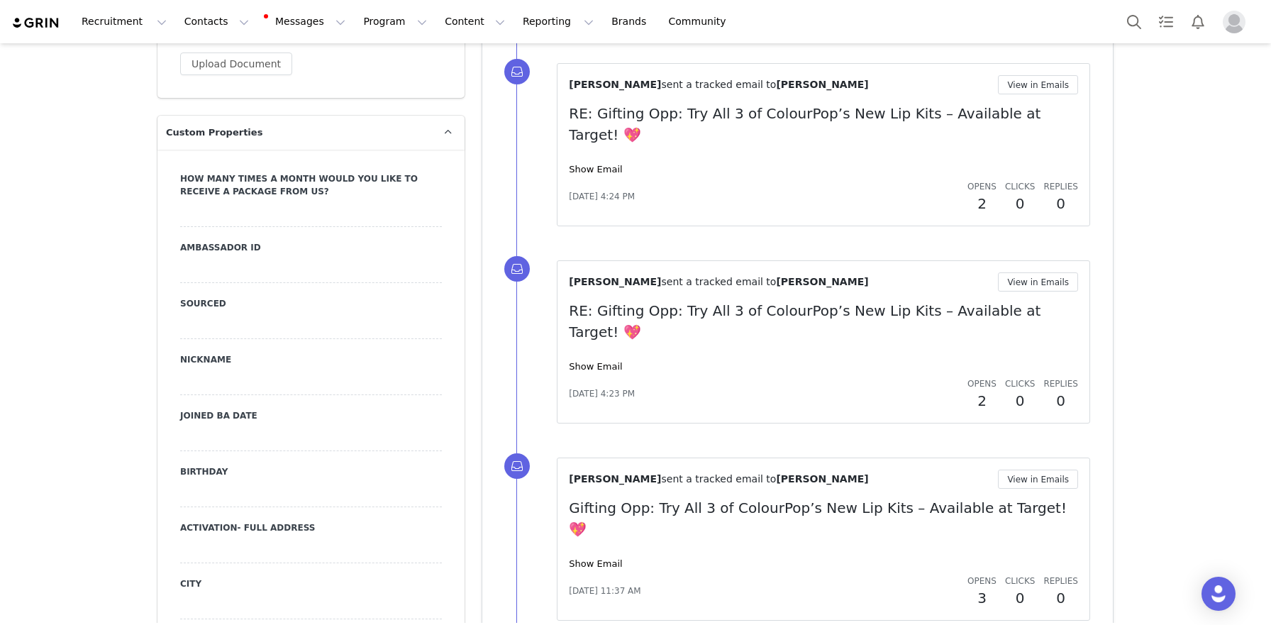
scroll to position [1469, 0]
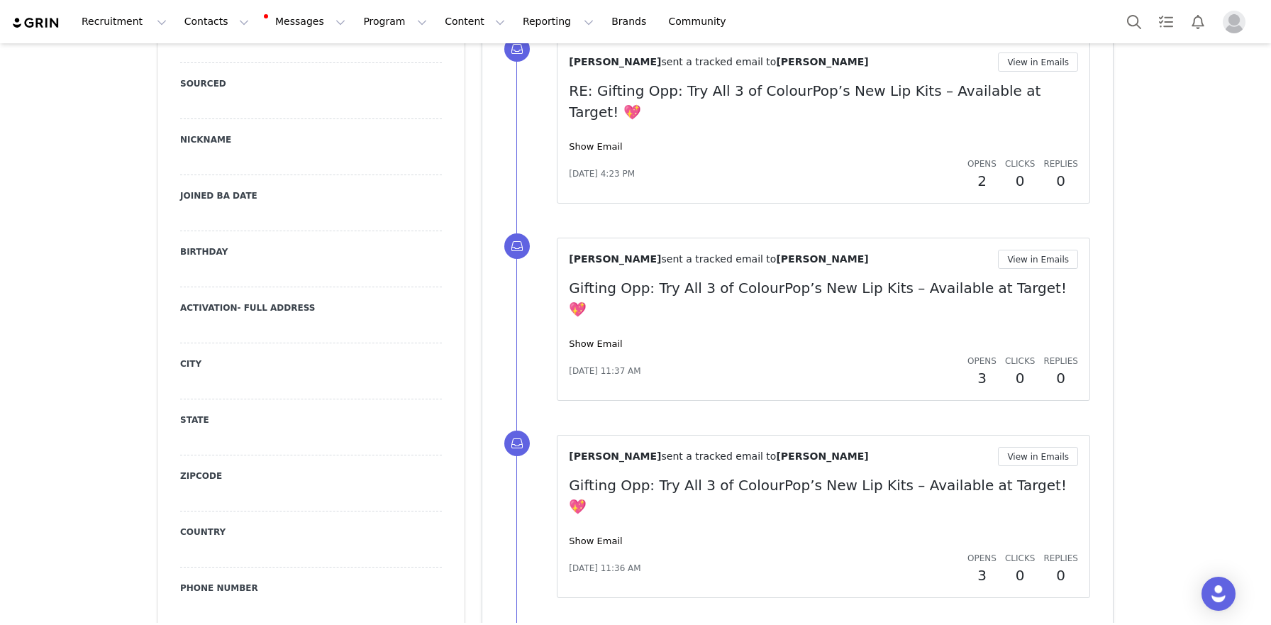
click at [208, 257] on div "Birthday" at bounding box center [311, 266] width 262 height 42
click at [215, 269] on div at bounding box center [311, 275] width 262 height 26
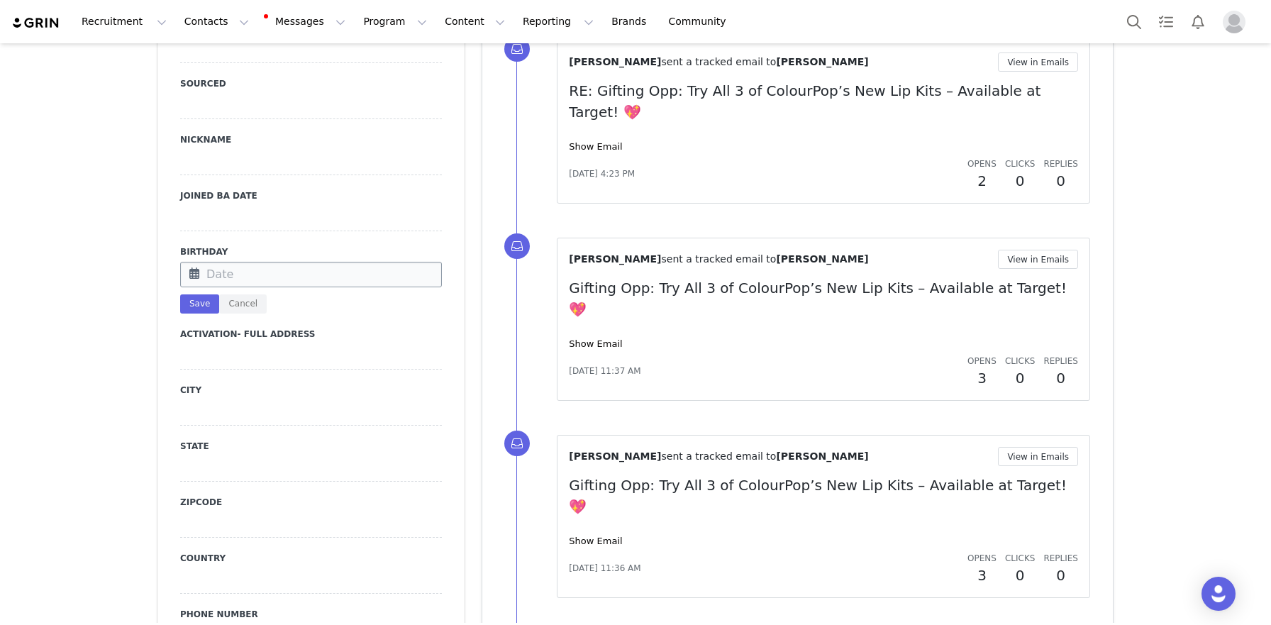
click at [215, 269] on input "text" at bounding box center [311, 275] width 262 height 26
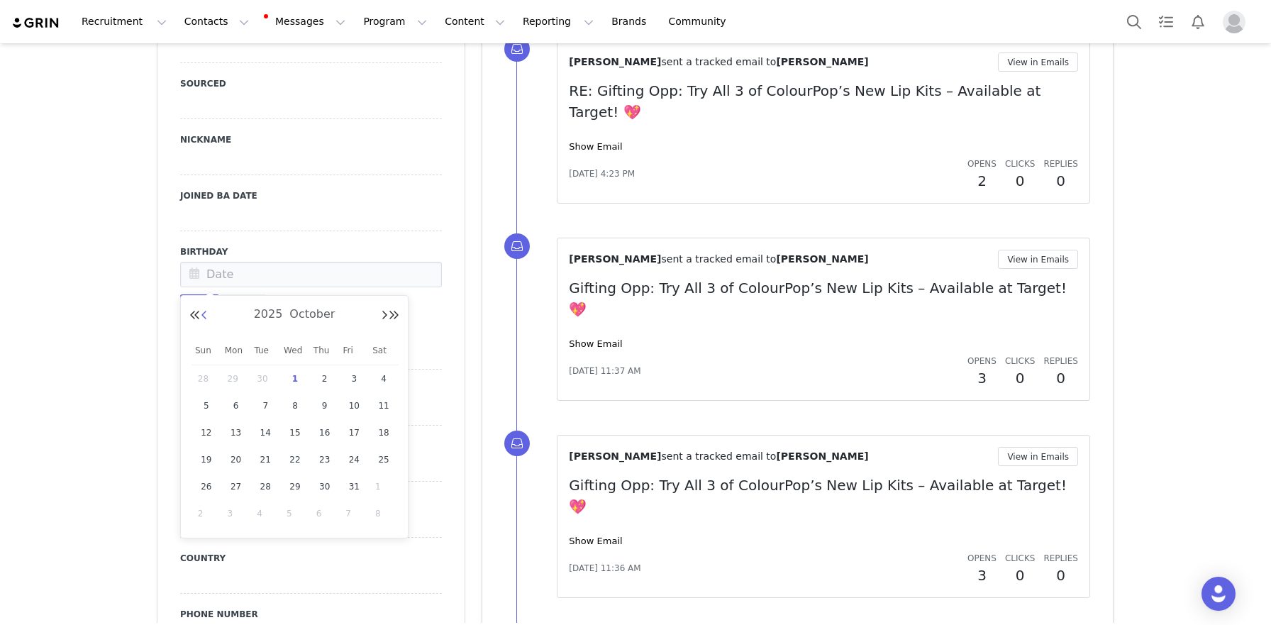
click at [205, 316] on button "Previous Month" at bounding box center [204, 315] width 7 height 11
click at [204, 316] on button "Previous Month" at bounding box center [204, 315] width 7 height 11
click at [205, 316] on button "Previous Month" at bounding box center [204, 315] width 7 height 11
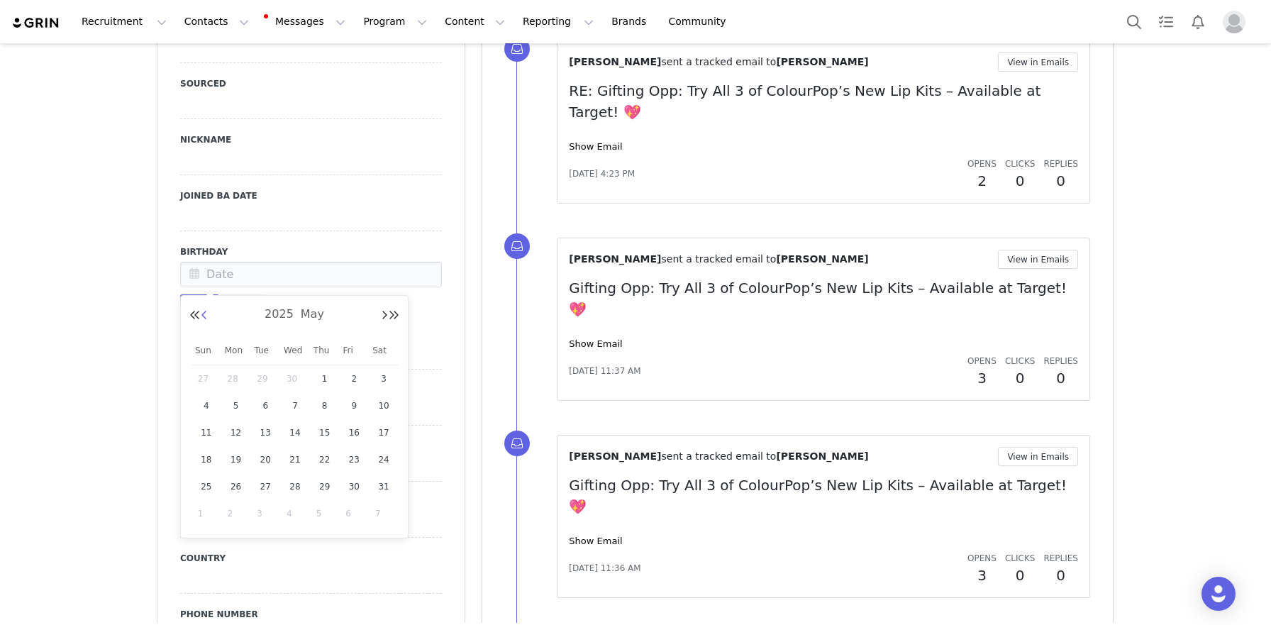
click at [205, 316] on button "Previous Month" at bounding box center [204, 315] width 7 height 11
click at [203, 313] on button "Previous Month" at bounding box center [204, 315] width 7 height 11
click at [267, 409] on span "7" at bounding box center [265, 405] width 17 height 17
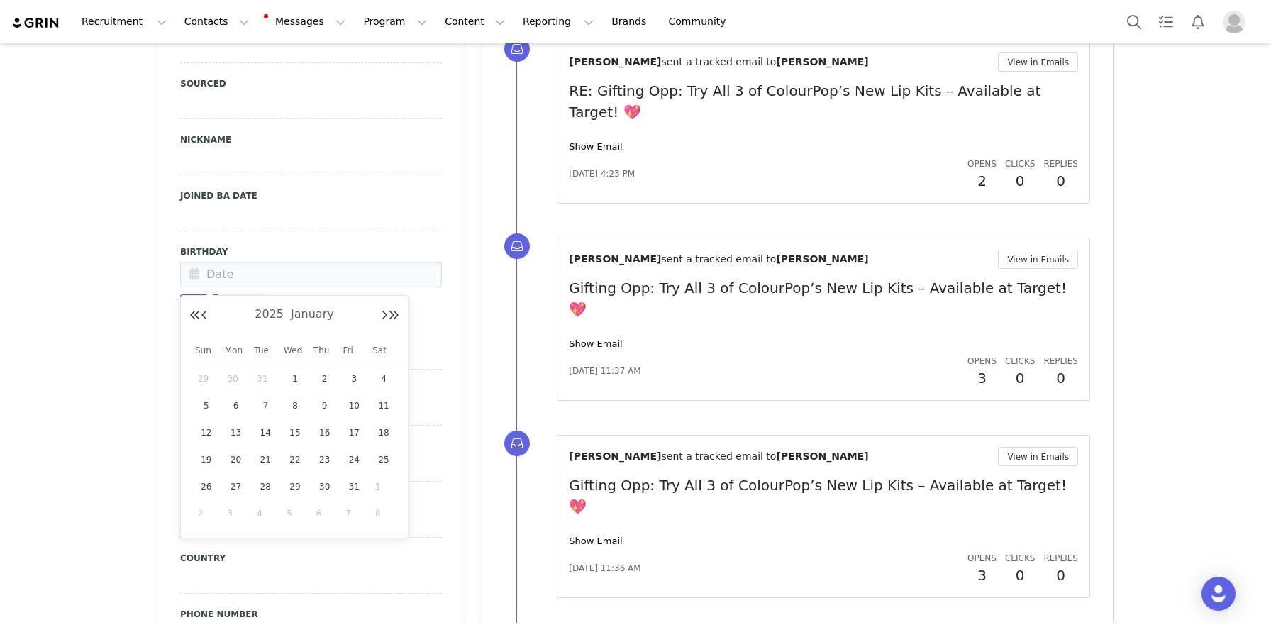
type input "Jan 07 2025"
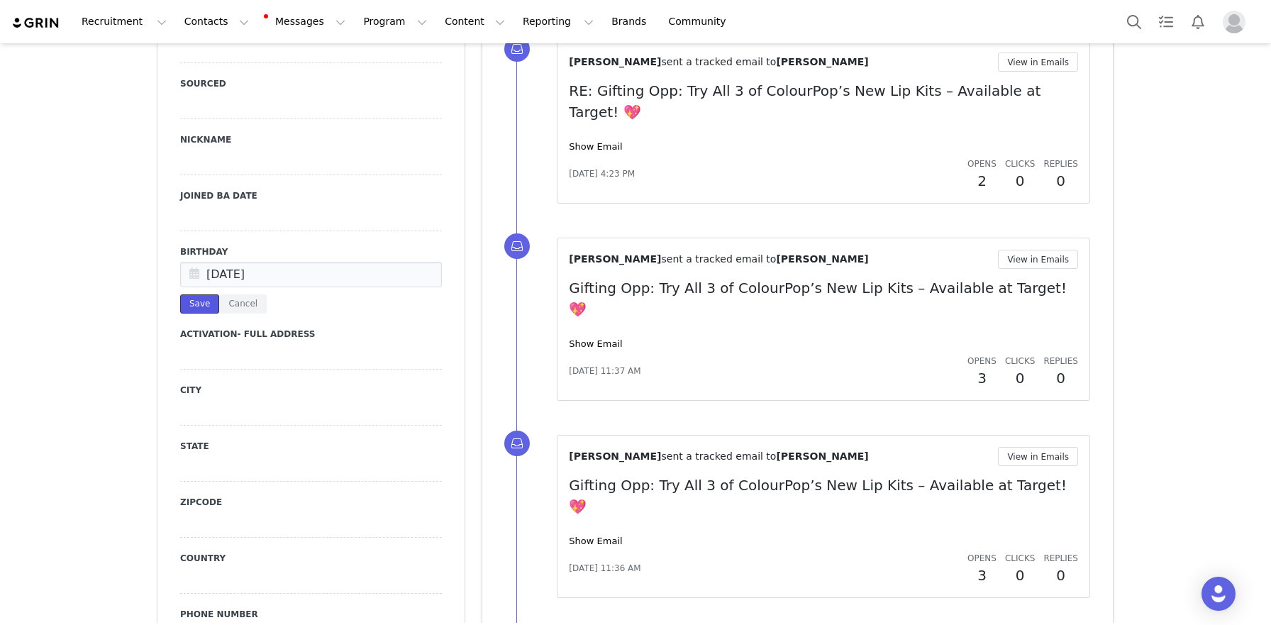
click at [200, 306] on button "Save" at bounding box center [199, 303] width 39 height 19
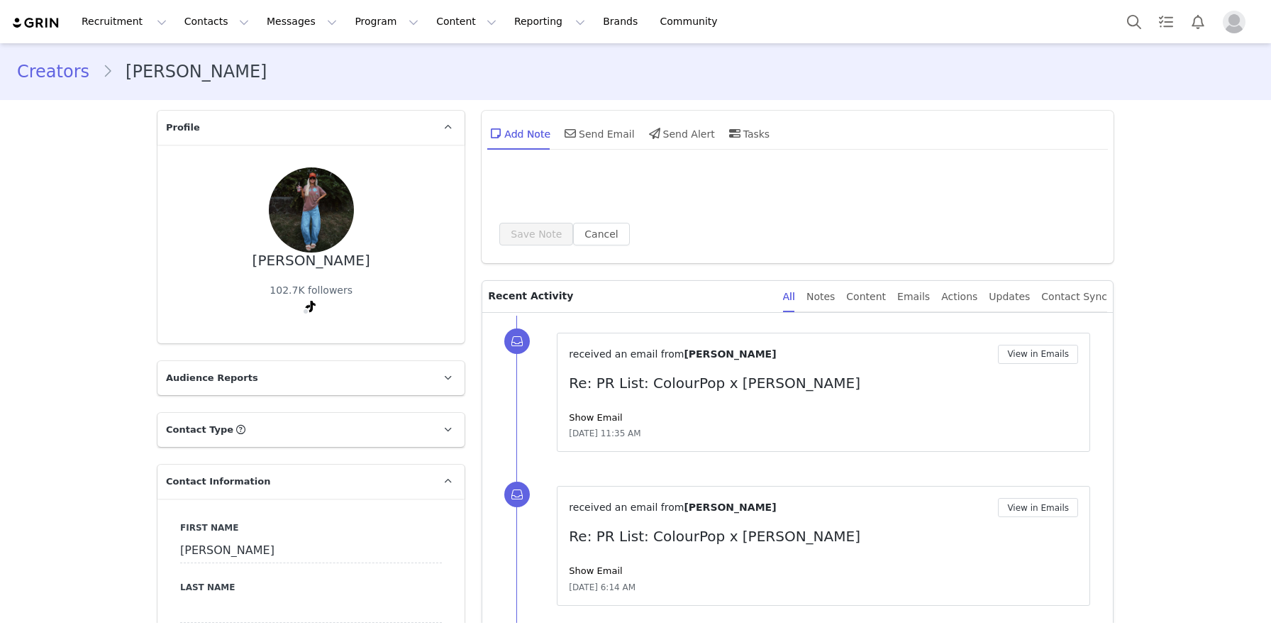
select select
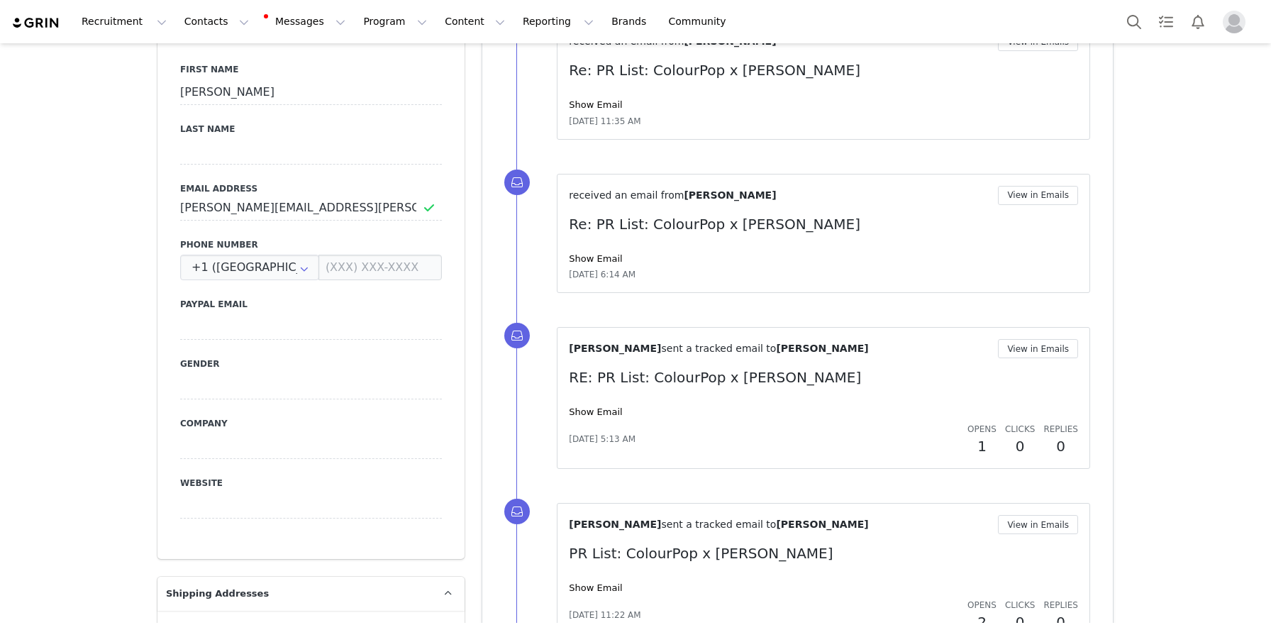
scroll to position [665, 0]
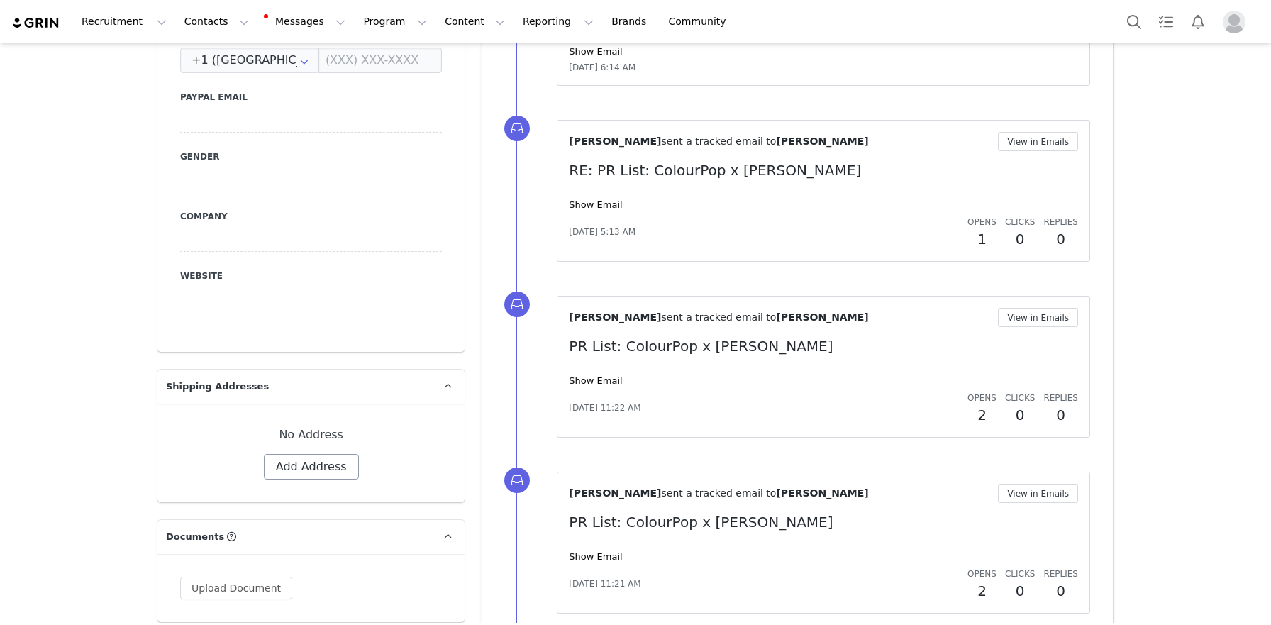
drag, startPoint x: 296, startPoint y: 451, endPoint x: 296, endPoint y: 460, distance: 9.2
click at [296, 451] on div "No Address Label First Name [PERSON_NAME] Last Name Email [PERSON_NAME][EMAIL_A…" at bounding box center [311, 452] width 262 height 53
click at [295, 466] on button "Add Address" at bounding box center [311, 467] width 95 height 26
select select
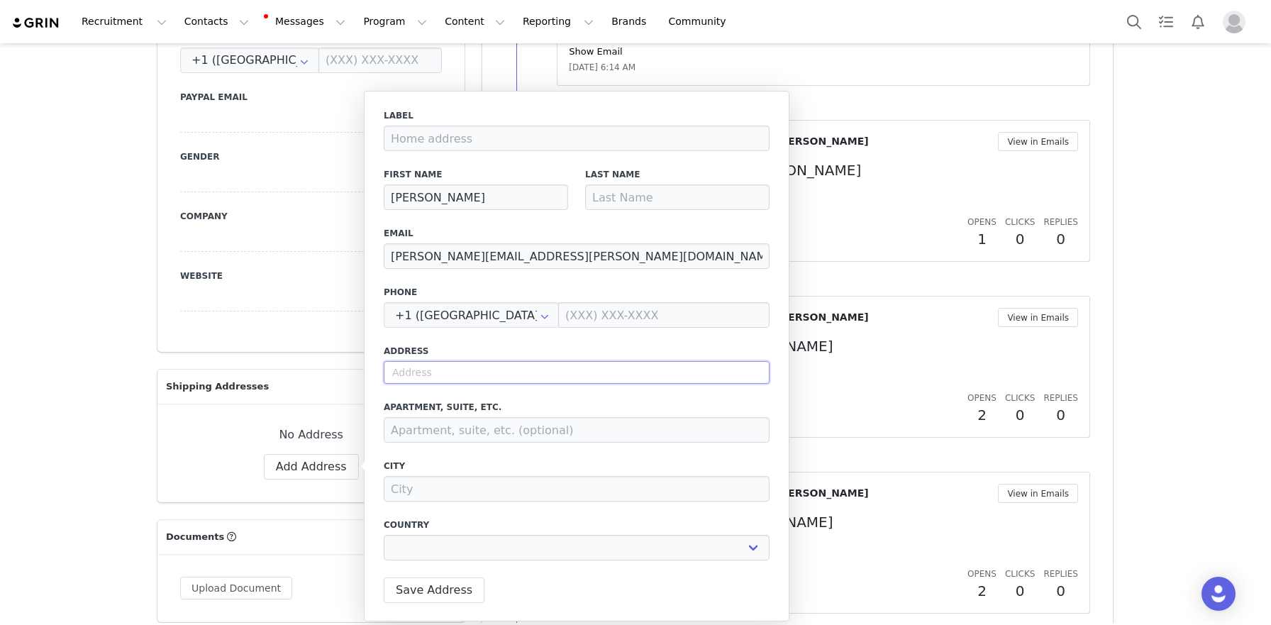
click at [478, 380] on input "text" at bounding box center [577, 372] width 386 height 23
paste input "[STREET_ADDRESS]"
type input "[STREET_ADDRESS]"
select select
type input "[STREET_ADDRESS]"
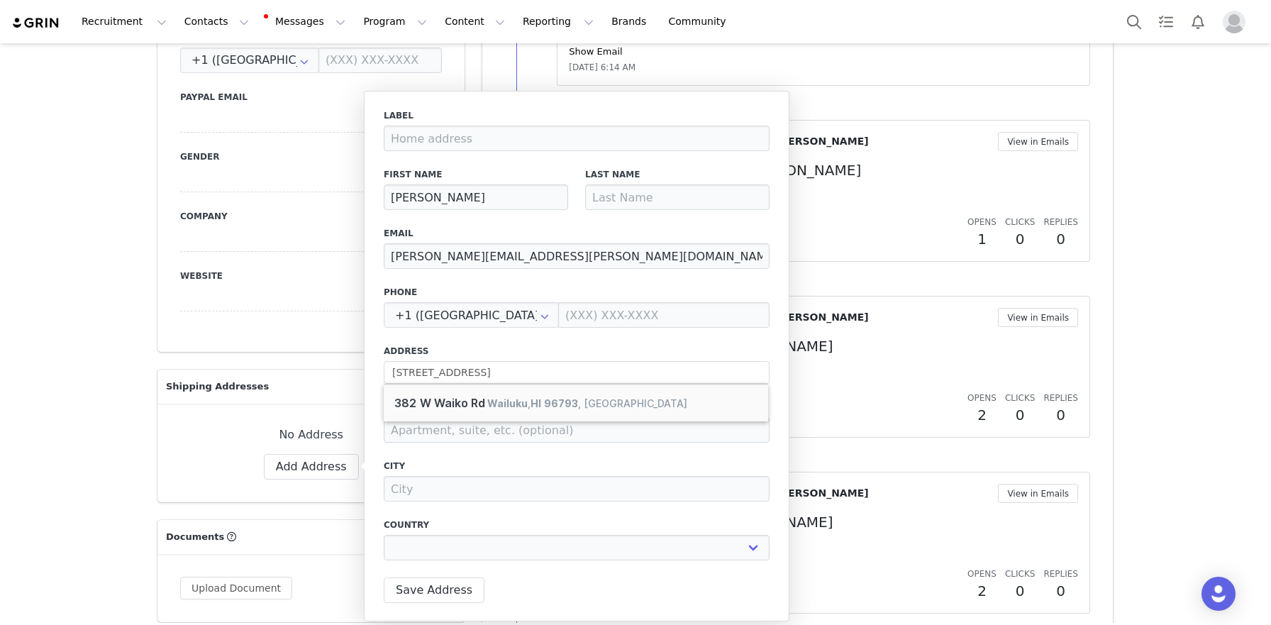
type input "Wailuku"
select select "[object Object]"
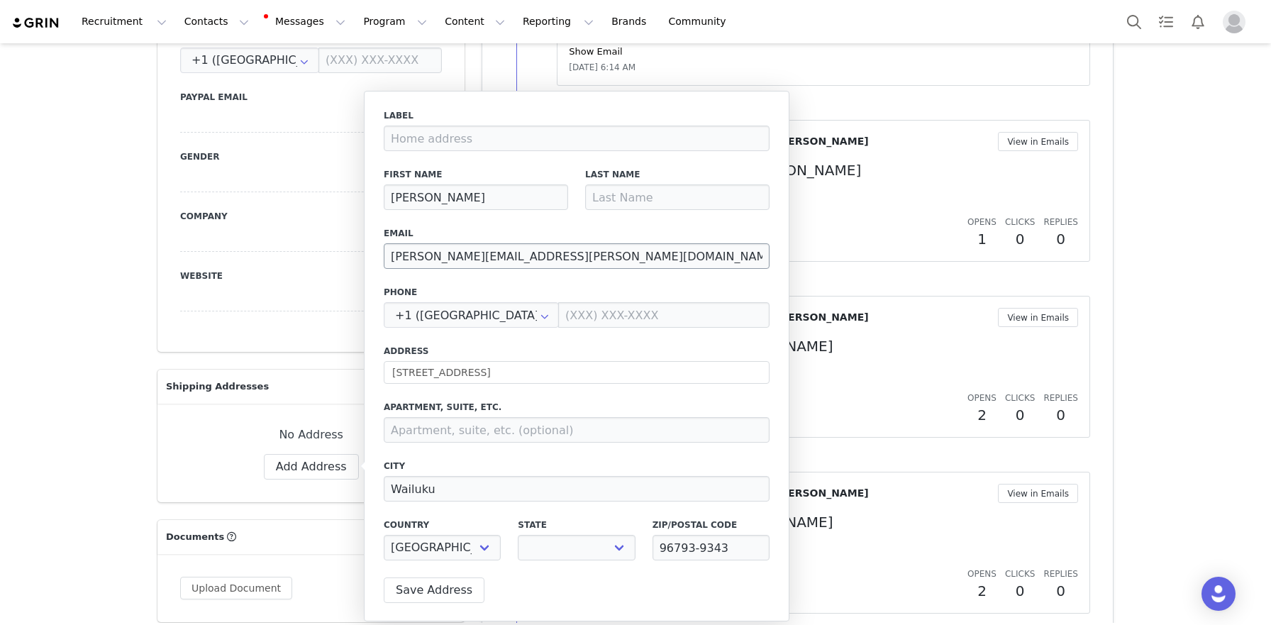
select select "[object Object]"
click at [623, 207] on input at bounding box center [677, 197] width 184 height 26
paste input "[PERSON_NAME]"
type input "[PERSON_NAME]"
click at [420, 588] on button "Save Address" at bounding box center [434, 590] width 101 height 26
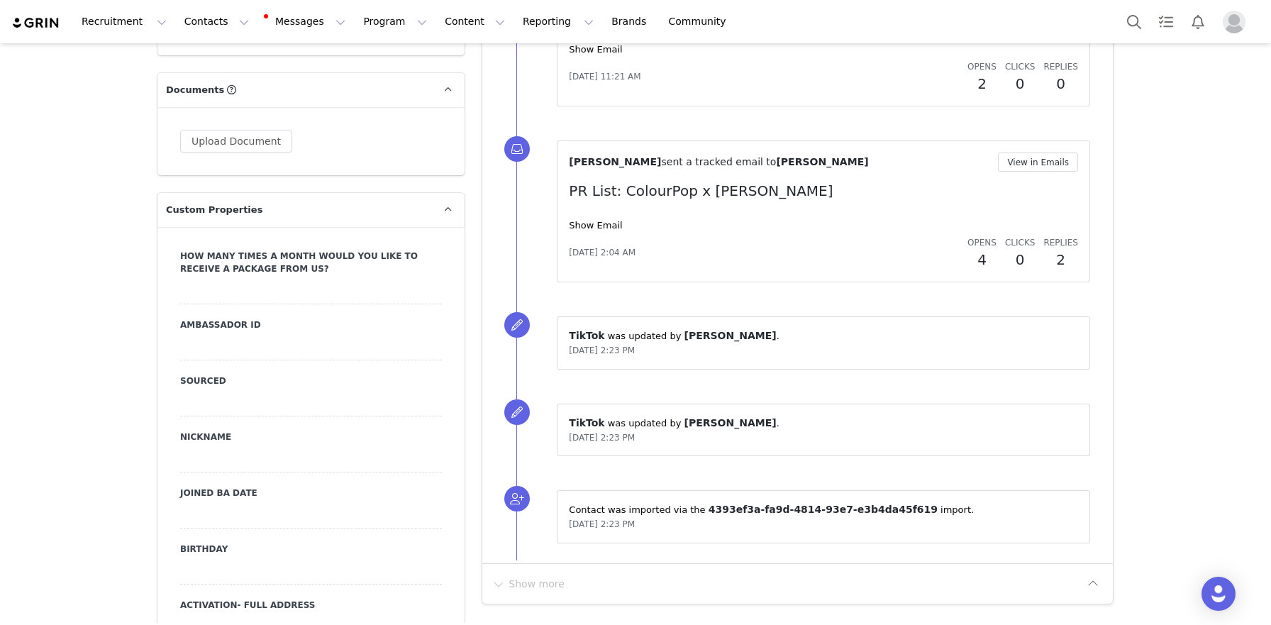
scroll to position [1185, 0]
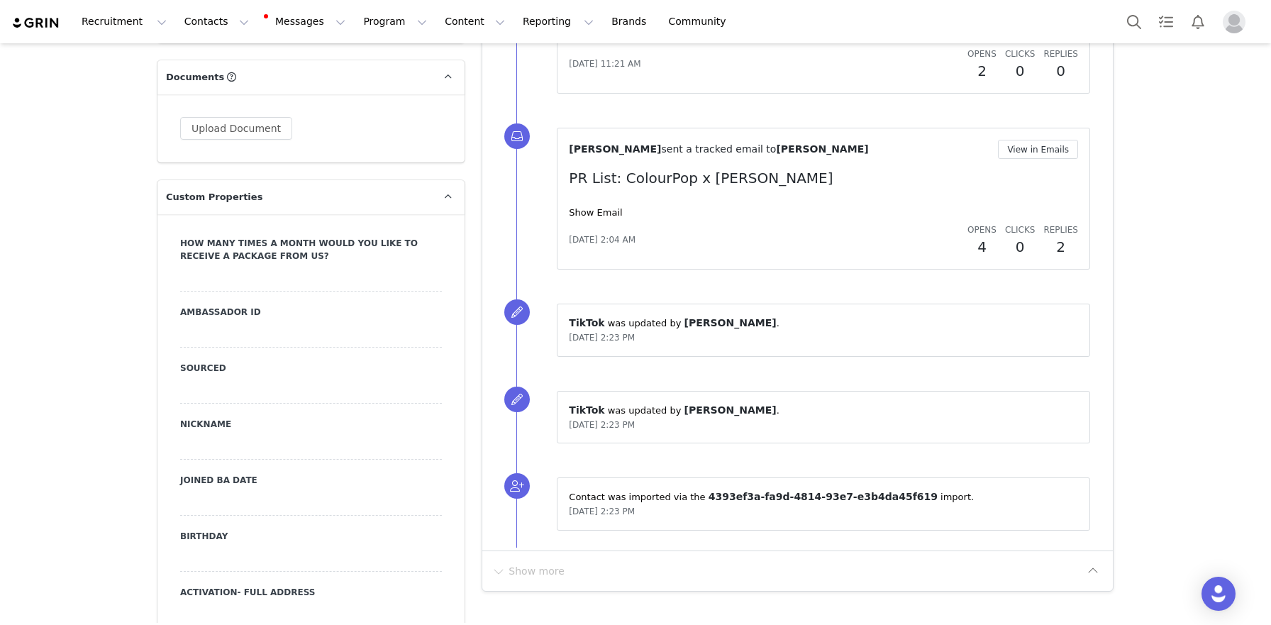
click at [221, 546] on div at bounding box center [311, 559] width 262 height 26
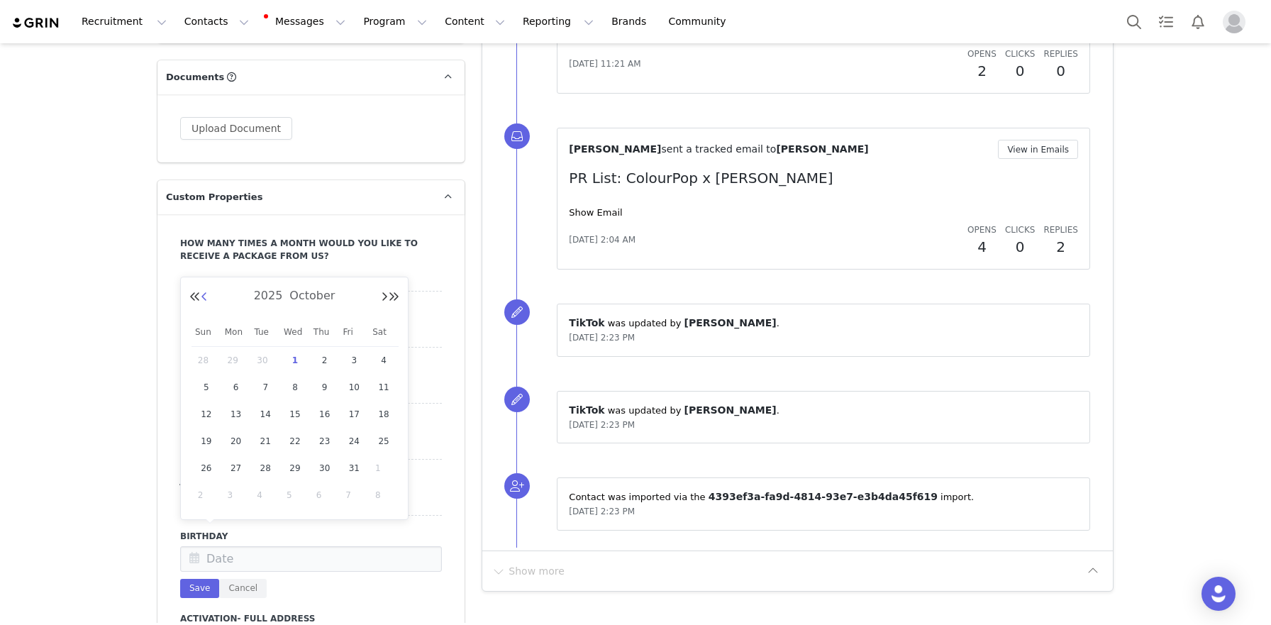
click at [204, 296] on button "Previous Month" at bounding box center [204, 296] width 7 height 11
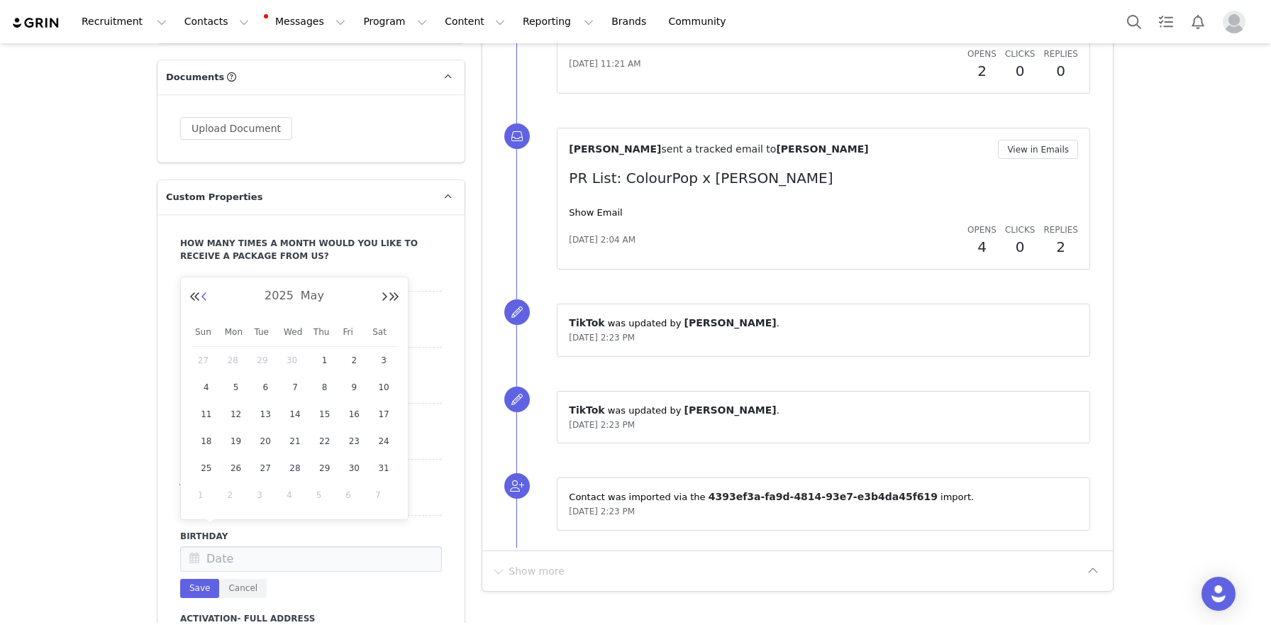
click at [204, 296] on button "Previous Month" at bounding box center [204, 296] width 7 height 11
drag, startPoint x: 300, startPoint y: 470, endPoint x: 256, endPoint y: 522, distance: 67.9
click at [300, 470] on span "26" at bounding box center [294, 467] width 17 height 17
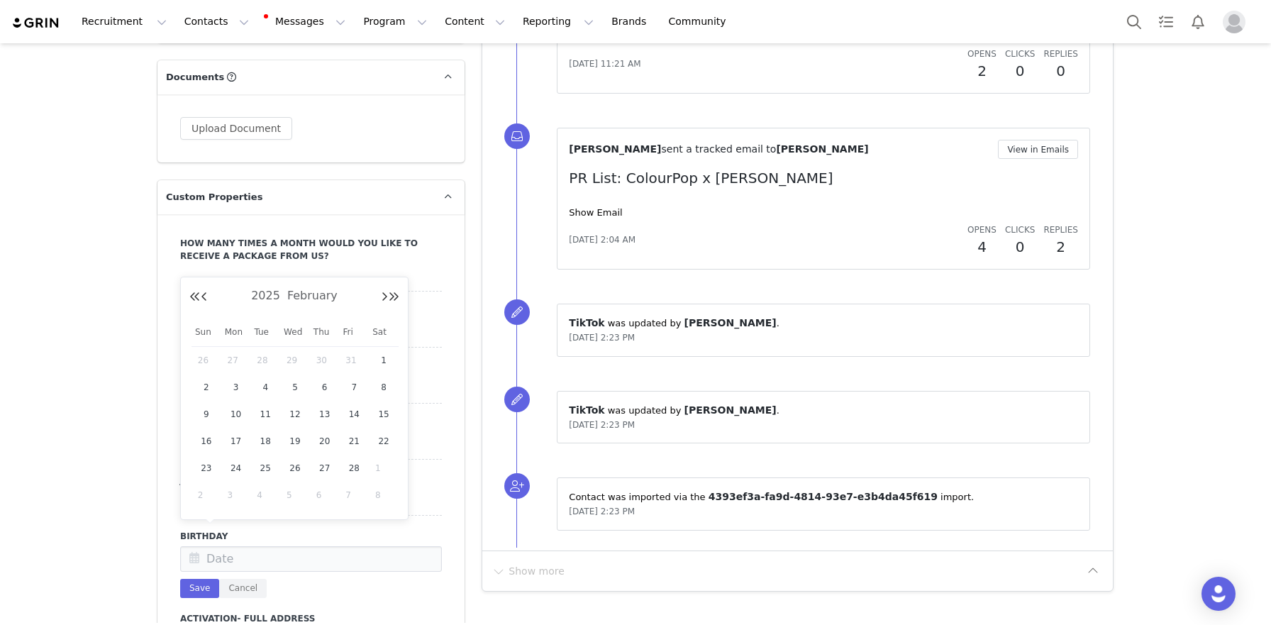
type input "[DATE]"
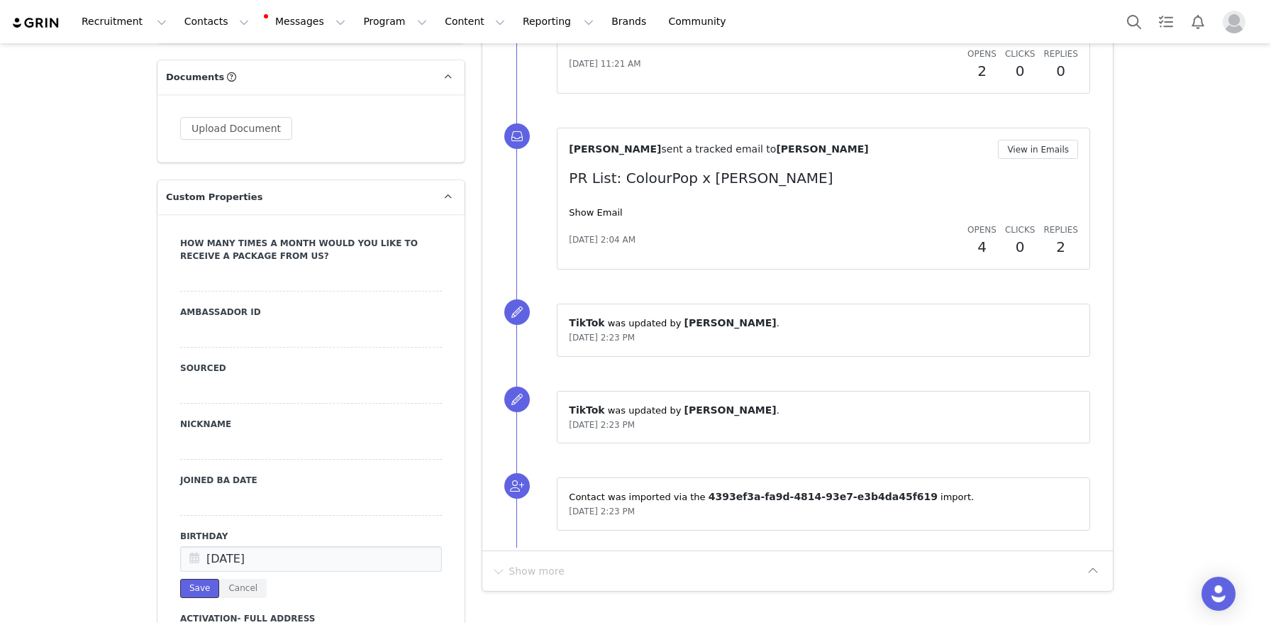
click at [204, 579] on button "Save" at bounding box center [199, 588] width 39 height 19
